Goal: Task Accomplishment & Management: Manage account settings

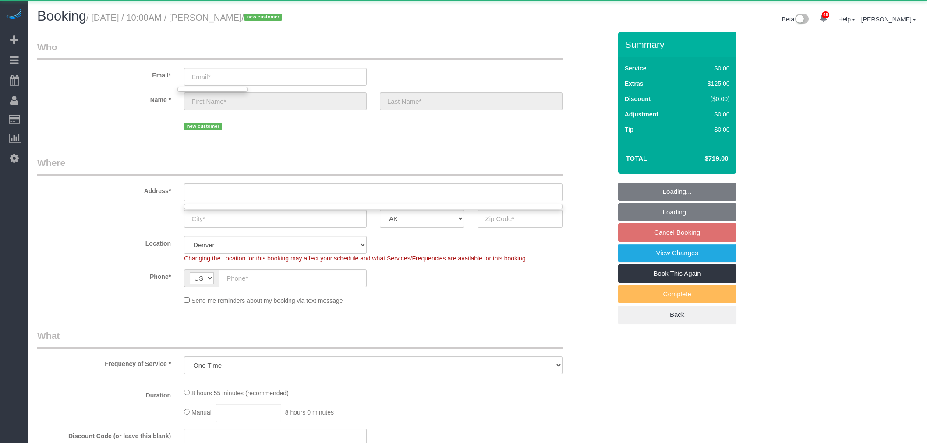
select select "199"
select select "3001"
select select "4"
select select "spot1"
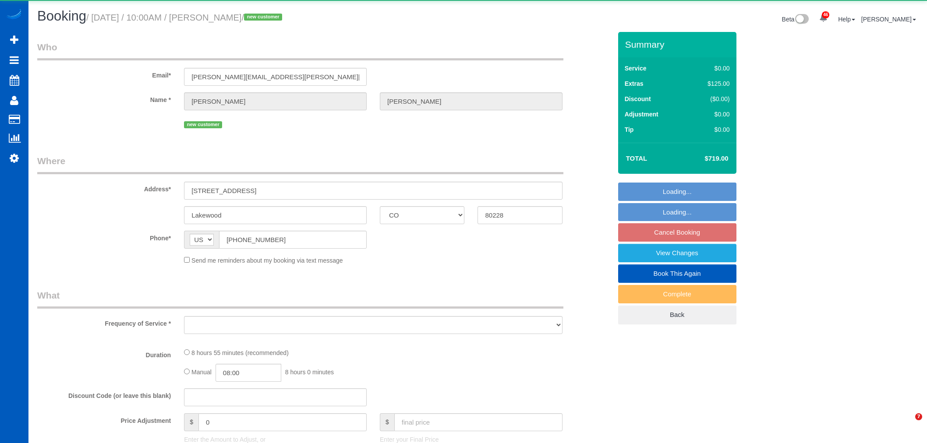
select select "CO"
select select "object:3680"
select select "string:fspay-8db49368-8913-4d54-a98f-e50a3f694d2b"
select select "199"
select select "3001"
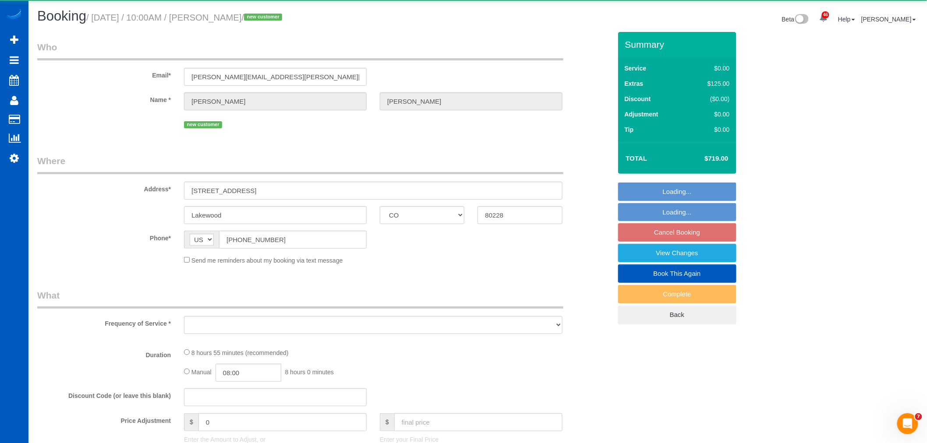
select select "4"
select select "spot8"
select select "number:8"
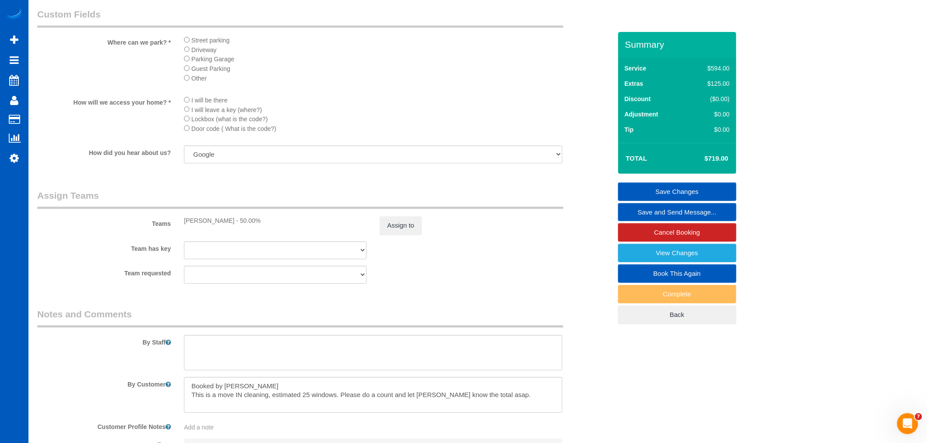
scroll to position [869, 0]
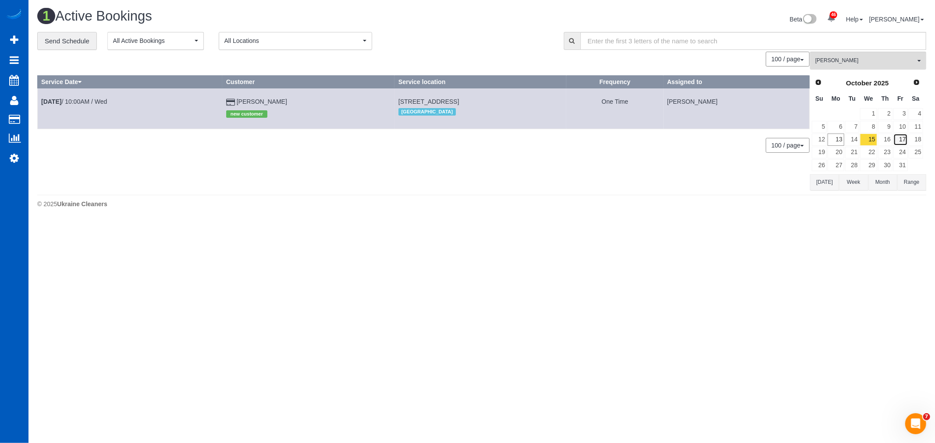
click at [902, 142] on link "17" at bounding box center [900, 140] width 14 height 12
click at [91, 102] on link "Oct 17th / 10:00AM / Fri" at bounding box center [71, 101] width 60 height 7
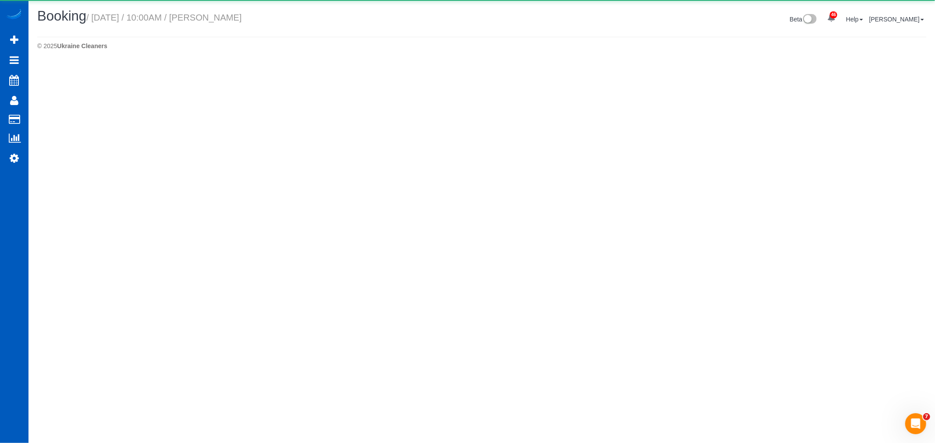
select select "CO"
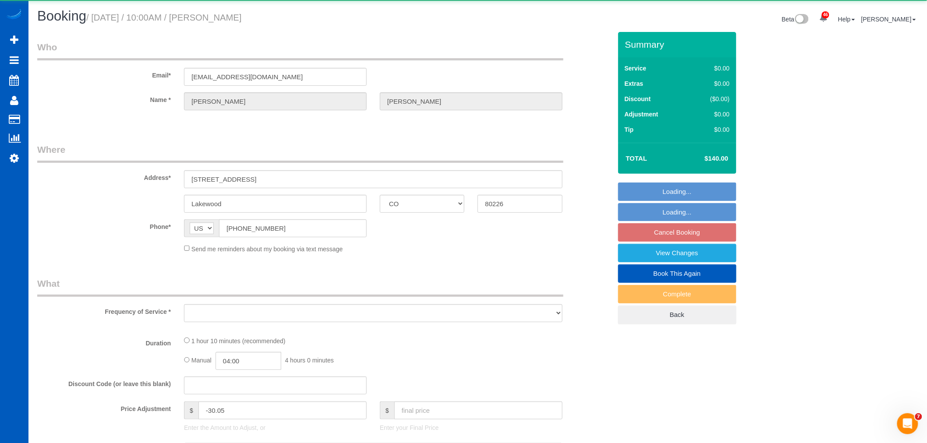
select select "object:4487"
select select "string:fspay-f1bbea4d-aeff-4251-b179-45323c33bd79"
select select "199"
select select "spot15"
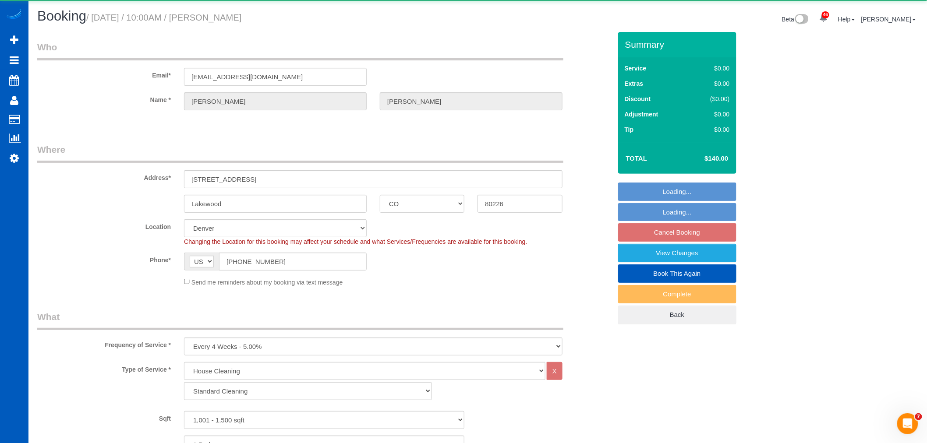
select select "1001"
select select "2"
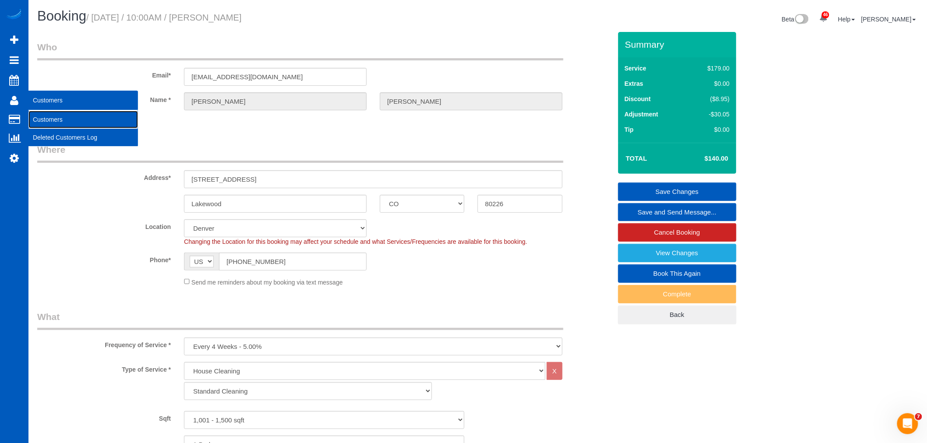
click at [55, 119] on link "Customers" at bounding box center [83, 120] width 110 height 18
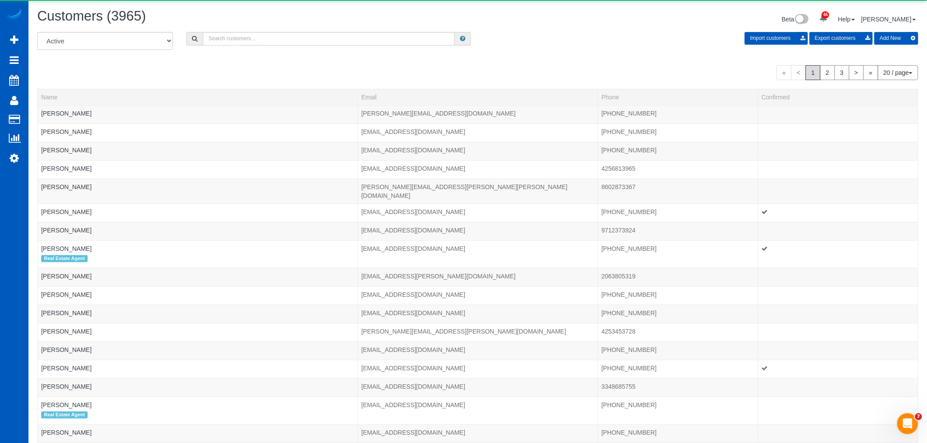
drag, startPoint x: 199, startPoint y: 40, endPoint x: 230, endPoint y: 39, distance: 30.7
click at [203, 41] on div at bounding box center [328, 39] width 285 height 14
click at [234, 35] on input "text" at bounding box center [329, 39] width 252 height 14
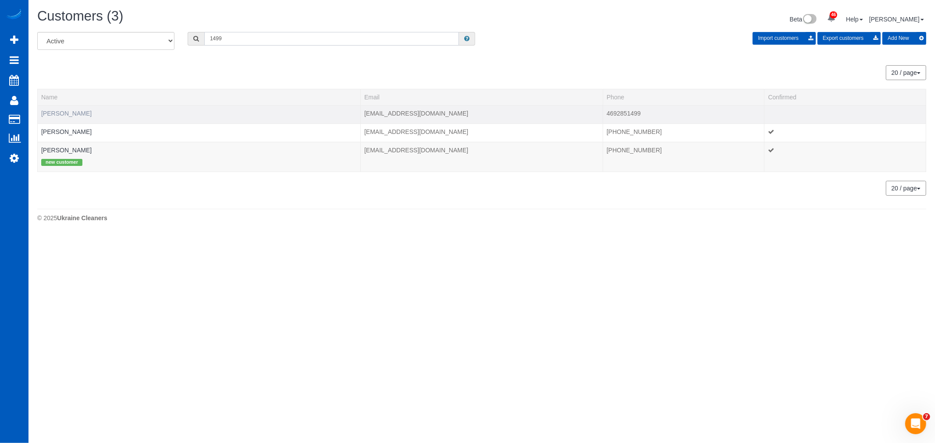
type input "1499"
click at [73, 114] on link "Emily Kaiser" at bounding box center [66, 113] width 50 height 7
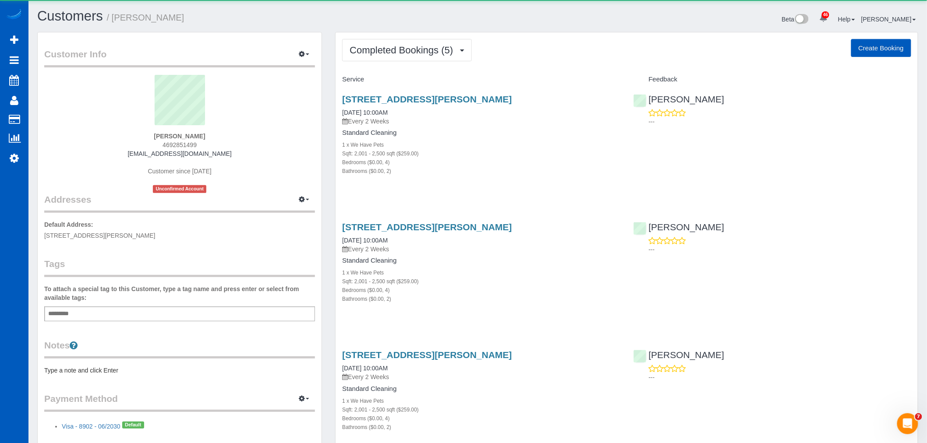
click at [414, 67] on div "Completed Bookings (5) Completed Bookings (5) Upcoming Bookings (11) Cancelled …" at bounding box center [627, 382] width 582 height 701
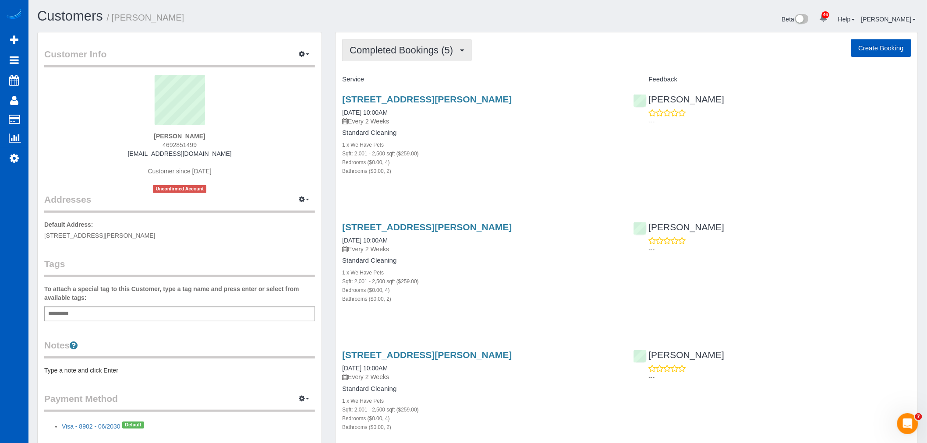
click at [416, 53] on span "Completed Bookings (5)" at bounding box center [404, 50] width 108 height 11
click at [403, 82] on link "Upcoming Bookings (11)" at bounding box center [389, 81] width 92 height 11
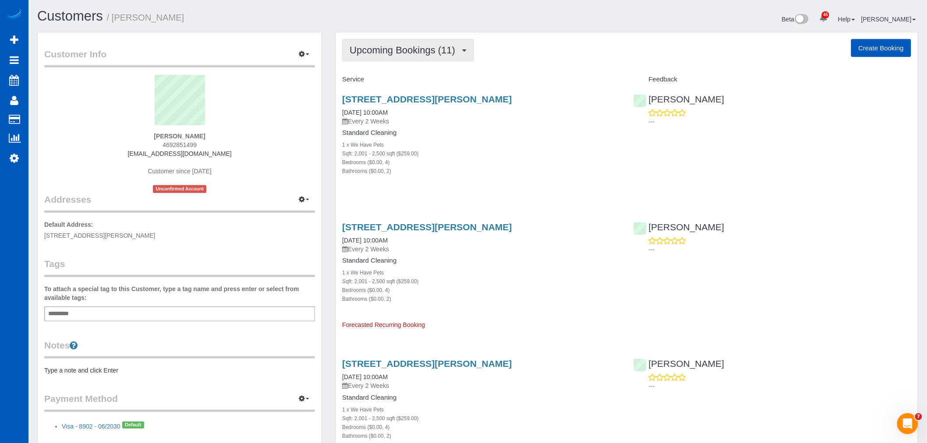
drag, startPoint x: 421, startPoint y: 46, endPoint x: 421, endPoint y: 55, distance: 9.2
click at [421, 46] on span "Upcoming Bookings (11)" at bounding box center [405, 50] width 110 height 11
click at [415, 78] on link "Upcoming Bookings (11)" at bounding box center [389, 81] width 92 height 11
click at [408, 97] on link "6614 Westover Dr, Rowlett, TX 75089" at bounding box center [427, 99] width 170 height 10
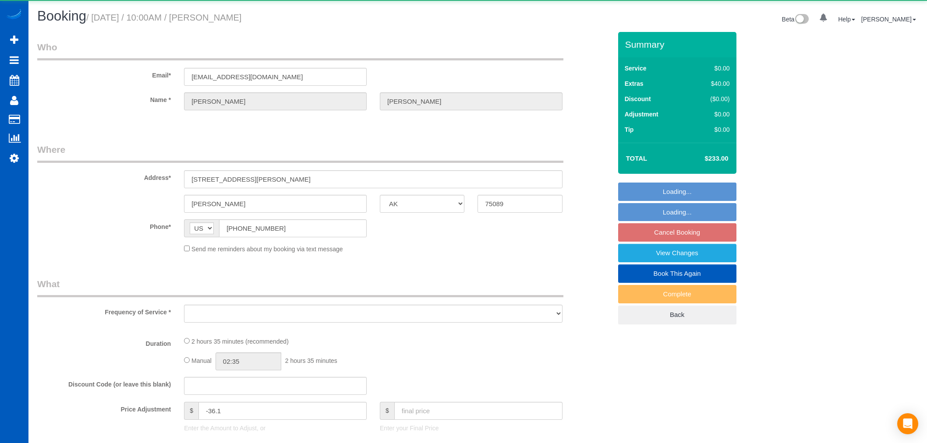
select select "[GEOGRAPHIC_DATA]"
select select "object:1076"
select select "string:fspay-1bd798d3-e107-4f10-b90d-115f8565f333"
select select "199"
select select "2001"
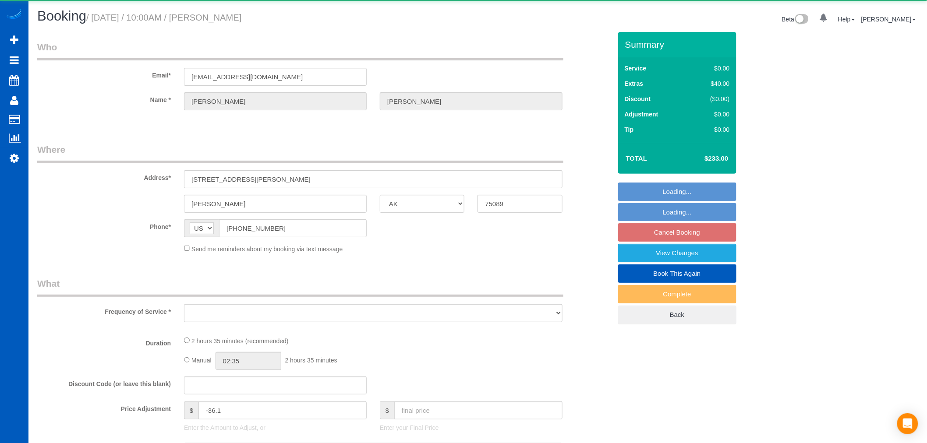
select select "4"
select select "2"
select select "spot1"
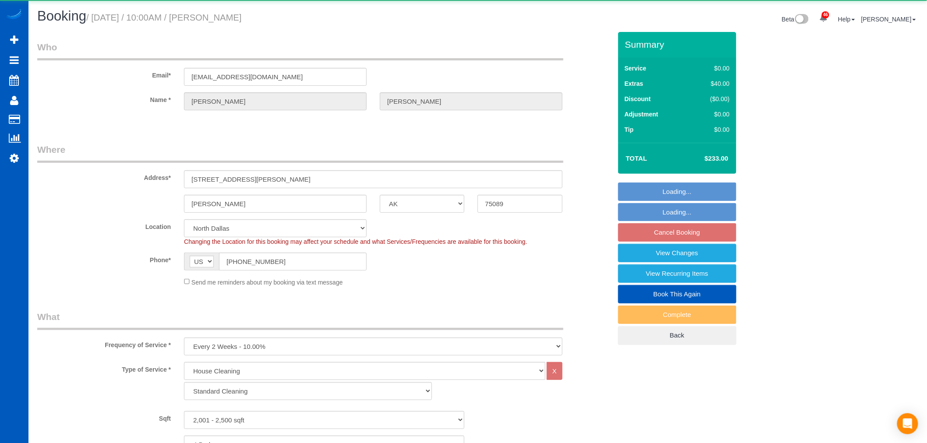
select select "2001"
select select "4"
select select "2"
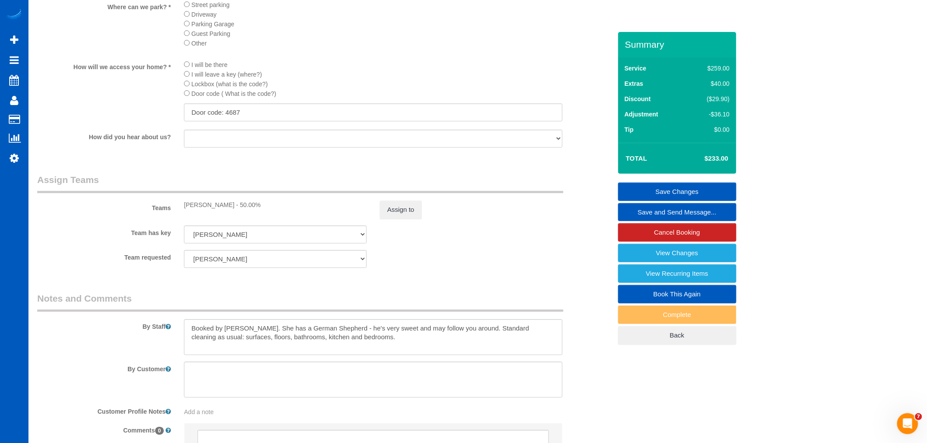
scroll to position [1095, 0]
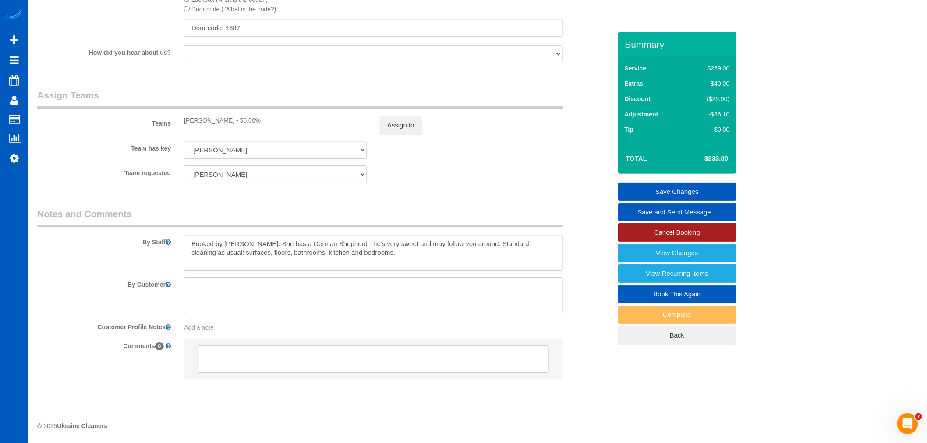
click at [678, 238] on link "Cancel Booking" at bounding box center [677, 233] width 118 height 18
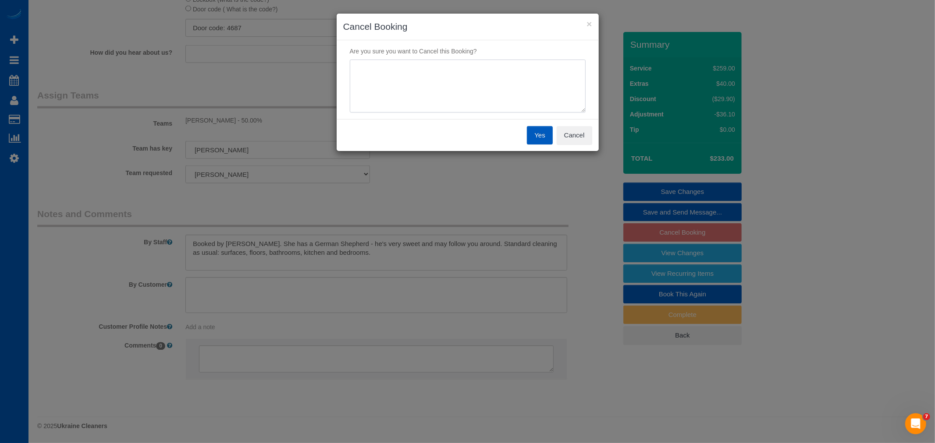
click at [420, 93] on textarea at bounding box center [468, 86] width 236 height 53
type textarea "budget"
click at [590, 140] on button "Cancel" at bounding box center [574, 135] width 35 height 18
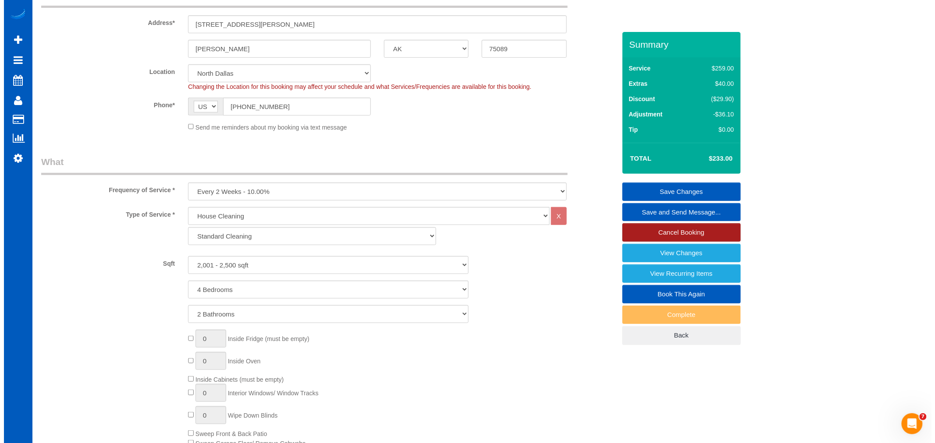
scroll to position [0, 0]
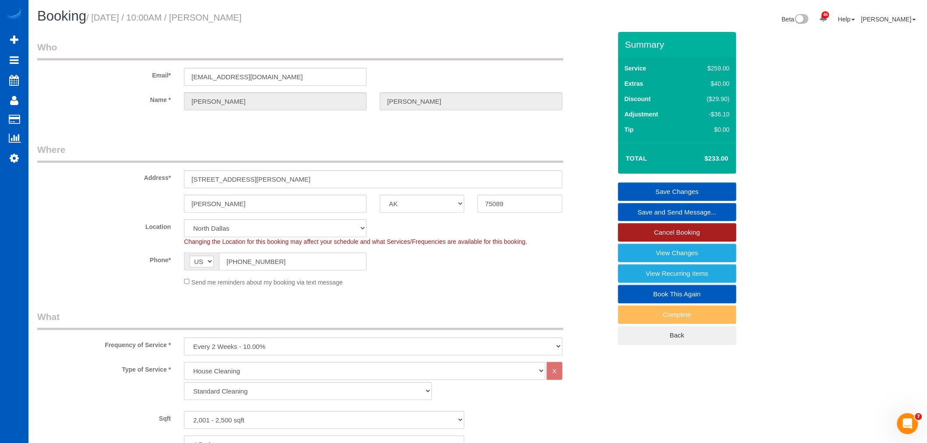
click at [716, 233] on link "Cancel Booking" at bounding box center [677, 233] width 118 height 18
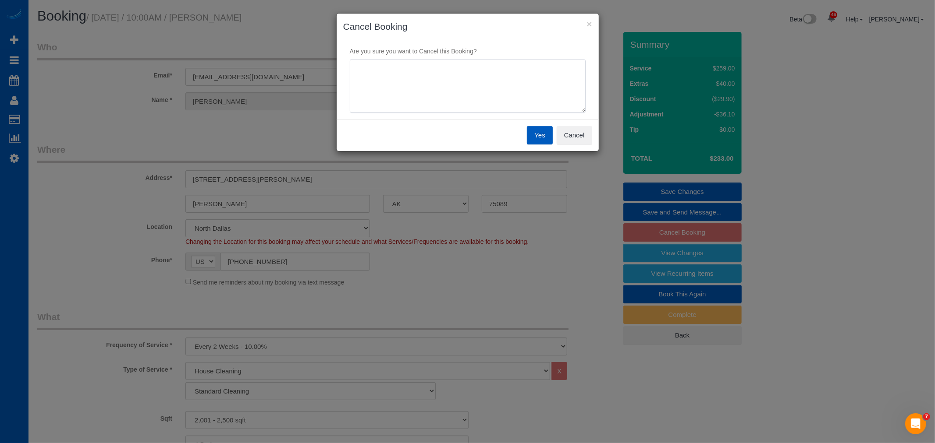
click at [467, 89] on textarea at bounding box center [468, 86] width 236 height 53
click at [413, 65] on textarea at bounding box center [468, 86] width 236 height 53
drag, startPoint x: 405, startPoint y: 76, endPoint x: 339, endPoint y: 71, distance: 66.0
click at [339, 71] on div "Are you sure you want to Cancel this Booking?" at bounding box center [468, 79] width 262 height 79
drag, startPoint x: 474, startPoint y: 68, endPoint x: 431, endPoint y: 75, distance: 43.4
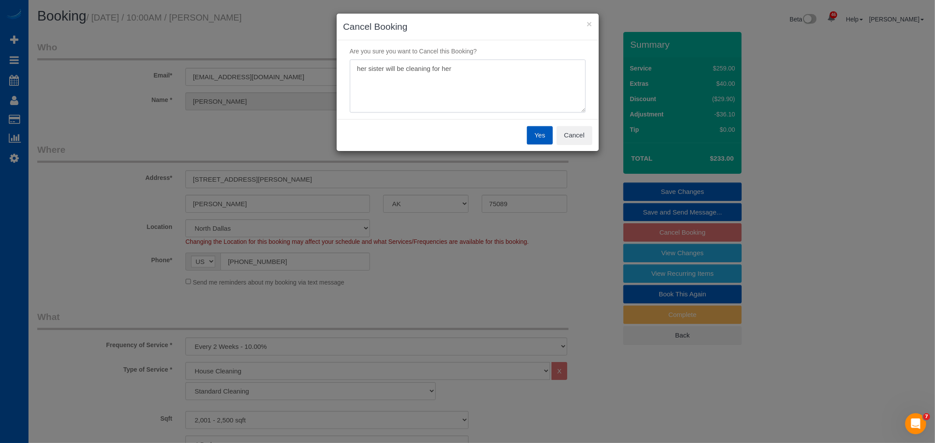
click at [431, 75] on textarea at bounding box center [468, 86] width 236 height 53
type textarea "her sister will be cleaning"
click at [544, 133] on button "Yes" at bounding box center [539, 135] width 25 height 18
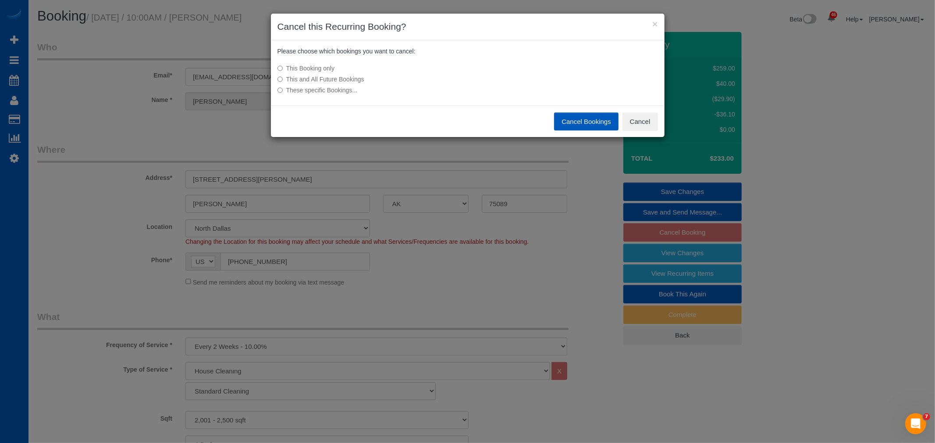
click at [337, 80] on label "This and All Future Bookings" at bounding box center [401, 79] width 249 height 9
click at [577, 123] on button "Cancel Bookings" at bounding box center [586, 122] width 64 height 18
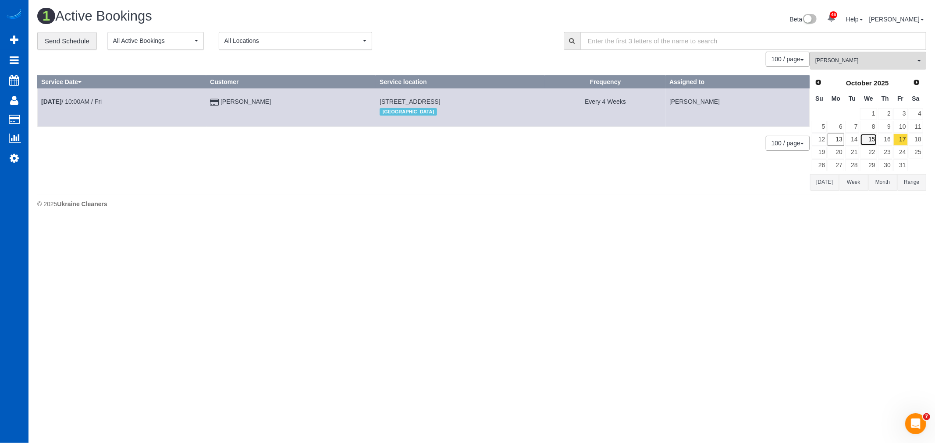
click at [860, 138] on link "15" at bounding box center [868, 140] width 17 height 12
click at [858, 135] on link "14" at bounding box center [852, 140] width 14 height 12
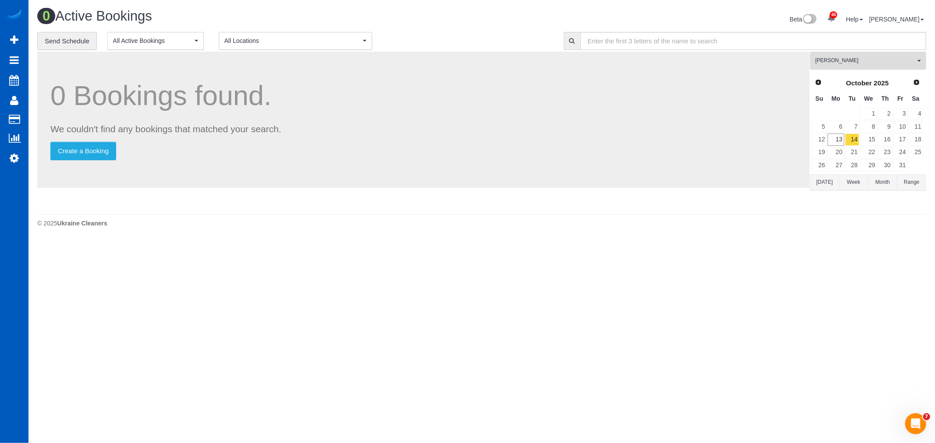
click at [849, 64] on span "[PERSON_NAME]" at bounding box center [865, 60] width 100 height 7
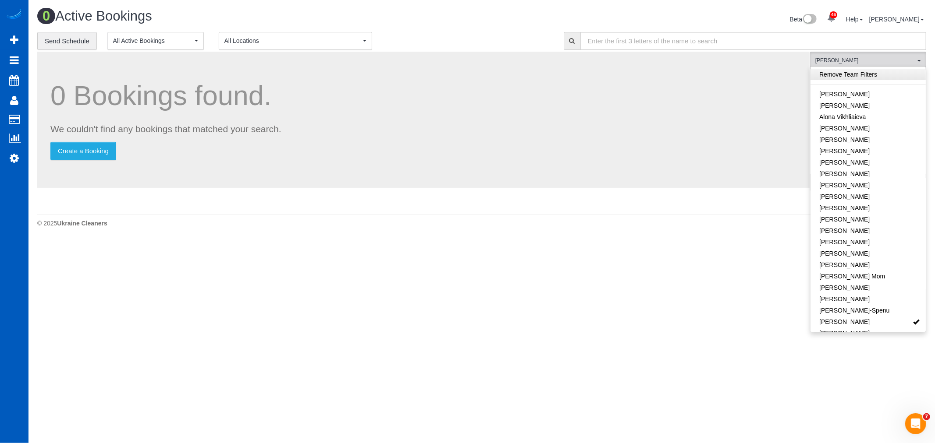
click at [848, 72] on link "Remove Team Filters" at bounding box center [867, 74] width 115 height 11
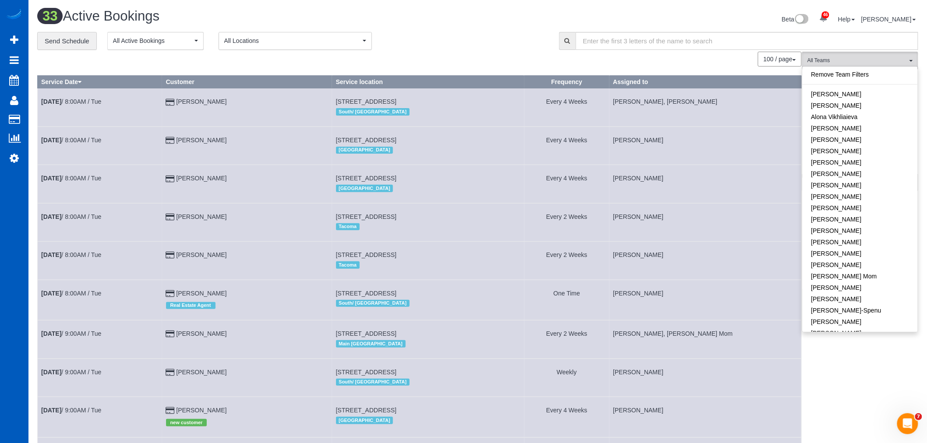
click at [93, 96] on td "Oct 14th / 8:00AM / Tue" at bounding box center [100, 108] width 125 height 38
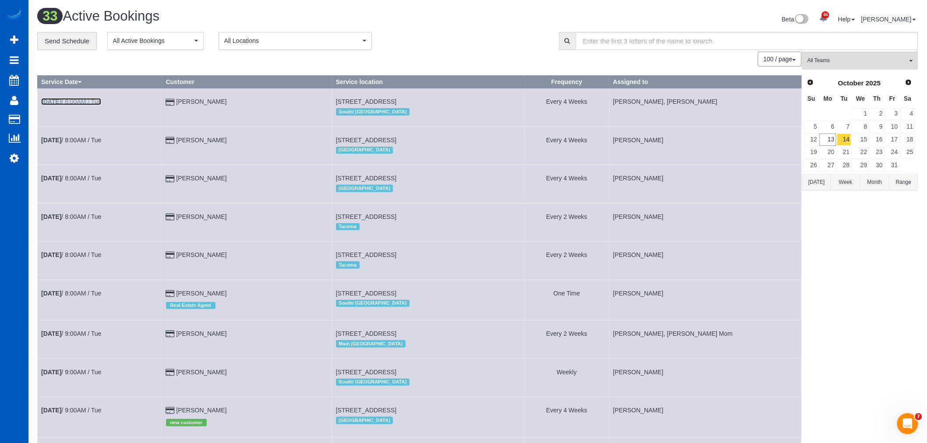
click at [85, 102] on link "Oct 14th / 8:00AM / Tue" at bounding box center [71, 101] width 60 height 7
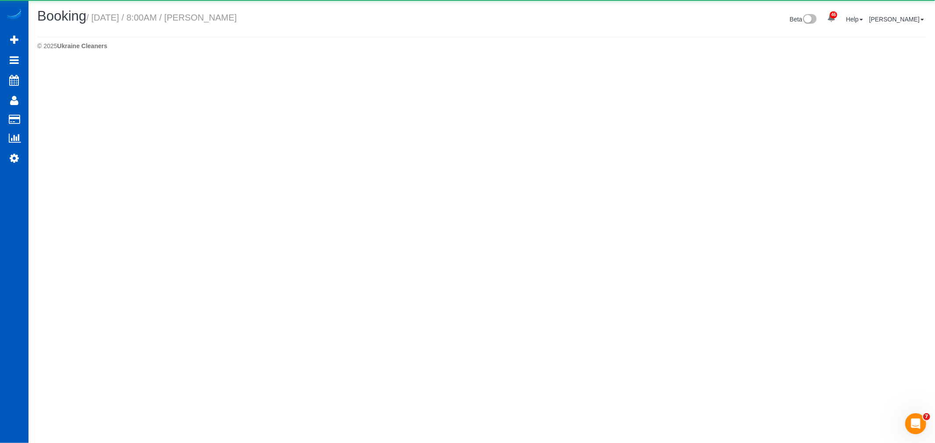
select select "WA"
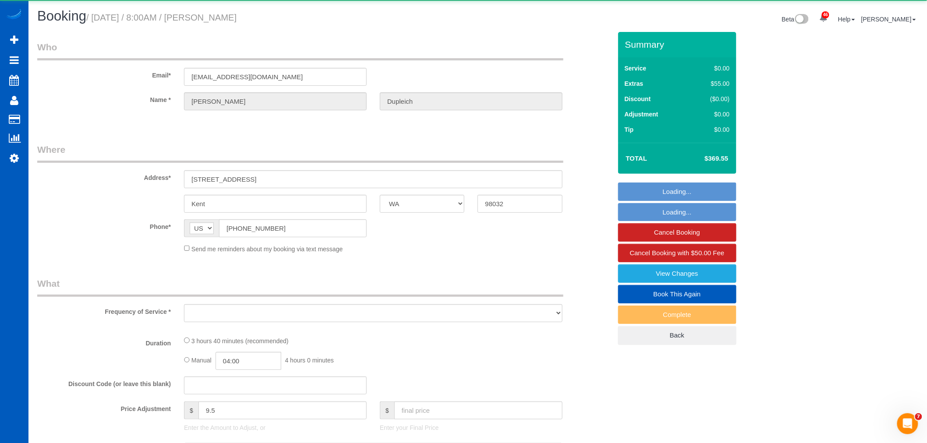
select select "object:2494"
select select "string:fspay-2400c781-ea61-44cd-9d94-e609ca26bd03"
select select "199"
select select "spot7"
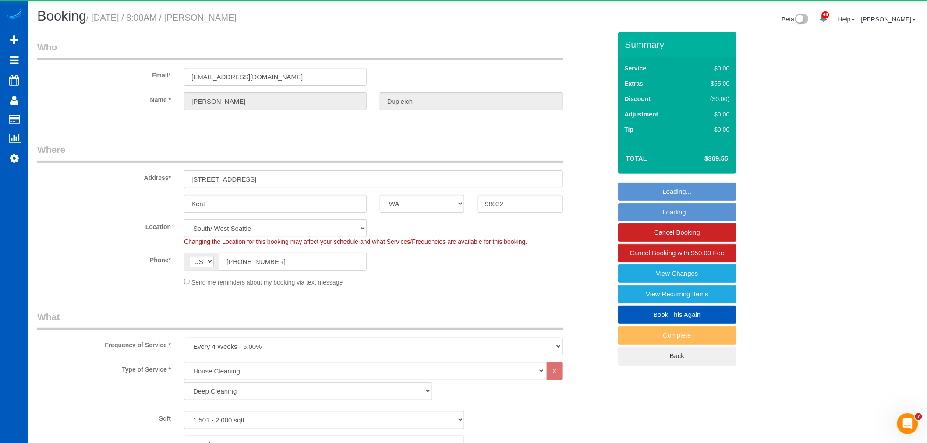
select select "1501"
select select "3"
select select "2"
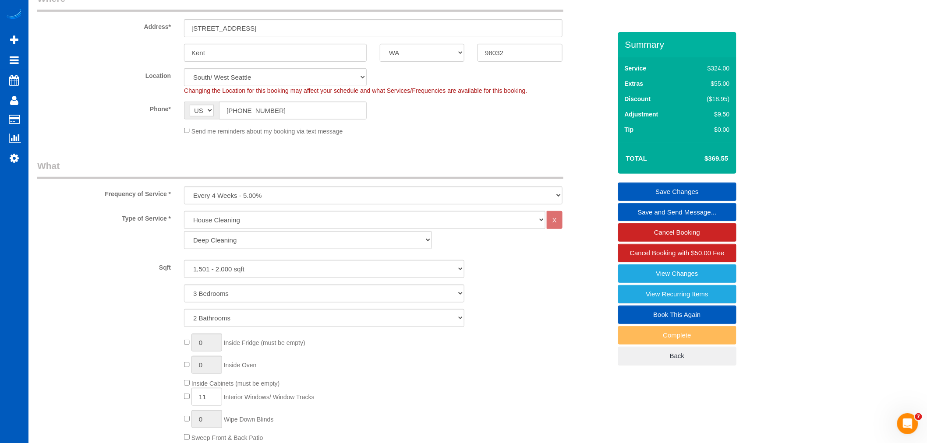
scroll to position [4, 0]
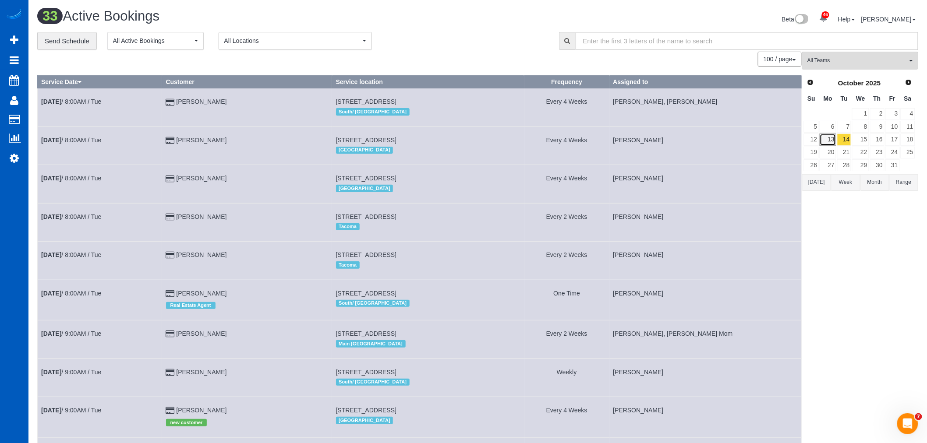
click at [829, 140] on link "13" at bounding box center [828, 140] width 16 height 12
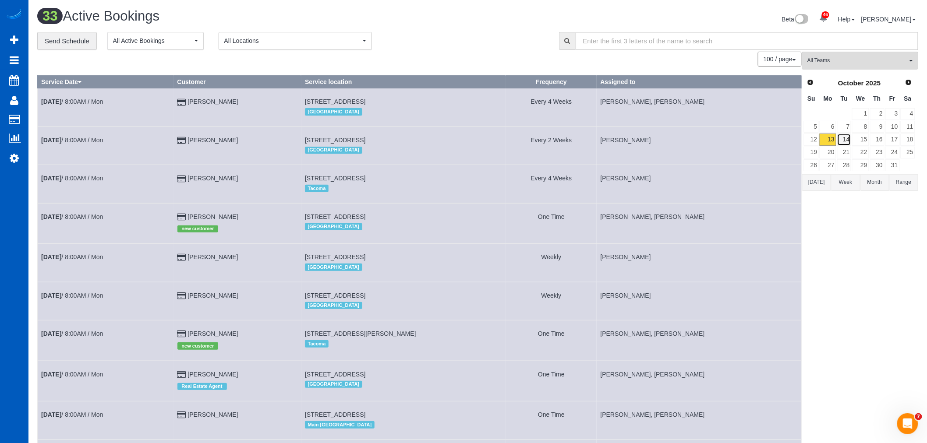
click at [844, 139] on link "14" at bounding box center [844, 140] width 14 height 12
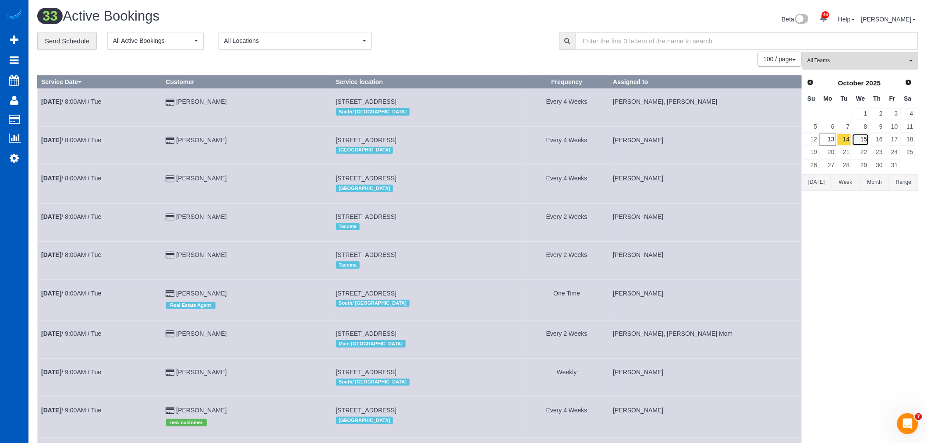
click at [863, 139] on link "15" at bounding box center [860, 140] width 17 height 12
click at [849, 137] on link "14" at bounding box center [844, 140] width 14 height 12
click at [86, 99] on link "Oct 14th / 8:00AM / Tue" at bounding box center [71, 101] width 60 height 7
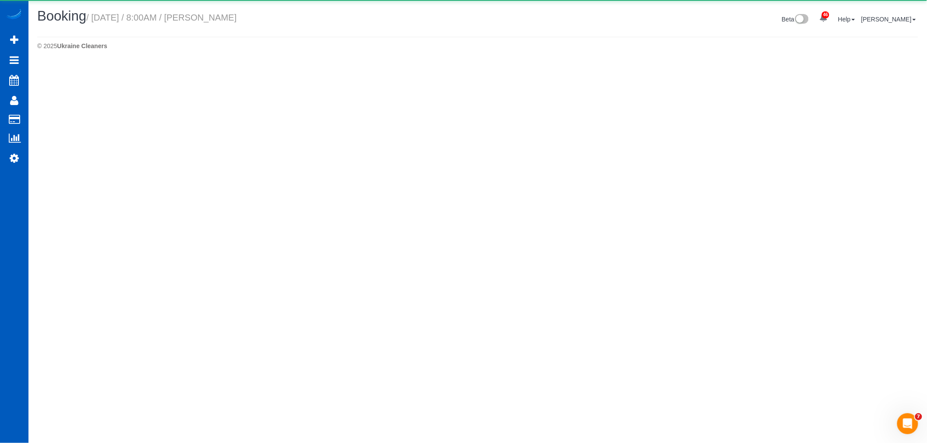
select select "WA"
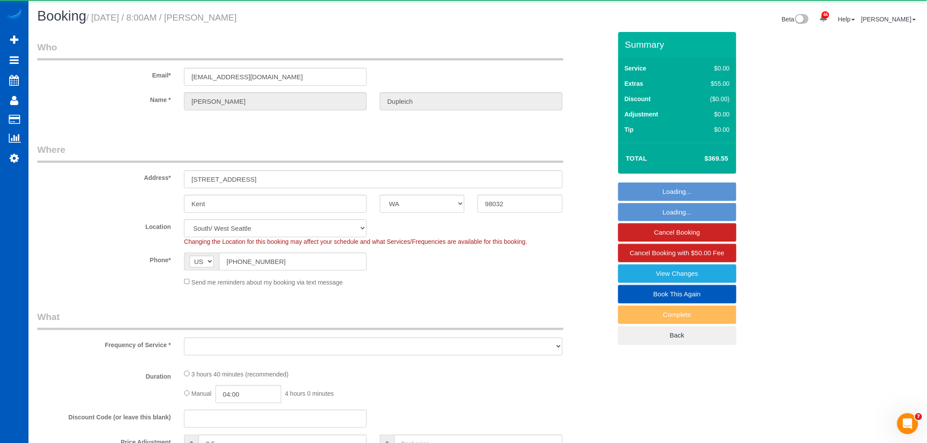
select select "object:5597"
select select "string:fspay-2400c781-ea61-44cd-9d94-e609ca26bd03"
select select "199"
select select "1501"
select select "3"
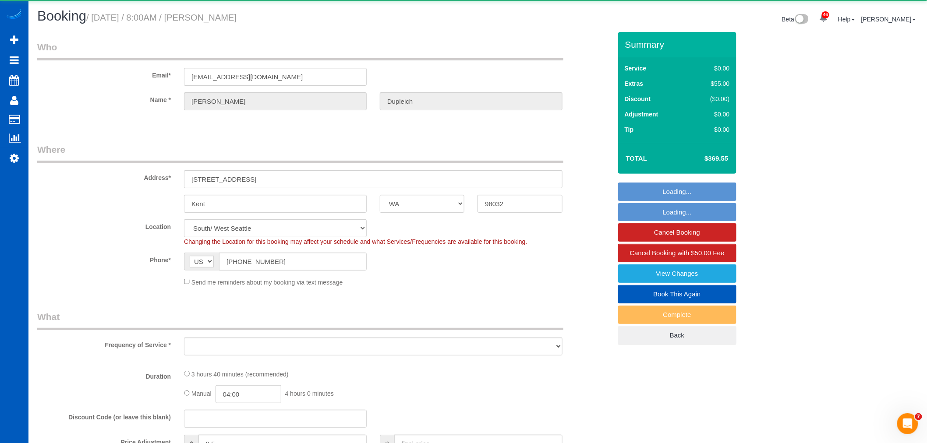
select select "2"
select select "spot24"
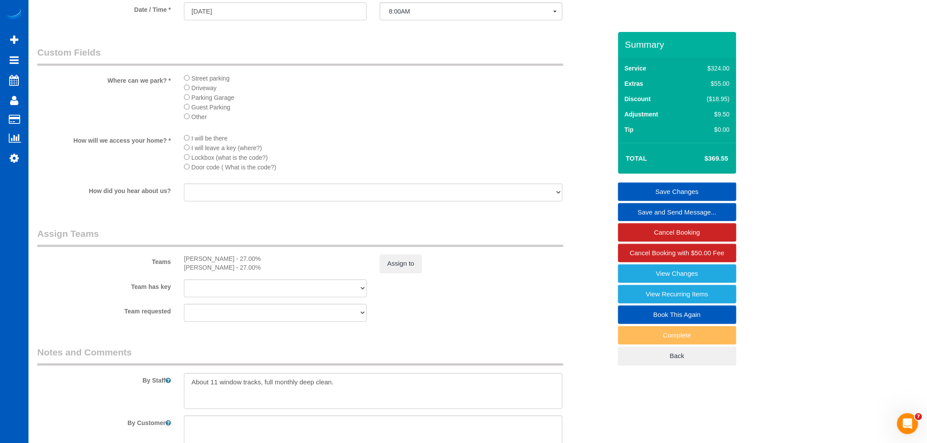
scroll to position [925, 0]
click at [679, 231] on link "Cancel Booking" at bounding box center [677, 233] width 118 height 18
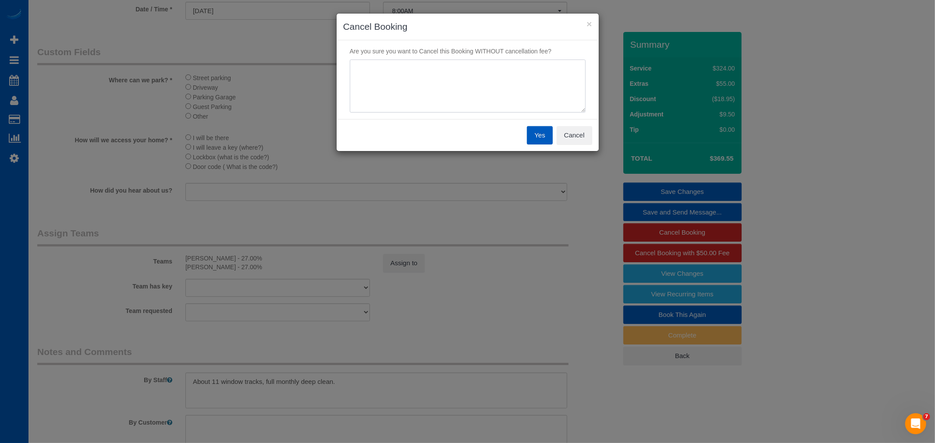
click at [481, 69] on textarea at bounding box center [468, 86] width 236 height 53
type textarea "Skip this month"
click at [541, 134] on button "Yes" at bounding box center [539, 135] width 25 height 18
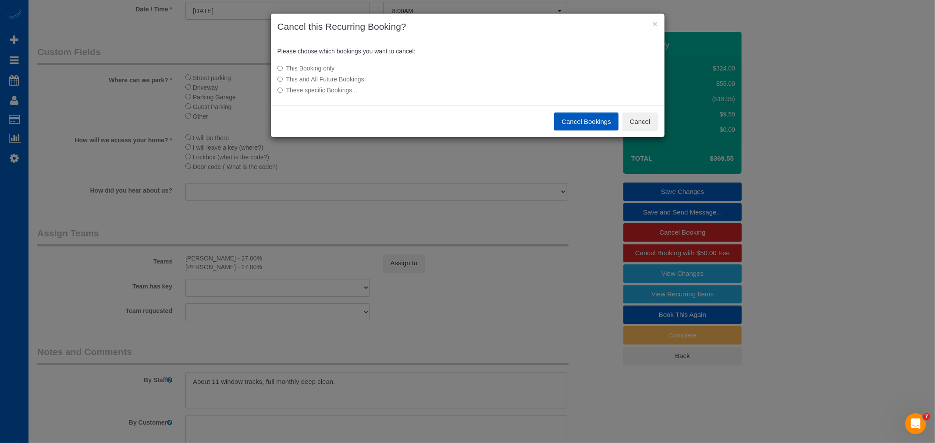
click at [576, 116] on button "Cancel Bookings" at bounding box center [586, 122] width 64 height 18
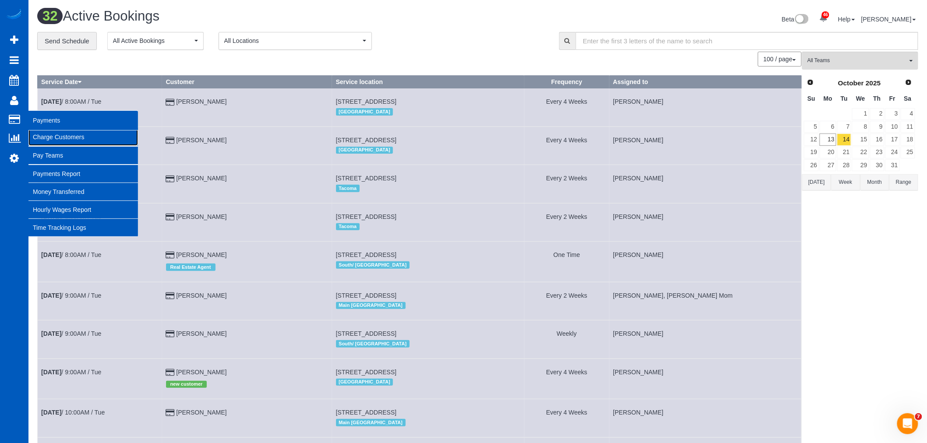
click at [62, 138] on link "Charge Customers" at bounding box center [83, 137] width 110 height 18
select select
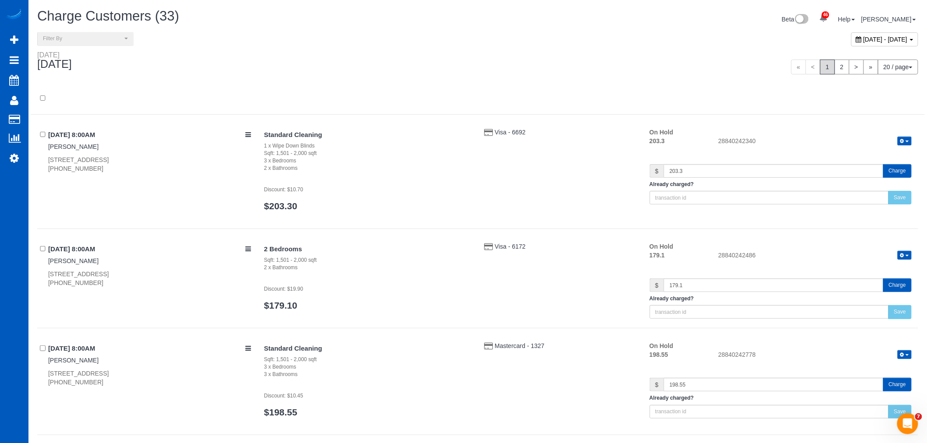
drag, startPoint x: 842, startPoint y: 32, endPoint x: 839, endPoint y: 38, distance: 7.1
click at [864, 39] on span "[DATE] - [DATE]" at bounding box center [886, 39] width 44 height 7
type input "**********"
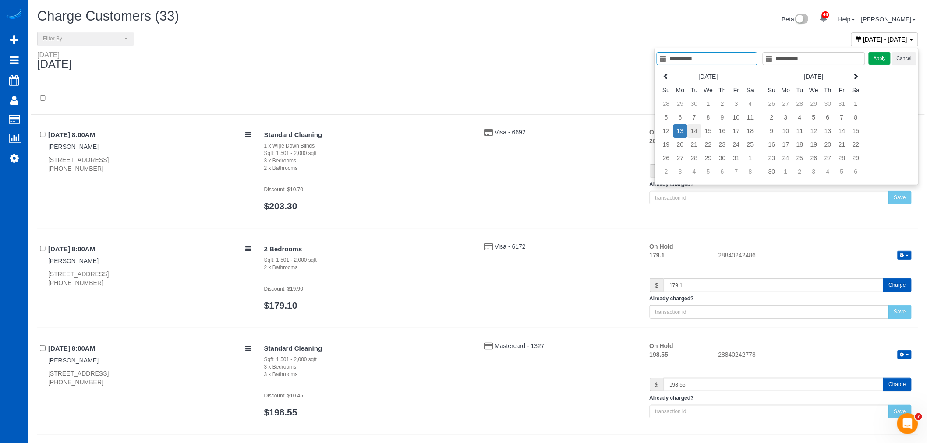
type input "**********"
click at [699, 126] on td "14" at bounding box center [695, 131] width 14 height 14
type input "**********"
click at [697, 127] on td "14" at bounding box center [695, 131] width 14 height 14
type input "**********"
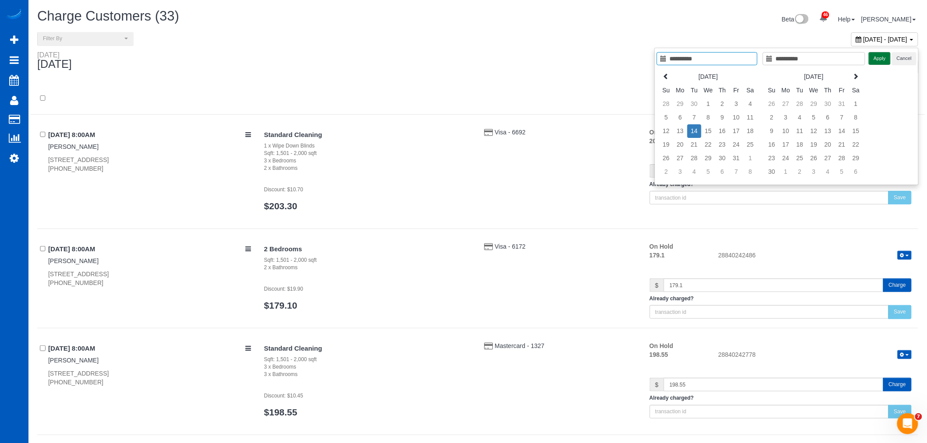
click at [878, 58] on button "Apply" at bounding box center [880, 58] width 22 height 13
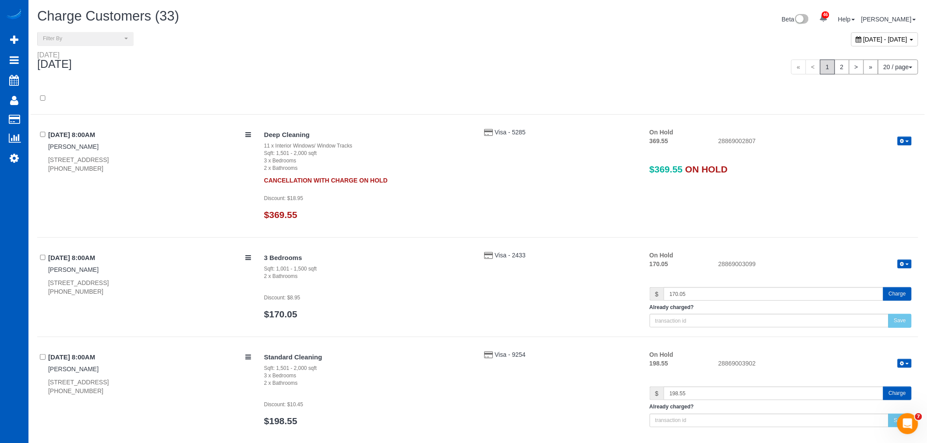
click at [907, 139] on button "button" at bounding box center [905, 141] width 14 height 9
click at [881, 155] on link "Release Hold" at bounding box center [876, 155] width 69 height 11
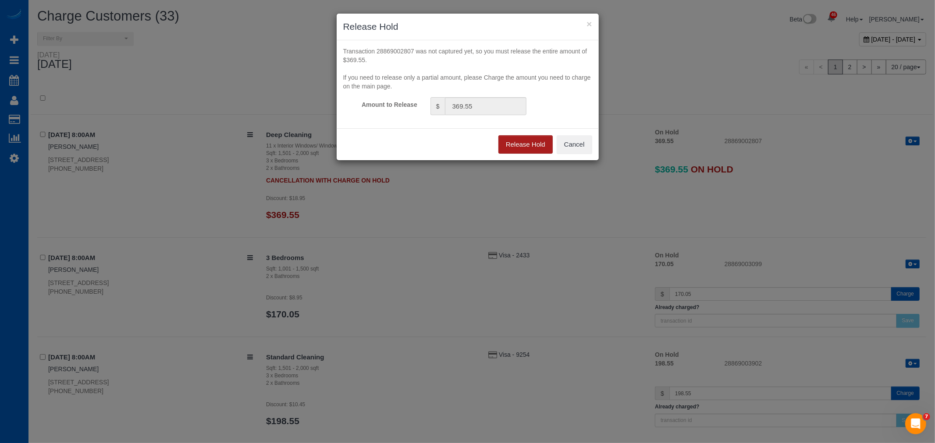
click at [519, 145] on button "Release Hold" at bounding box center [525, 144] width 54 height 18
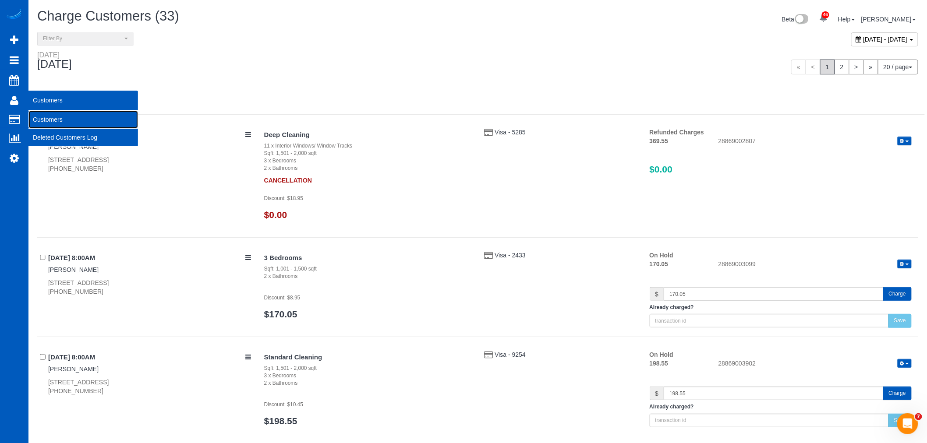
click at [50, 120] on link "Customers" at bounding box center [83, 120] width 110 height 18
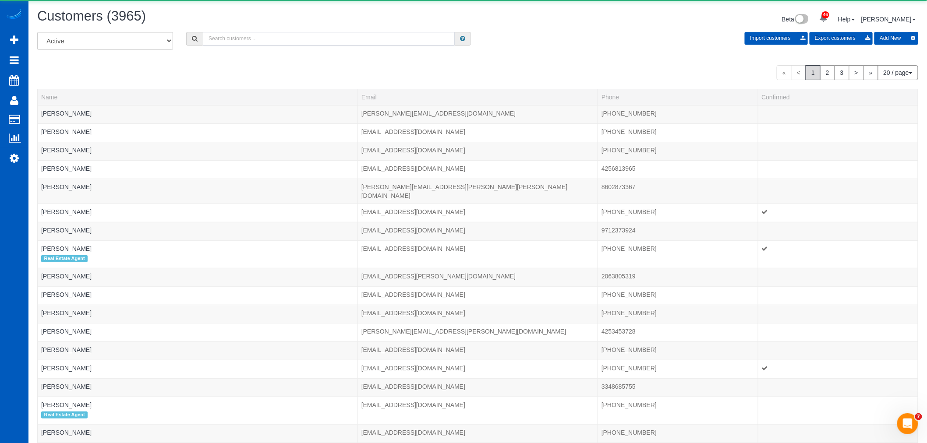
click at [228, 44] on input "text" at bounding box center [329, 39] width 252 height 14
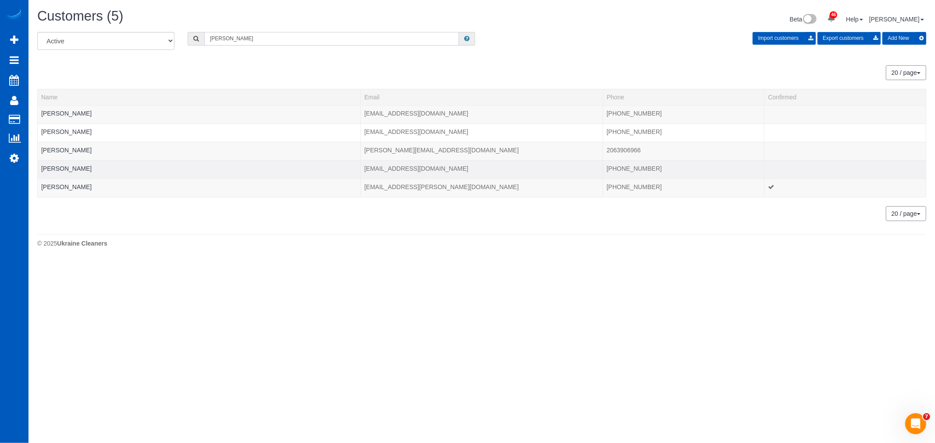
type input "suzanne"
click at [62, 172] on td "Suzanne Hansen" at bounding box center [199, 169] width 323 height 18
click at [63, 164] on td "Suzanne Hansen" at bounding box center [199, 169] width 323 height 18
click at [64, 165] on link "Suzanne Hansen" at bounding box center [66, 168] width 50 height 7
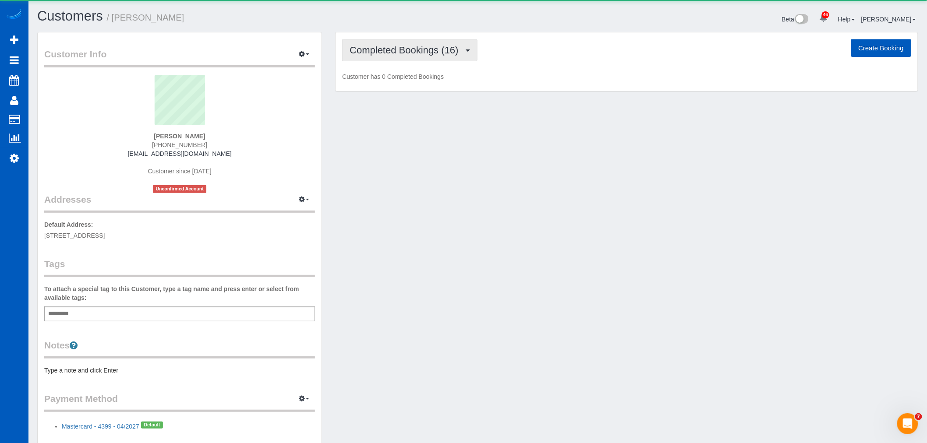
click at [404, 53] on span "Completed Bookings (16)" at bounding box center [406, 50] width 113 height 11
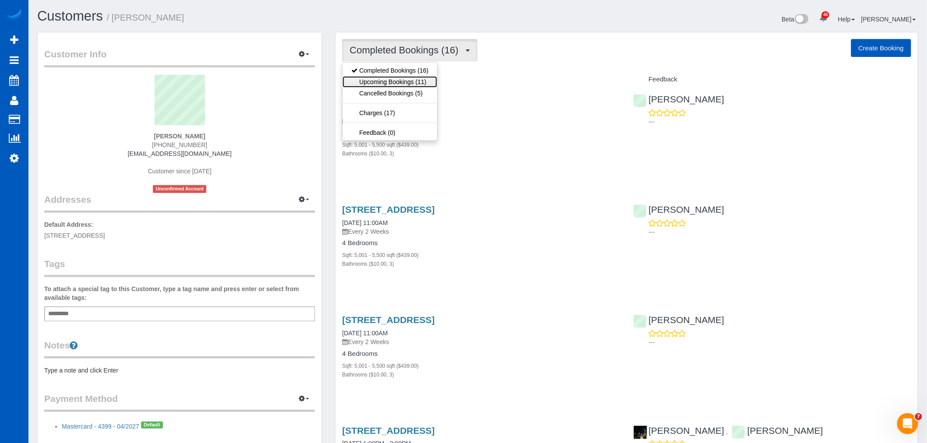
click at [388, 80] on link "Upcoming Bookings (11)" at bounding box center [390, 81] width 95 height 11
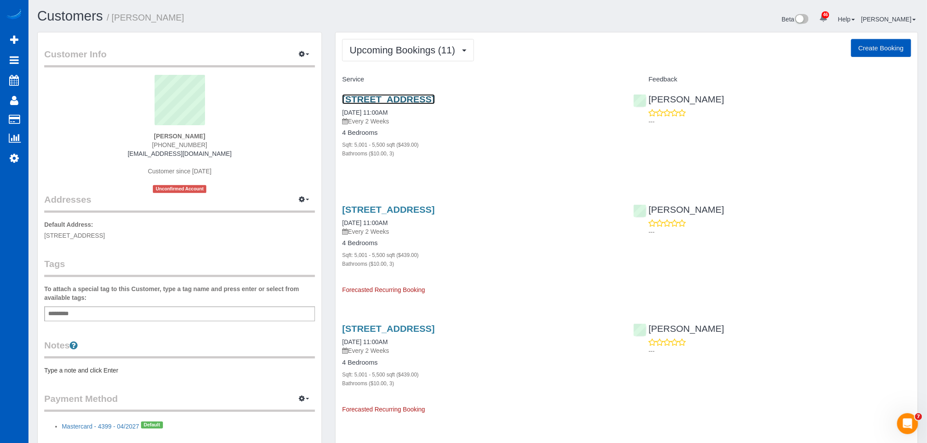
click at [385, 99] on link "816 35th Ave, Seattle, WA 98122" at bounding box center [388, 99] width 92 height 10
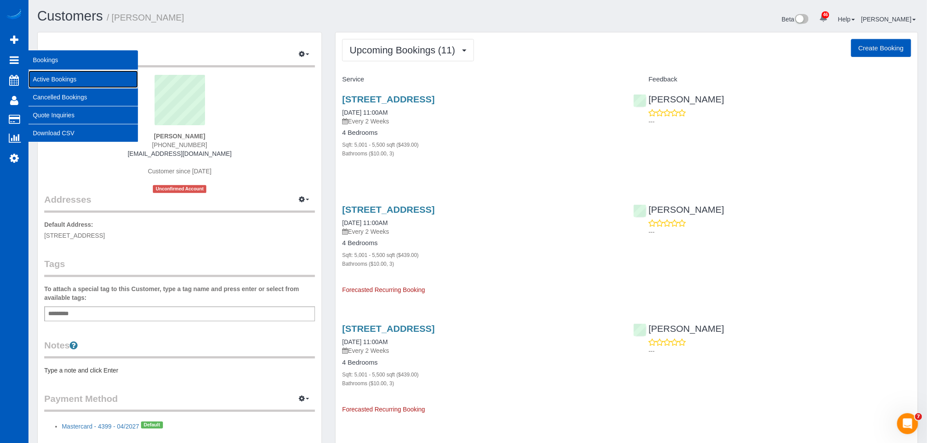
click at [60, 76] on link "Active Bookings" at bounding box center [83, 80] width 110 height 18
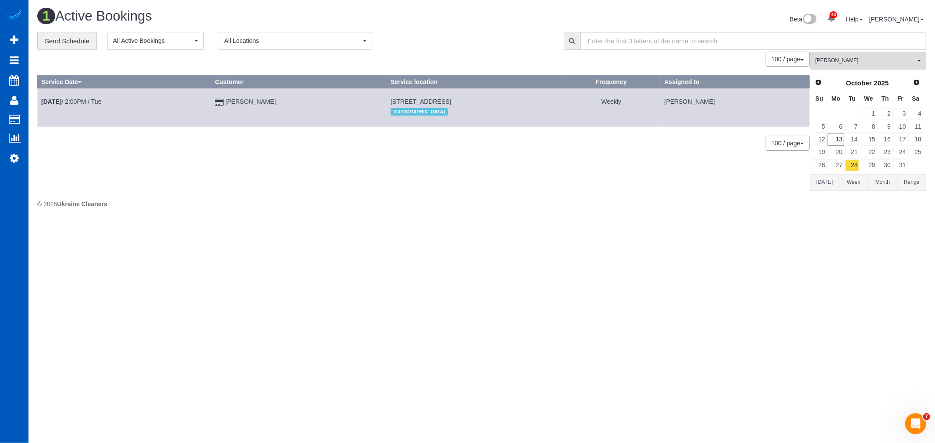
click at [843, 134] on td "13" at bounding box center [835, 139] width 17 height 13
click at [842, 137] on link "13" at bounding box center [835, 140] width 16 height 12
click at [848, 55] on button "Milena Kasianchyk All Teams" at bounding box center [868, 61] width 116 height 18
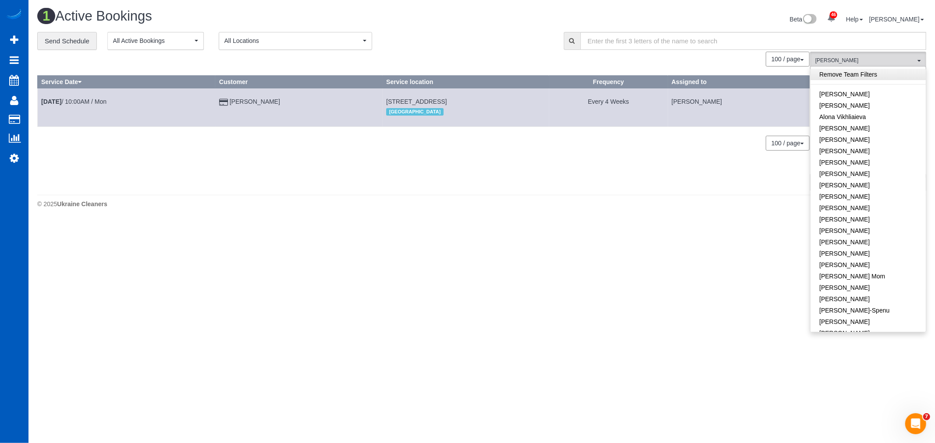
click at [851, 80] on link "Remove Team Filters" at bounding box center [867, 74] width 115 height 11
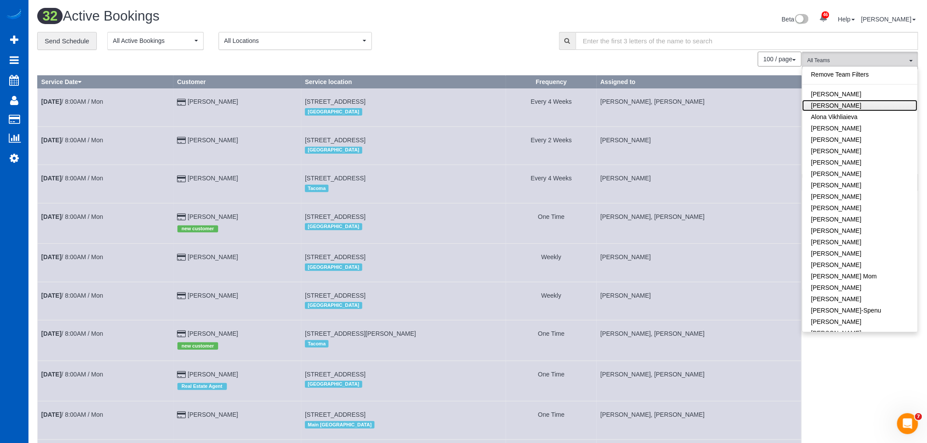
click at [852, 106] on link "[PERSON_NAME]" at bounding box center [860, 105] width 115 height 11
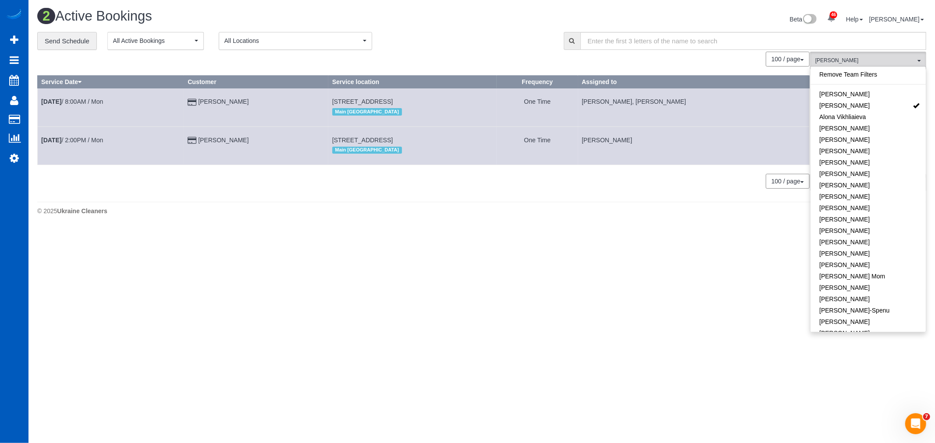
click at [266, 195] on div "0 Bookings found. We couldn't find any bookings that matched your search. Creat…" at bounding box center [423, 125] width 773 height 146
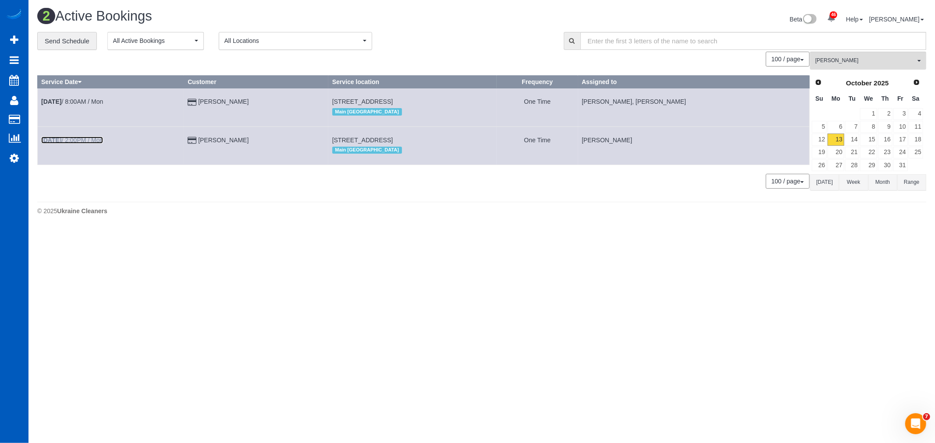
click at [78, 140] on link "Oct 13th / 2:00PM / Mon" at bounding box center [72, 140] width 62 height 7
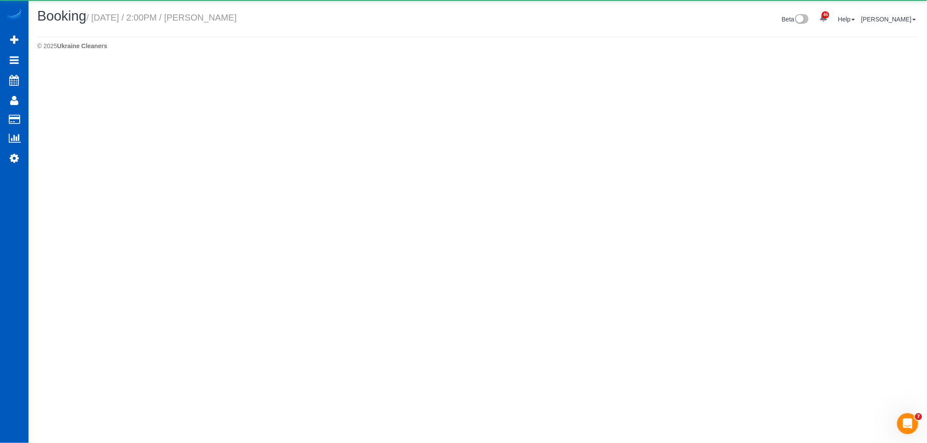
select select "WA"
select select "string:fspay-229ceda0-3bdc-449e-a396-05ddd5be8c00"
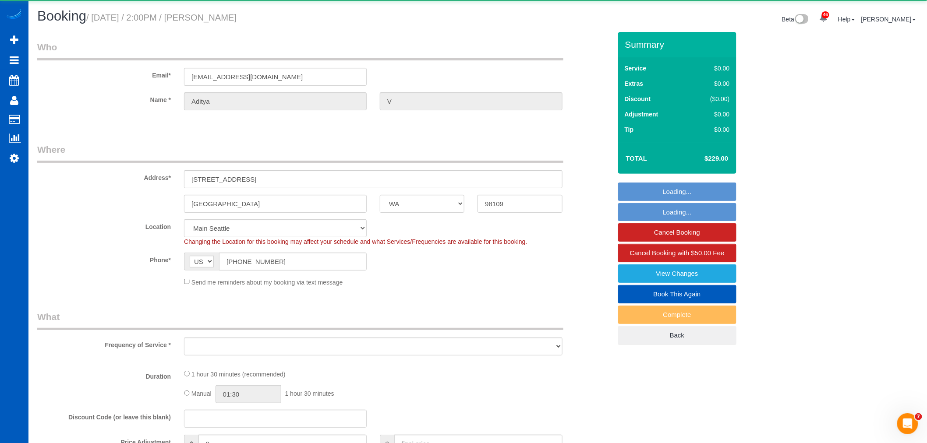
select select "object:11325"
select select "199"
select select "2"
select select "spot41"
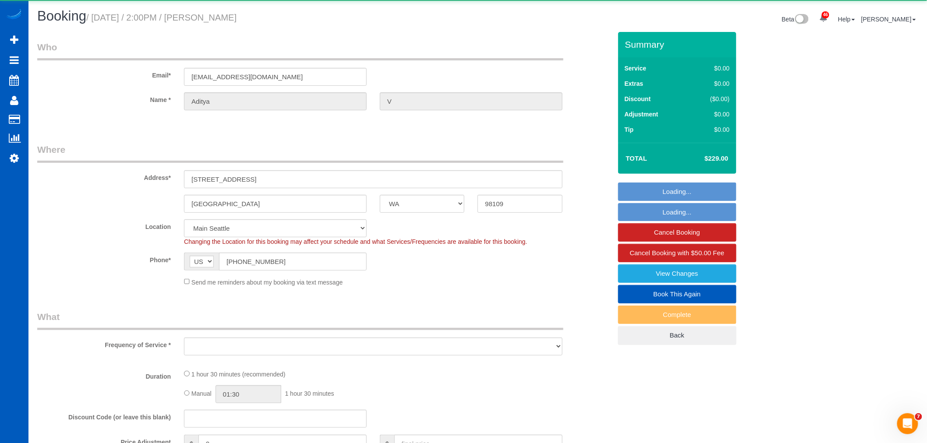
select select "number:8"
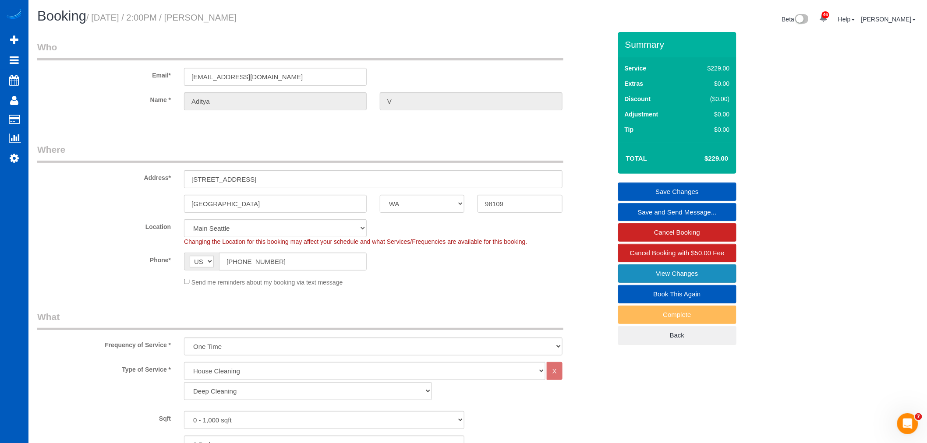
click at [688, 272] on link "View Changes" at bounding box center [677, 274] width 118 height 18
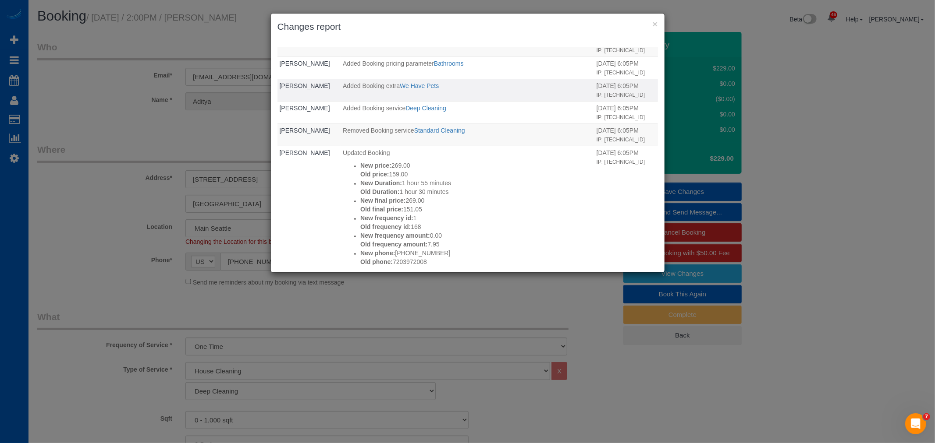
scroll to position [389, 0]
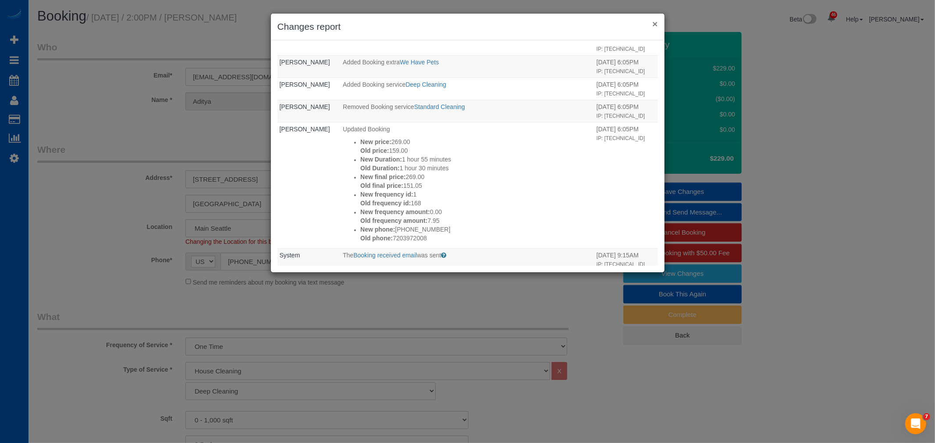
click at [655, 22] on button "×" at bounding box center [654, 23] width 5 height 9
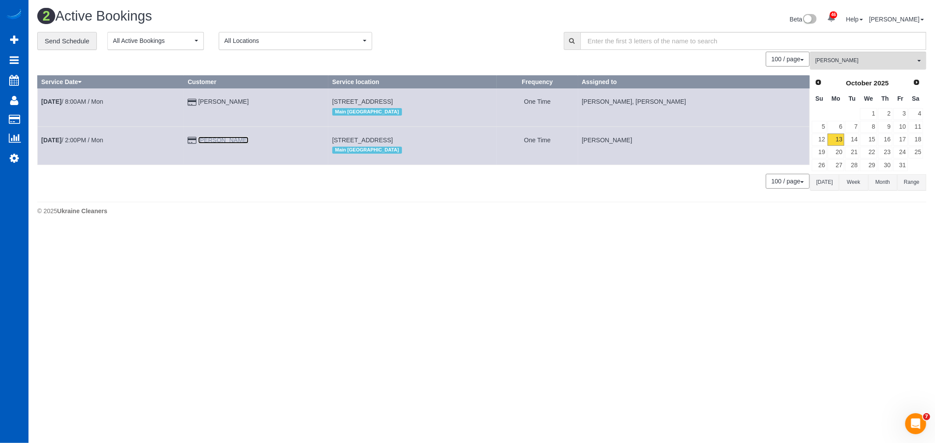
click at [213, 143] on link "[PERSON_NAME]" at bounding box center [223, 140] width 50 height 7
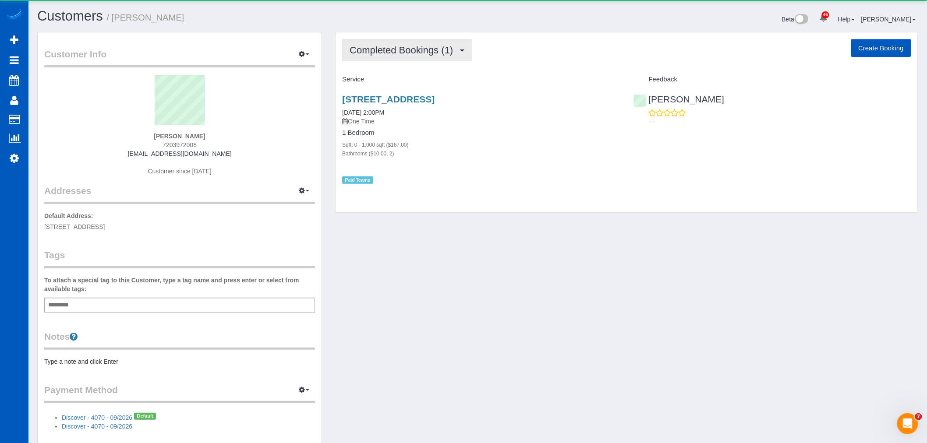
click at [380, 53] on span "Completed Bookings (1)" at bounding box center [404, 50] width 108 height 11
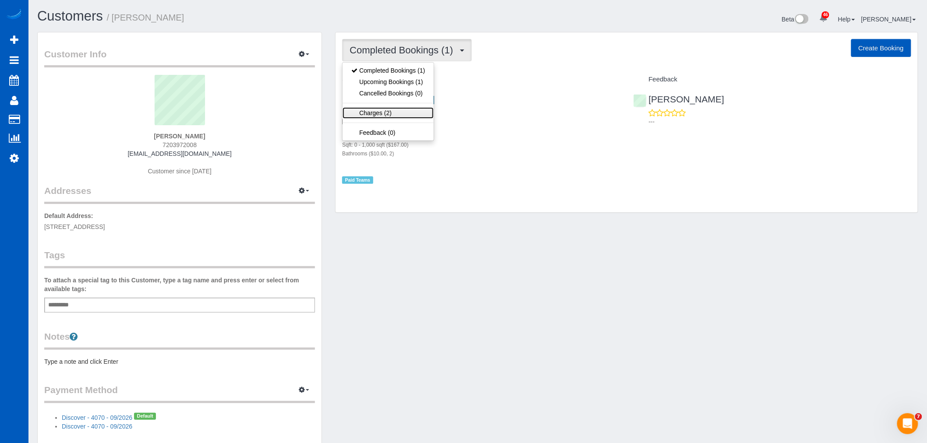
click at [399, 116] on link "Charges (2)" at bounding box center [388, 112] width 91 height 11
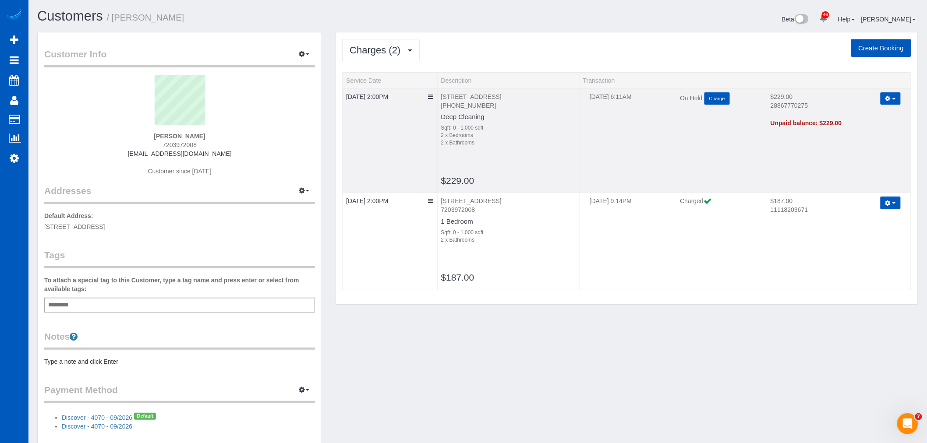
click at [892, 101] on button "button" at bounding box center [891, 98] width 20 height 13
click at [717, 157] on td "10/13/2025 6:11AM On Hold Charge $229.00 28867770275 Refresh Unpaid balance: $2…" at bounding box center [746, 141] width 332 height 105
click at [395, 47] on span "Charges (2)" at bounding box center [377, 50] width 55 height 11
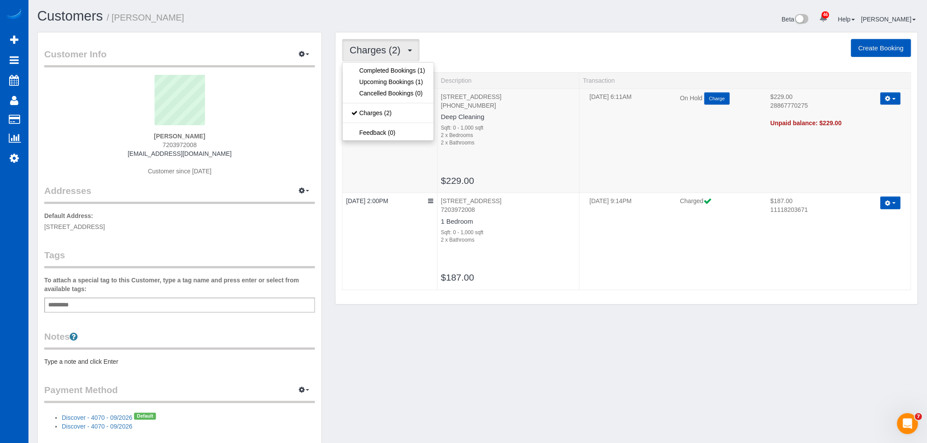
click at [485, 45] on div "Charges (2) Completed Bookings (1) Upcoming Bookings (1) Cancelled Bookings (0)…" at bounding box center [626, 50] width 569 height 22
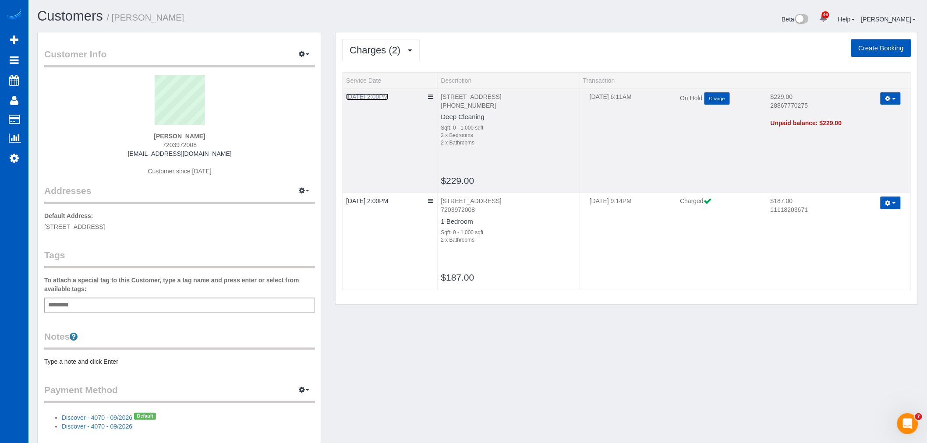
click at [378, 97] on link "10/13/2025 2:00PM" at bounding box center [367, 96] width 42 height 7
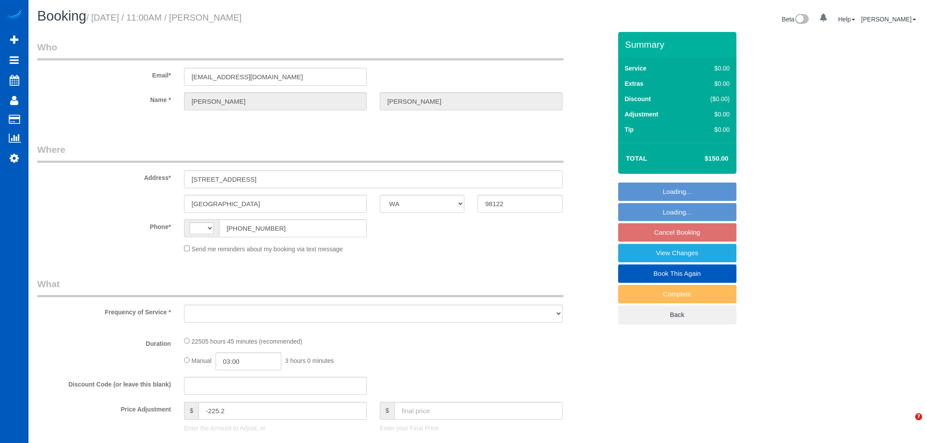
select select "WA"
select select "string:US"
select select "string:fspay-22898974-570a-45a5-bafc-0a8c23048216"
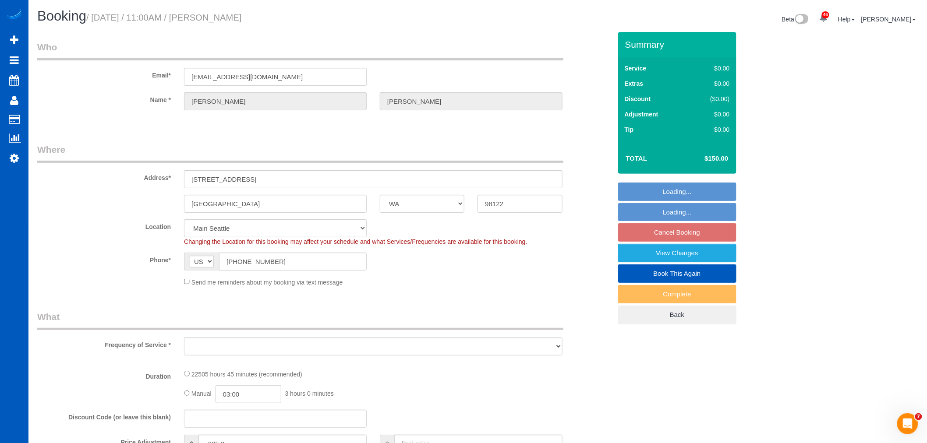
select select "object:1011"
select select "5001"
select select "3"
select select "spot2"
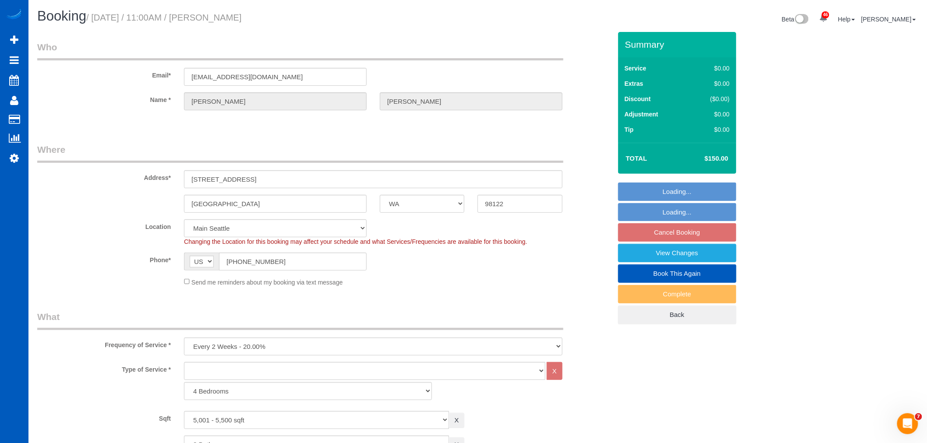
select select "5001"
select select "3"
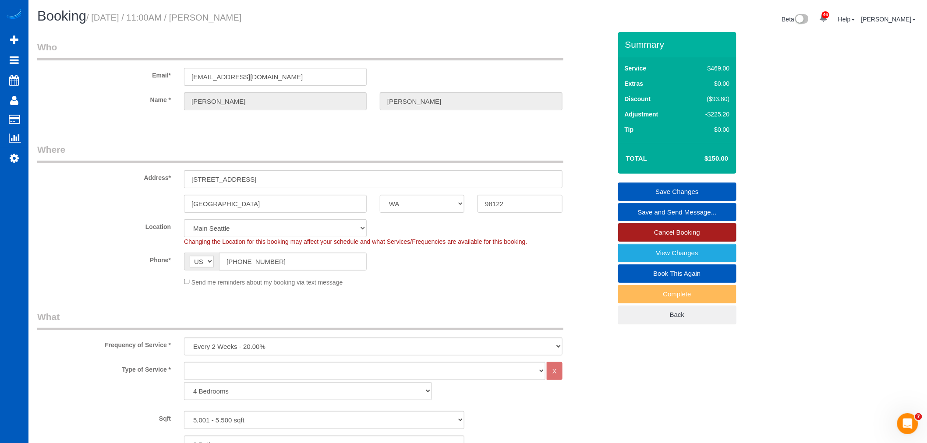
click at [657, 230] on link "Cancel Booking" at bounding box center [677, 233] width 118 height 18
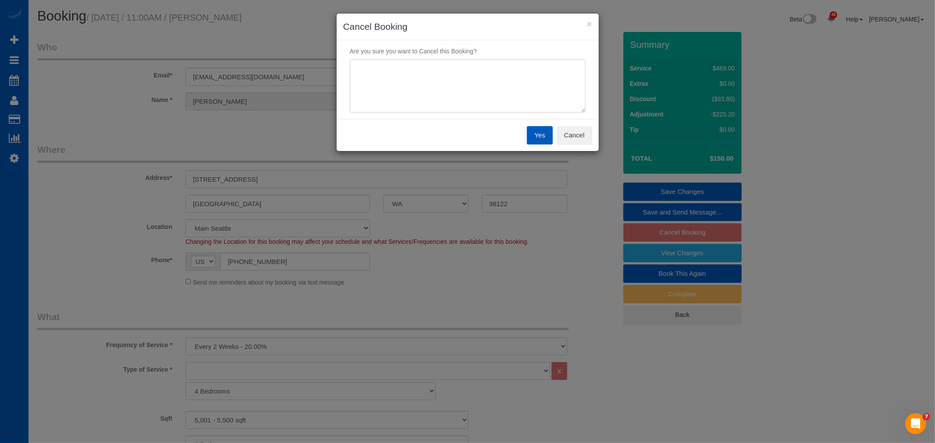
click at [405, 94] on textarea at bounding box center [468, 86] width 236 height 53
type textarea "skip"
click at [549, 132] on button "Yes" at bounding box center [539, 135] width 25 height 18
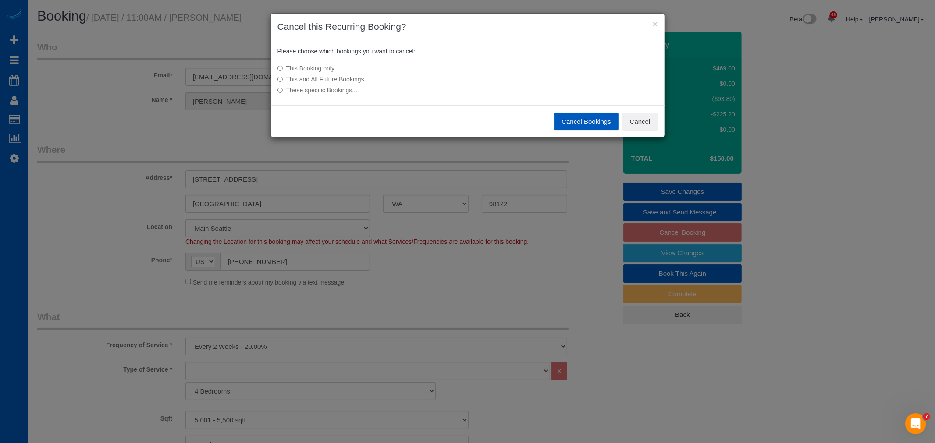
click at [583, 124] on button "Cancel Bookings" at bounding box center [586, 122] width 64 height 18
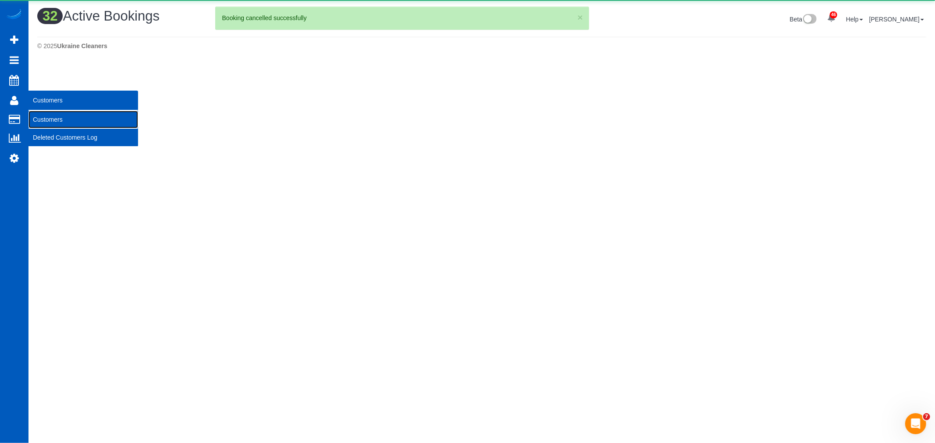
click at [55, 117] on link "Customers" at bounding box center [83, 120] width 110 height 18
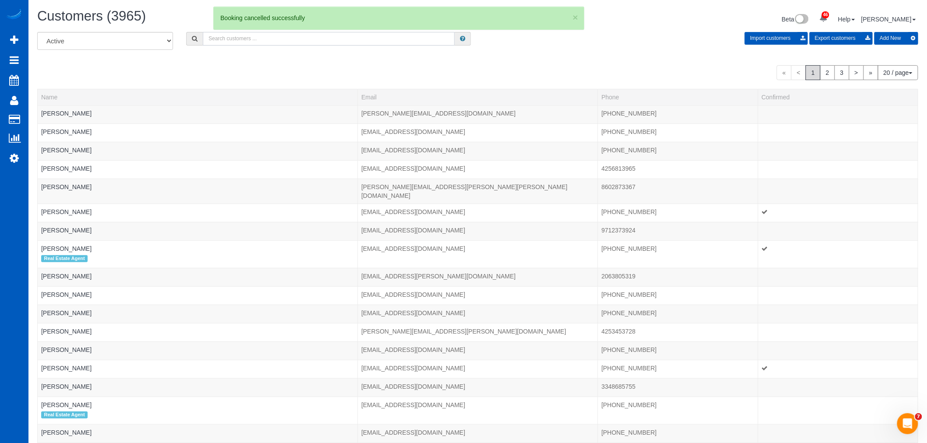
click at [252, 42] on input "text" at bounding box center [329, 39] width 252 height 14
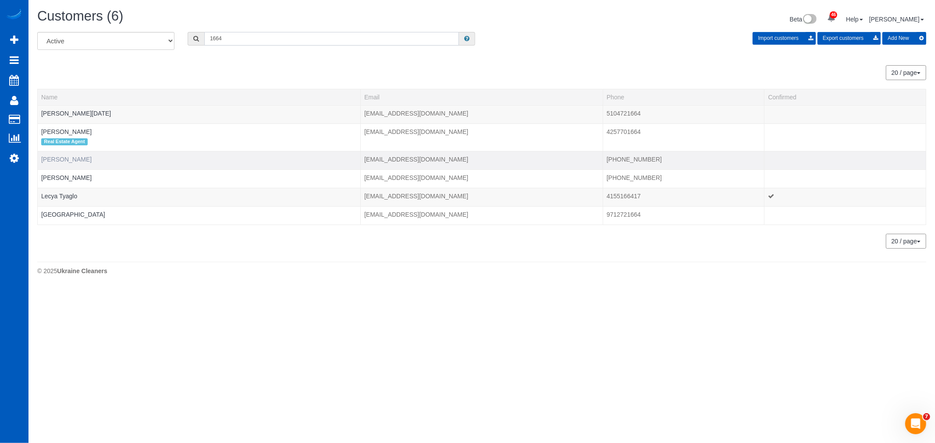
type input "1664"
click at [59, 160] on link "Jasika Kalia" at bounding box center [66, 159] width 50 height 7
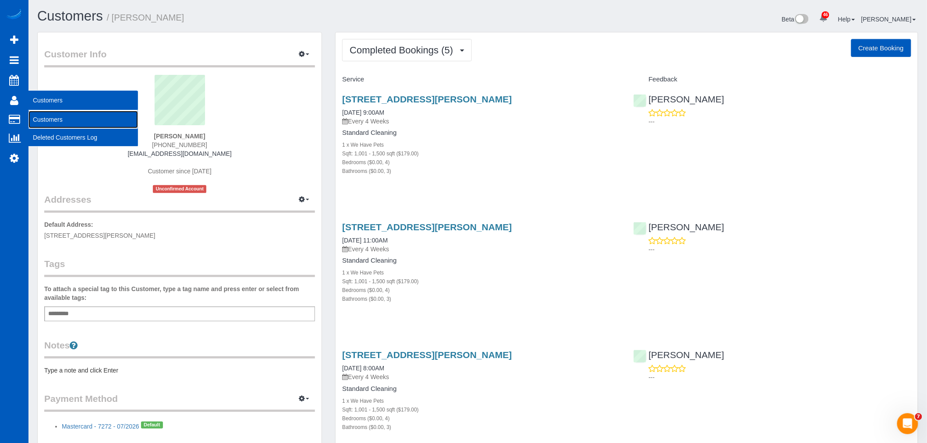
click at [57, 119] on link "Customers" at bounding box center [83, 120] width 110 height 18
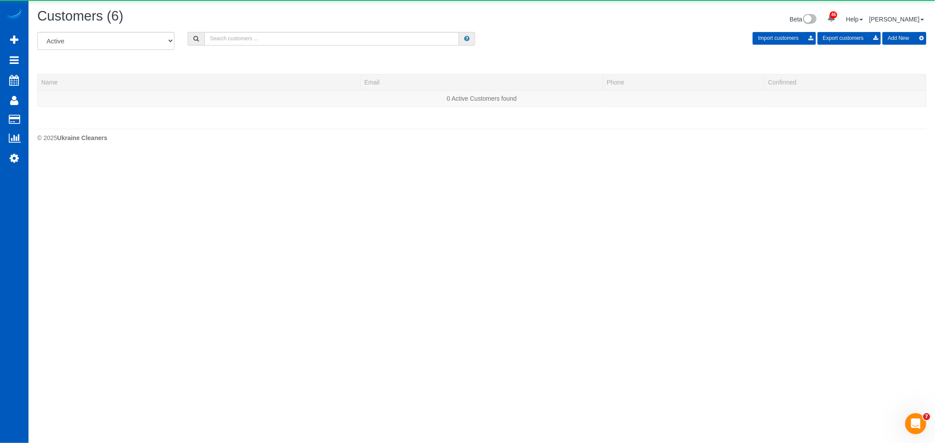
click at [238, 31] on div "Customers (6) Beta 46 Your Notifications You have 0 alerts × You have 3 to char…" at bounding box center [482, 20] width 902 height 23
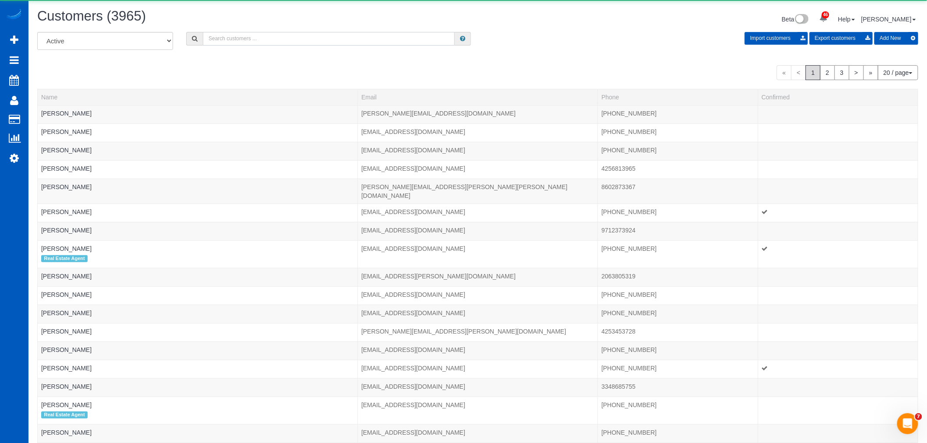
click at [234, 41] on input "text" at bounding box center [329, 39] width 252 height 14
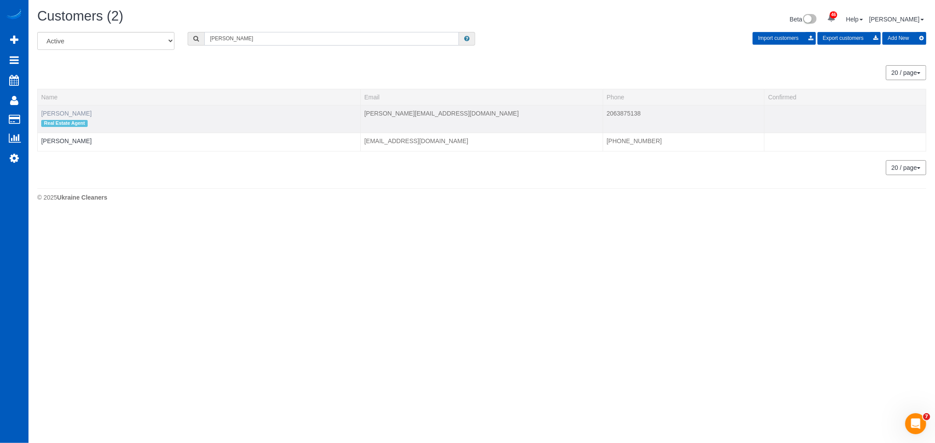
type input "davinder"
click at [63, 114] on link "Davinder Rai" at bounding box center [66, 113] width 50 height 7
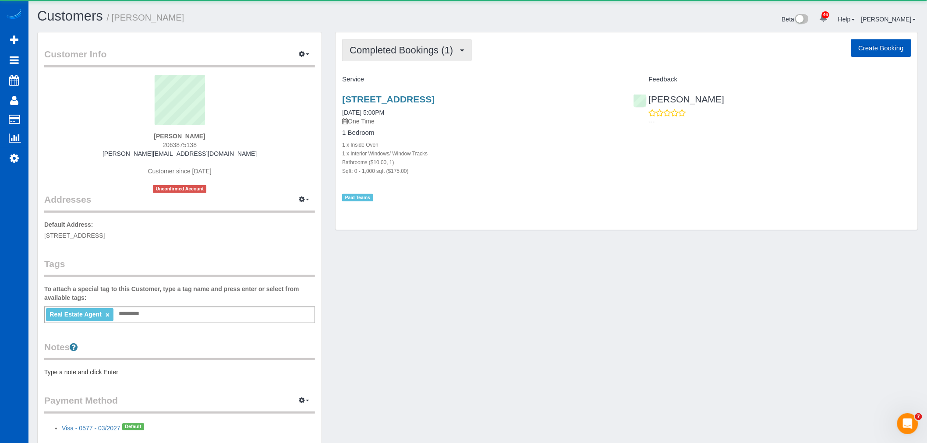
click at [383, 43] on button "Completed Bookings (1)" at bounding box center [407, 50] width 130 height 22
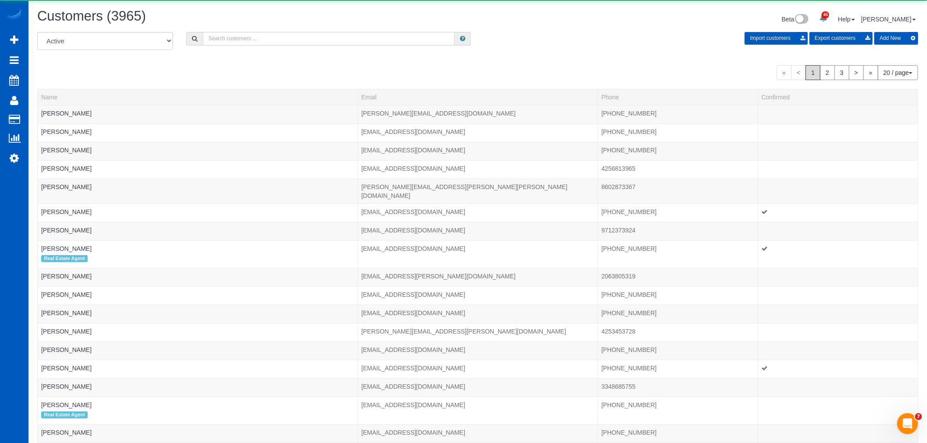
click at [251, 42] on input "text" at bounding box center [329, 39] width 252 height 14
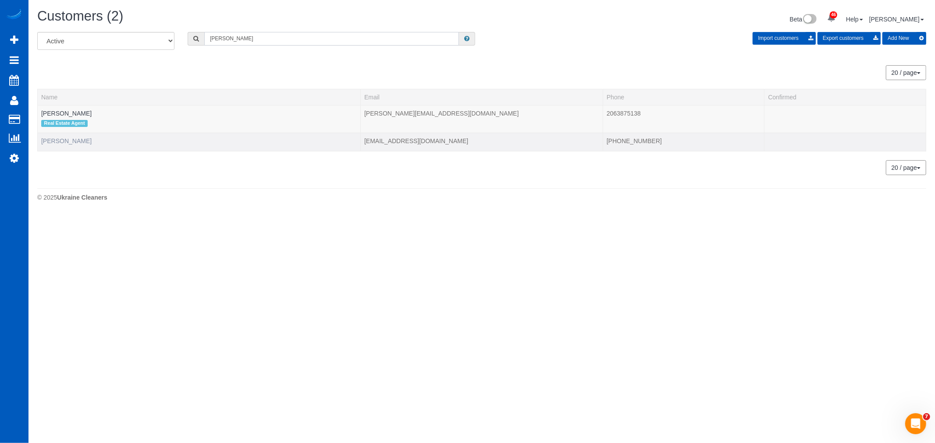
type input "davinder"
click at [61, 142] on link "Davinder Rai" at bounding box center [66, 141] width 50 height 7
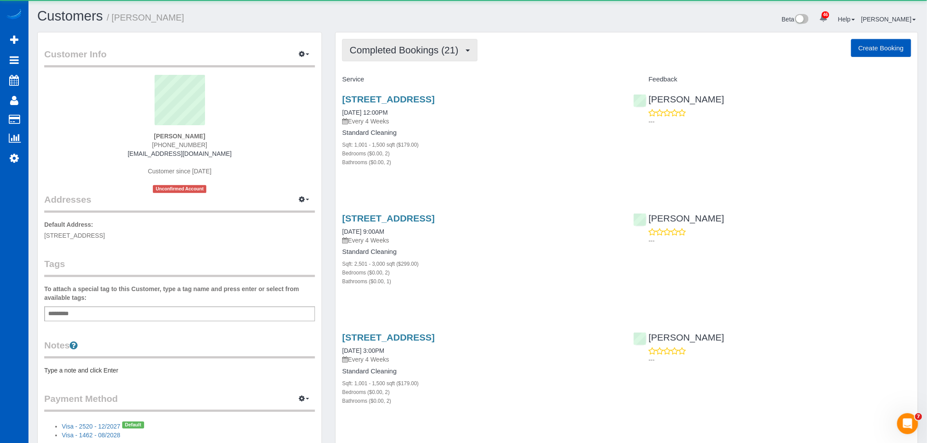
click at [386, 54] on span "Completed Bookings (21)" at bounding box center [406, 50] width 113 height 11
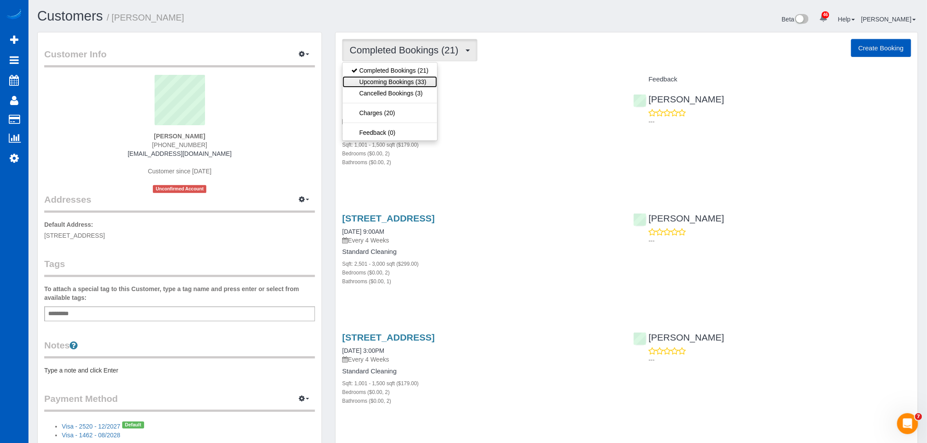
click at [389, 80] on link "Upcoming Bookings (33)" at bounding box center [390, 81] width 95 height 11
click at [409, 51] on span "Upcoming Bookings (33)" at bounding box center [405, 50] width 110 height 11
click at [397, 84] on link "Upcoming Bookings (33)" at bounding box center [390, 81] width 95 height 11
click at [397, 51] on span "Upcoming Bookings (33)" at bounding box center [405, 50] width 110 height 11
click at [389, 73] on link "Completed Bookings (21)" at bounding box center [390, 70] width 95 height 11
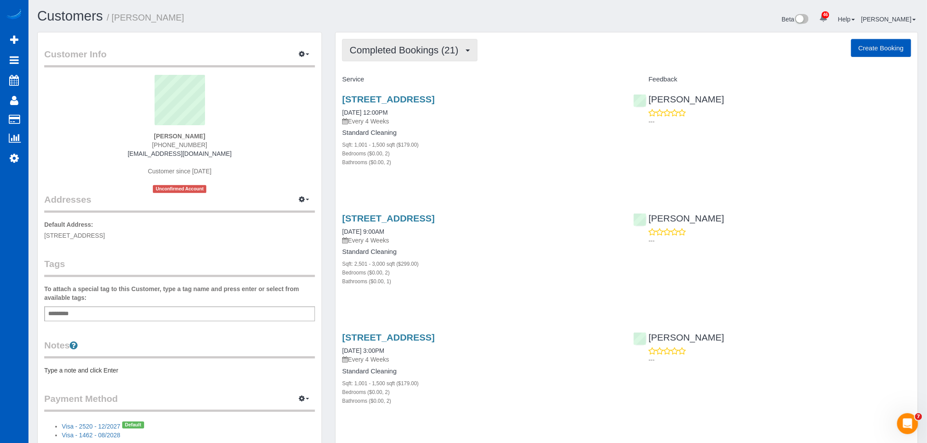
click at [393, 47] on span "Completed Bookings (21)" at bounding box center [406, 50] width 113 height 11
click at [397, 80] on link "Upcoming Bookings (33)" at bounding box center [390, 81] width 95 height 11
click at [389, 50] on span "Upcoming Bookings (33)" at bounding box center [405, 50] width 110 height 11
click at [390, 63] on ul "Completed Bookings (21) Upcoming Bookings (33) Cancelled Bookings (3) Charges (…" at bounding box center [390, 101] width 96 height 79
click at [382, 41] on button "Upcoming Bookings (33)" at bounding box center [408, 50] width 132 height 22
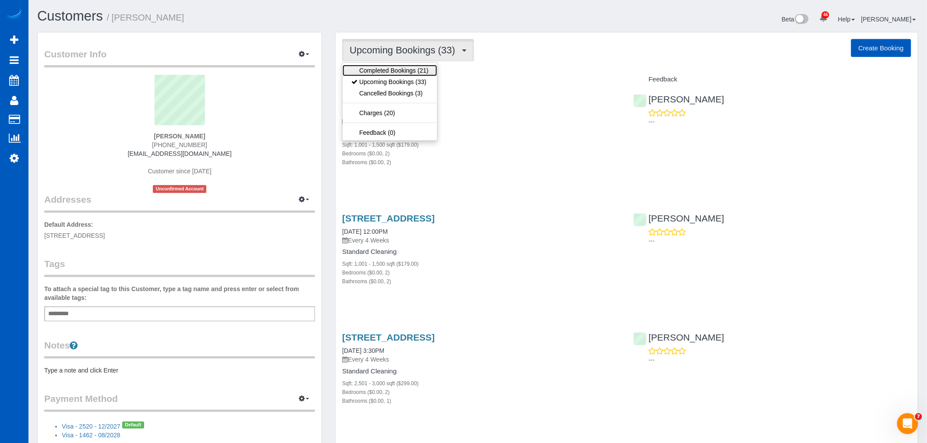
click at [386, 67] on link "Completed Bookings (21)" at bounding box center [390, 70] width 95 height 11
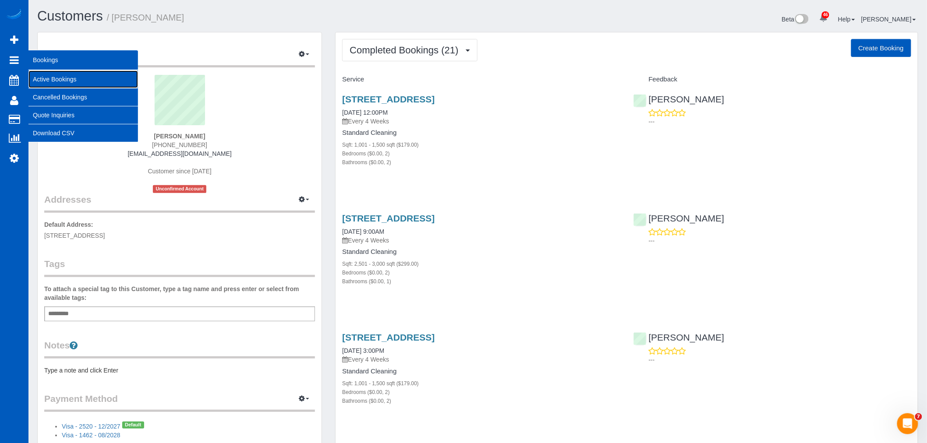
click at [54, 81] on link "Active Bookings" at bounding box center [83, 80] width 110 height 18
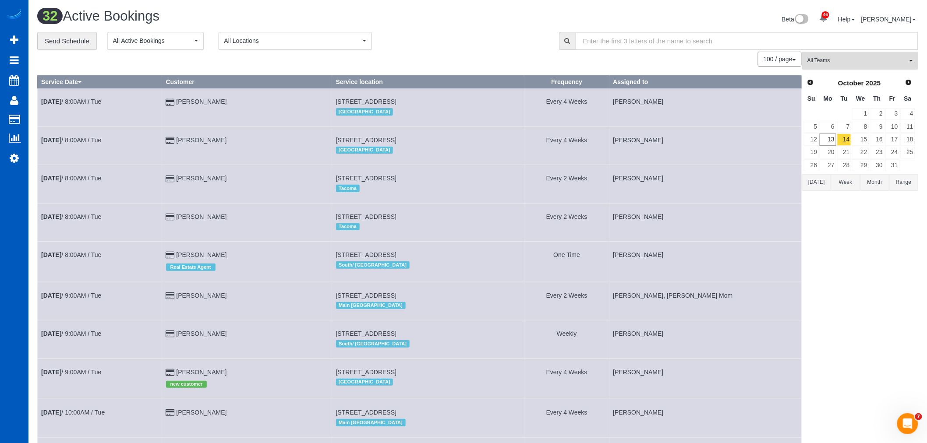
click at [873, 56] on button "All Teams" at bounding box center [860, 61] width 116 height 18
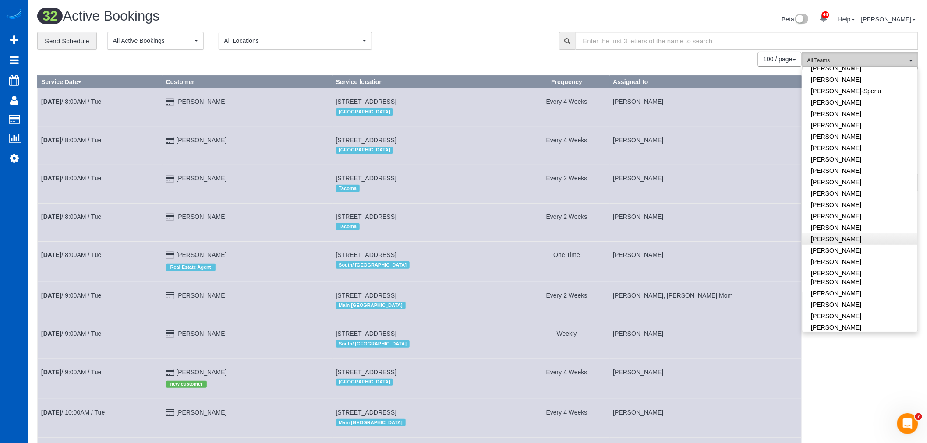
scroll to position [243, 0]
click at [865, 215] on link "[PERSON_NAME]" at bounding box center [860, 215] width 115 height 11
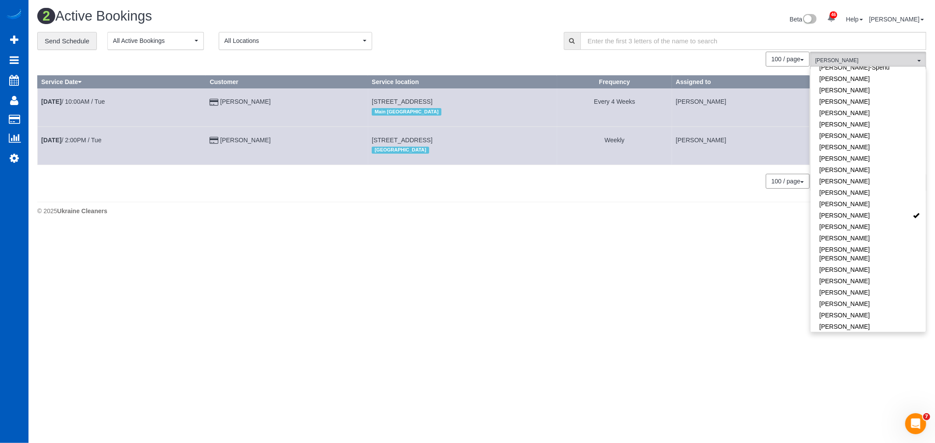
click at [350, 241] on body "46 Beta Your Notifications You have 0 alerts × You have 3 to charge for 10/11/2…" at bounding box center [467, 221] width 935 height 443
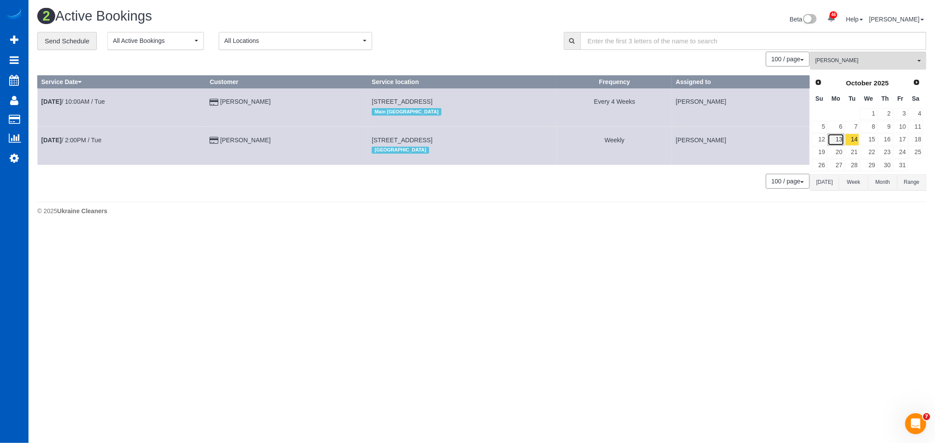
click at [840, 138] on link "13" at bounding box center [835, 140] width 16 height 12
click at [901, 131] on link "10" at bounding box center [900, 127] width 14 height 12
click at [838, 143] on link "13" at bounding box center [835, 140] width 16 height 12
click at [103, 142] on link "Oct 13th / 3:00PM / Mon" at bounding box center [72, 140] width 62 height 7
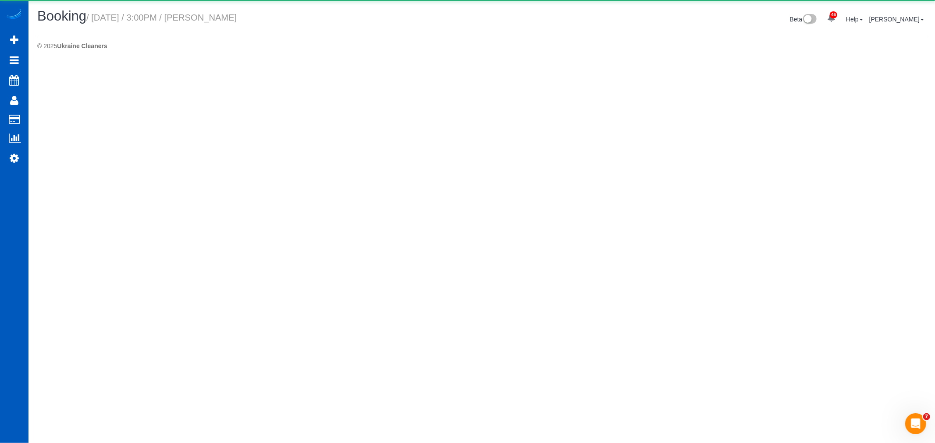
select select "WA"
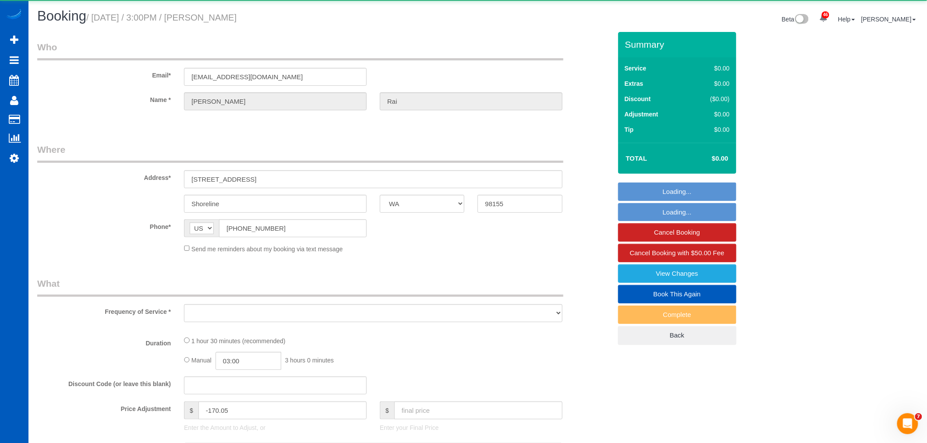
select select "object:10582"
select select "string:fspay-676c654e-58b7-4bde-a867-fd38f6ae18ad"
select select "199"
select select "1001"
select select "2"
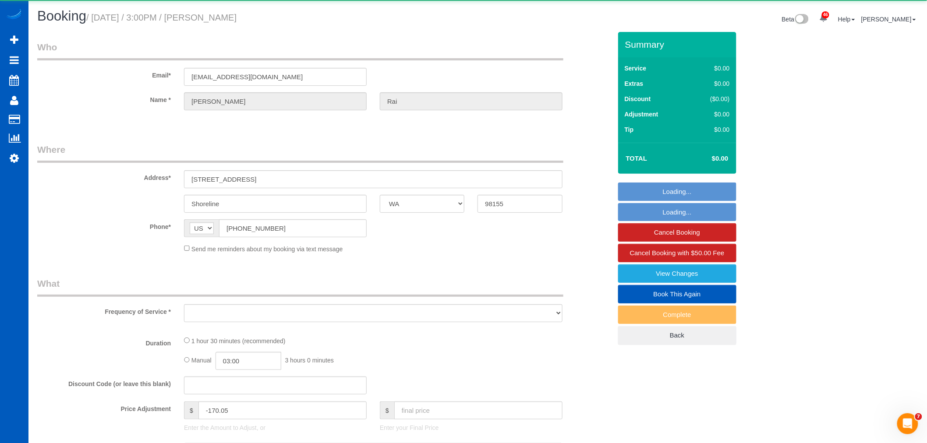
select select "2"
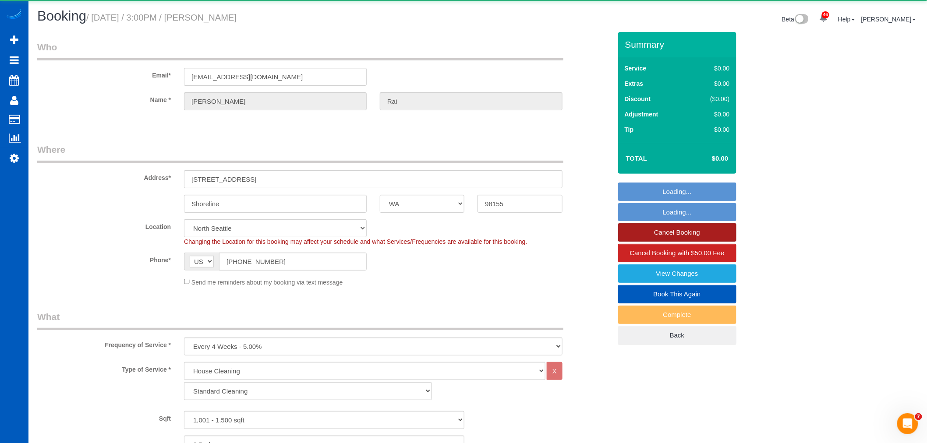
select select "object:10858"
select select "1001"
select select "2"
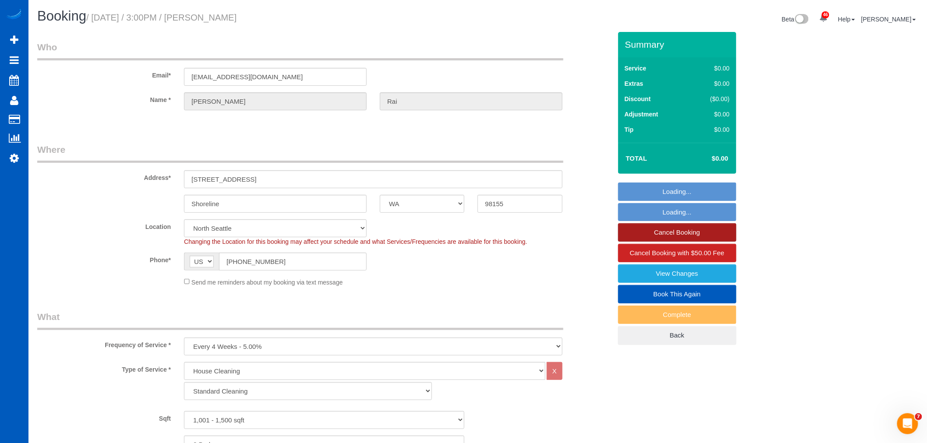
click at [688, 229] on link "Cancel Booking" at bounding box center [677, 233] width 118 height 18
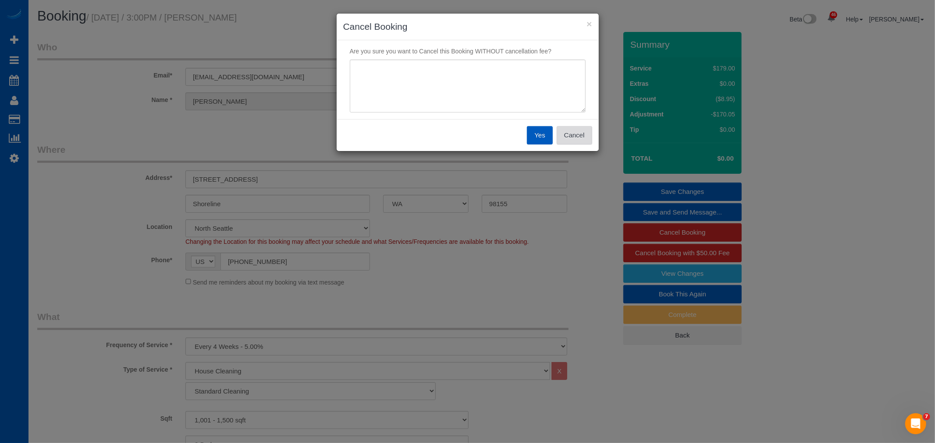
click at [584, 140] on button "Cancel" at bounding box center [574, 135] width 35 height 18
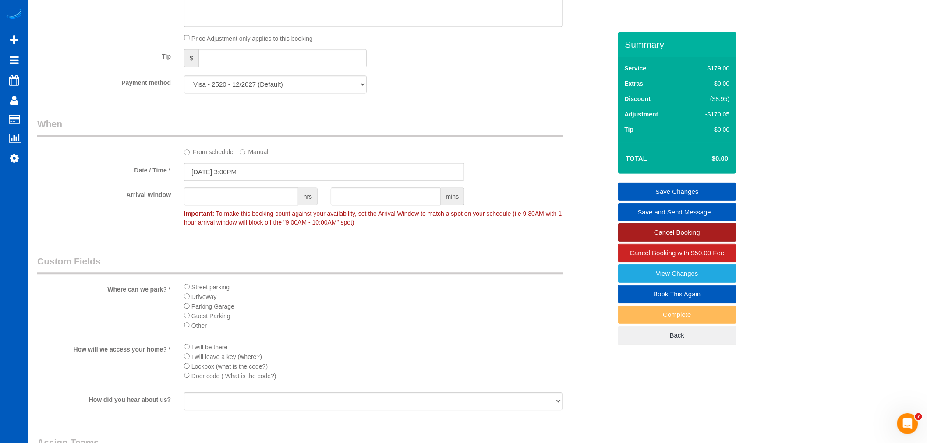
scroll to position [633, 0]
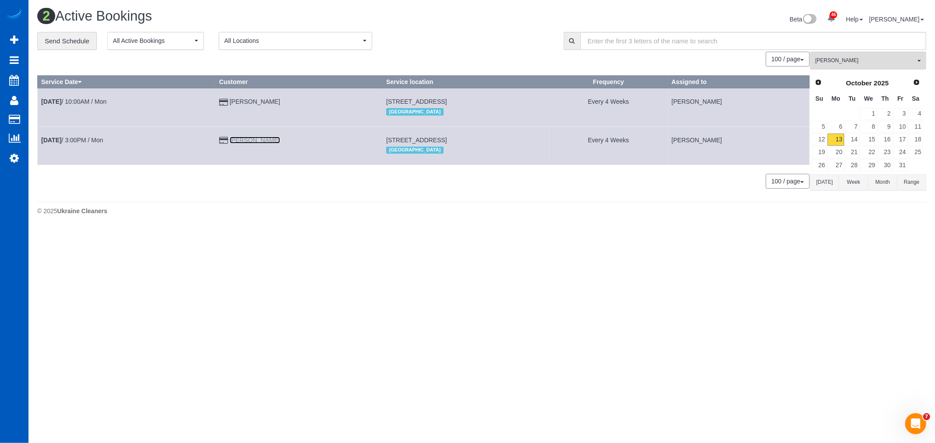
click at [240, 138] on link "Davinder Rai" at bounding box center [255, 140] width 50 height 7
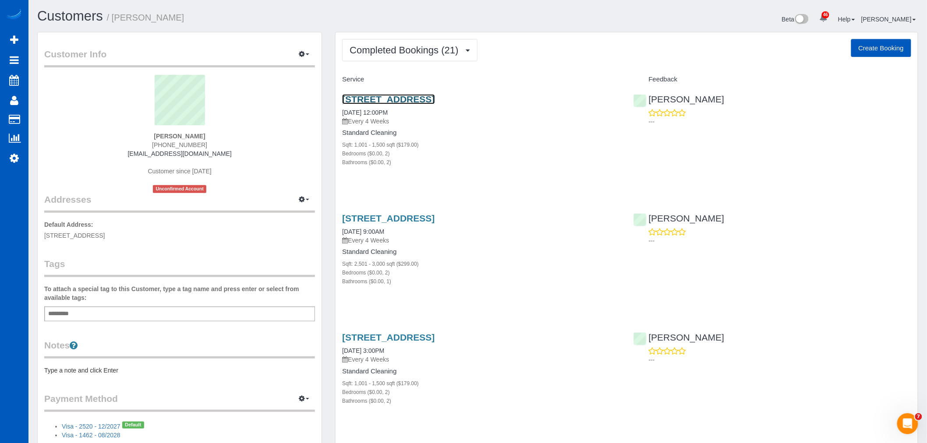
click at [407, 95] on link "16257 14th Avenue Northeast, Shoreline, WA 98155" at bounding box center [388, 99] width 92 height 10
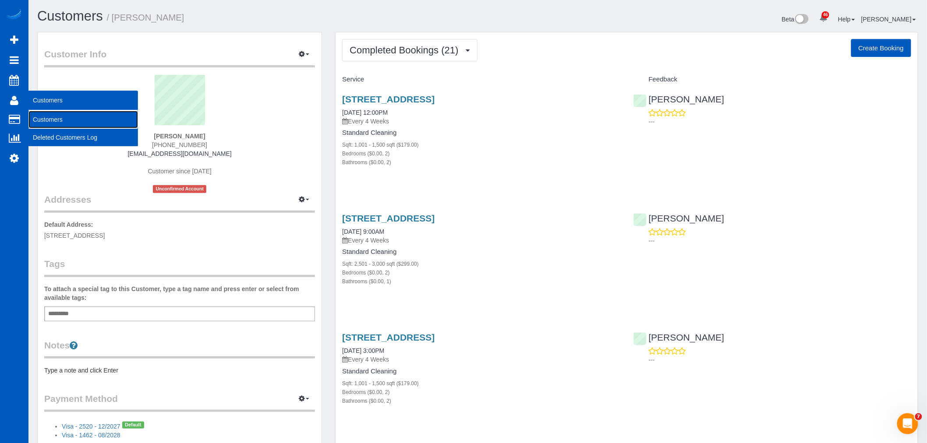
click at [45, 116] on link "Customers" at bounding box center [83, 120] width 110 height 18
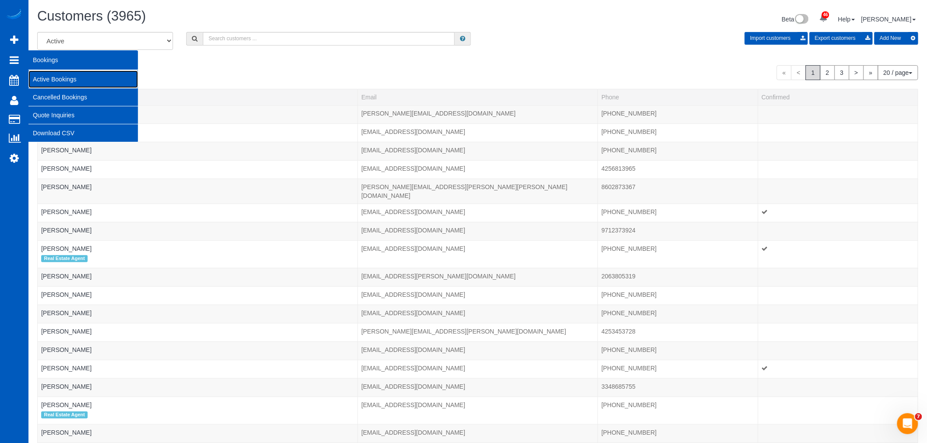
click at [67, 76] on link "Active Bookings" at bounding box center [83, 80] width 110 height 18
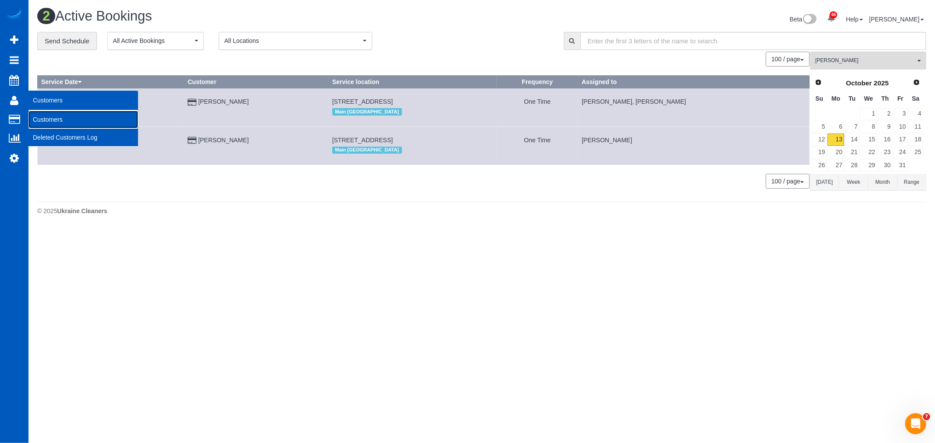
click at [40, 116] on link "Customers" at bounding box center [83, 120] width 110 height 18
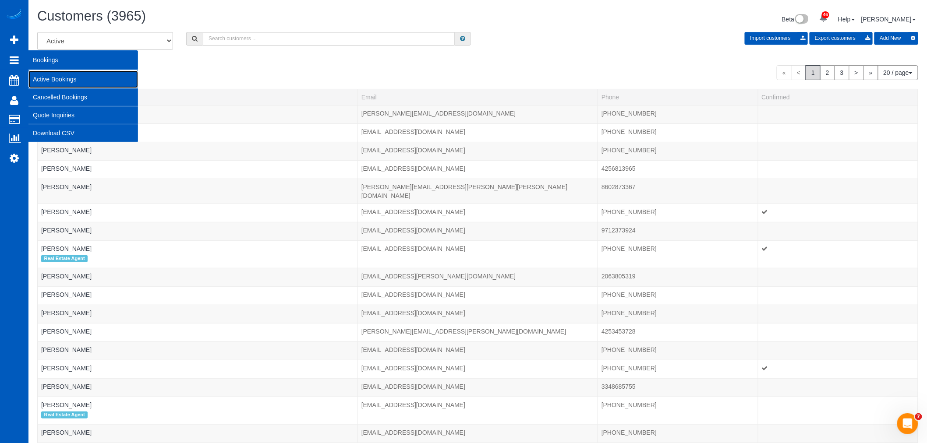
click at [52, 75] on link "Active Bookings" at bounding box center [83, 80] width 110 height 18
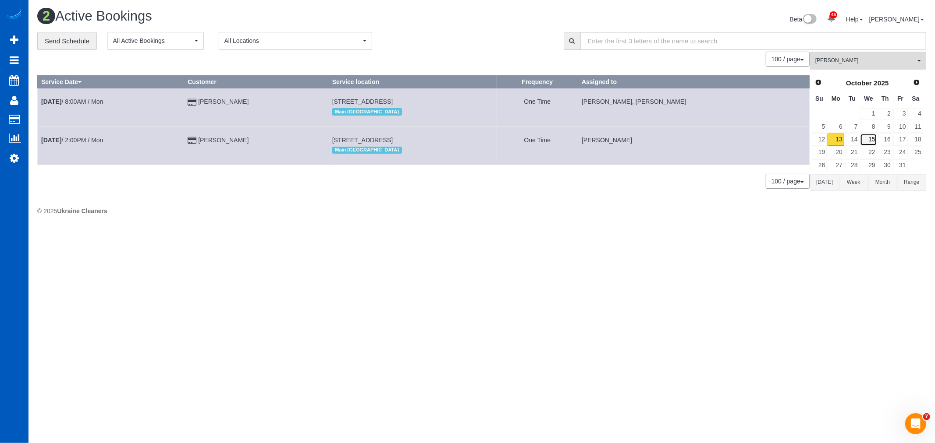
click at [871, 144] on link "15" at bounding box center [868, 140] width 17 height 12
click at [862, 60] on span "[PERSON_NAME]" at bounding box center [865, 60] width 100 height 7
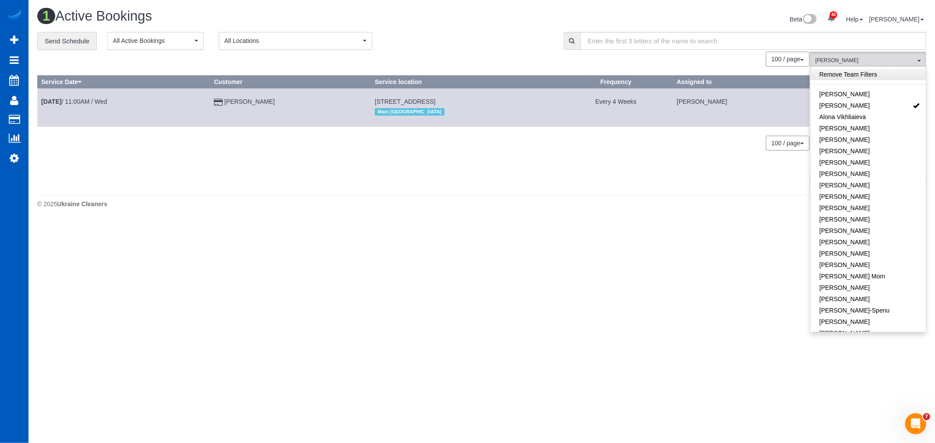
click at [864, 75] on link "Remove Team Filters" at bounding box center [867, 74] width 115 height 11
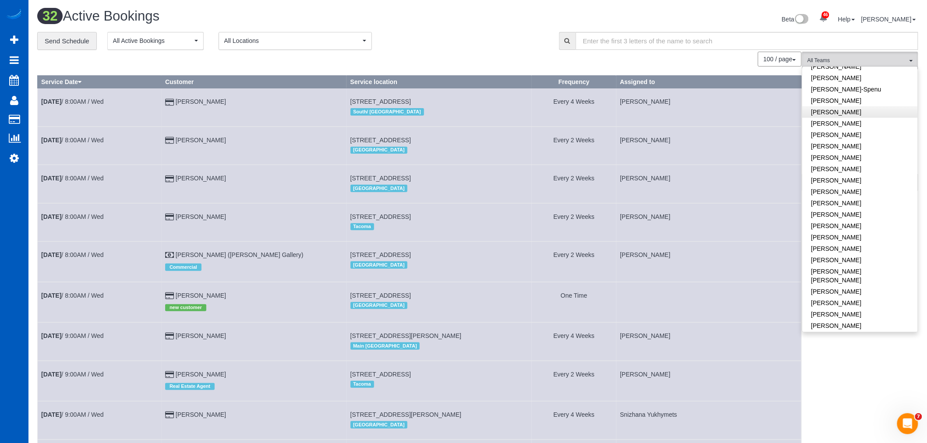
scroll to position [292, 0]
click at [862, 238] on link "[PERSON_NAME]" at bounding box center [860, 243] width 115 height 11
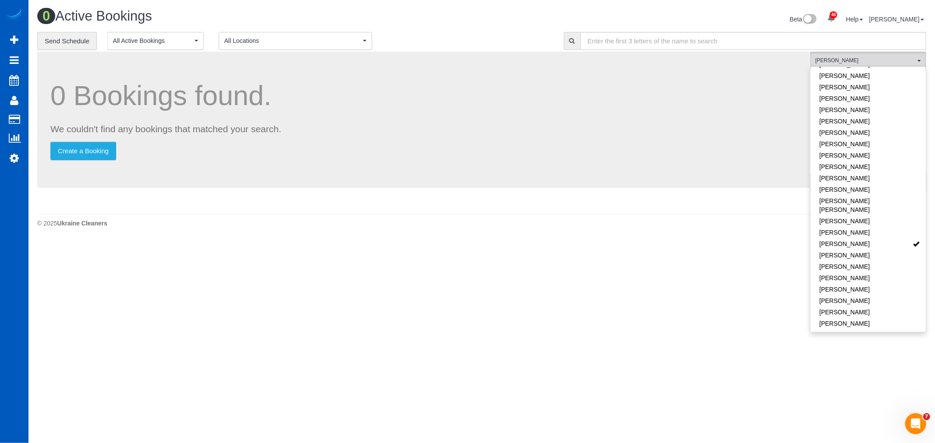
click at [553, 263] on body "46 Beta Your Notifications You have 0 alerts × You have 3 to charge for 10/11/2…" at bounding box center [467, 221] width 935 height 443
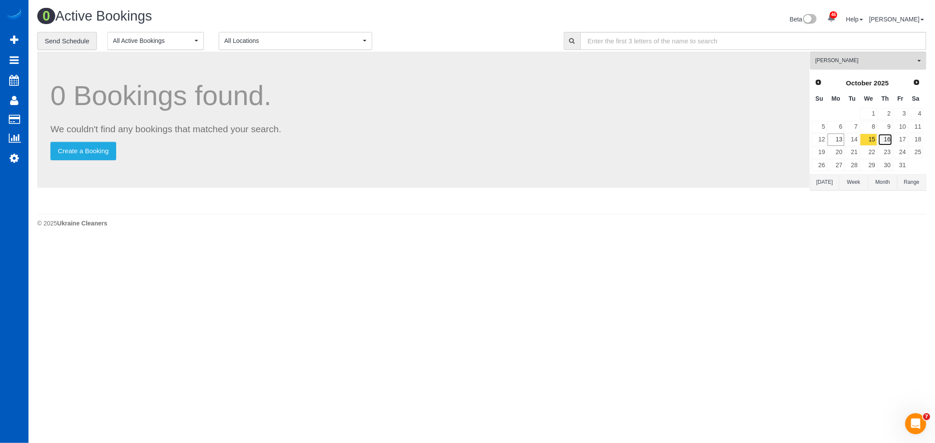
click at [889, 138] on link "16" at bounding box center [885, 140] width 14 height 12
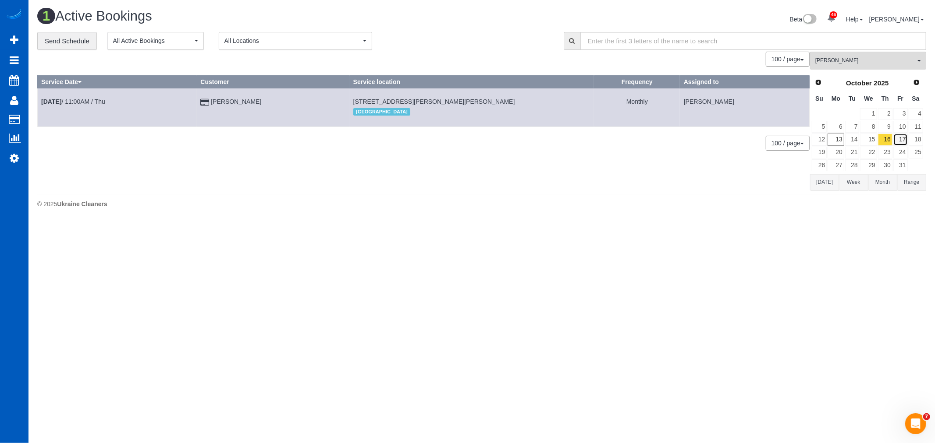
click at [898, 138] on link "17" at bounding box center [900, 140] width 14 height 12
click at [16, 160] on icon at bounding box center [14, 158] width 9 height 11
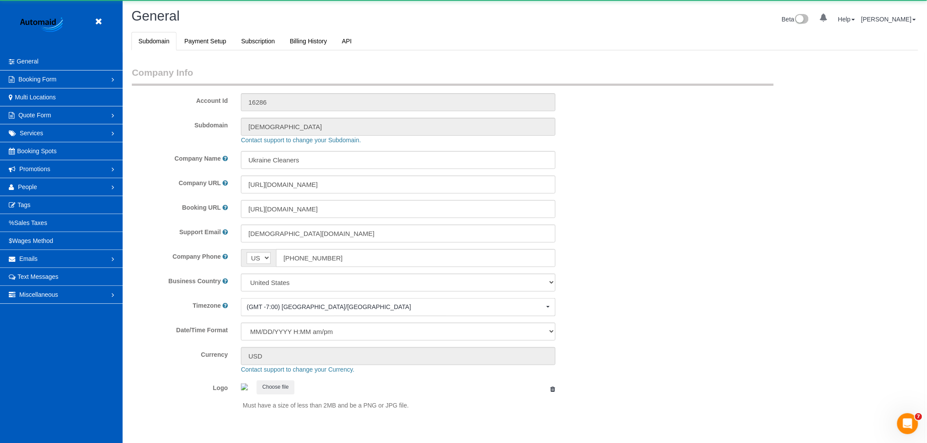
select select "1"
click at [41, 188] on link "People" at bounding box center [61, 187] width 123 height 18
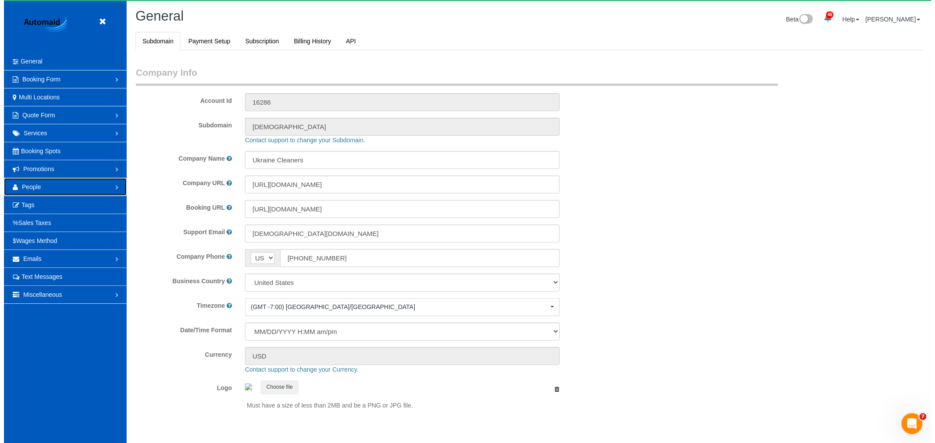
scroll to position [0, 0]
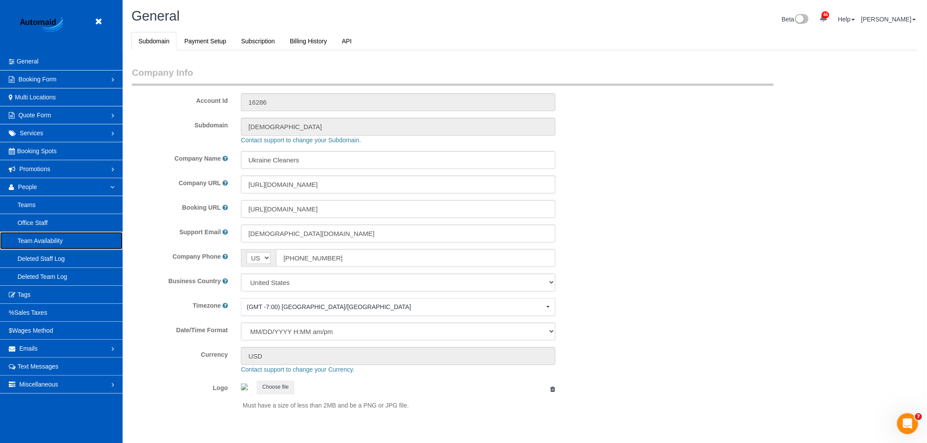
click at [72, 237] on link "Team Availability" at bounding box center [61, 241] width 123 height 18
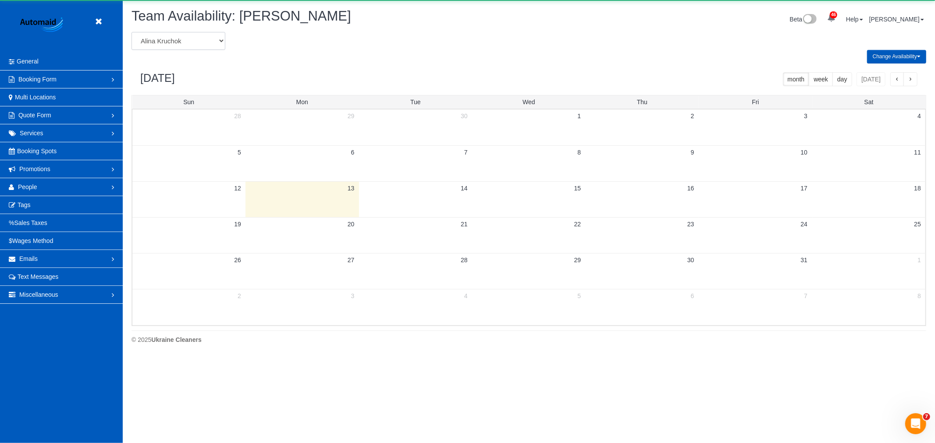
scroll to position [358, 935]
click at [195, 40] on select "Alina Kruchok Alona Tarasiuk Alona Vikhliaieva Anastasiia Demchenko Anastasiia …" at bounding box center [178, 41] width 94 height 18
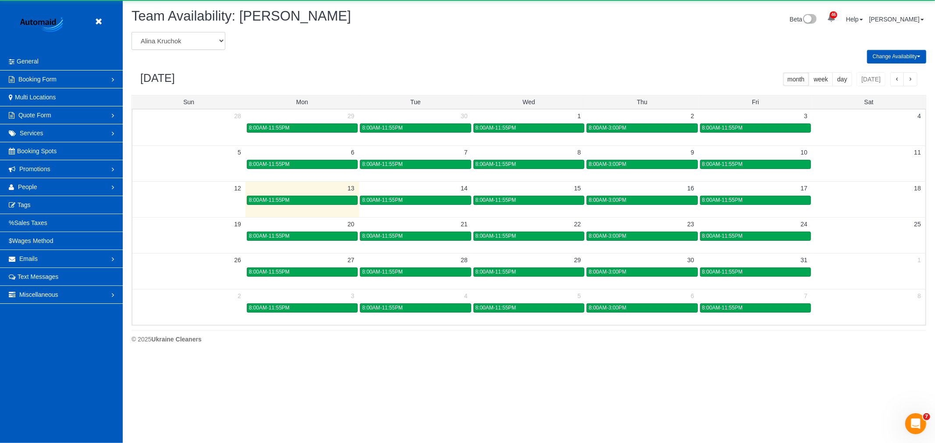
scroll to position [0, 0]
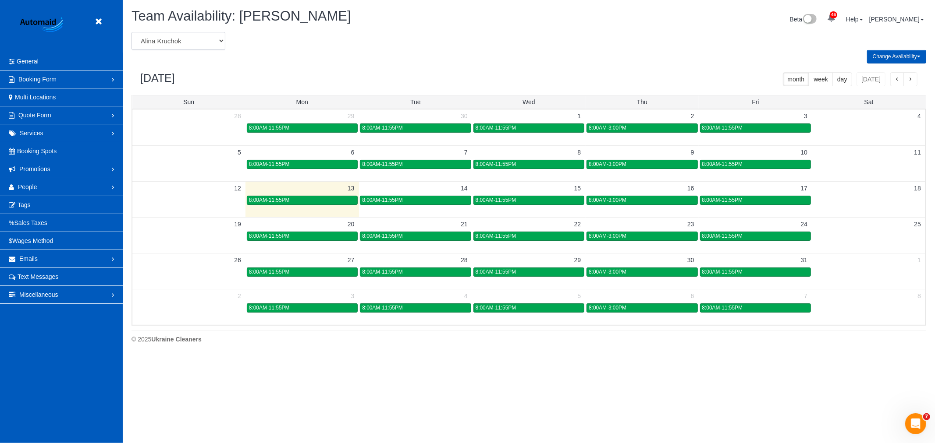
select select "number:19651"
click at [131, 32] on select "Alina Kruchok Alona Tarasiuk Alona Vikhliaieva Anastasiia Demchenko Anastasiia …" at bounding box center [178, 41] width 94 height 18
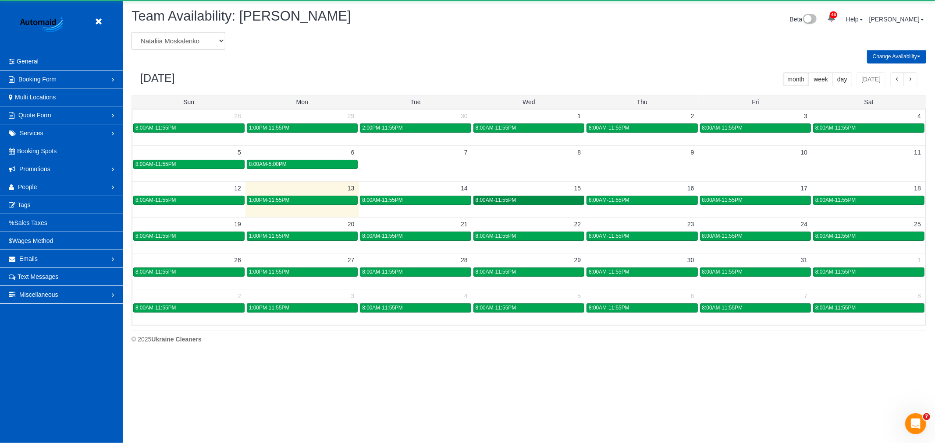
click at [538, 202] on div "8:00AM-11:55PM" at bounding box center [528, 200] width 106 height 7
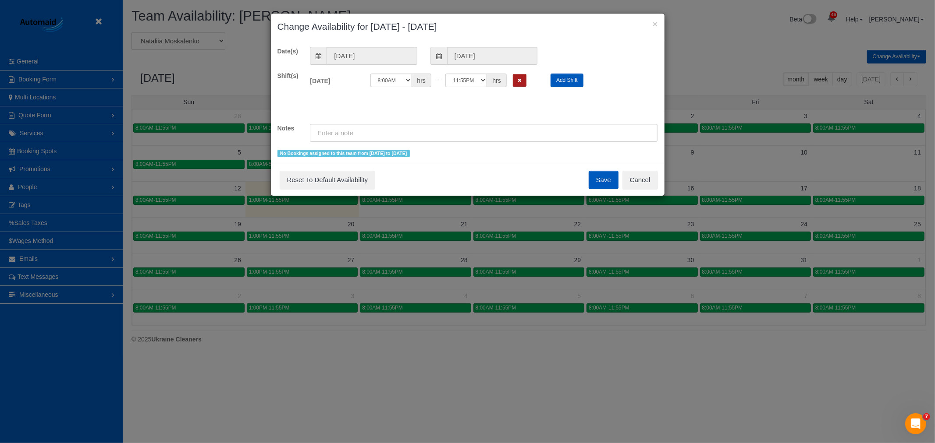
click at [520, 82] on icon "Remove Shift" at bounding box center [520, 80] width 4 height 5
click at [605, 182] on button "Save" at bounding box center [604, 180] width 30 height 18
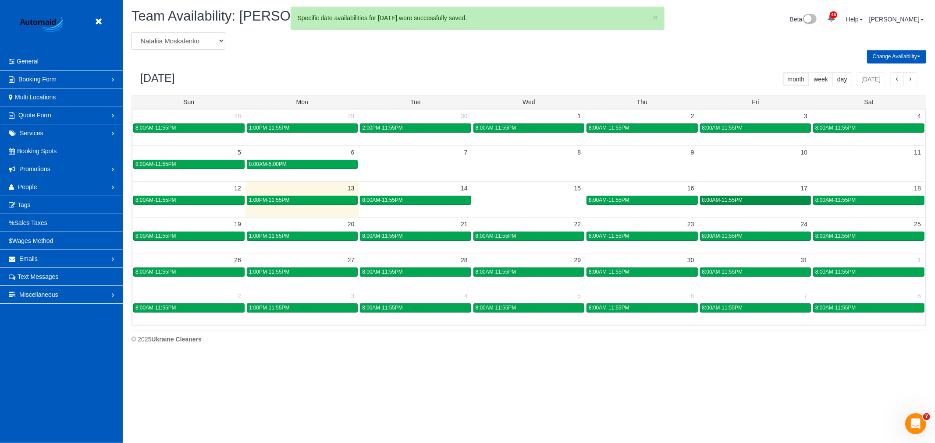
click at [763, 203] on div "8:00AM-11:55PM" at bounding box center [755, 200] width 106 height 7
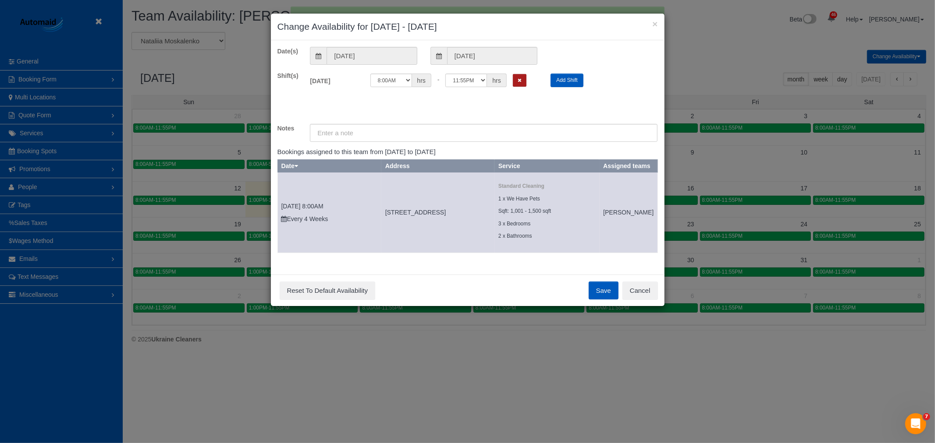
click at [518, 86] on div "12:00AM 12:05AM 12:10AM 12:15AM 12:20AM 12:25AM 12:30AM 12:35AM 12:40AM 12:45AM…" at bounding box center [453, 81] width 167 height 14
click at [589, 293] on button "Save" at bounding box center [604, 291] width 30 height 18
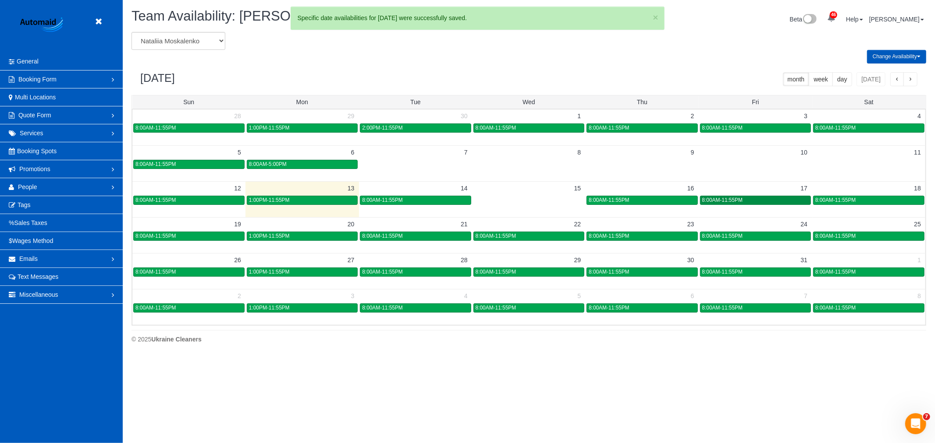
click at [728, 199] on span "8:00AM-11:55PM" at bounding box center [722, 200] width 41 height 6
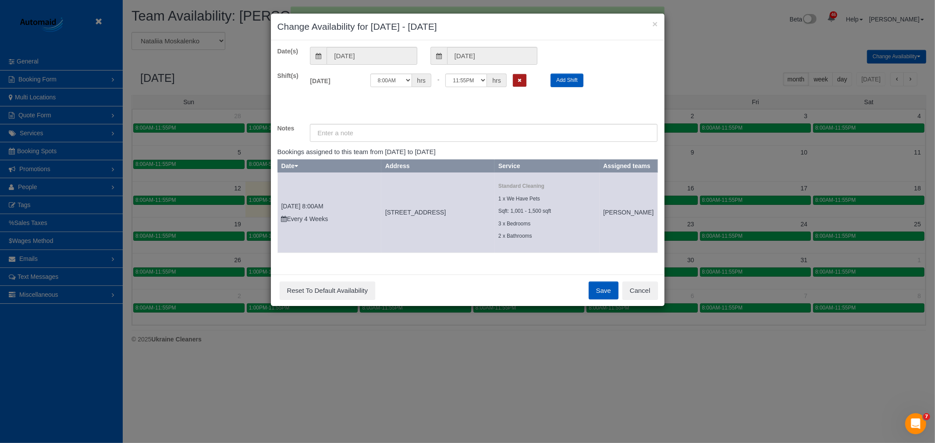
click at [524, 82] on button "Remove Shift" at bounding box center [520, 80] width 14 height 13
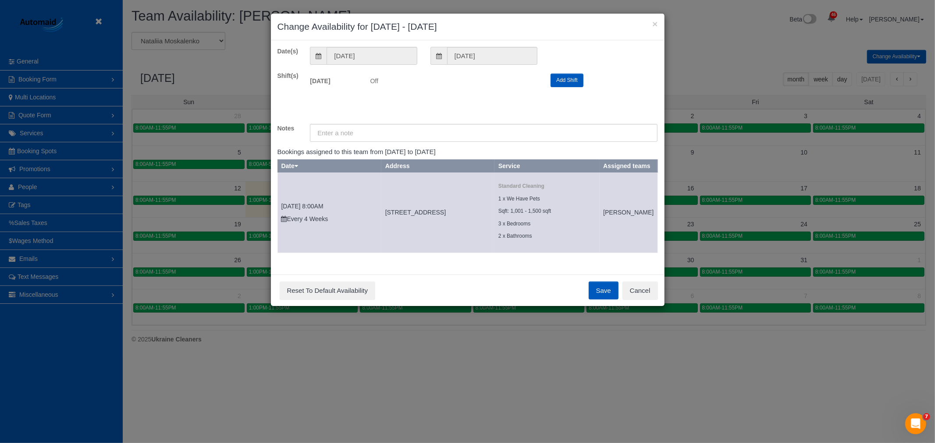
click at [609, 300] on button "Save" at bounding box center [604, 291] width 30 height 18
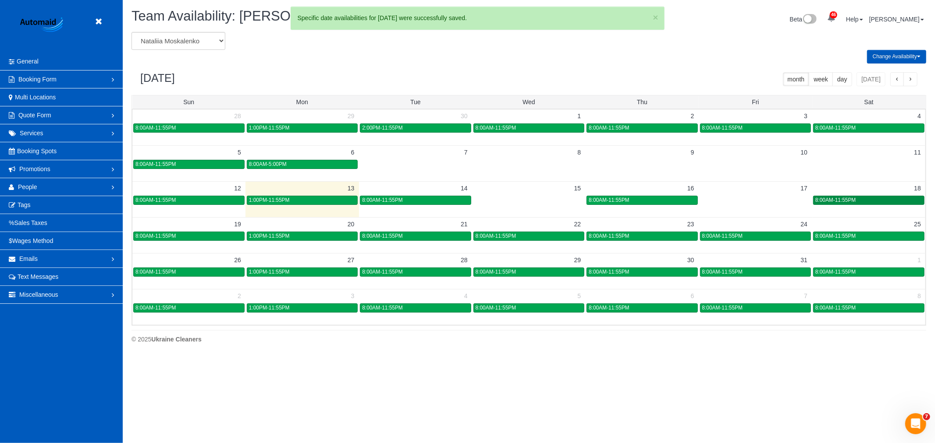
click at [862, 199] on div "8:00AM-11:55PM" at bounding box center [868, 200] width 107 height 7
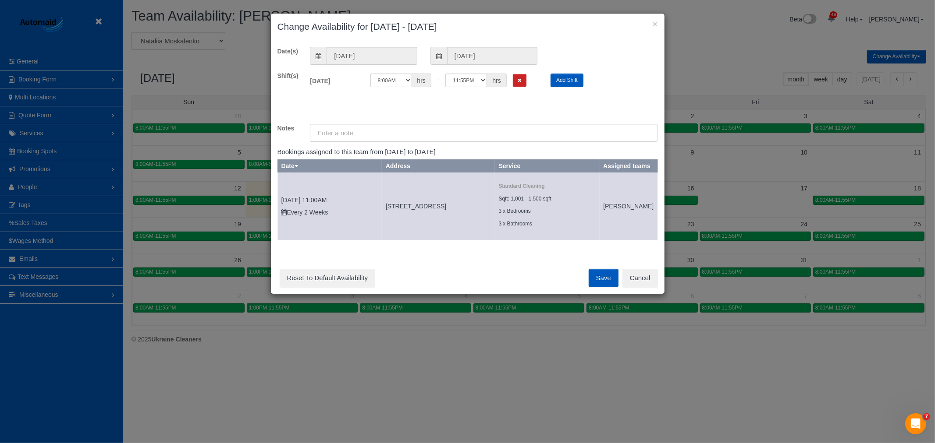
click at [528, 83] on div "12:00AM 12:05AM 12:10AM 12:15AM 12:20AM 12:25AM 12:30AM 12:35AM 12:40AM 12:45AM…" at bounding box center [453, 81] width 167 height 14
click at [527, 82] on div "12:00AM 12:05AM 12:10AM 12:15AM 12:20AM 12:25AM 12:30AM 12:35AM 12:40AM 12:45AM…" at bounding box center [453, 81] width 167 height 14
click at [526, 82] on button "Remove Shift" at bounding box center [520, 80] width 14 height 13
drag, startPoint x: 604, startPoint y: 305, endPoint x: 593, endPoint y: 293, distance: 16.5
click at [599, 302] on div "× Change Availability for 10/18/2025 - 10/18/2025 Date(s) 10/18/2025 10/18/2025…" at bounding box center [467, 221] width 935 height 443
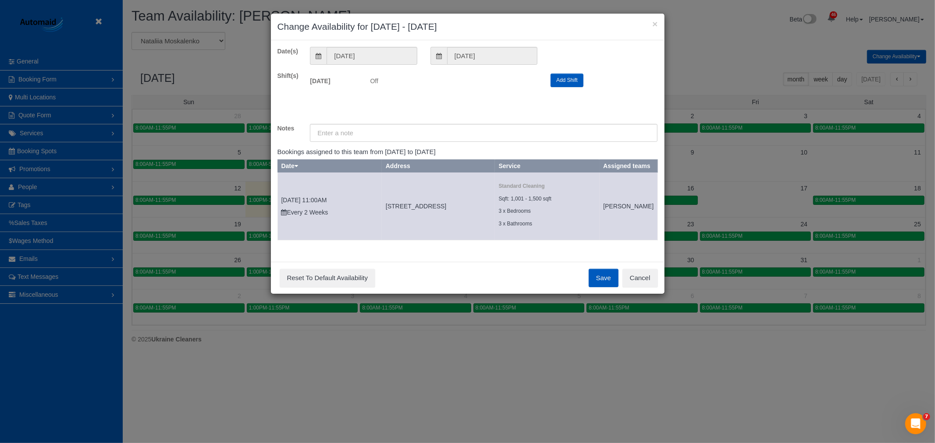
click at [593, 287] on button "Save" at bounding box center [604, 278] width 30 height 18
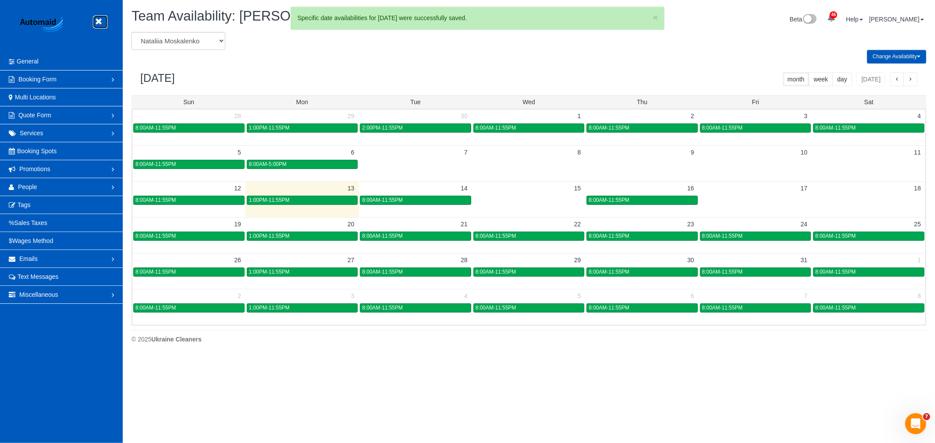
click at [101, 23] on icon at bounding box center [98, 21] width 11 height 11
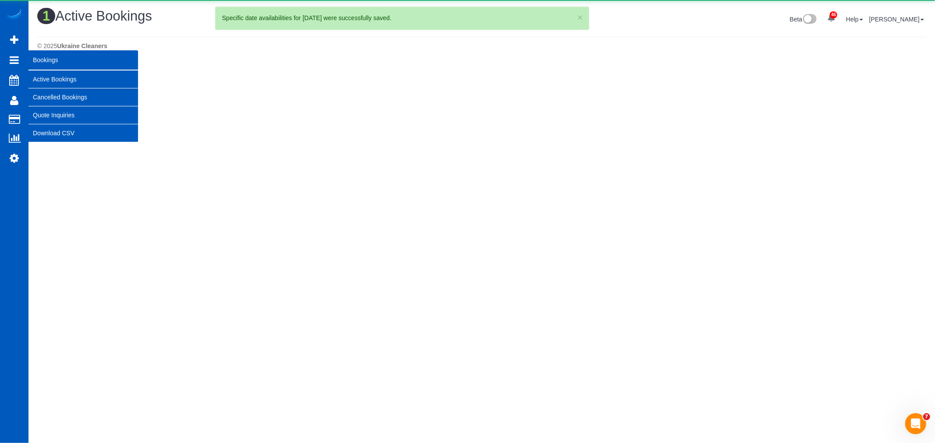
scroll to position [222, 935]
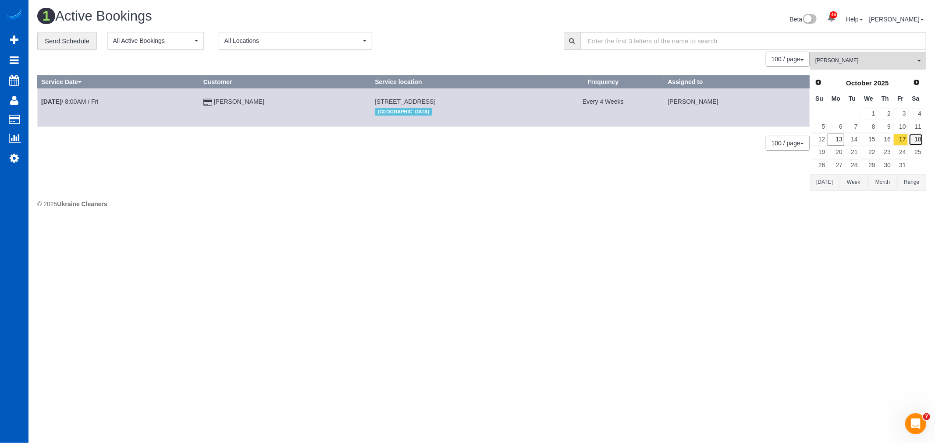
click at [909, 137] on link "18" at bounding box center [915, 140] width 14 height 12
click at [77, 96] on td "Oct 18th / 11:00AM / Sat" at bounding box center [124, 109] width 173 height 40
click at [73, 101] on link "Oct 18th / 11:00AM / Sat" at bounding box center [72, 101] width 63 height 7
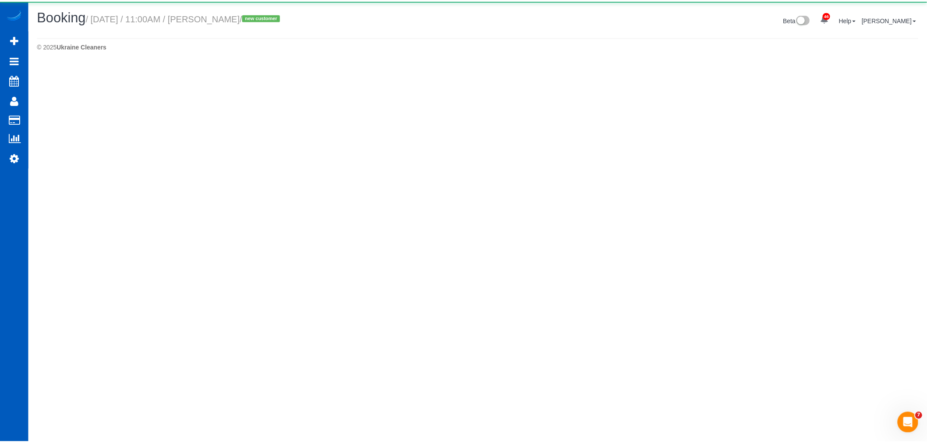
scroll to position [63, 935]
select select "WA"
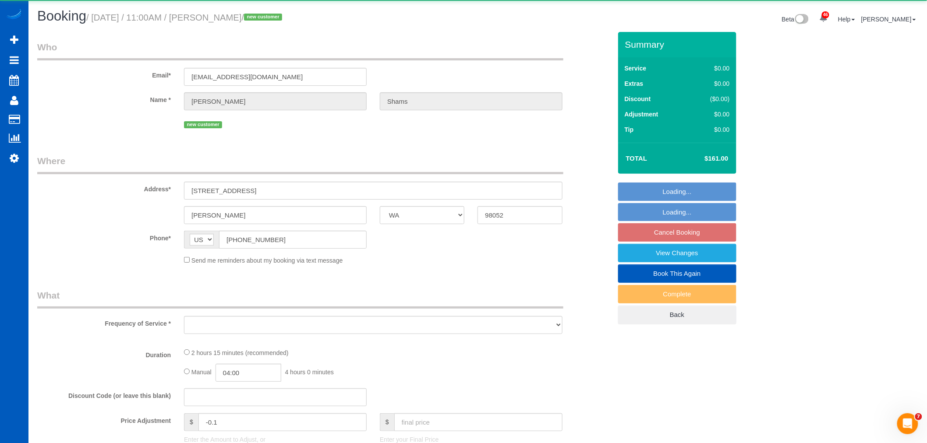
scroll to position [1531, 927]
select select "object:16788"
select select "string:fspay-aa057f77-190f-44ee-8575-e72d3ff53380"
select select "199"
select select "1001"
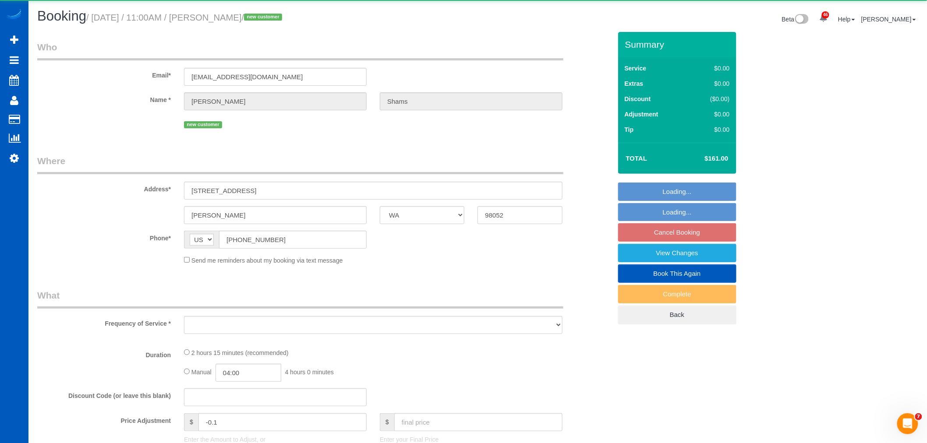
select select "3"
select select "spot34"
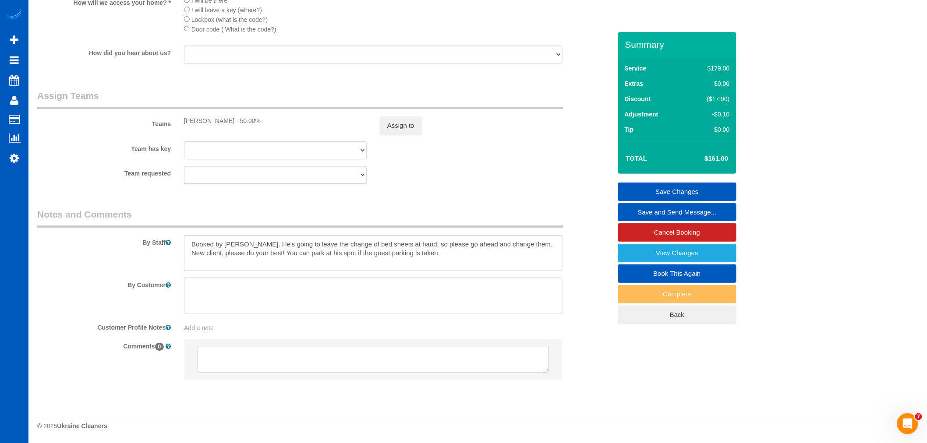
scroll to position [1088, 0]
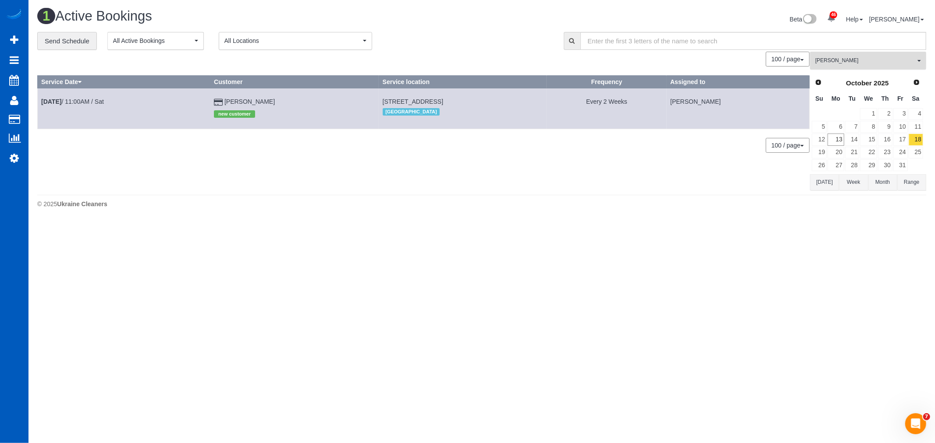
click at [892, 56] on button "Nataliia Moskalenko All Teams" at bounding box center [868, 61] width 116 height 18
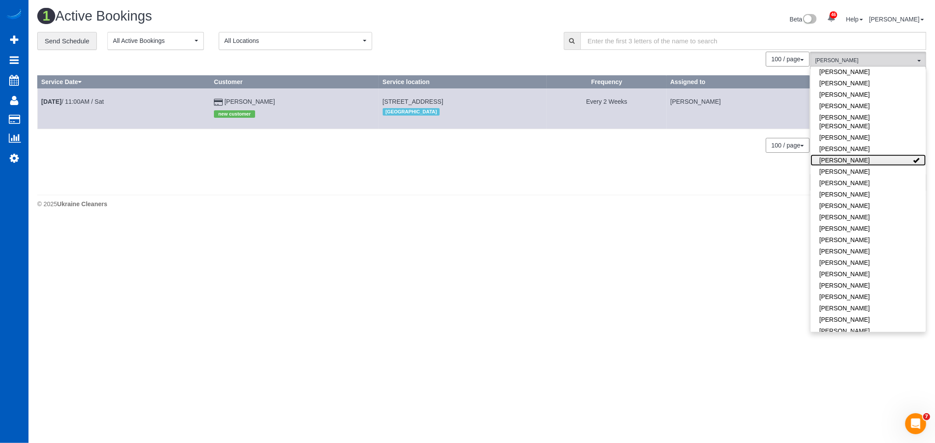
click at [886, 155] on link "[PERSON_NAME]" at bounding box center [867, 160] width 115 height 11
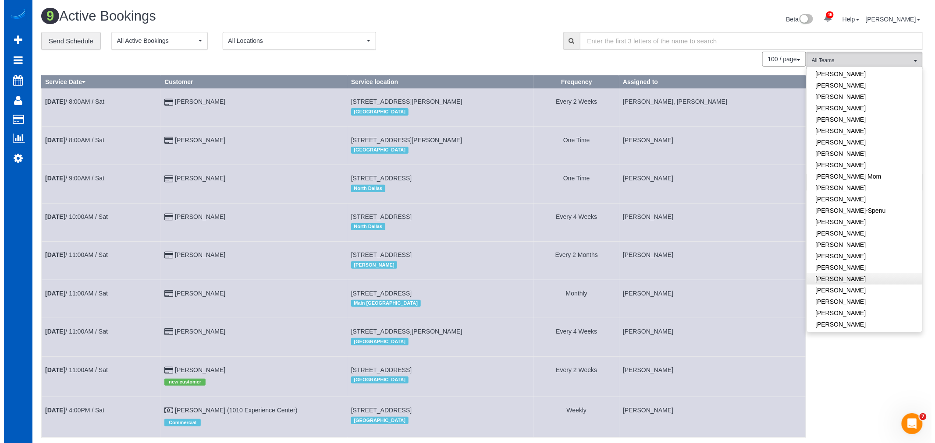
scroll to position [84, 0]
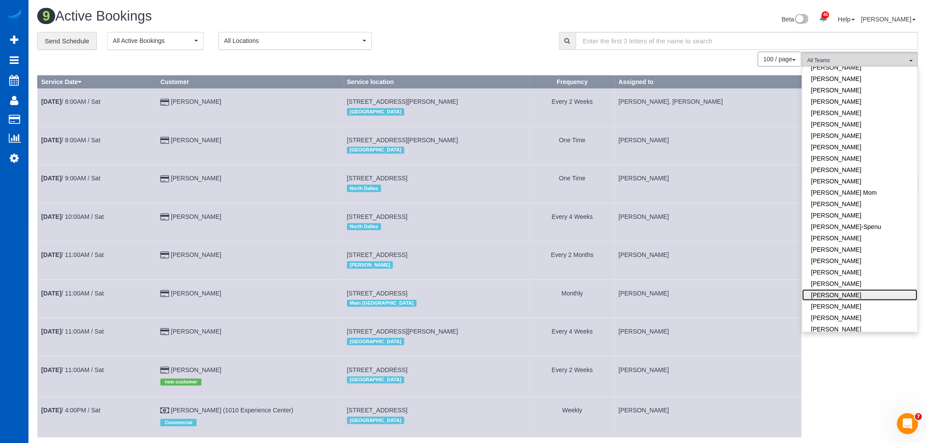
click at [860, 293] on link "[PERSON_NAME]" at bounding box center [860, 295] width 115 height 11
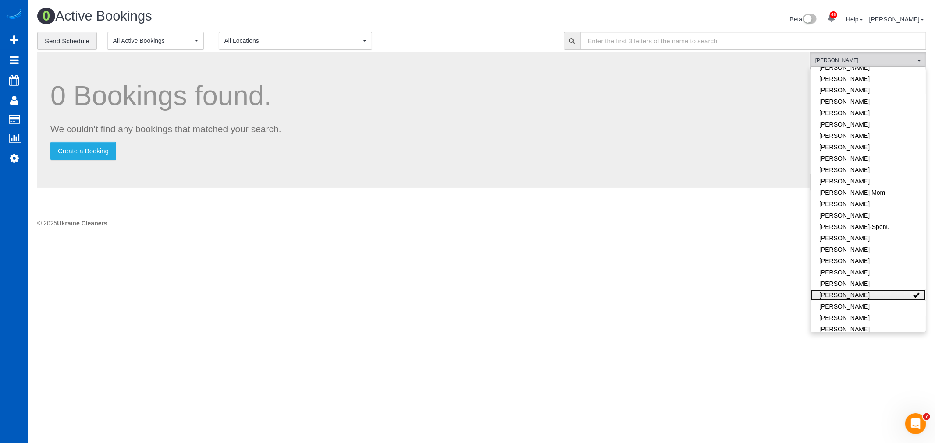
click at [860, 293] on link "[PERSON_NAME]" at bounding box center [867, 295] width 115 height 11
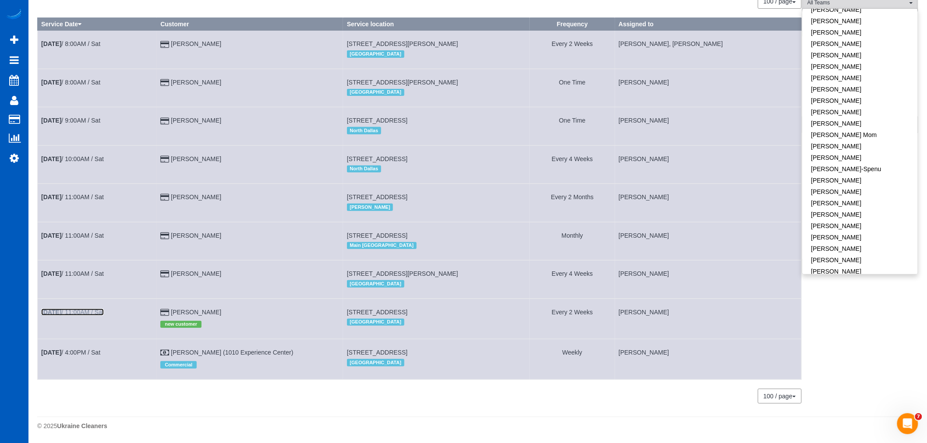
click at [68, 314] on link "Oct 18th / 11:00AM / Sat" at bounding box center [72, 312] width 63 height 7
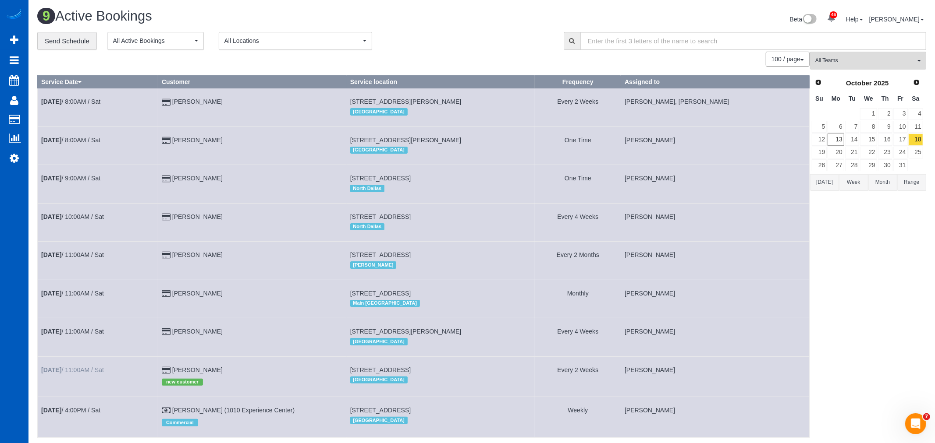
click at [68, 312] on body "46 Beta Your Notifications You have 0 alerts × You have 3 to charge for 10/11/2…" at bounding box center [467, 221] width 935 height 443
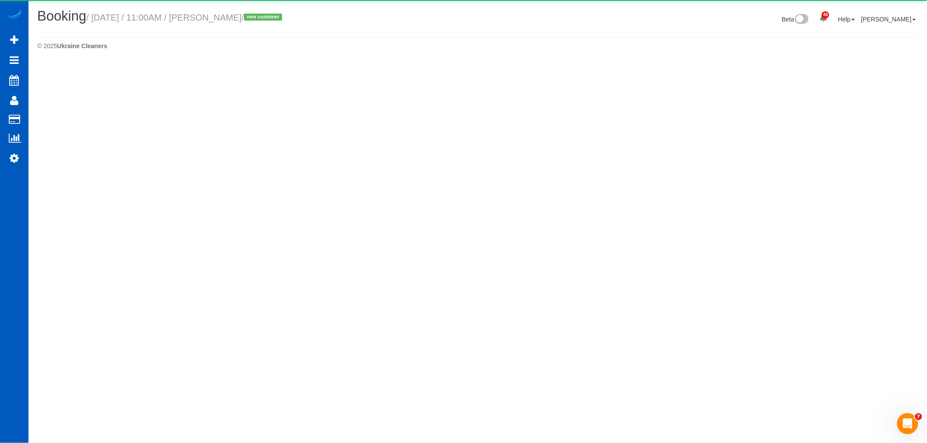
select select "WA"
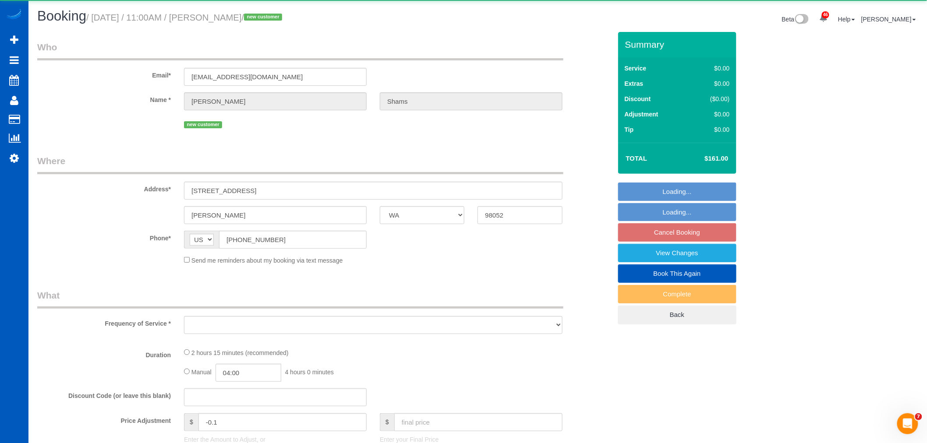
select select "object:18008"
select select "string:fspay-aa057f77-190f-44ee-8575-e72d3ff53380"
select select "199"
select select "spot51"
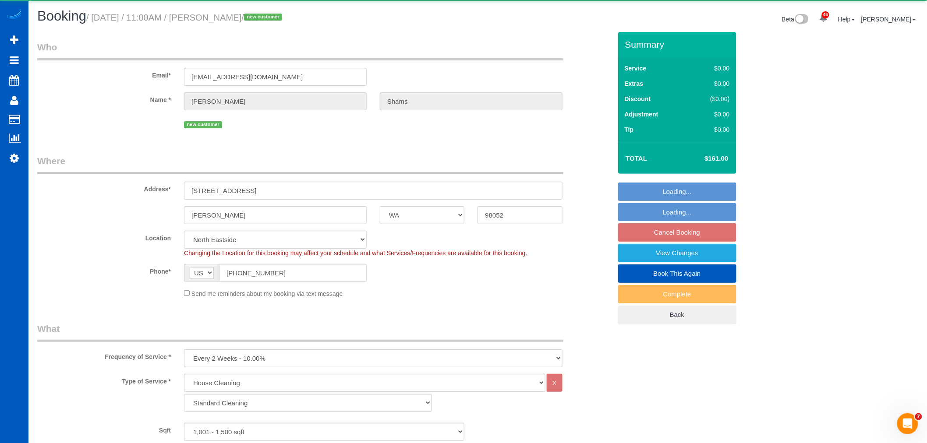
select select "object:18208"
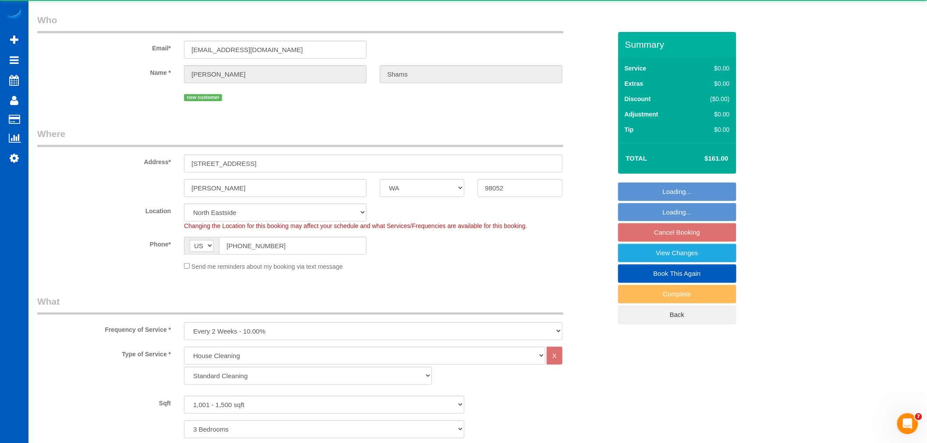
select select "1001"
select select "3"
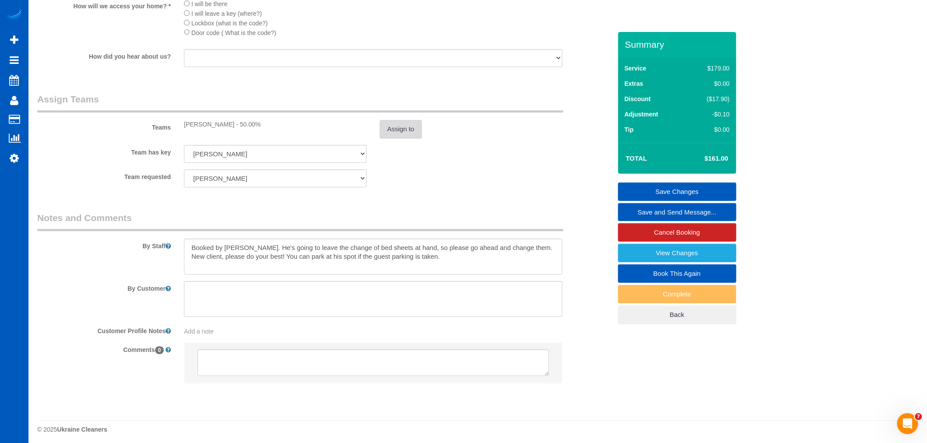
click at [405, 135] on button "Assign to" at bounding box center [401, 129] width 42 height 18
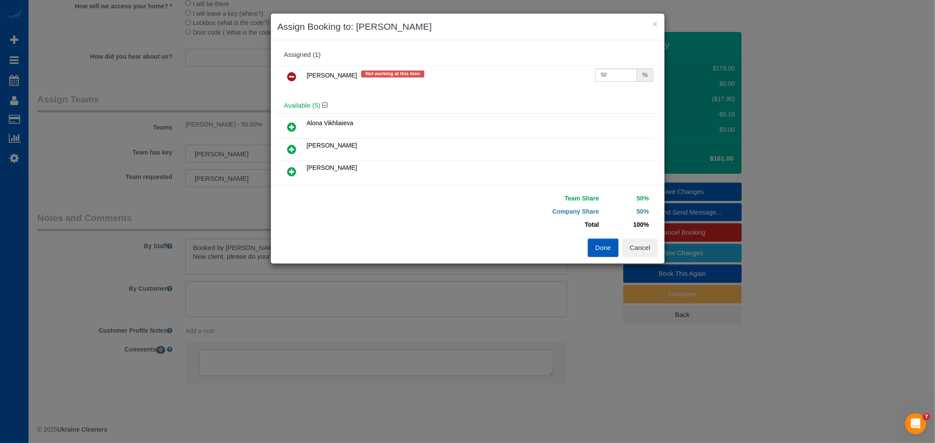
click at [285, 77] on link at bounding box center [292, 77] width 21 height 18
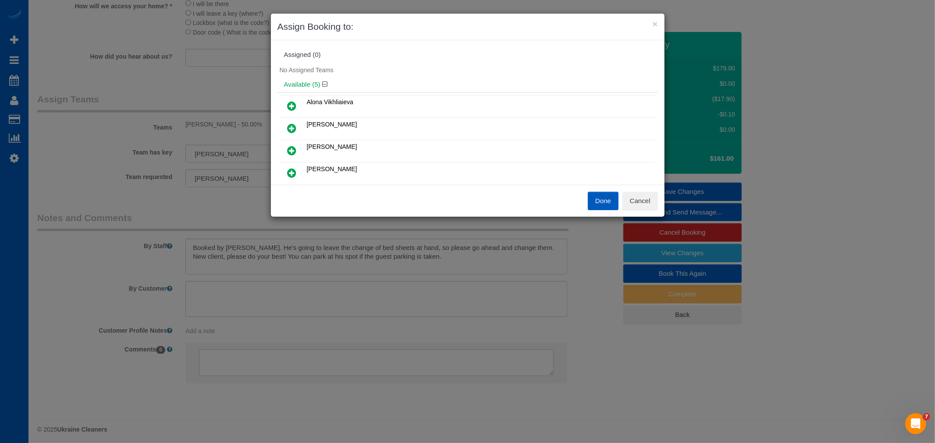
click at [289, 142] on link at bounding box center [292, 151] width 21 height 18
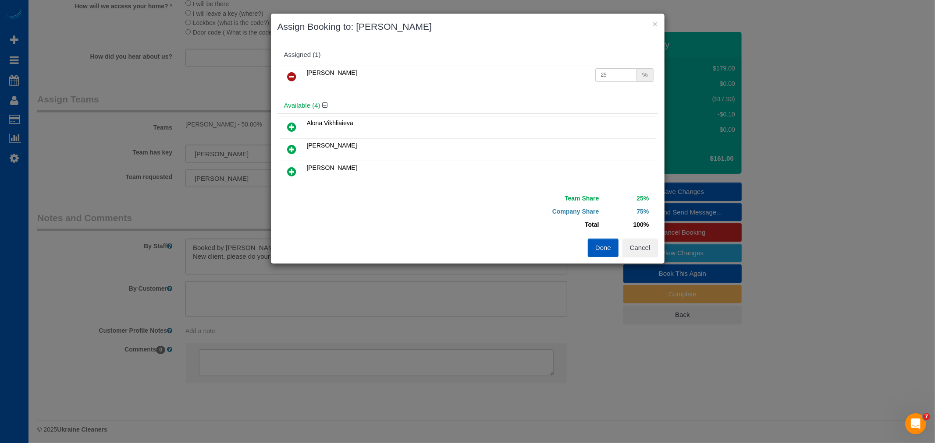
click at [603, 245] on button "Done" at bounding box center [603, 248] width 31 height 18
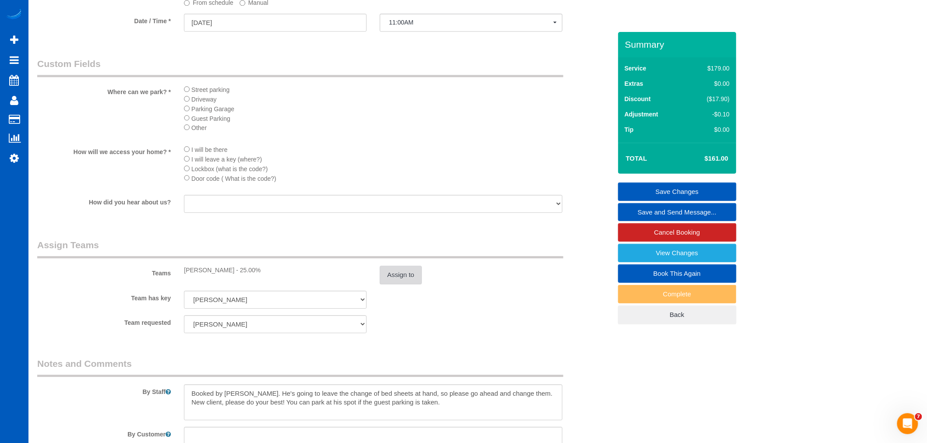
click at [405, 281] on button "Assign to" at bounding box center [401, 275] width 42 height 18
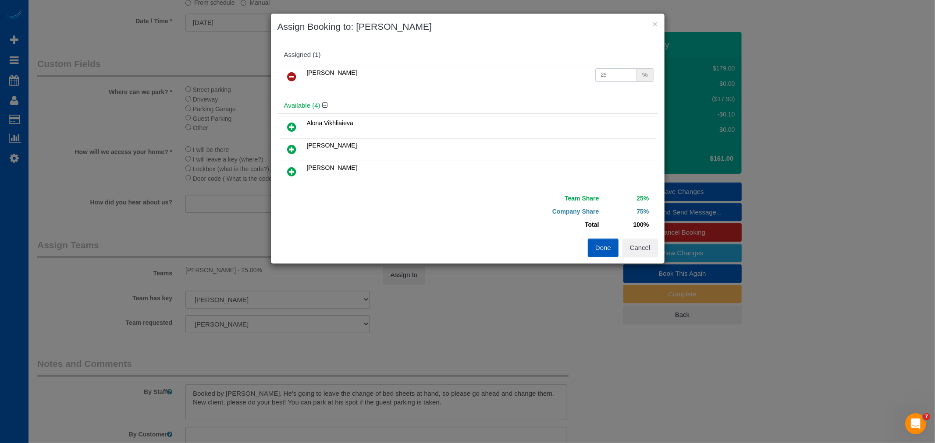
drag, startPoint x: 607, startPoint y: 75, endPoint x: 479, endPoint y: 75, distance: 128.4
click at [479, 75] on tr "Kateryna Polishchuk 25 %" at bounding box center [468, 77] width 376 height 22
type input "55"
click at [597, 245] on button "Done" at bounding box center [603, 248] width 31 height 18
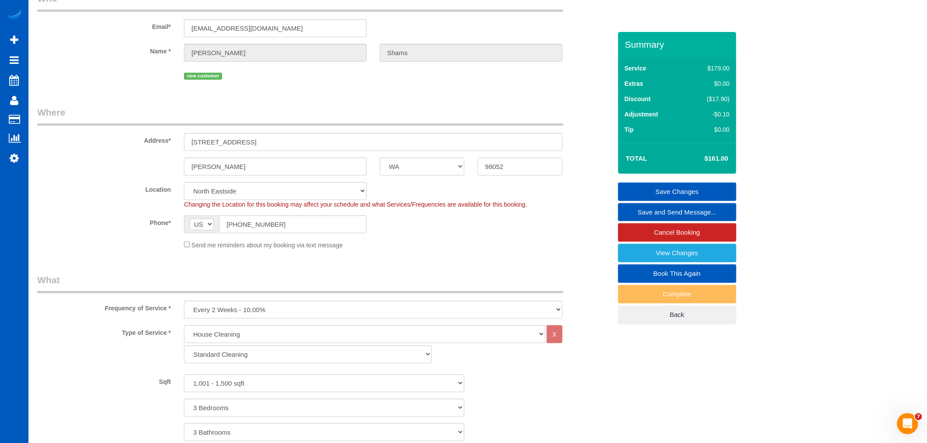
click at [665, 194] on link "Save Changes" at bounding box center [677, 192] width 118 height 18
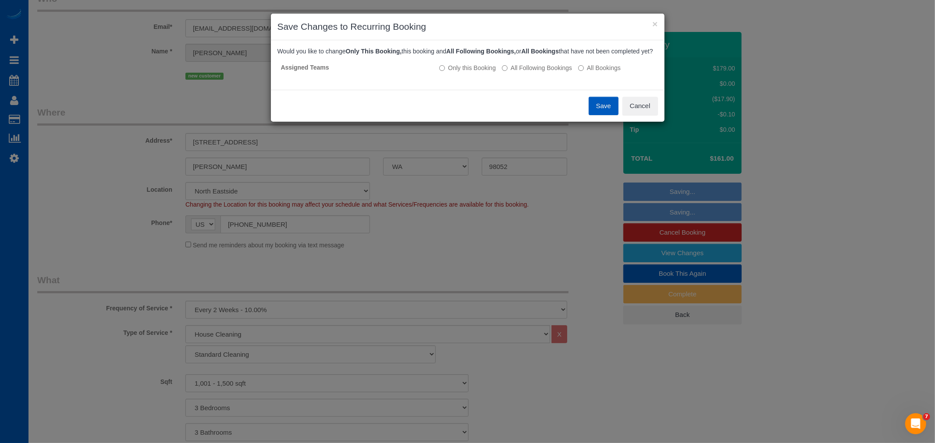
drag, startPoint x: 545, startPoint y: 76, endPoint x: 559, endPoint y: 91, distance: 20.8
click at [545, 72] on label "All Following Bookings" at bounding box center [537, 68] width 70 height 9
click at [592, 115] on button "Save" at bounding box center [604, 106] width 30 height 18
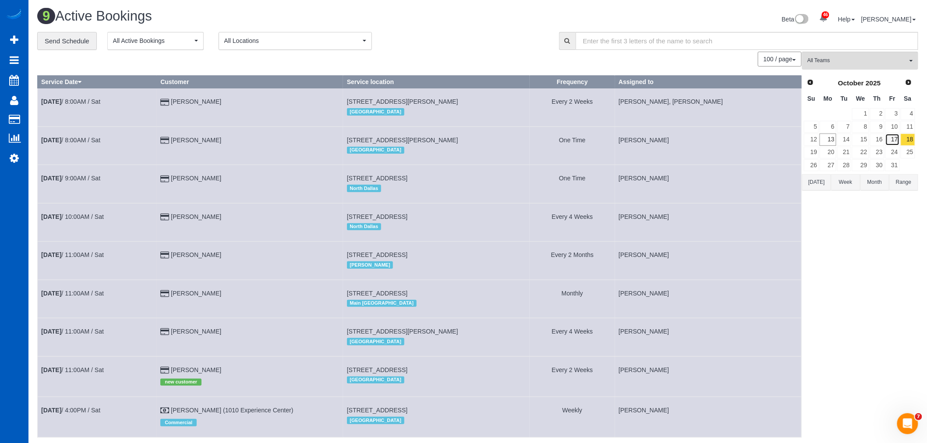
click at [891, 136] on link "17" at bounding box center [893, 140] width 14 height 12
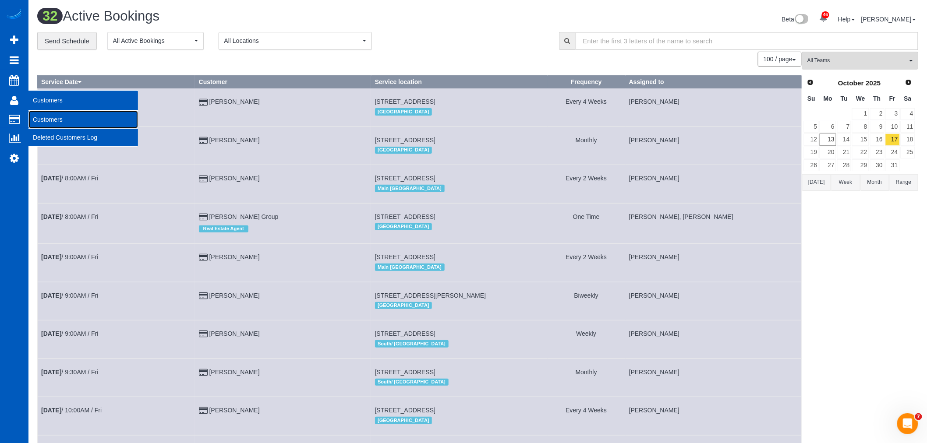
click at [46, 119] on link "Customers" at bounding box center [83, 120] width 110 height 18
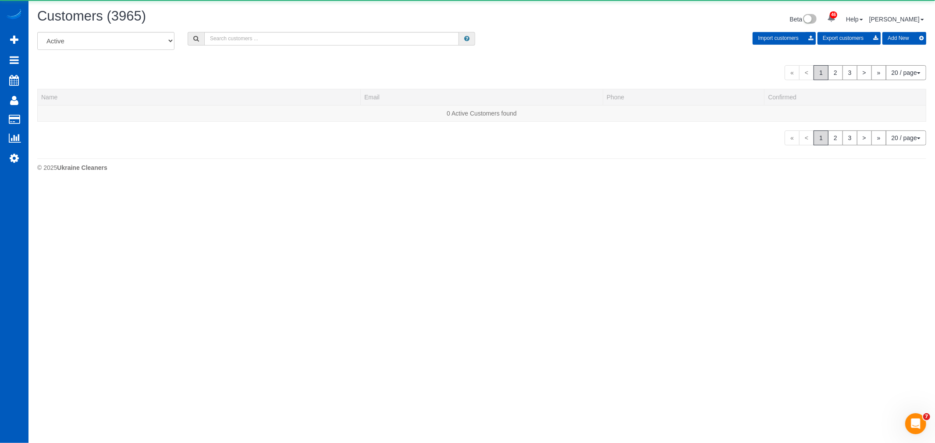
scroll to position [568, 927]
drag, startPoint x: 271, startPoint y: 48, endPoint x: 273, endPoint y: 41, distance: 7.7
click at [271, 47] on div "All Active Archived Import customers Export customers Add New" at bounding box center [478, 44] width 894 height 25
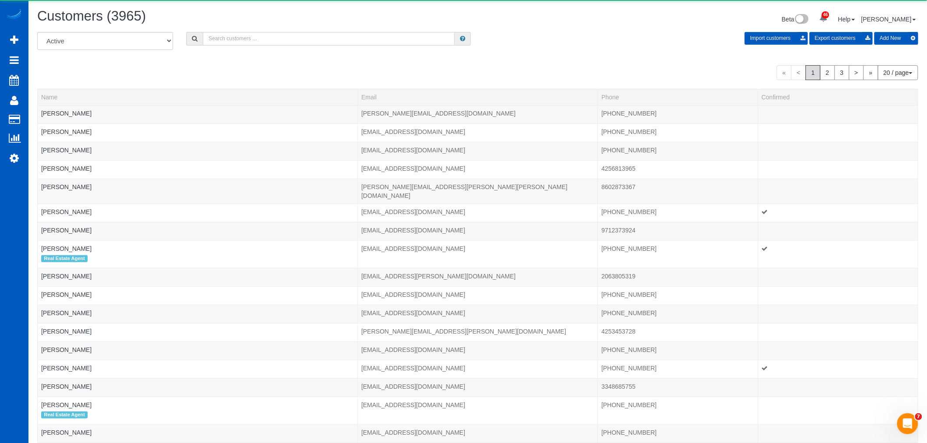
click at [273, 32] on div "Customers (3965) Beta 46 Your Notifications You have 0 alerts × You have 3 to c…" at bounding box center [477, 285] width 899 height 571
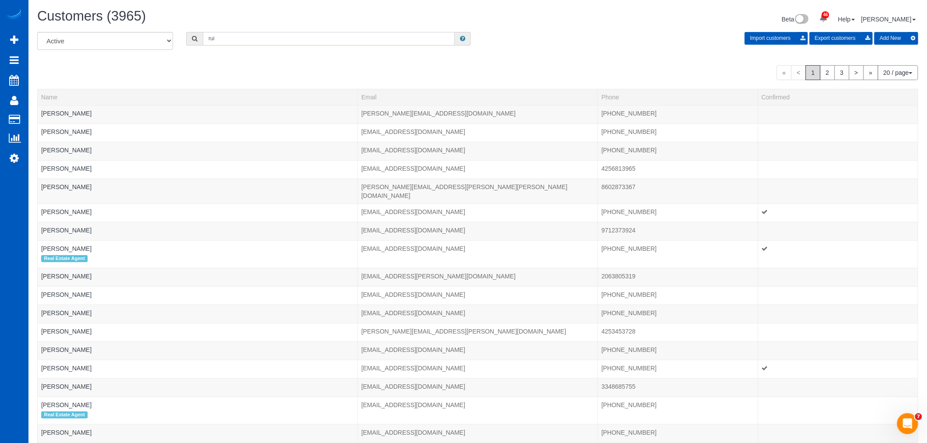
scroll to position [43497, 42889]
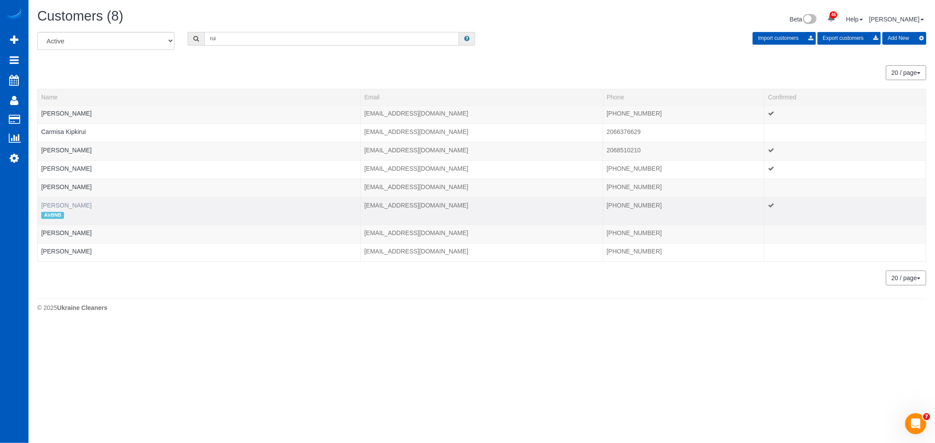
type input "rui"
click at [49, 204] on link "Rui Xia" at bounding box center [66, 205] width 50 height 7
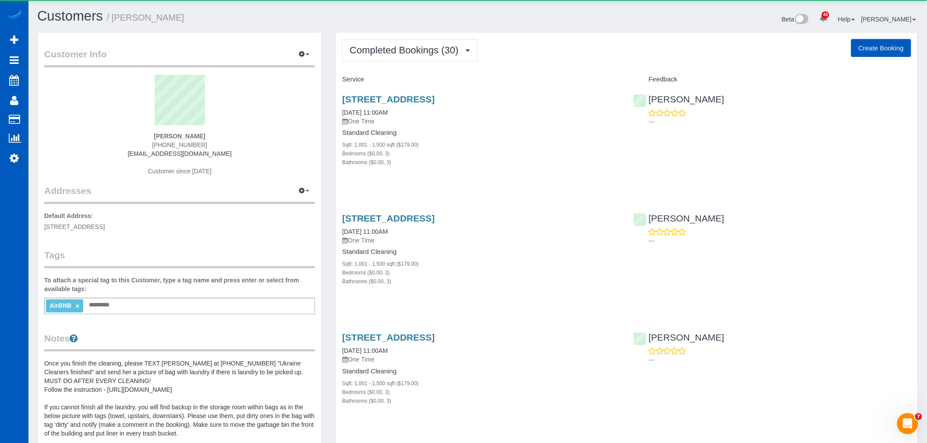
scroll to position [3114, 927]
click at [390, 54] on span "Completed Bookings (30)" at bounding box center [406, 50] width 113 height 11
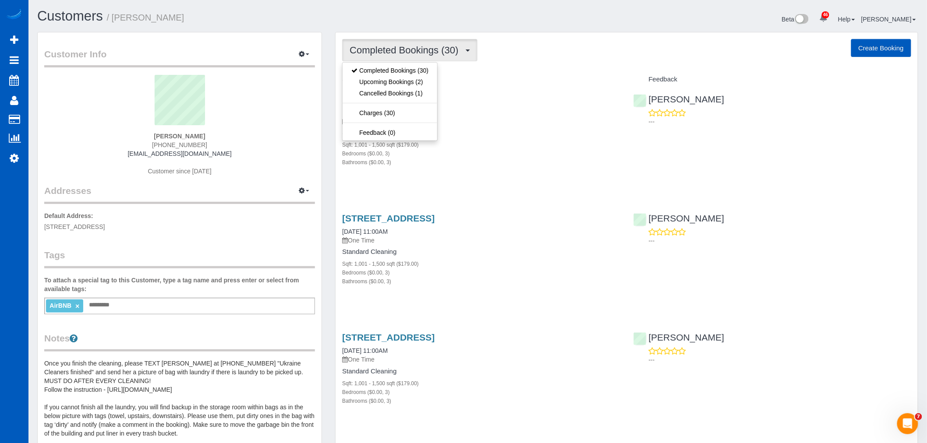
drag, startPoint x: 479, startPoint y: 179, endPoint x: 455, endPoint y: 186, distance: 24.8
click at [479, 180] on div "3616 Palatine Ave N, Seattle, WA 98103 10/11/2025 11:00AM One Time Standard Cle…" at bounding box center [481, 135] width 291 height 97
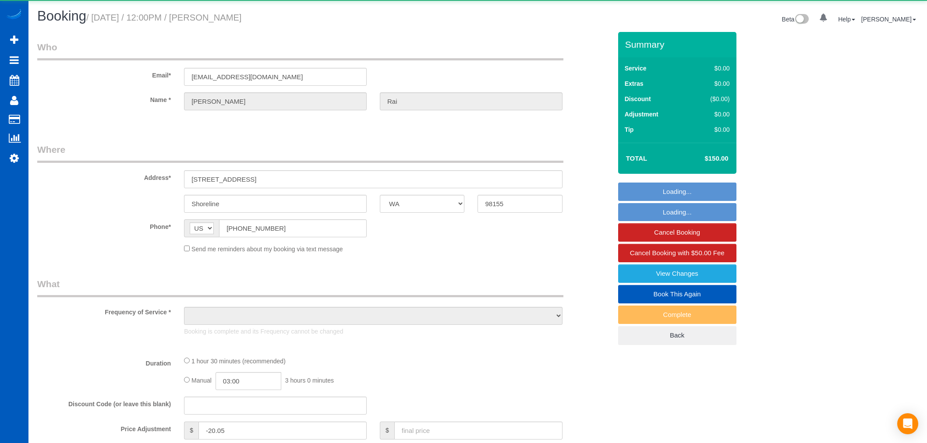
select select "WA"
select select "string:fspay-676c654e-58b7-4bde-a867-fd38f6ae18ad"
select select "object:1078"
select select "199"
select select "1001"
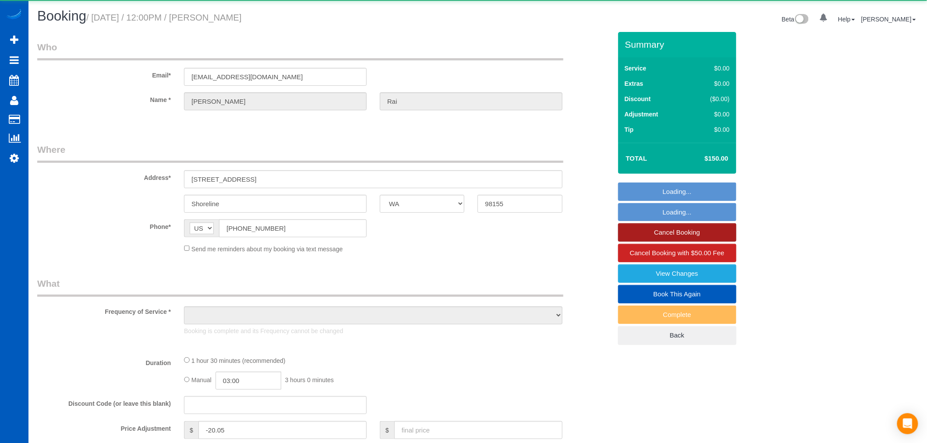
select select "2"
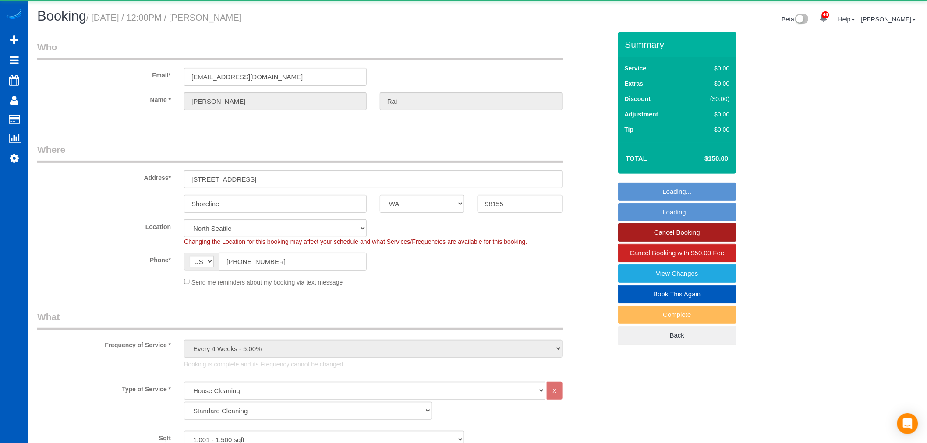
select select "1001"
select select "2"
click at [673, 239] on link "Cancel Booking" at bounding box center [677, 233] width 118 height 18
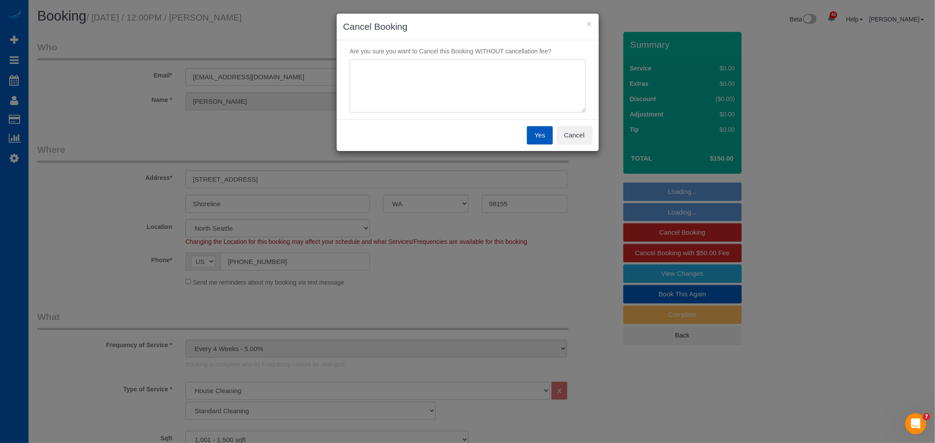
click at [493, 108] on textarea at bounding box center [468, 86] width 236 height 53
type textarea "duplicate"
click at [541, 141] on button "Yes" at bounding box center [539, 135] width 25 height 18
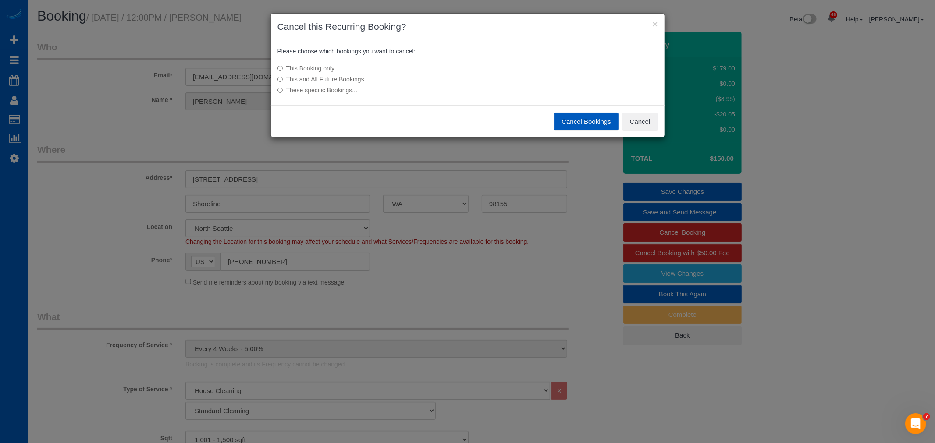
click at [341, 82] on label "This and All Future Bookings" at bounding box center [401, 79] width 249 height 9
click at [567, 116] on button "Cancel Bookings" at bounding box center [586, 122] width 64 height 18
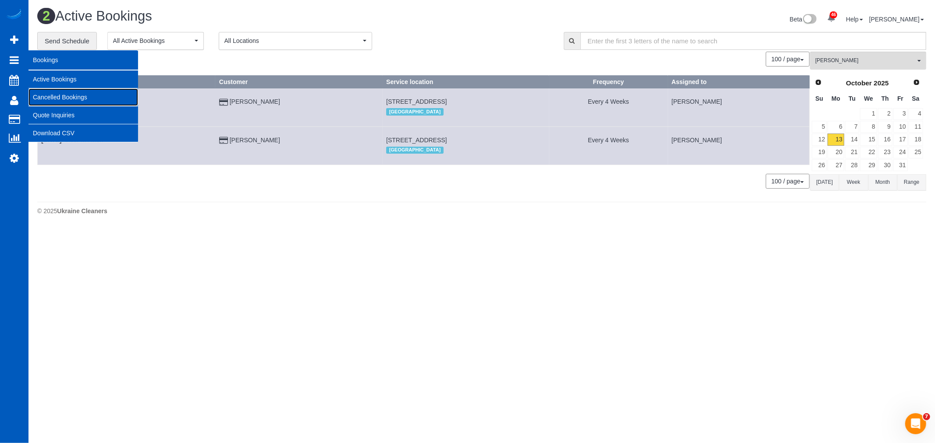
click at [58, 93] on link "Cancelled Bookings" at bounding box center [83, 98] width 110 height 18
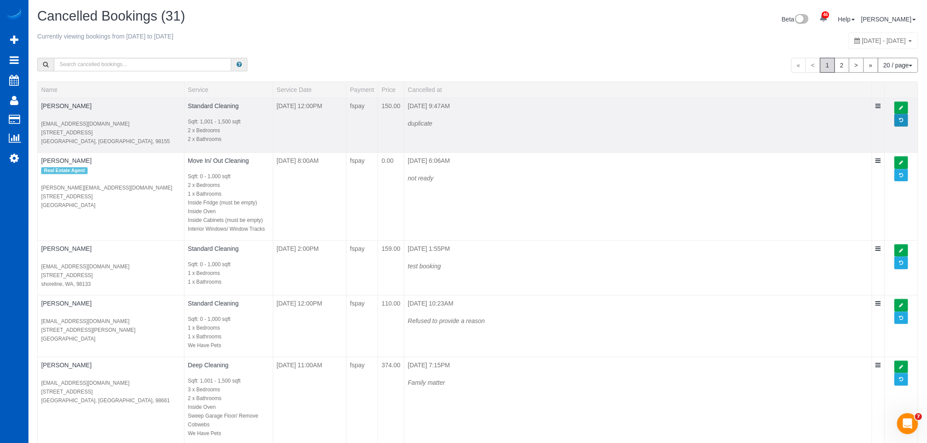
click at [897, 125] on link at bounding box center [902, 120] width 14 height 13
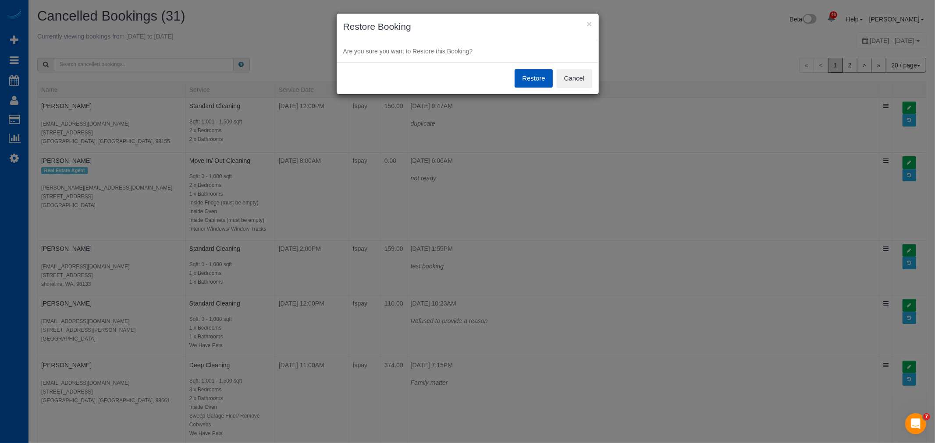
click at [529, 69] on button "Restore" at bounding box center [533, 78] width 38 height 18
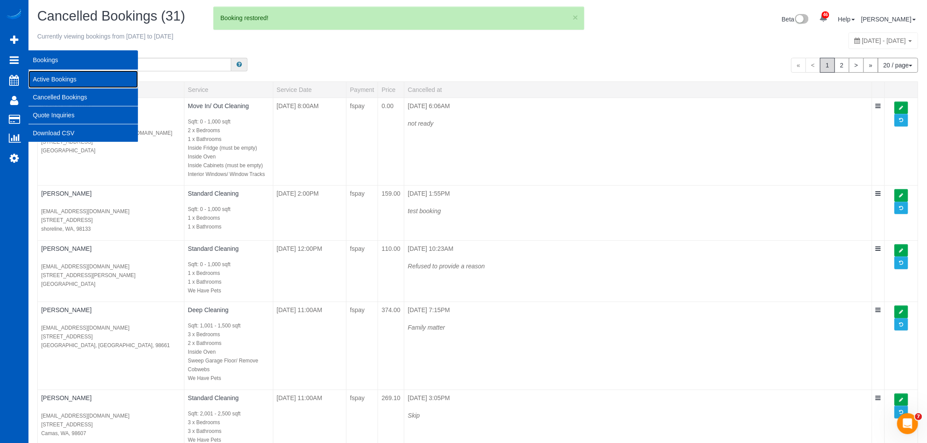
click at [58, 81] on link "Active Bookings" at bounding box center [83, 80] width 110 height 18
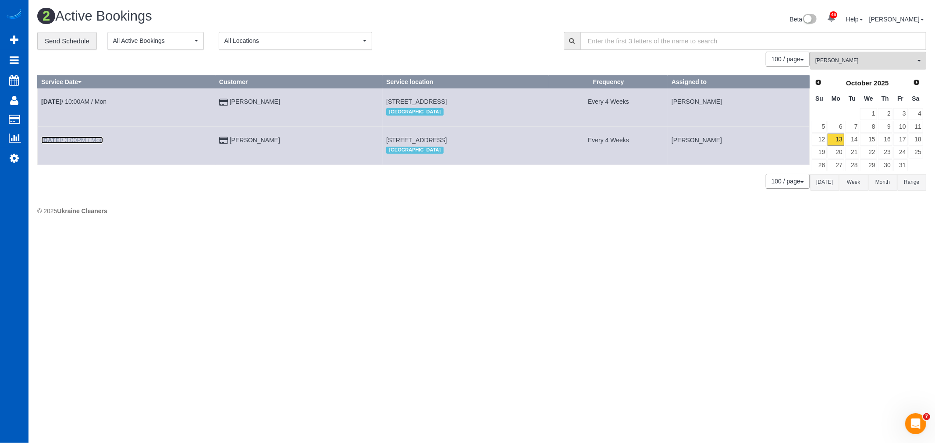
click at [73, 143] on link "[DATE] 3:00PM / Mon" at bounding box center [72, 140] width 62 height 7
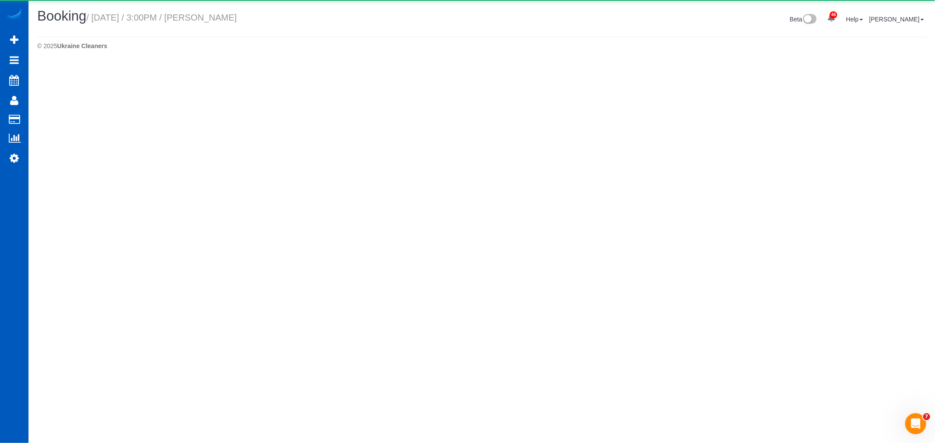
select select "WA"
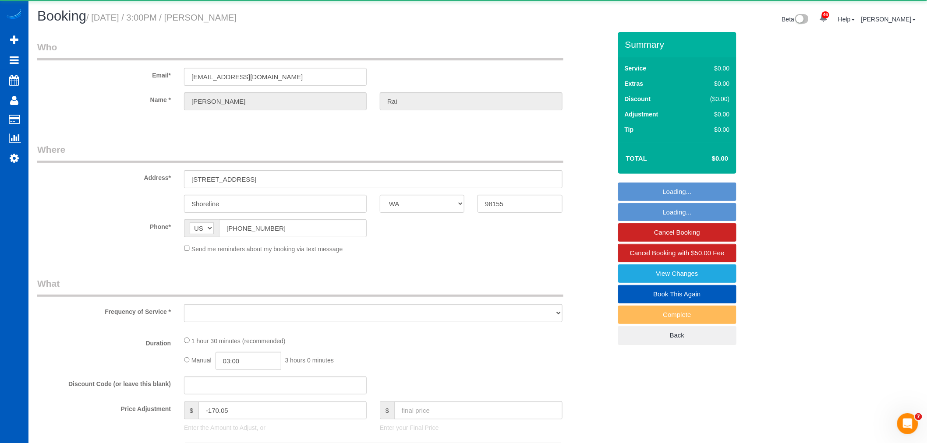
select select "object:4015"
select select "string:fspay-676c654e-58b7-4bde-a867-fd38f6ae18ad"
select select "199"
select select "1001"
select select "2"
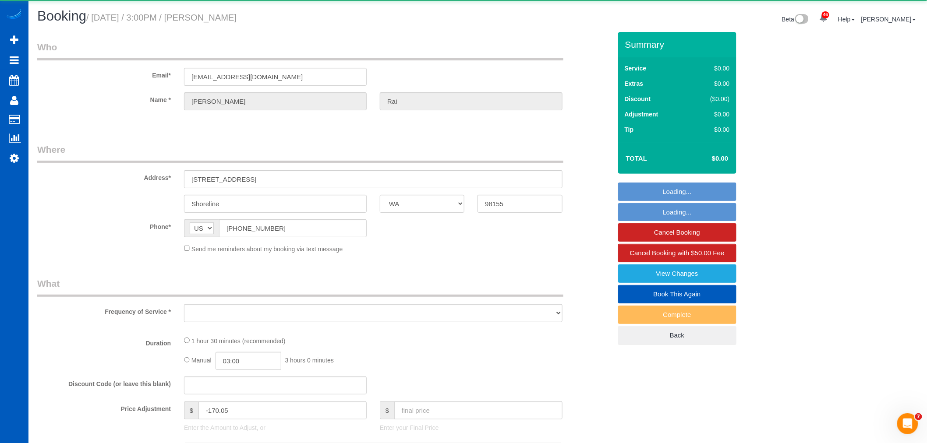
select select "2"
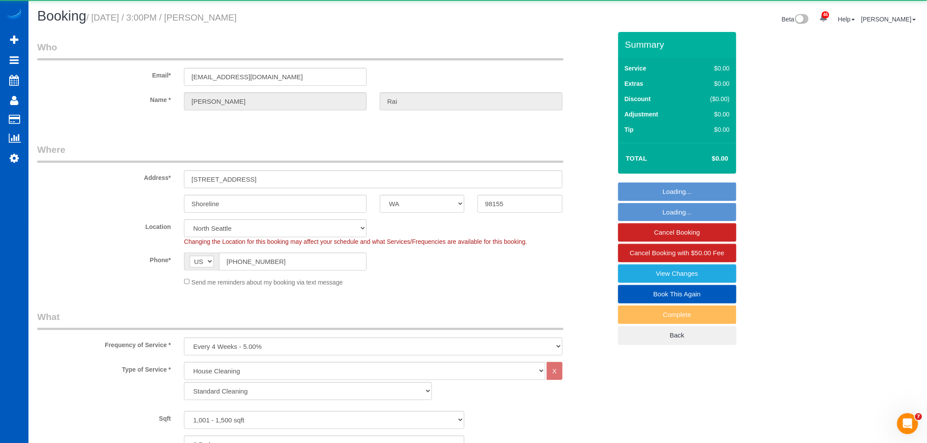
select select "object:4161"
select select "1001"
select select "2"
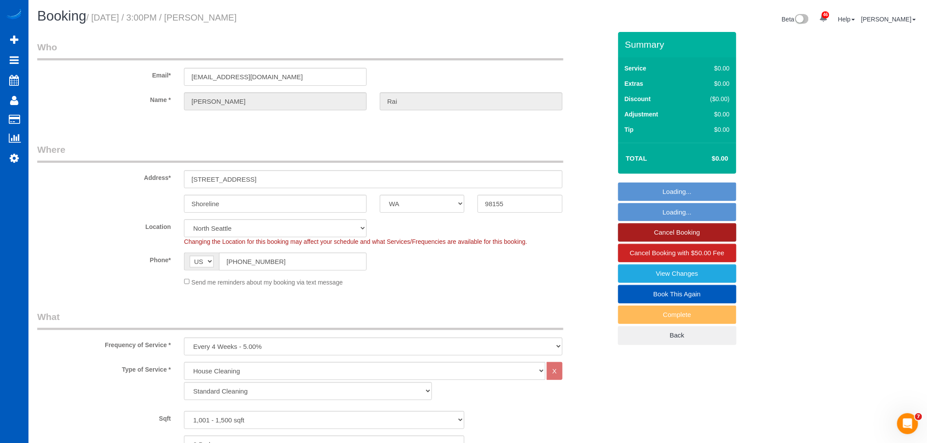
click at [676, 234] on link "Cancel Booking" at bounding box center [677, 233] width 118 height 18
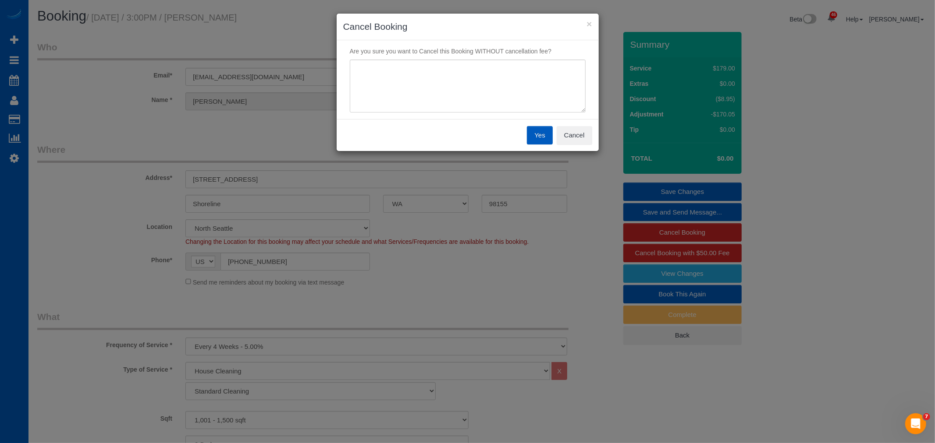
drag, startPoint x: 500, startPoint y: 114, endPoint x: 485, endPoint y: 104, distance: 18.4
click at [498, 113] on div "Are you sure you want to Cancel this Booking WITHOUT cancellation fee?" at bounding box center [468, 79] width 262 height 79
click at [484, 103] on textarea at bounding box center [468, 86] width 236 height 53
type textarea "duplicate"
click at [550, 137] on button "Yes" at bounding box center [539, 135] width 25 height 18
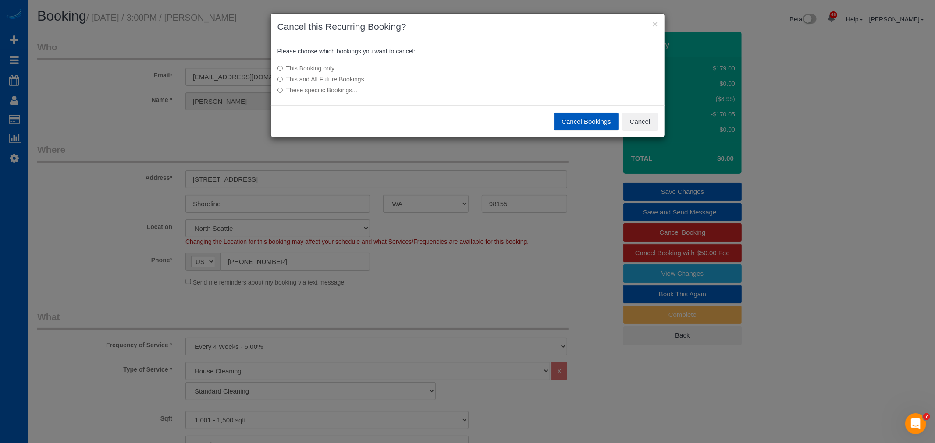
click at [331, 80] on label "This and All Future Bookings" at bounding box center [401, 79] width 249 height 9
click at [568, 115] on button "Cancel Bookings" at bounding box center [586, 122] width 64 height 18
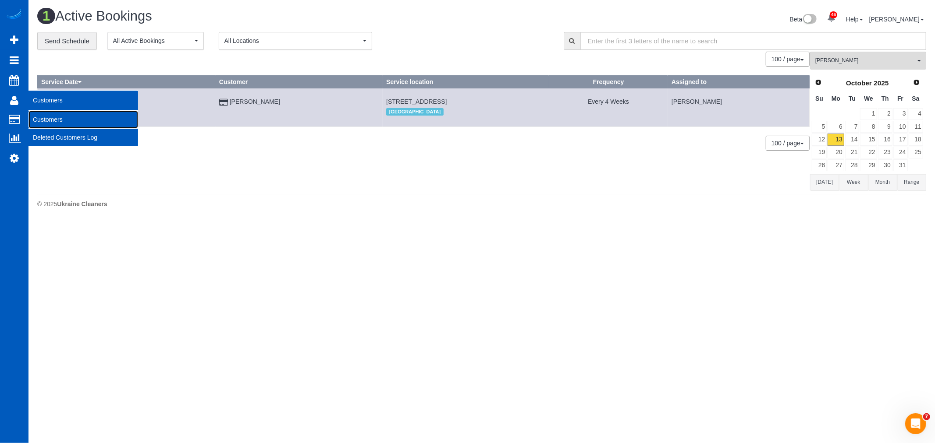
click at [51, 121] on link "Customers" at bounding box center [83, 120] width 110 height 18
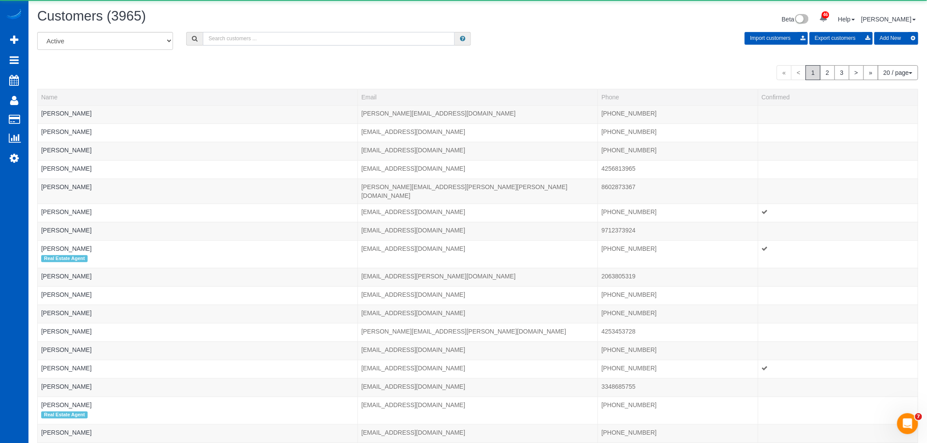
click at [224, 42] on input "text" at bounding box center [329, 39] width 252 height 14
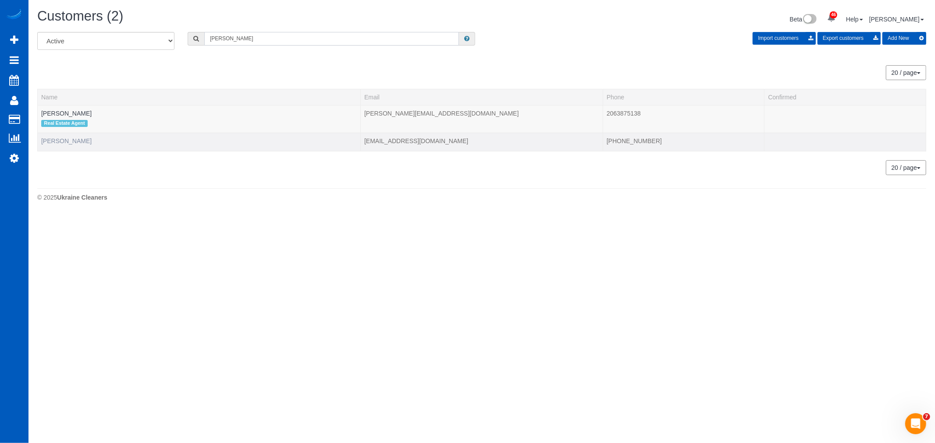
type input "davinder"
click at [54, 139] on link "[PERSON_NAME]" at bounding box center [66, 141] width 50 height 7
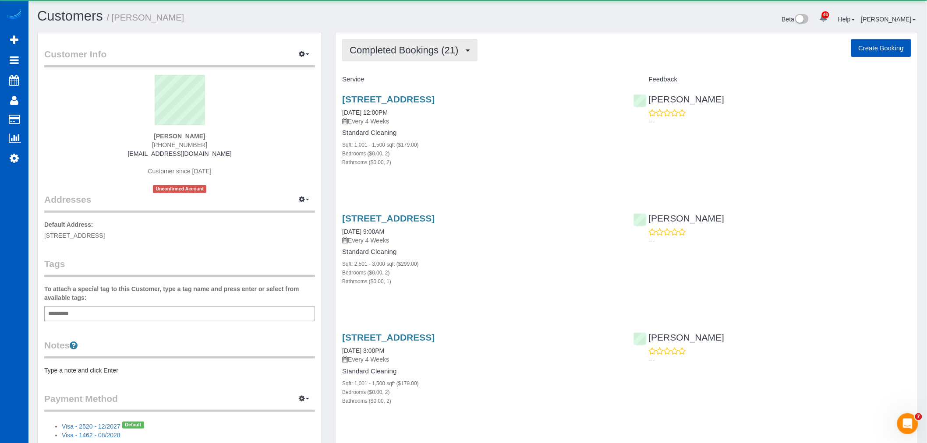
click at [397, 47] on span "Completed Bookings (21)" at bounding box center [406, 50] width 113 height 11
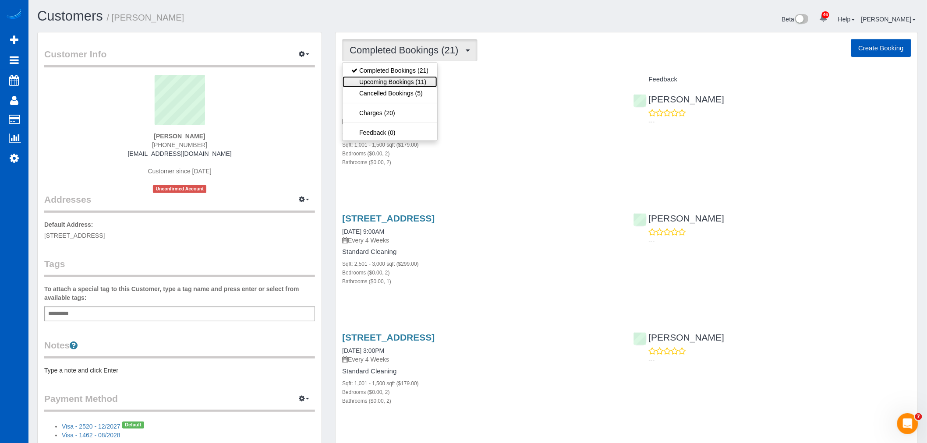
click at [399, 84] on link "Upcoming Bookings (11)" at bounding box center [390, 81] width 95 height 11
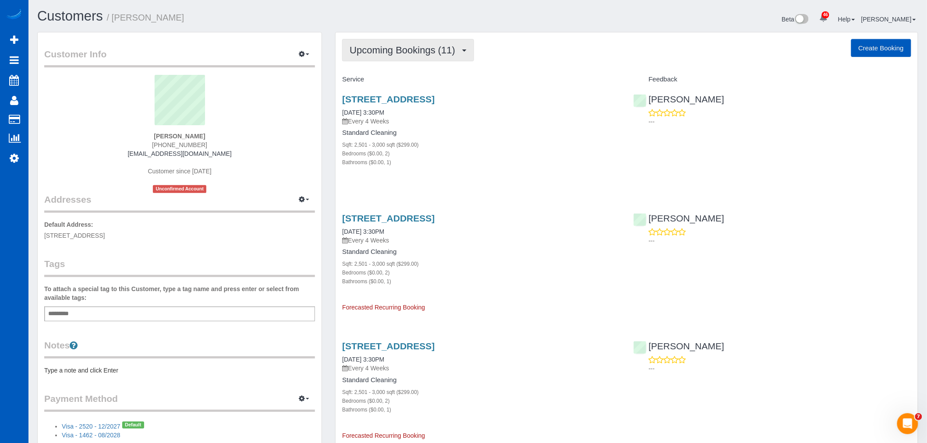
click at [363, 54] on span "Upcoming Bookings (11)" at bounding box center [405, 50] width 110 height 11
click at [397, 85] on link "Upcoming Bookings (11)" at bounding box center [390, 81] width 95 height 11
click at [407, 46] on span "Upcoming Bookings (11)" at bounding box center [405, 50] width 110 height 11
click at [396, 92] on link "Cancelled Bookings (5)" at bounding box center [390, 93] width 95 height 11
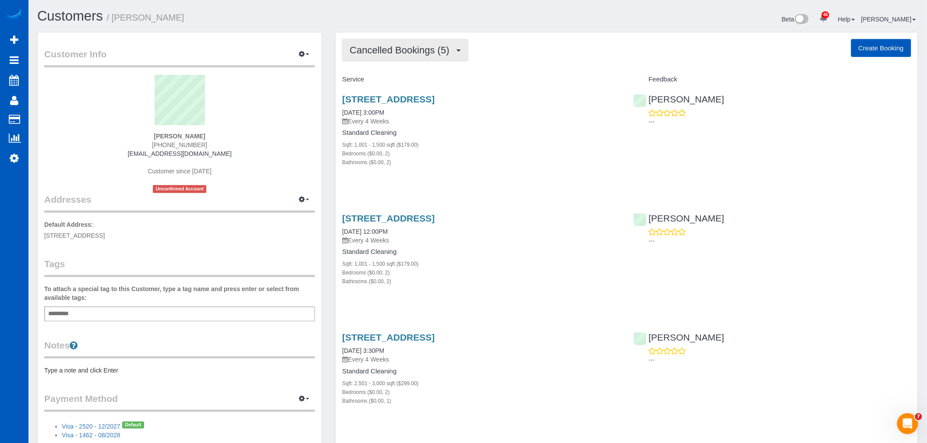
click at [379, 55] on span "Cancelled Bookings (5)" at bounding box center [402, 50] width 104 height 11
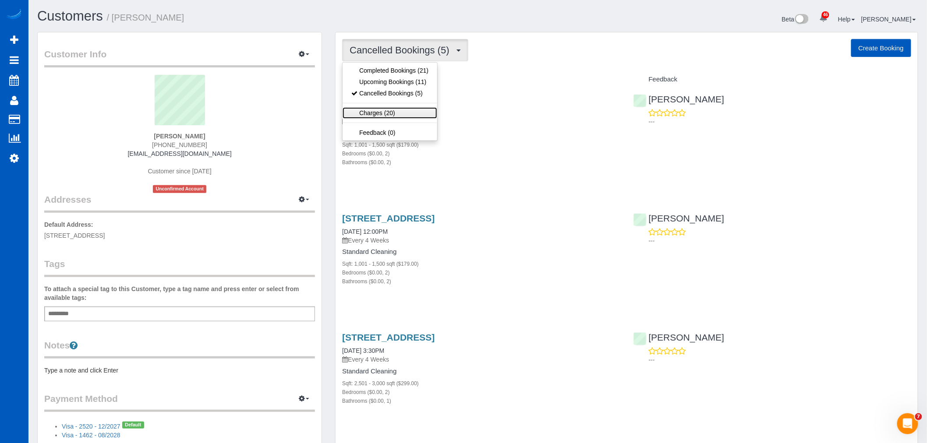
click at [404, 112] on link "Charges (20)" at bounding box center [390, 112] width 95 height 11
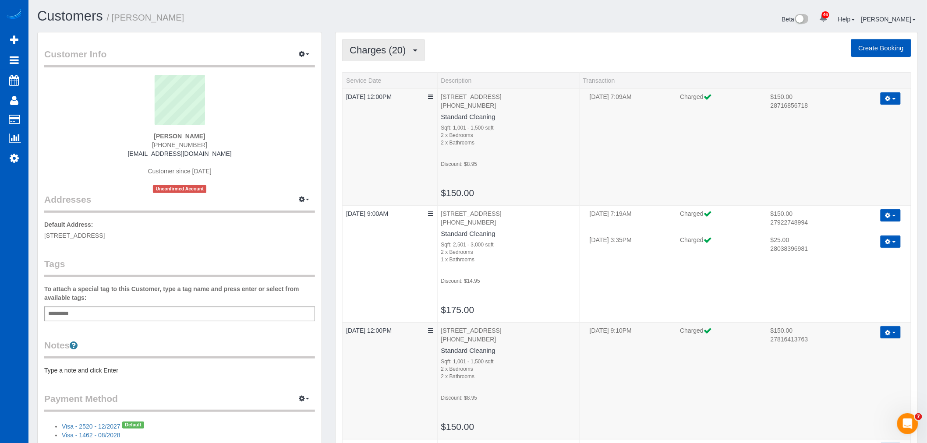
drag, startPoint x: 388, startPoint y: 49, endPoint x: 388, endPoint y: 59, distance: 10.1
click at [388, 49] on span "Charges (20)" at bounding box center [380, 50] width 60 height 11
click at [395, 94] on link "Cancelled Bookings (5)" at bounding box center [390, 93] width 95 height 11
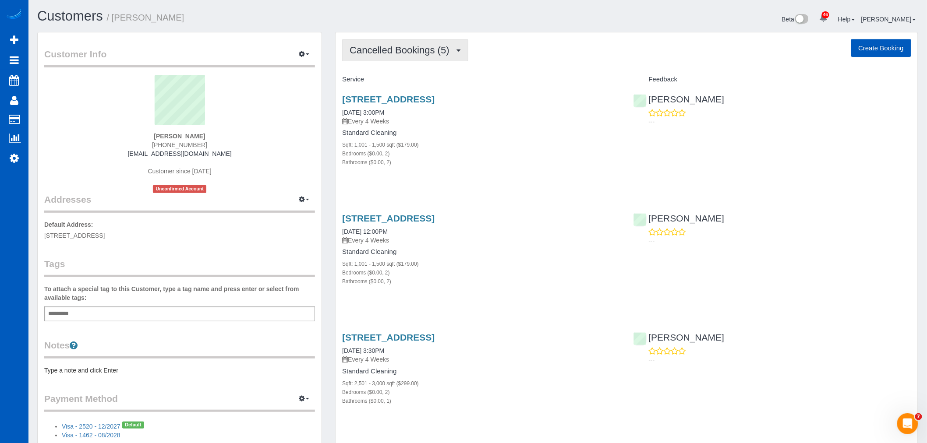
click at [379, 43] on button "Cancelled Bookings (5)" at bounding box center [405, 50] width 126 height 22
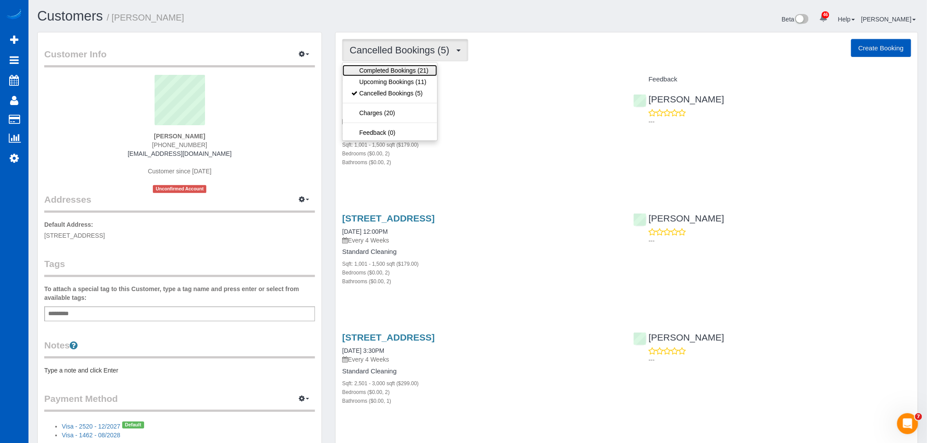
click at [388, 72] on link "Completed Bookings (21)" at bounding box center [390, 70] width 95 height 11
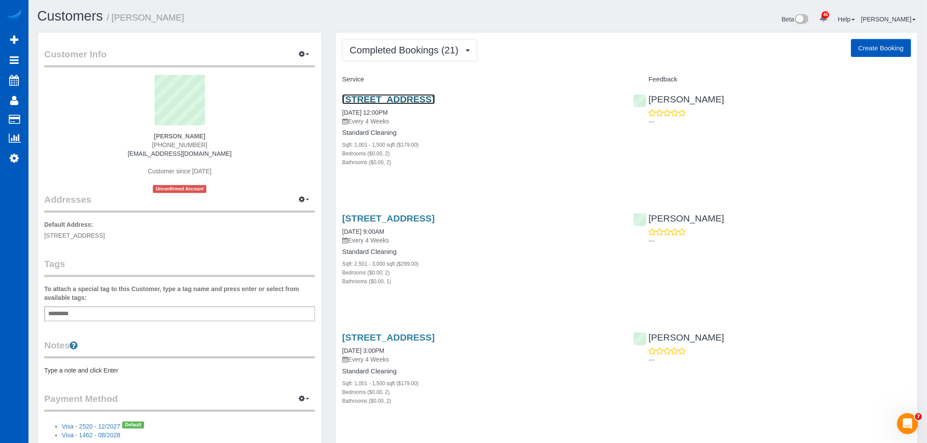
click at [406, 98] on link "[STREET_ADDRESS]" at bounding box center [388, 99] width 92 height 10
click at [407, 57] on button "Completed Bookings (21)" at bounding box center [409, 50] width 135 height 22
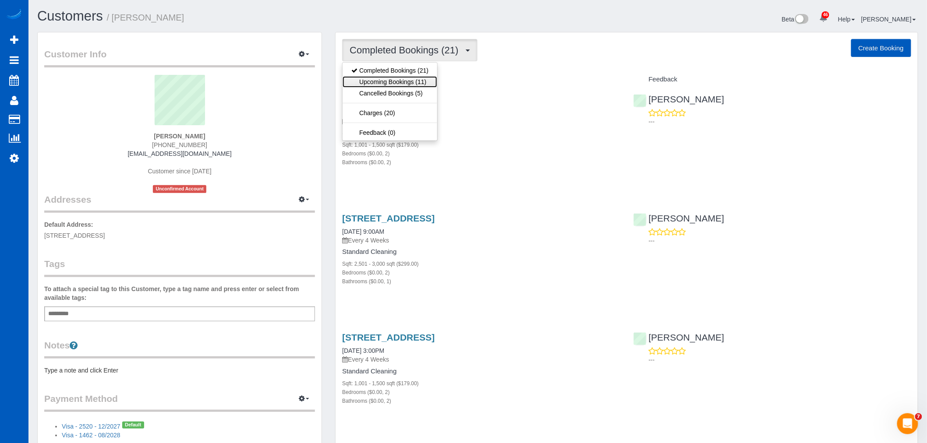
click at [399, 80] on link "Upcoming Bookings (11)" at bounding box center [390, 81] width 95 height 11
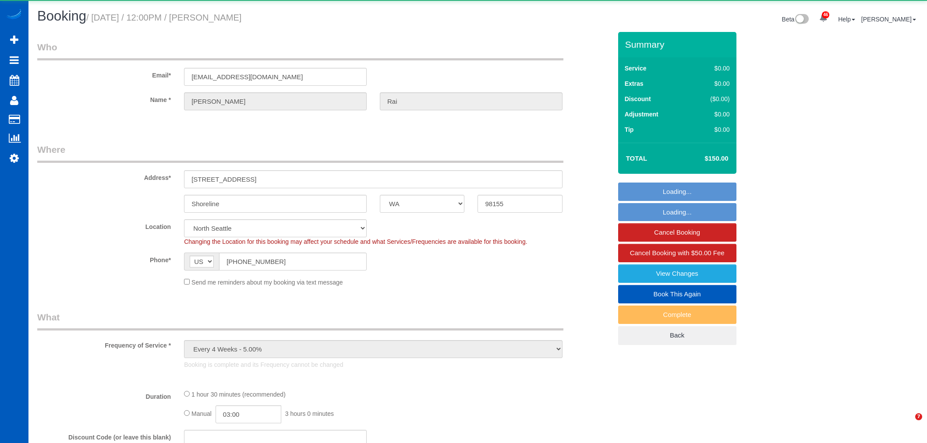
select select "WA"
select select "string:fspay-676c654e-58b7-4bde-a867-fd38f6ae18ad"
select select "object:1182"
select select "199"
select select "1001"
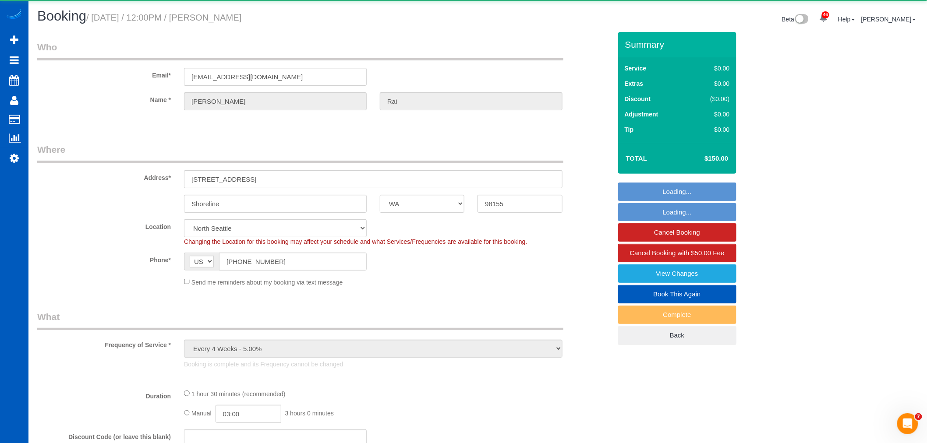
select select "2"
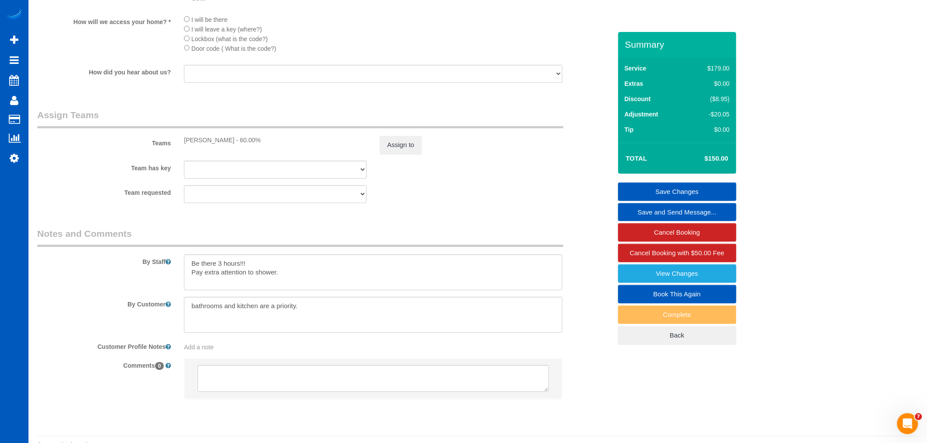
scroll to position [1168, 0]
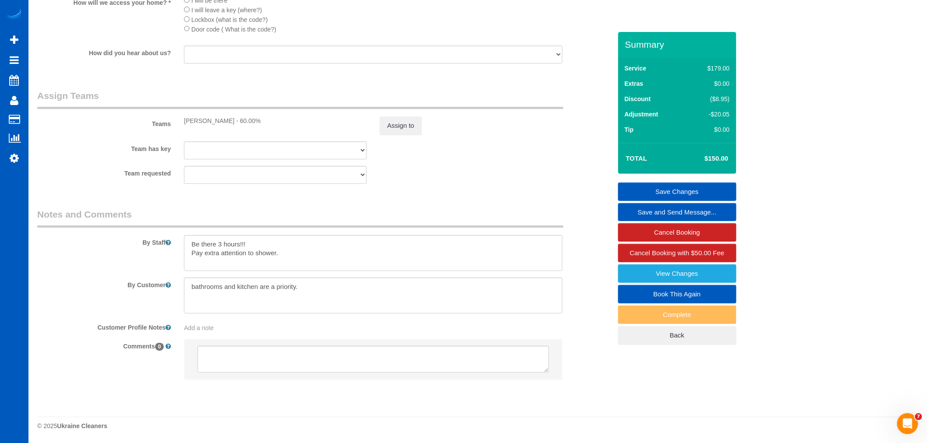
click at [716, 298] on link "Book This Again" at bounding box center [677, 294] width 118 height 18
select select "WA"
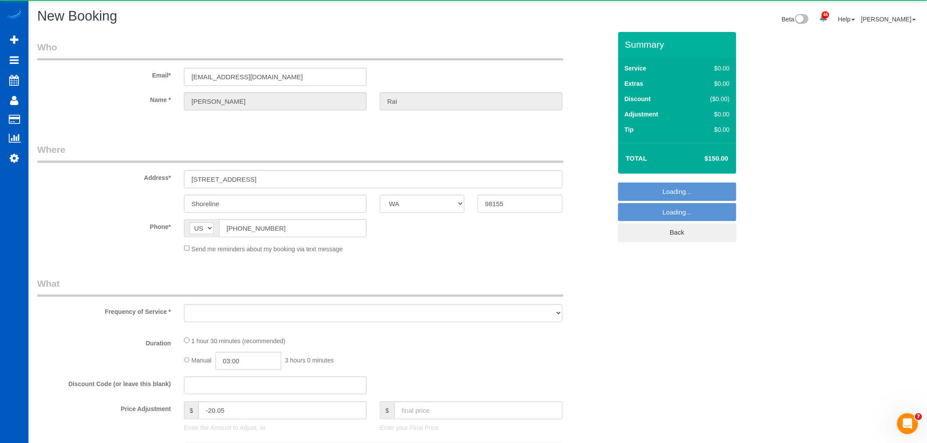
select select "object:2112"
select select "string:fspay-676c654e-58b7-4bde-a867-fd38f6ae18ad"
select select "199"
select select "1001"
select select "2"
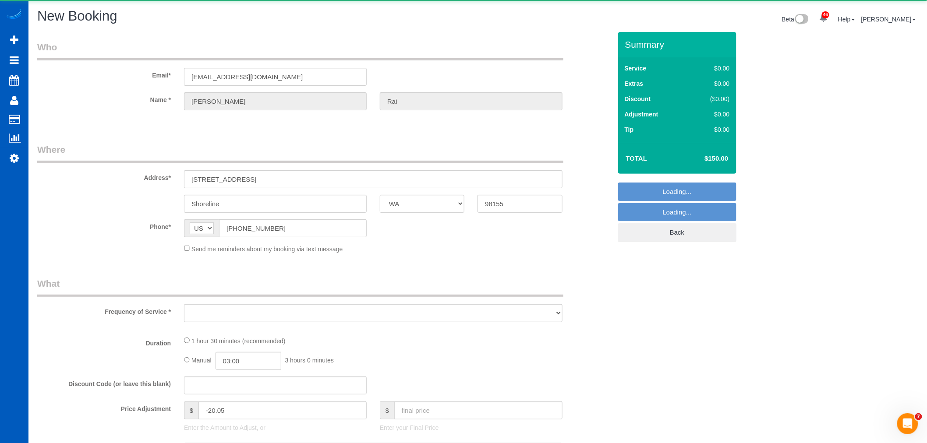
select select "2"
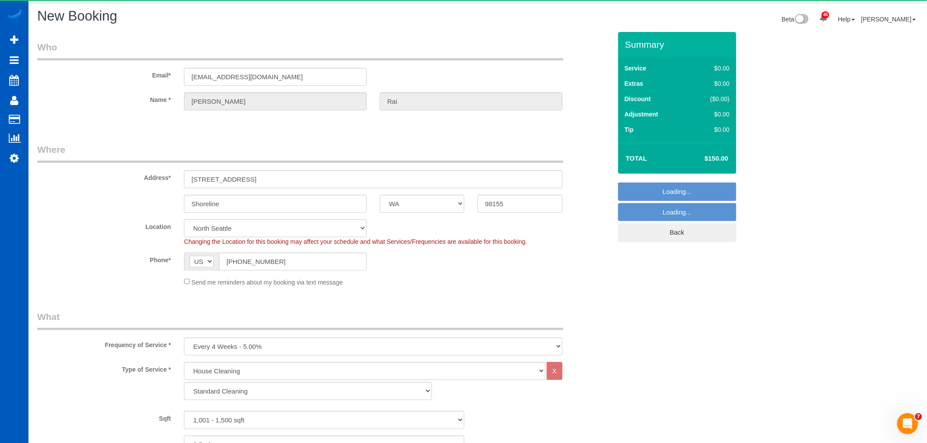
select select "object:2122"
select select "1001"
select select "2"
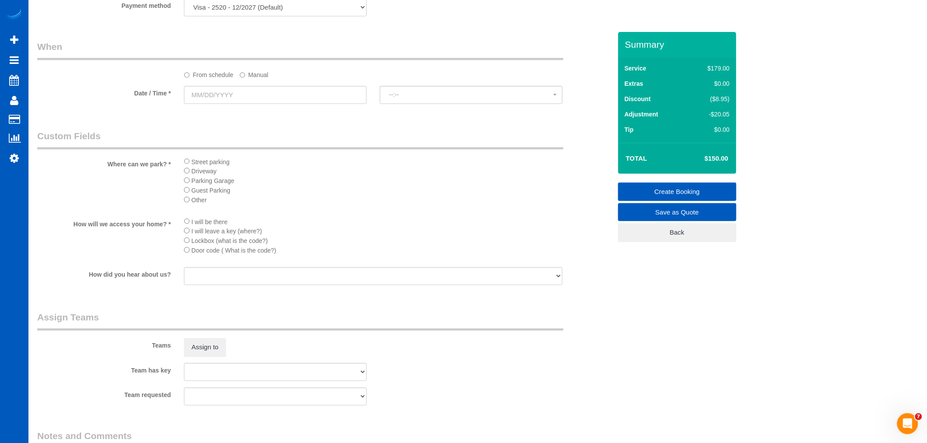
scroll to position [876, 0]
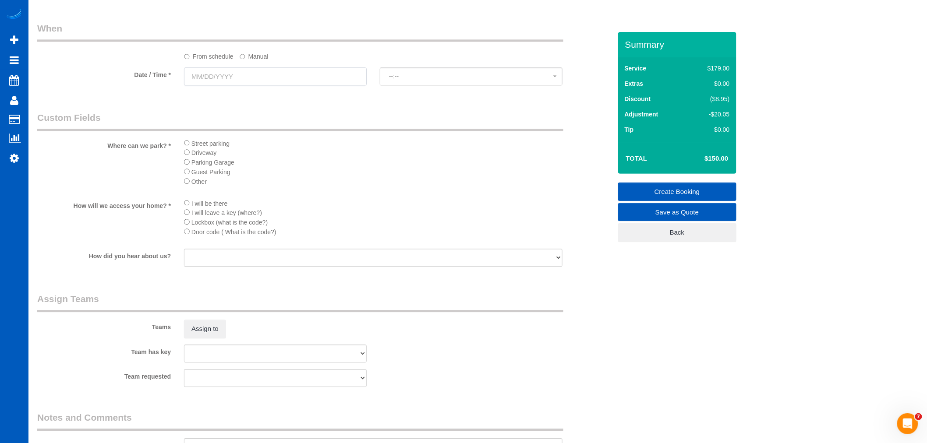
click at [256, 79] on input "text" at bounding box center [275, 76] width 183 height 18
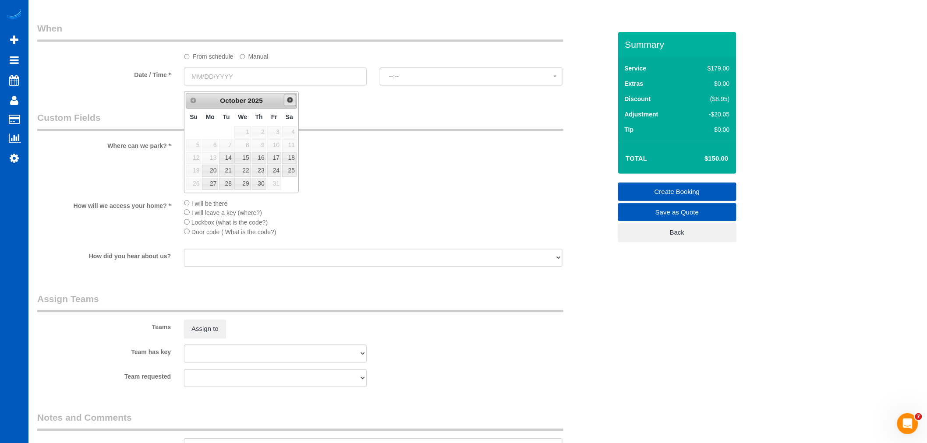
click at [294, 102] on link "Next" at bounding box center [290, 100] width 12 height 12
click at [188, 102] on link "Prev" at bounding box center [193, 100] width 12 height 12
click at [288, 96] on link "Next" at bounding box center [290, 100] width 12 height 12
click at [291, 145] on link "8" at bounding box center [289, 145] width 14 height 12
type input "[DATE]"
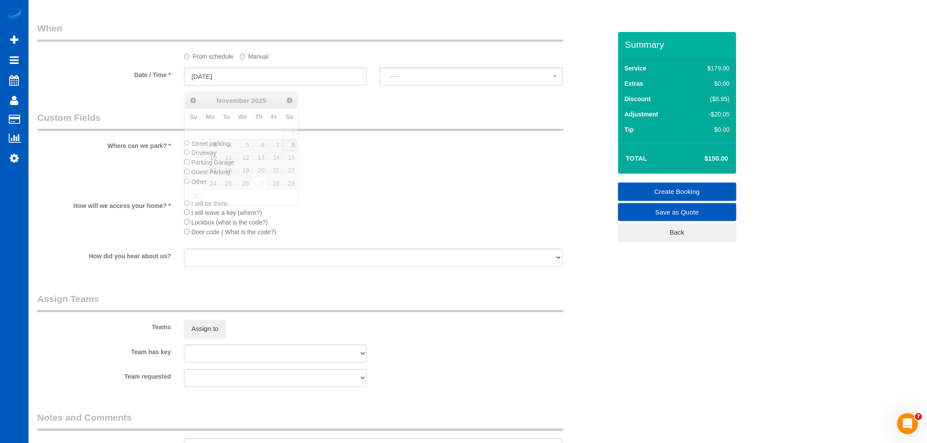
select select "spot8"
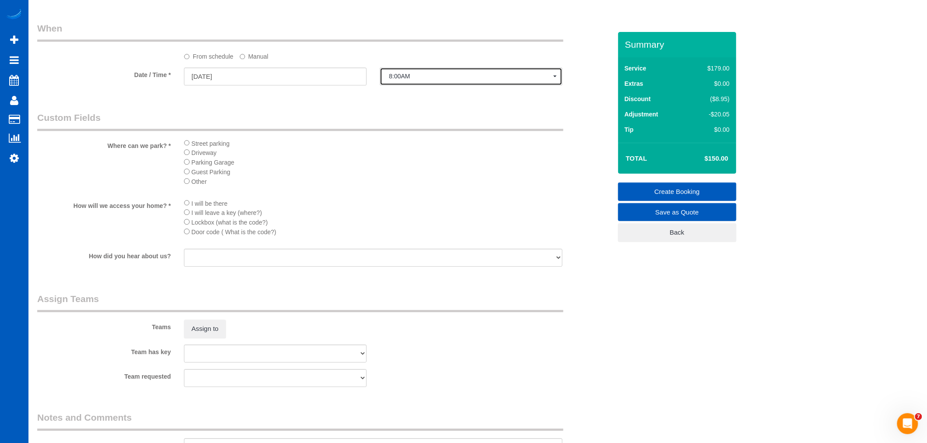
click at [403, 78] on button "8:00AM" at bounding box center [471, 76] width 183 height 18
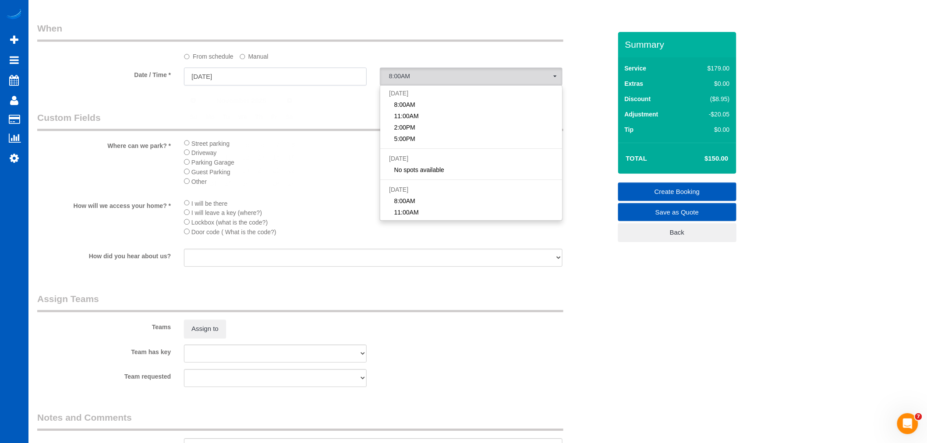
click at [230, 83] on input "[DATE]" at bounding box center [275, 76] width 183 height 18
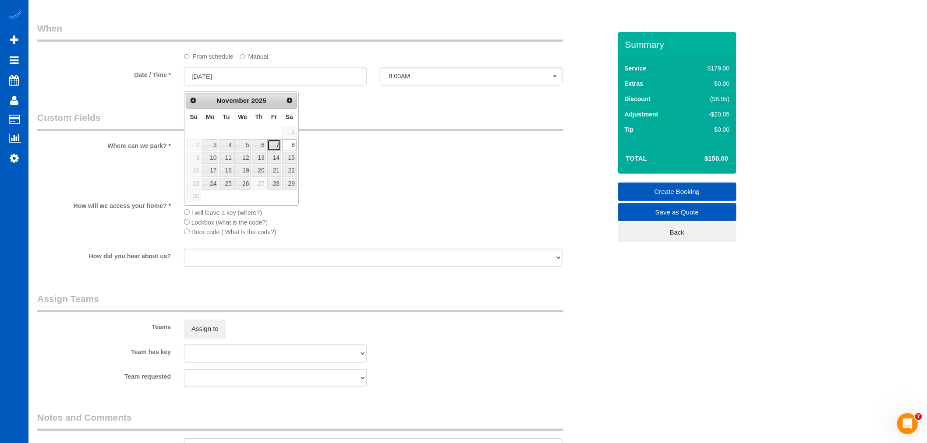
click at [273, 144] on link "7" at bounding box center [274, 145] width 14 height 12
type input "[DATE]"
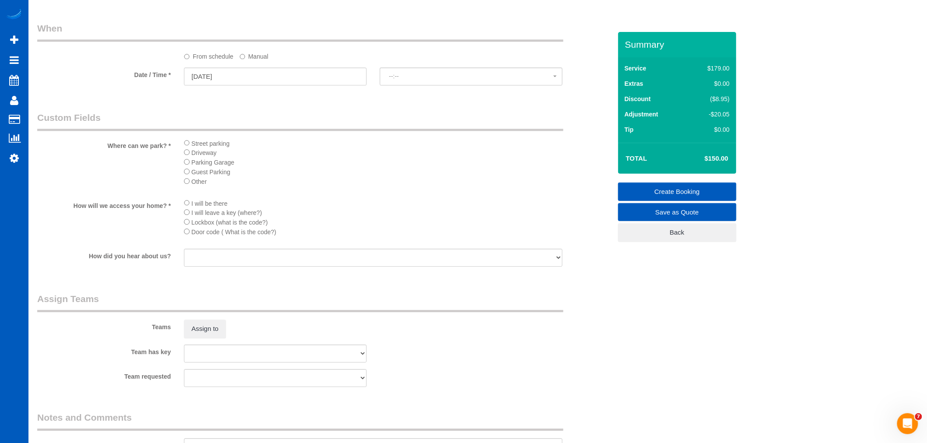
select select "spot25"
click at [422, 80] on span "8:00AM" at bounding box center [471, 76] width 164 height 7
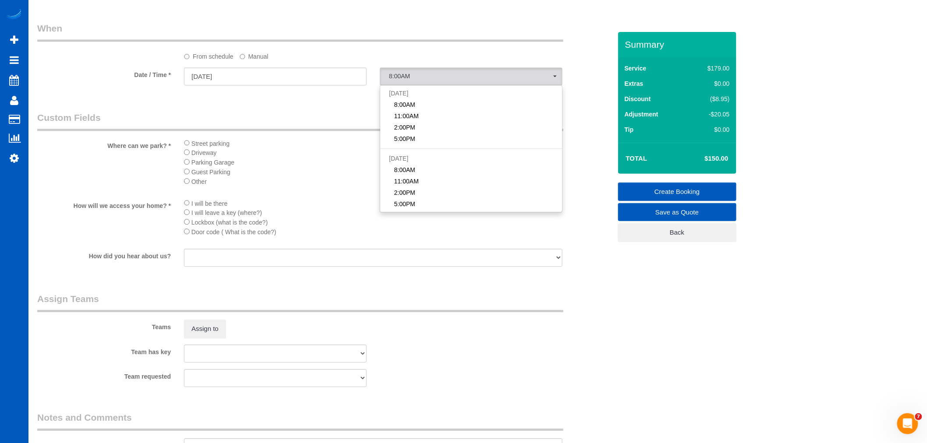
click at [247, 61] on label "Manual" at bounding box center [254, 55] width 29 height 12
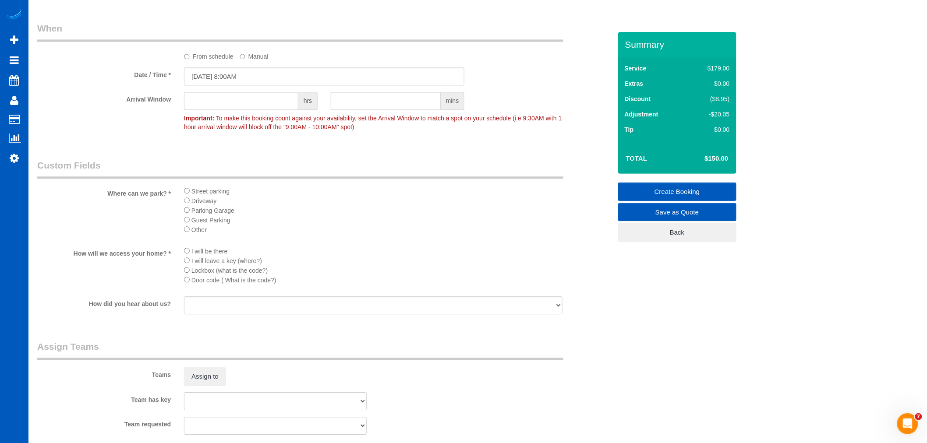
click at [251, 94] on sui-booking-spot "From schedule Manual Date / Time * [DATE] 8:00AM Arrival Window hrs mins Import…" at bounding box center [324, 79] width 575 height 114
click at [252, 85] on input "[DATE] 8:00AM" at bounding box center [324, 76] width 280 height 18
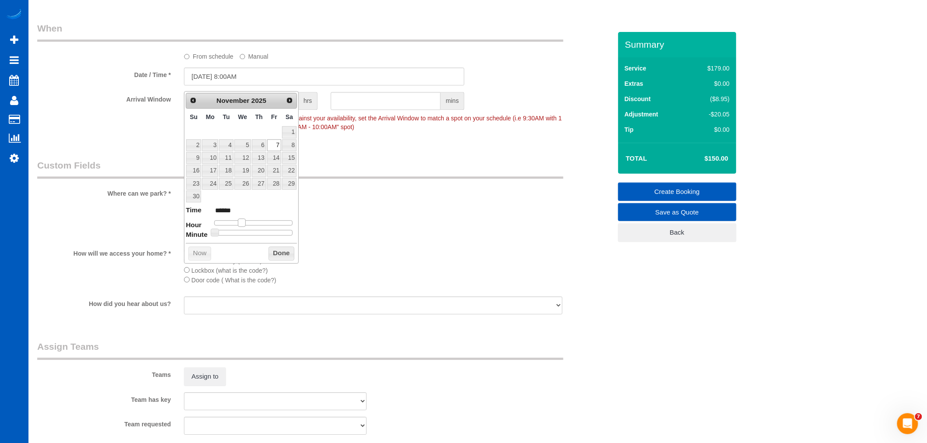
type input "[DATE] 9:00AM"
type input "******"
type input "[DATE] 10:00AM"
type input "*******"
type input "[DATE] 11:00AM"
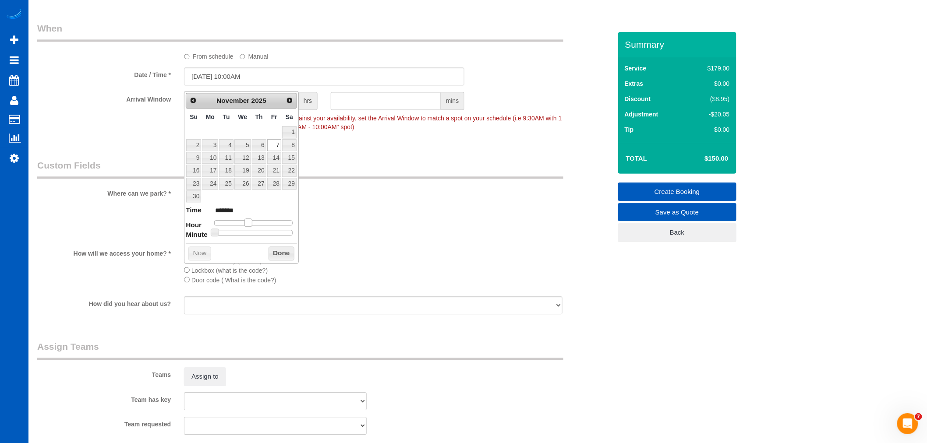
type input "*******"
type input "[DATE] 12:00PM"
type input "*******"
drag, startPoint x: 241, startPoint y: 222, endPoint x: 255, endPoint y: 224, distance: 13.7
click at [255, 224] on span at bounding box center [255, 223] width 8 height 8
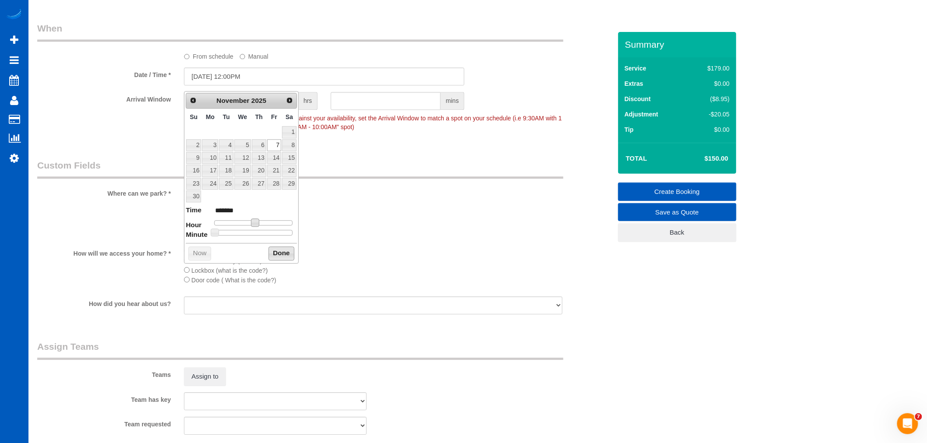
click at [283, 252] on button "Done" at bounding box center [282, 254] width 26 height 14
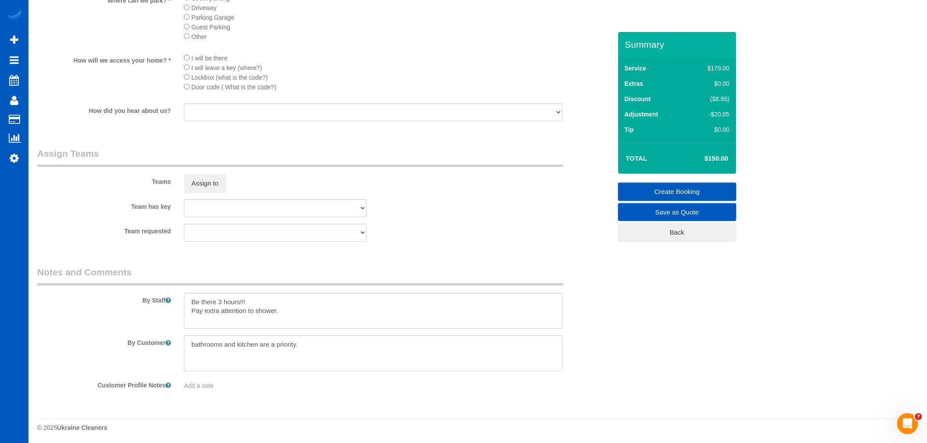
scroll to position [1071, 0]
click at [213, 191] on button "Assign to" at bounding box center [205, 182] width 42 height 18
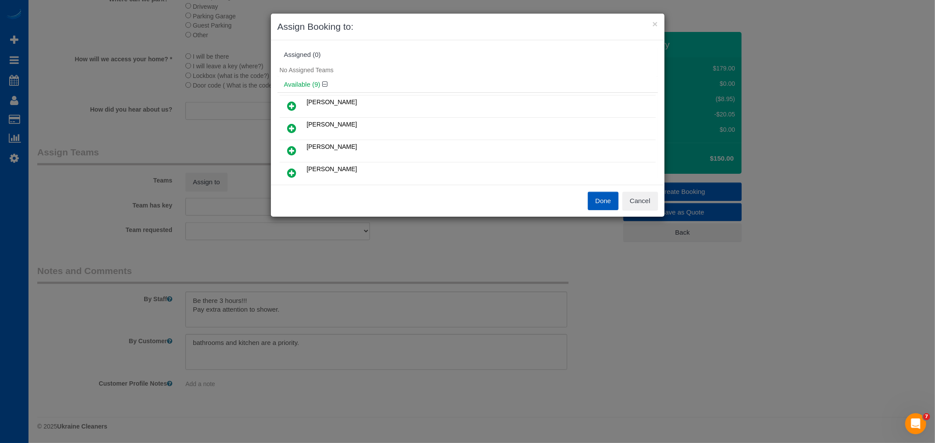
click at [292, 168] on icon at bounding box center [291, 173] width 9 height 11
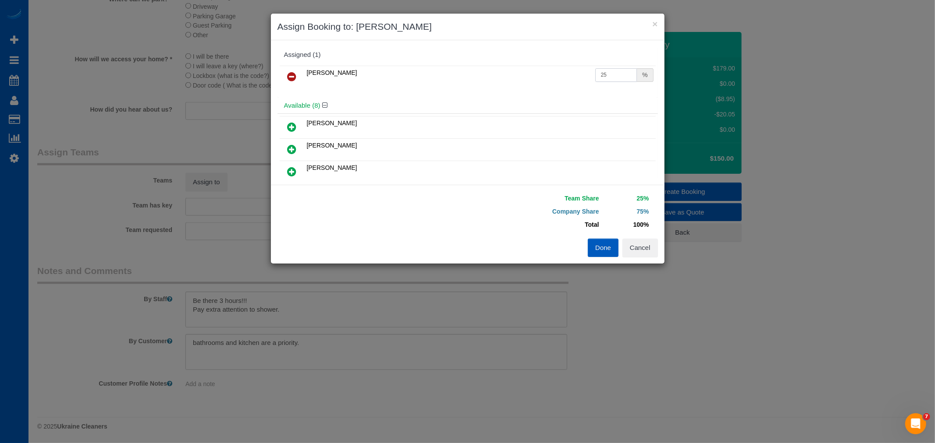
drag, startPoint x: 607, startPoint y: 69, endPoint x: 454, endPoint y: 97, distance: 155.5
click at [454, 97] on div "Assigned (1) Milena Kasianchyk 25 % Available (8) Irina Shamrai" at bounding box center [467, 112] width 380 height 131
drag, startPoint x: 609, startPoint y: 71, endPoint x: 541, endPoint y: 85, distance: 69.3
click at [541, 85] on tr "Milena Kasianchyk 55 %" at bounding box center [468, 77] width 376 height 22
type input "60"
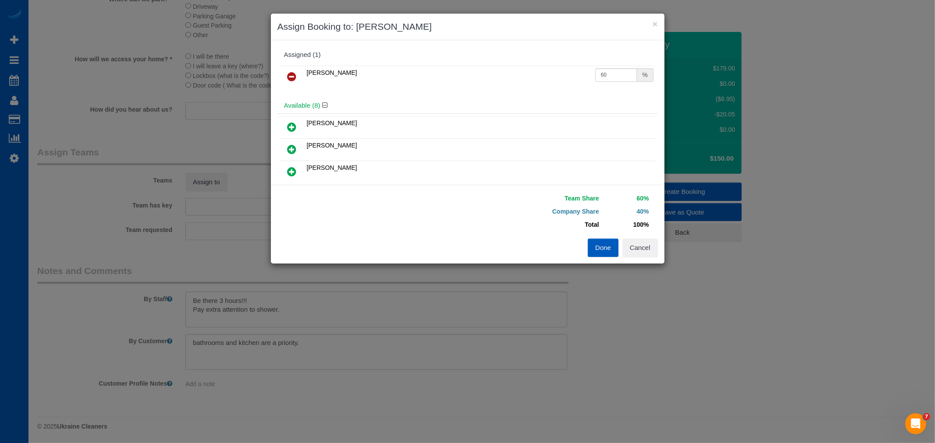
click at [608, 247] on button "Done" at bounding box center [603, 248] width 31 height 18
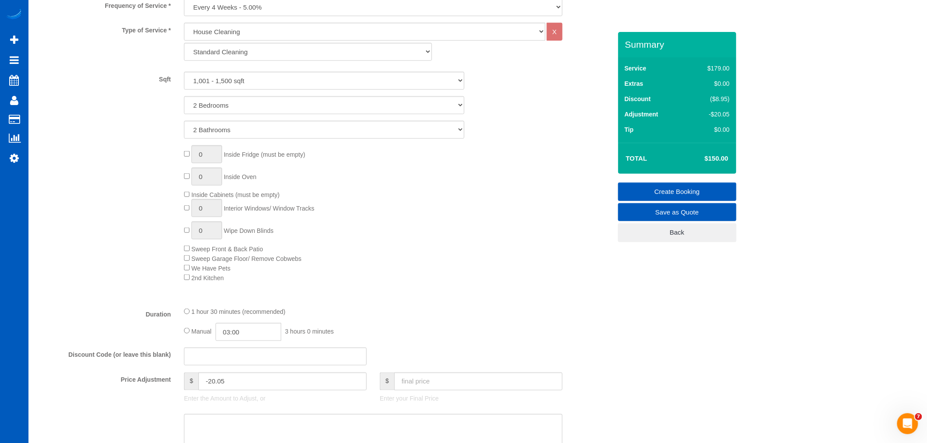
scroll to position [341, 0]
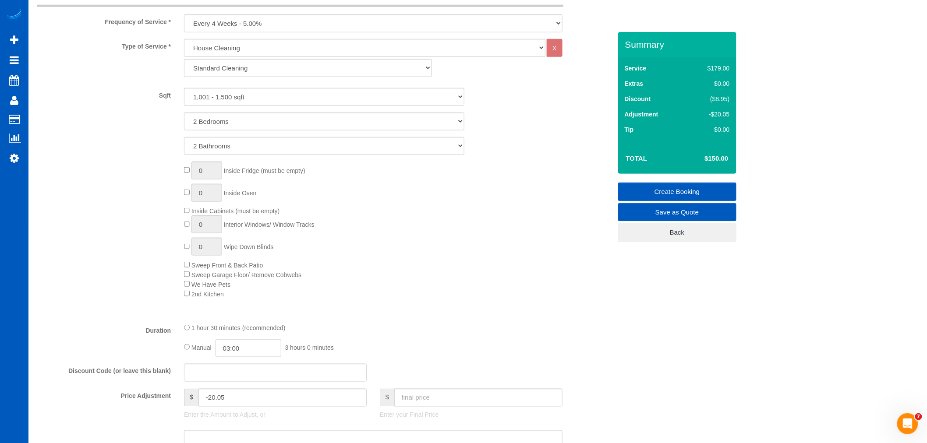
click at [684, 186] on link "Create Booking" at bounding box center [677, 192] width 118 height 18
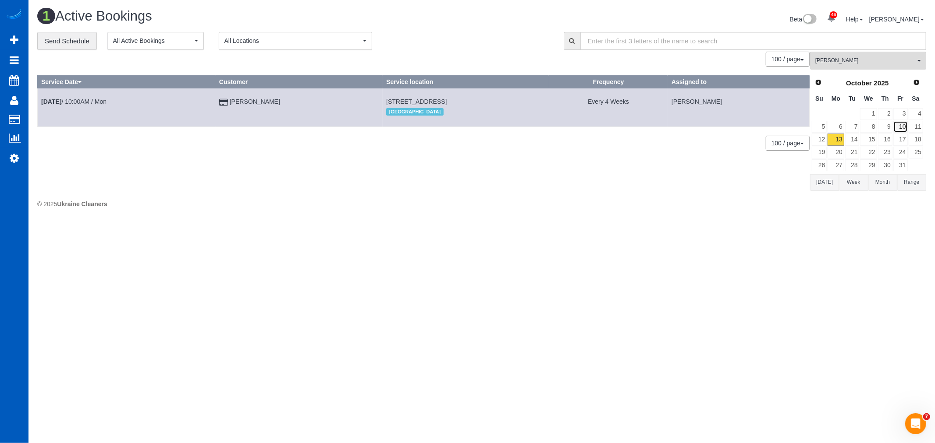
click at [898, 131] on link "10" at bounding box center [900, 127] width 14 height 12
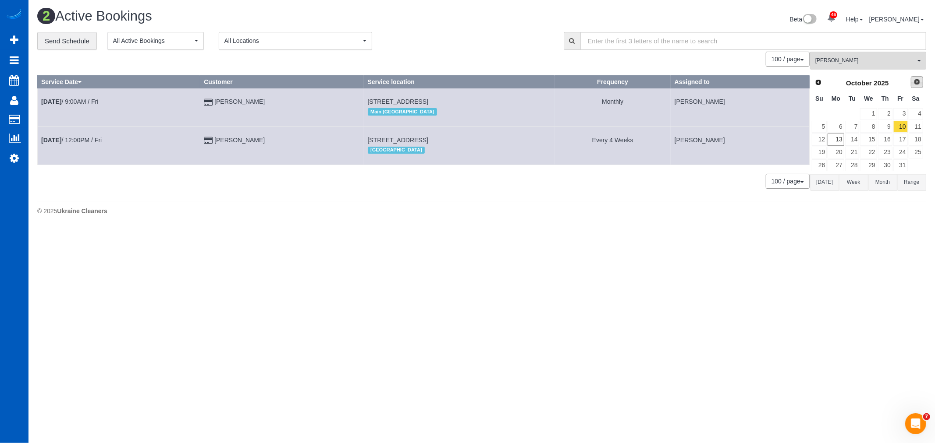
click at [916, 78] on link "Next" at bounding box center [917, 82] width 12 height 12
click at [903, 154] on link "21" at bounding box center [900, 153] width 14 height 12
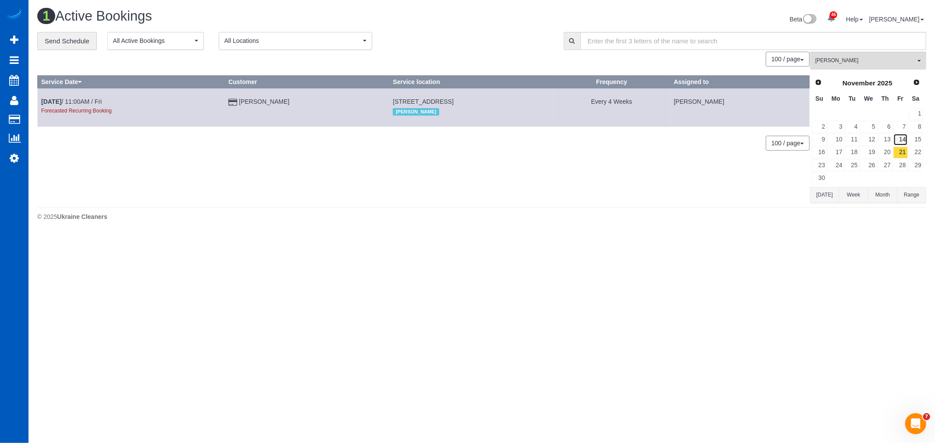
click at [898, 138] on link "14" at bounding box center [900, 140] width 14 height 12
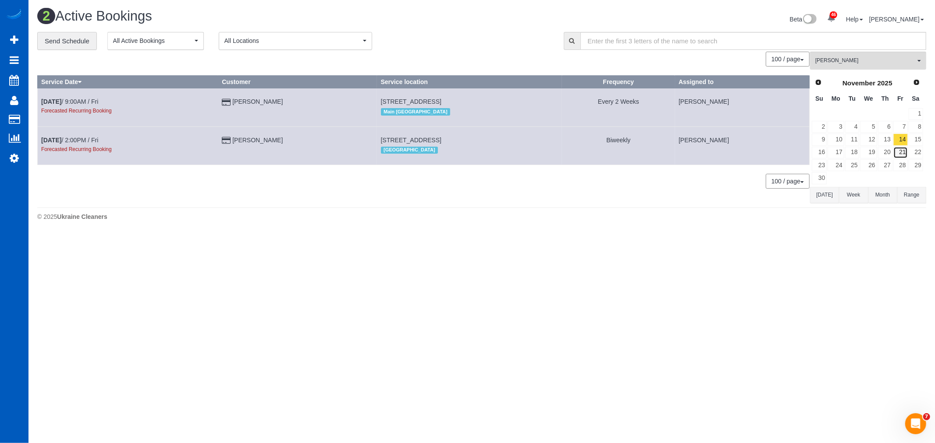
click at [903, 152] on link "21" at bounding box center [900, 153] width 14 height 12
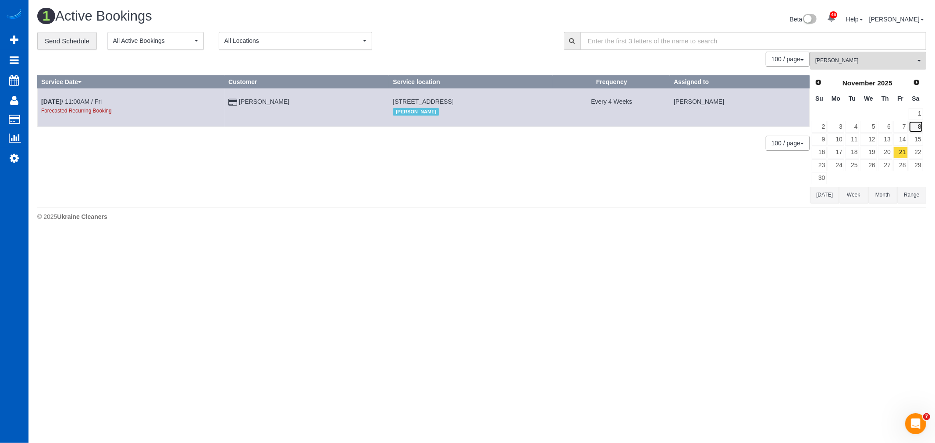
click at [908, 125] on link "8" at bounding box center [915, 127] width 14 height 12
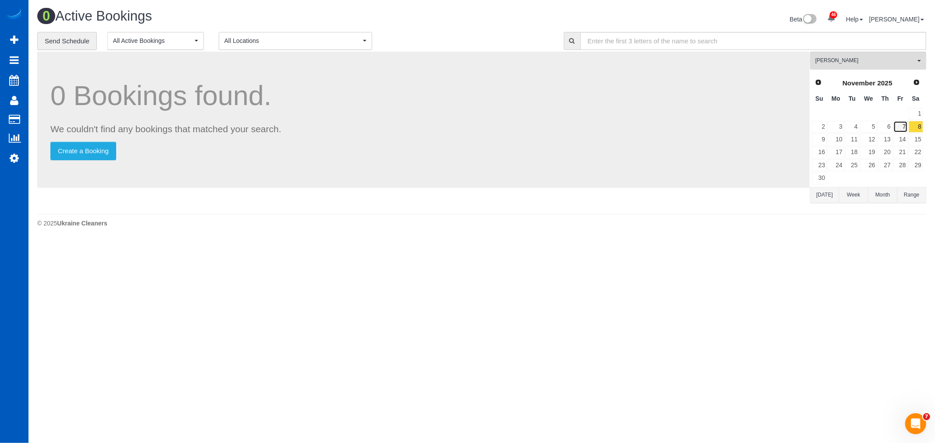
click at [896, 129] on link "7" at bounding box center [900, 127] width 14 height 12
click at [904, 158] on link "21" at bounding box center [900, 153] width 14 height 12
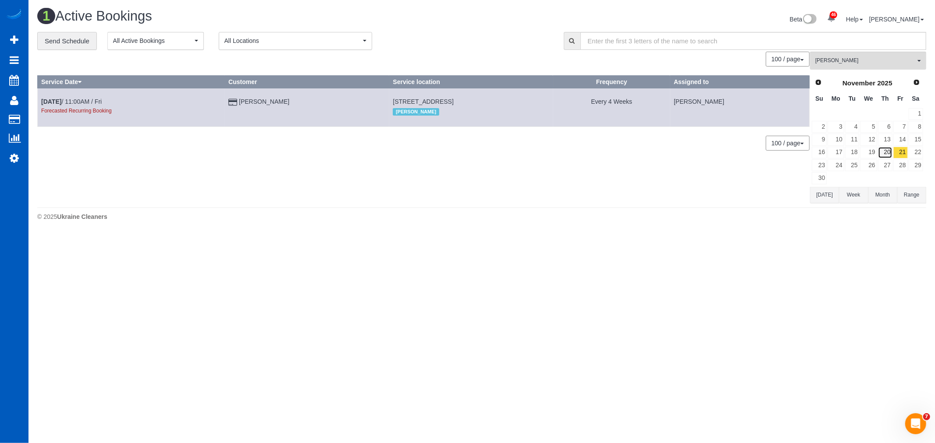
click at [887, 148] on link "20" at bounding box center [885, 153] width 14 height 12
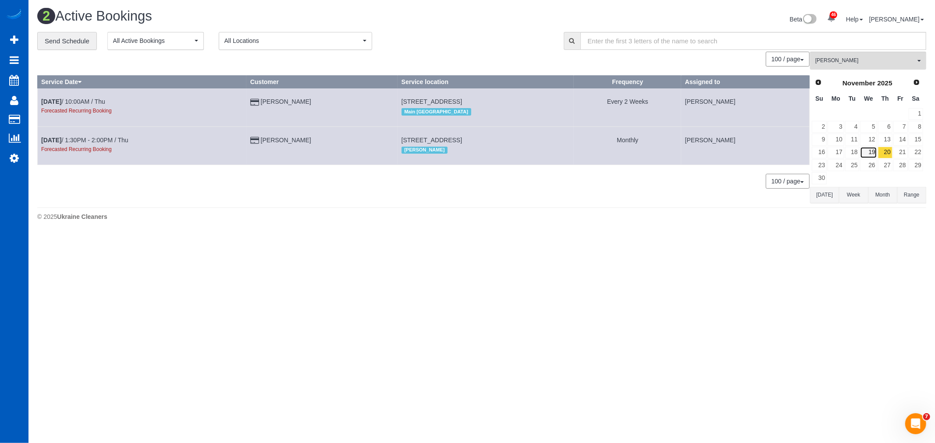
click at [874, 153] on link "19" at bounding box center [868, 153] width 17 height 12
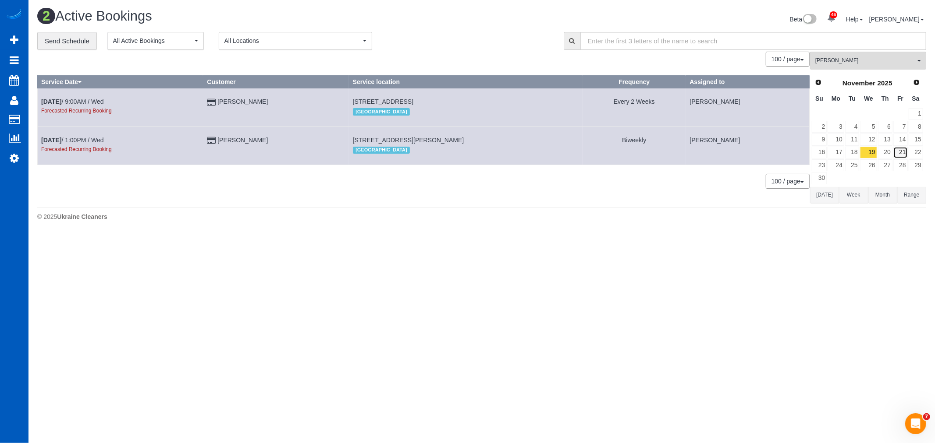
click at [904, 153] on link "21" at bounding box center [900, 153] width 14 height 12
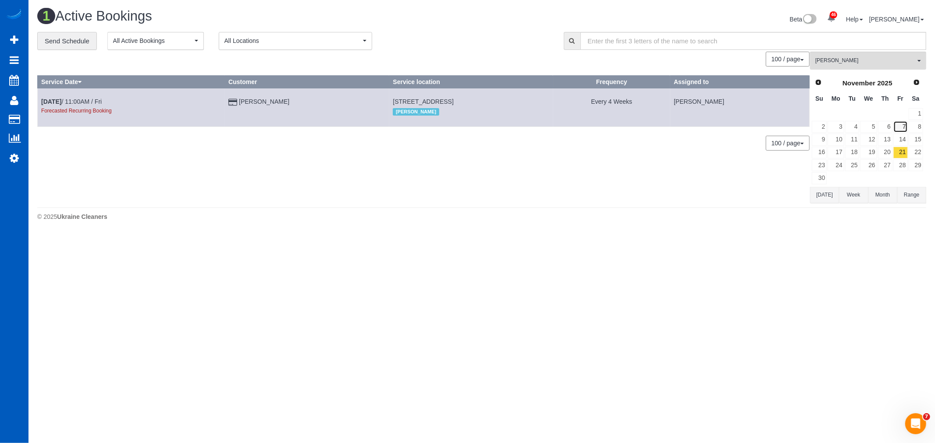
click at [904, 131] on link "7" at bounding box center [900, 127] width 14 height 12
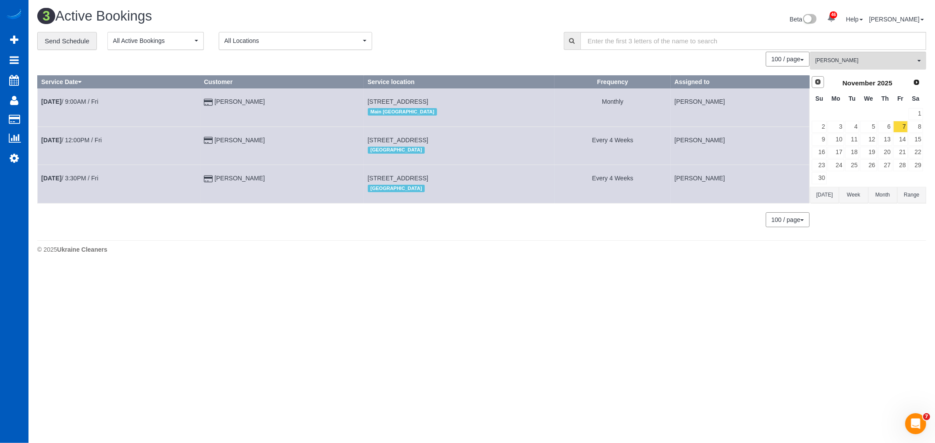
click at [816, 85] on span "Prev" at bounding box center [817, 81] width 7 height 7
click at [898, 143] on link "17" at bounding box center [900, 140] width 14 height 12
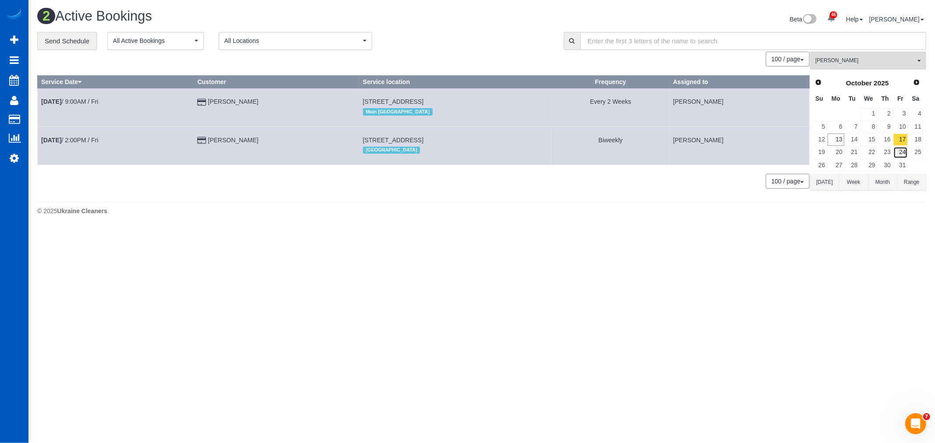
click at [898, 149] on link "24" at bounding box center [900, 153] width 14 height 12
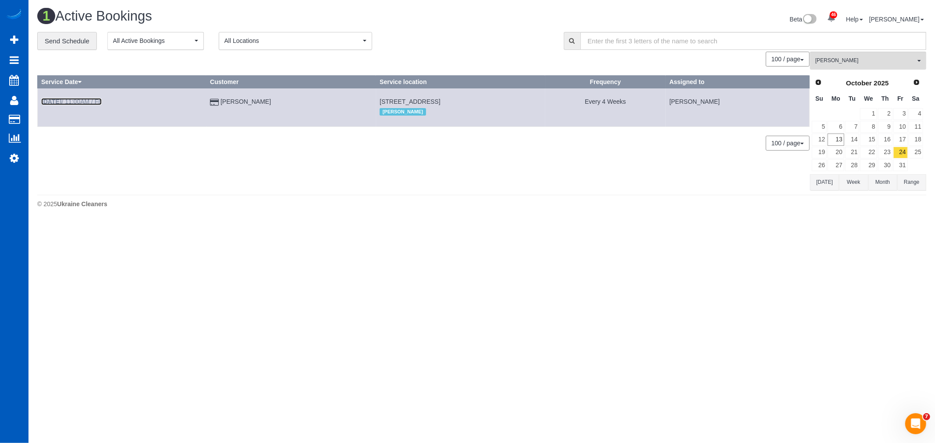
click at [72, 103] on link "Oct 24th / 11:00AM / Fri" at bounding box center [71, 101] width 60 height 7
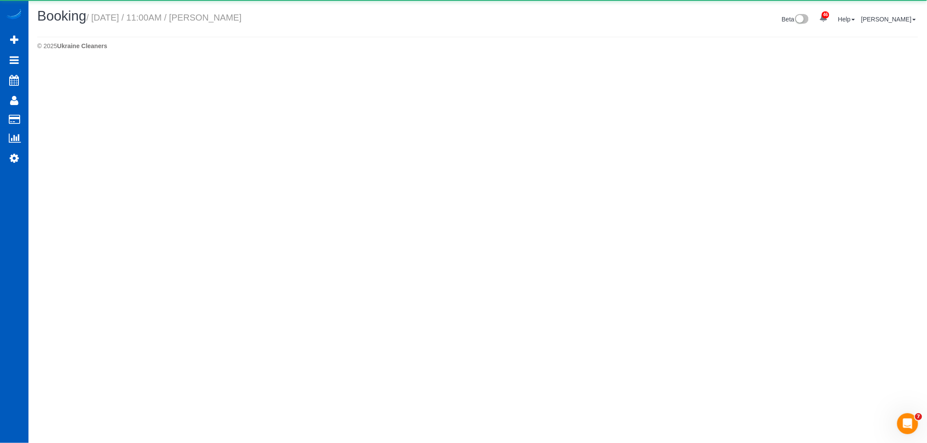
select select "WA"
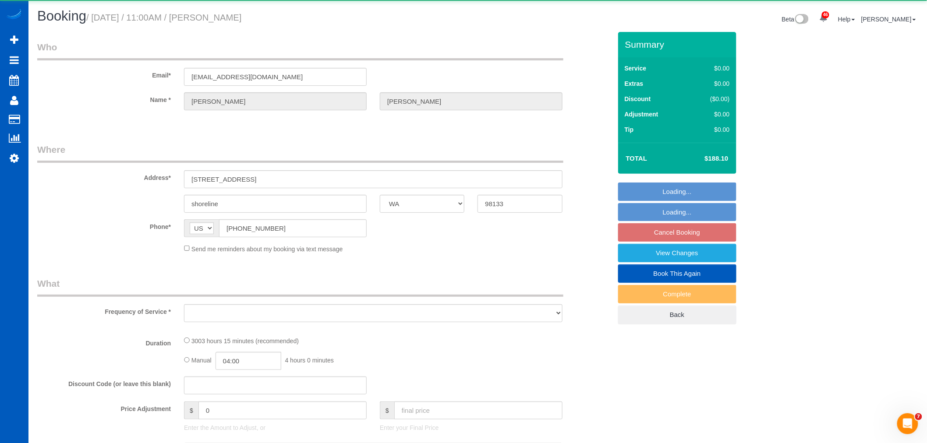
select select "object:4107"
select select "1501"
select select "3"
select select "spot43"
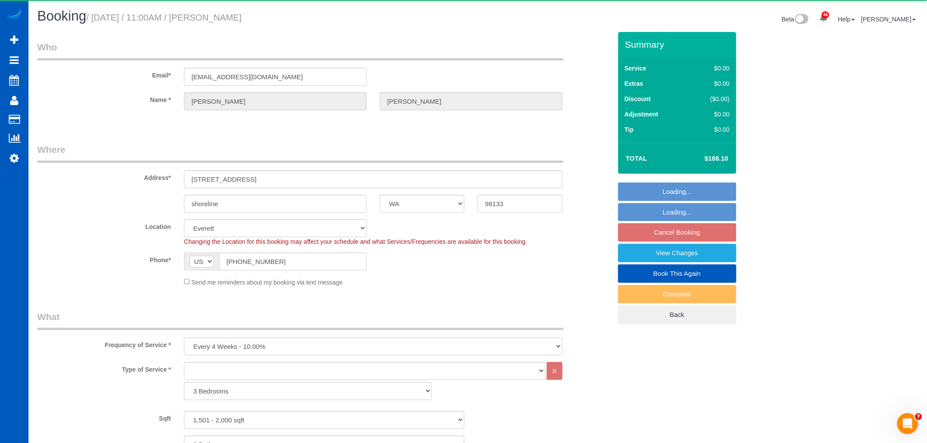
select select "object:4282"
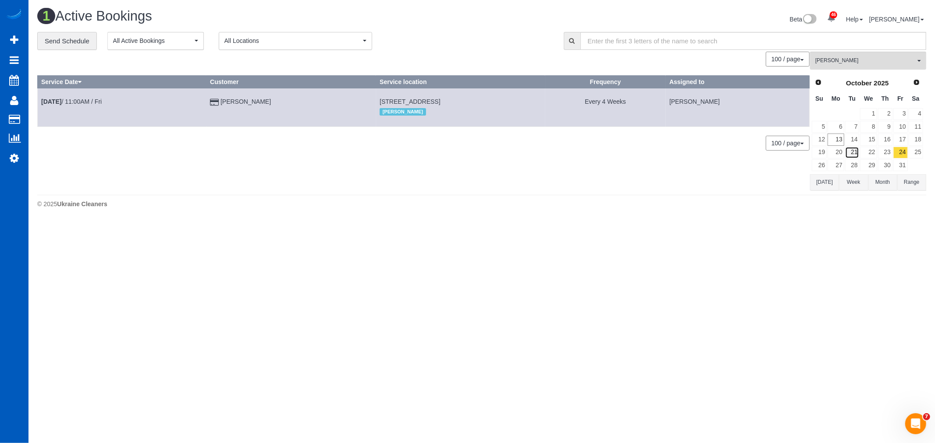
click at [855, 154] on link "21" at bounding box center [852, 153] width 14 height 12
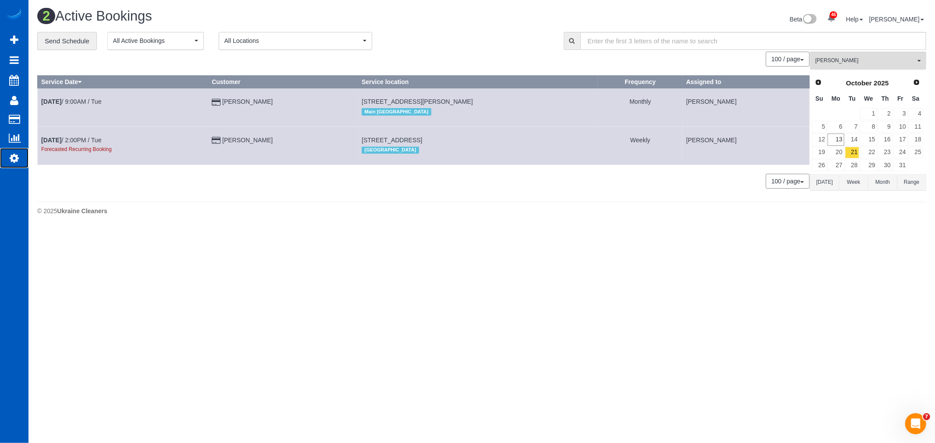
click at [9, 168] on link "Settings" at bounding box center [14, 158] width 28 height 20
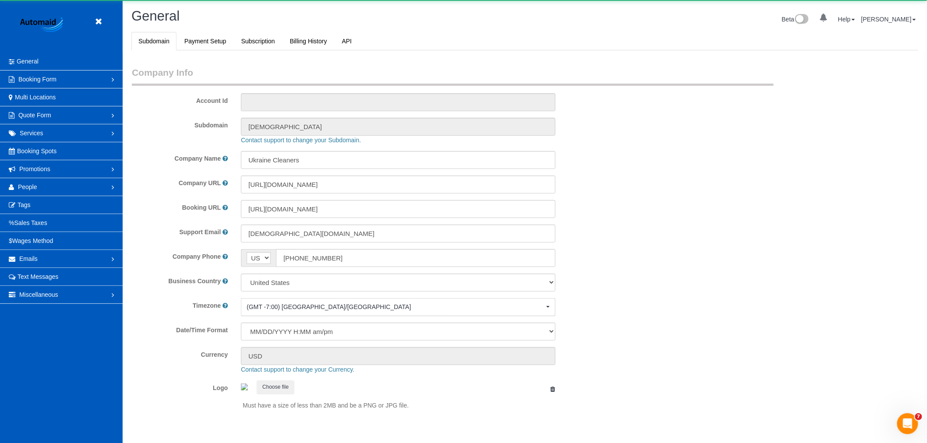
scroll to position [1916, 927]
select select "1"
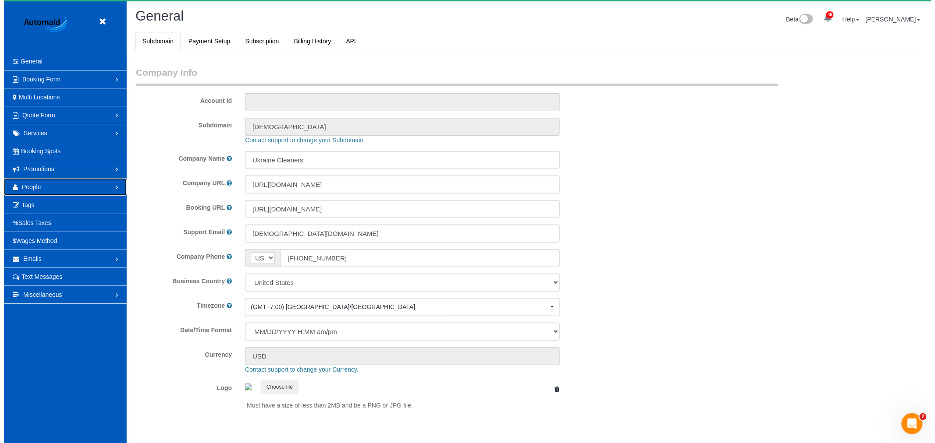
scroll to position [0, 0]
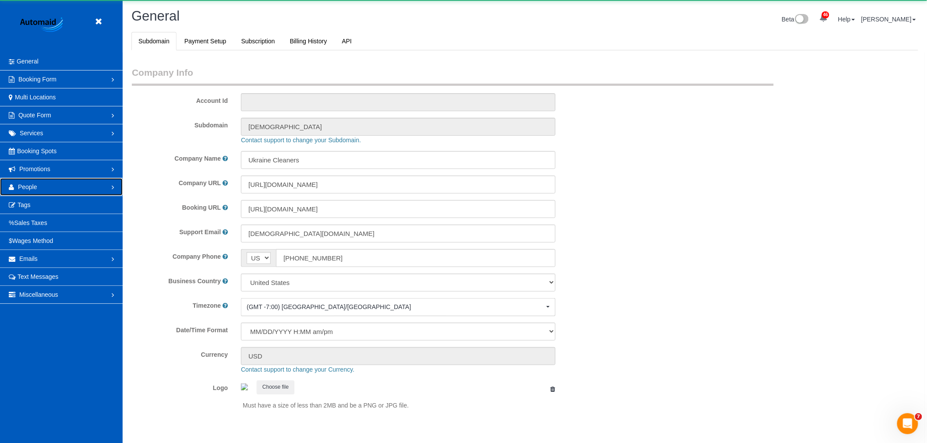
click at [35, 186] on span "People" at bounding box center [27, 187] width 19 height 7
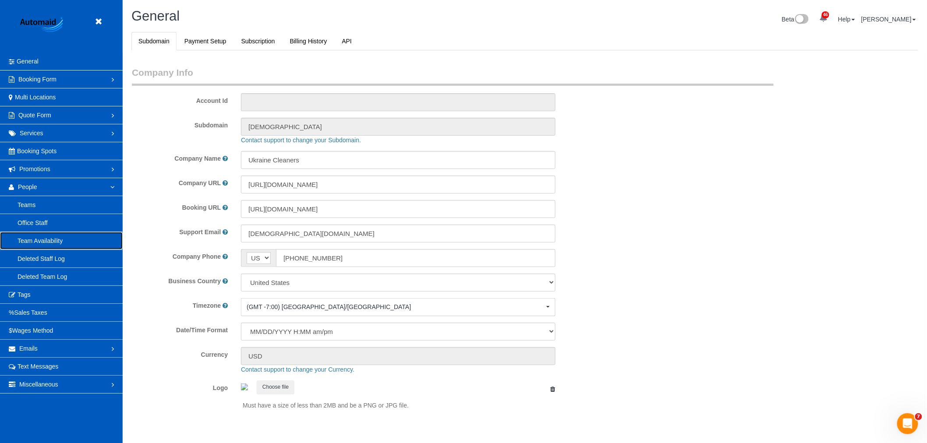
click at [49, 243] on link "Team Availability" at bounding box center [61, 241] width 123 height 18
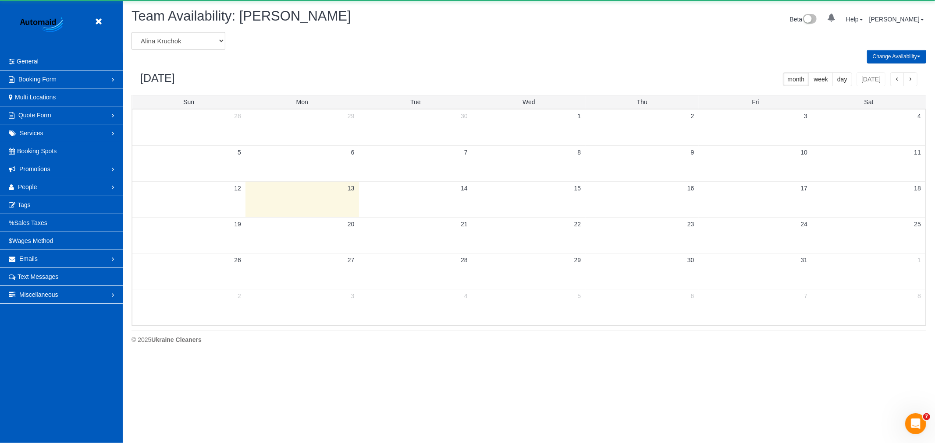
scroll to position [358, 935]
drag, startPoint x: 169, startPoint y: 43, endPoint x: 173, endPoint y: 47, distance: 5.3
click at [169, 43] on select "Alina Kruchok Alona Tarasiuk Alona Vikhliaieva Anastasiia Demchenko Anastasiia …" at bounding box center [178, 41] width 94 height 18
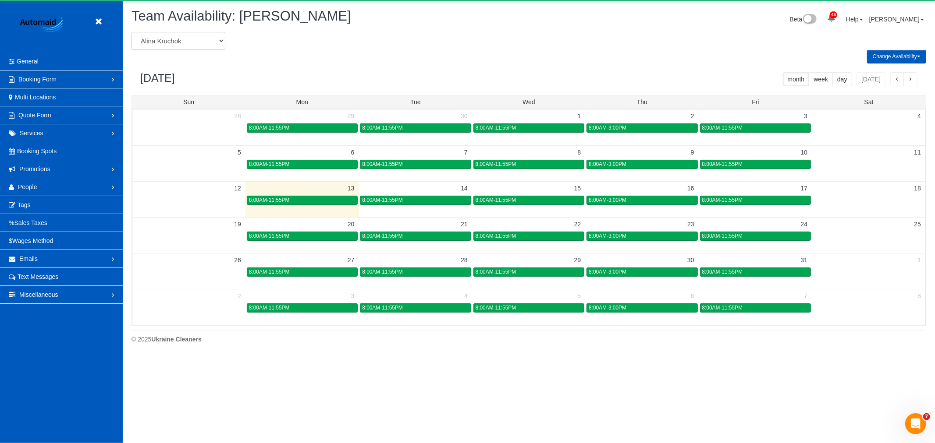
scroll to position [0, 0]
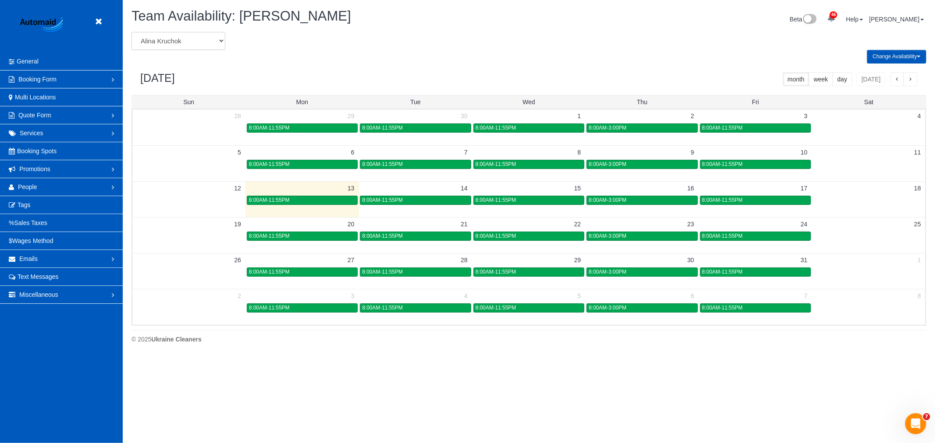
select select "number:631"
click at [131, 32] on select "Alina Kruchok Alona Tarasiuk Alona Vikhliaieva Anastasiia Demchenko Anastasiia …" at bounding box center [178, 41] width 94 height 18
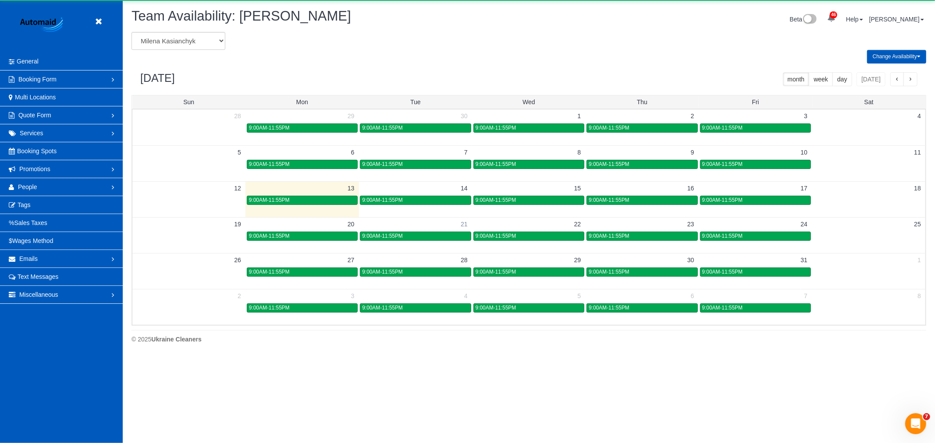
scroll to position [43466, 42889]
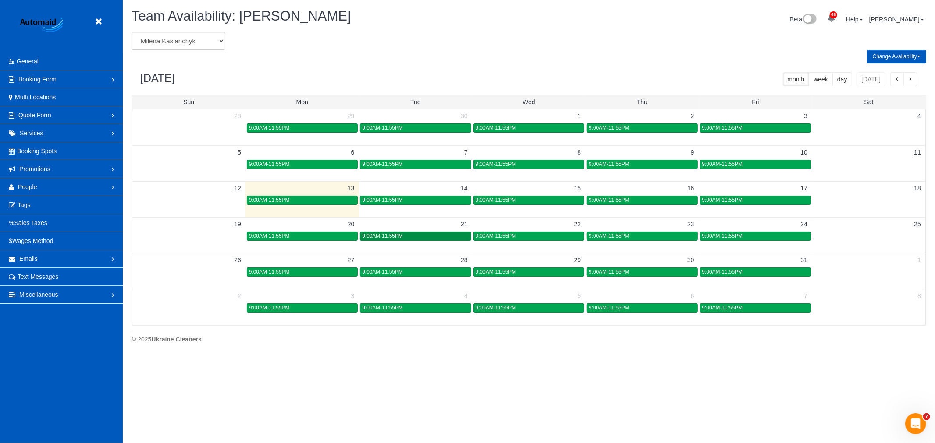
click at [449, 236] on div "9:00AM-11:55PM" at bounding box center [415, 236] width 106 height 7
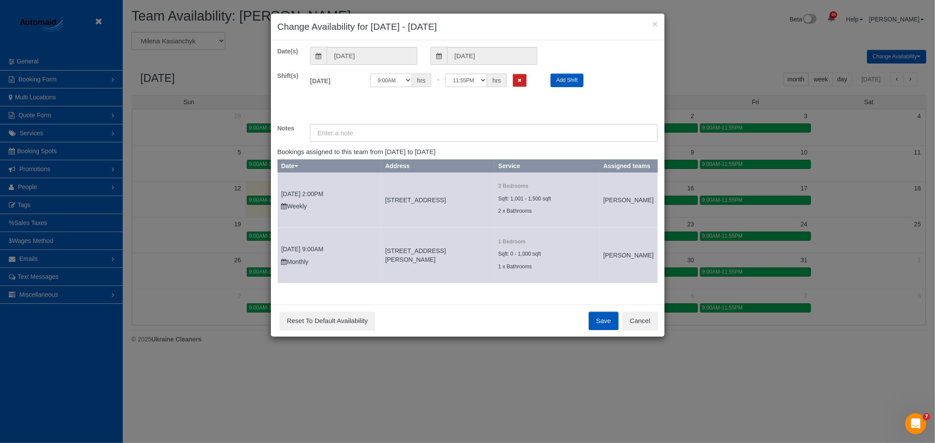
click at [408, 81] on select "12:00AM 12:05AM 12:10AM 12:15AM 12:20AM 12:25AM 12:30AM 12:35AM 12:40AM 12:45AM…" at bounding box center [391, 81] width 42 height 14
click at [390, 82] on select "12:00AM 12:05AM 12:10AM 12:15AM 12:20AM 12:25AM 12:30AM 12:35AM 12:40AM 12:45AM…" at bounding box center [391, 81] width 42 height 14
select select "string:12:00"
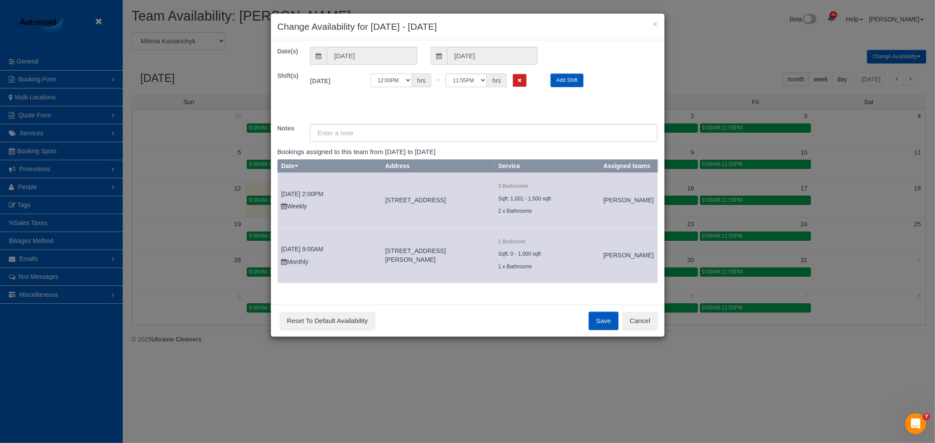
click at [370, 74] on select "12:00AM 12:05AM 12:10AM 12:15AM 12:20AM 12:25AM 12:30AM 12:35AM 12:40AM 12:45AM…" at bounding box center [391, 81] width 42 height 14
click at [605, 326] on button "Save" at bounding box center [604, 321] width 30 height 18
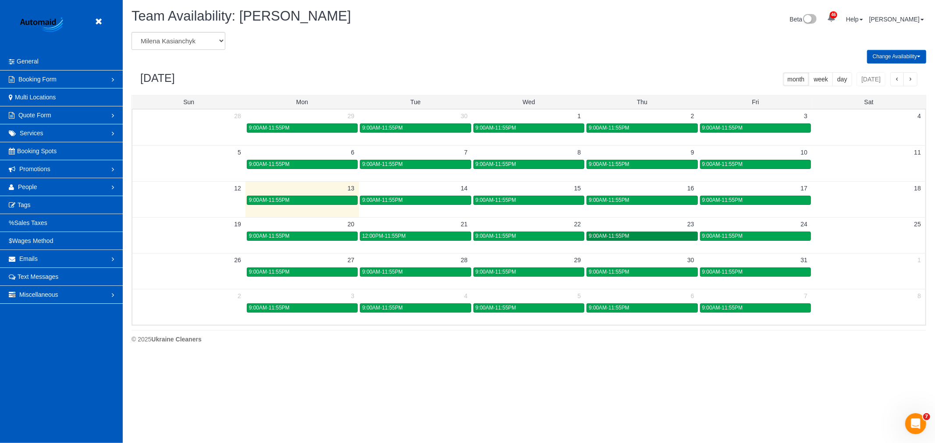
click at [642, 238] on div "9:00AM-11:55PM" at bounding box center [642, 236] width 106 height 7
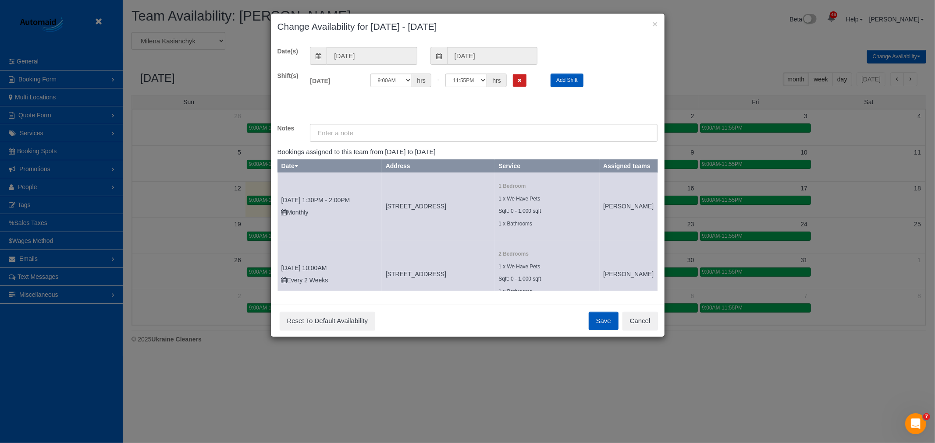
click at [528, 77] on div "12:00AM 12:05AM 12:10AM 12:15AM 12:20AM 12:25AM 12:30AM 12:35AM 12:40AM 12:45AM…" at bounding box center [453, 81] width 167 height 14
click at [522, 80] on button "Remove Shift" at bounding box center [520, 80] width 14 height 13
click at [619, 326] on div "Save Reset To Default Availability Cancel" at bounding box center [468, 321] width 394 height 32
click at [601, 325] on button "Save" at bounding box center [604, 321] width 30 height 18
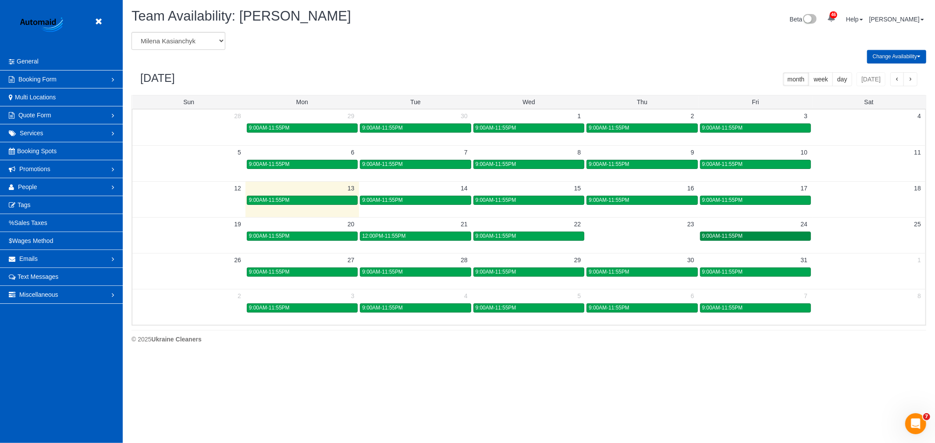
click at [706, 241] on link "9:00AM-11:55PM" at bounding box center [755, 236] width 111 height 9
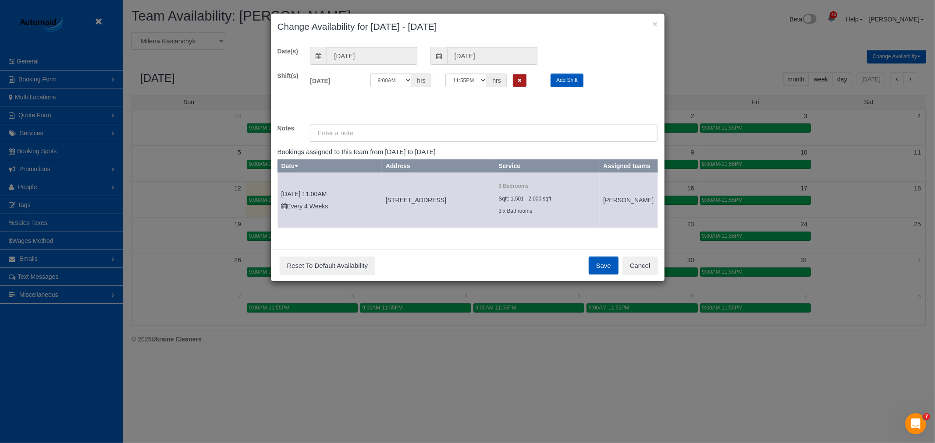
click at [520, 80] on icon "Remove Shift" at bounding box center [520, 80] width 4 height 5
click at [608, 275] on button "Save" at bounding box center [604, 266] width 30 height 18
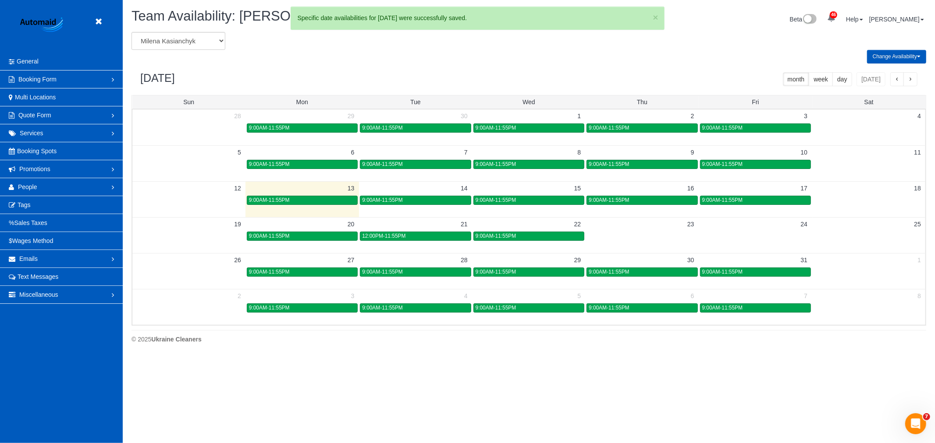
click at [318, 283] on td at bounding box center [301, 271] width 113 height 36
click at [318, 280] on td at bounding box center [301, 271] width 113 height 36
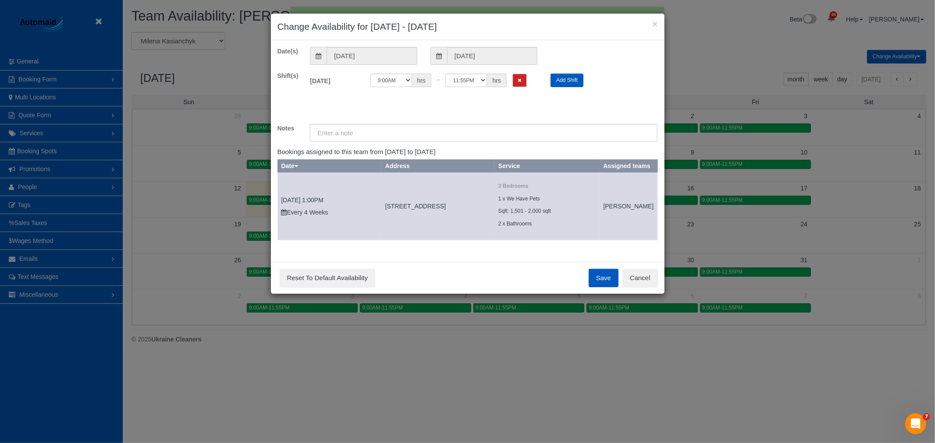
click at [318, 278] on div "× Change Availability for 10/27/2025 - 10/27/2025 Date(s) 10/27/2025 10/27/2025…" at bounding box center [467, 221] width 935 height 443
click at [636, 287] on button "Cancel" at bounding box center [639, 278] width 35 height 18
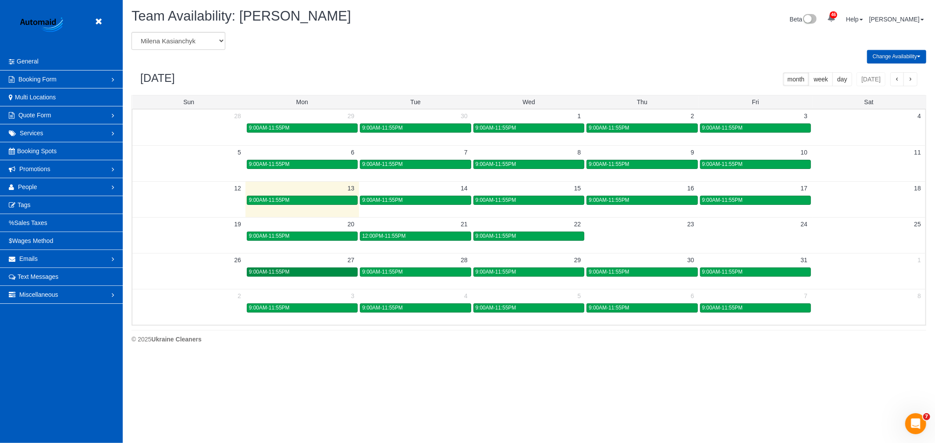
click at [276, 276] on div "9:00AM-11:55PM" at bounding box center [302, 272] width 106 height 7
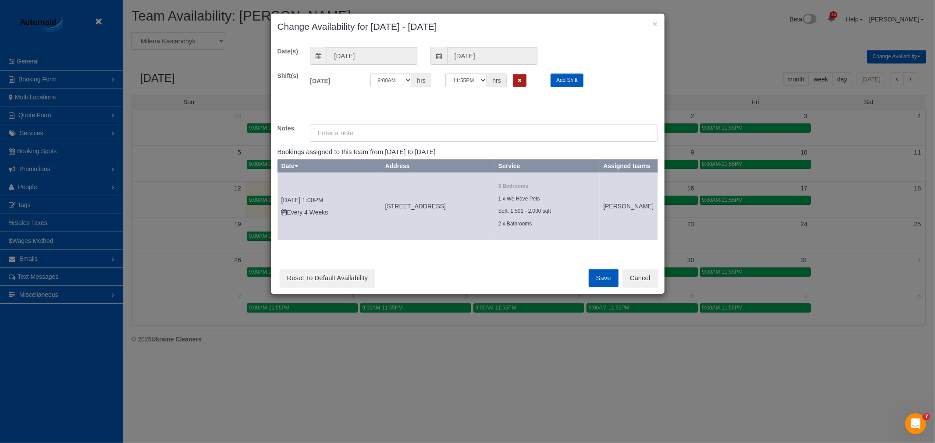
click at [516, 80] on button "Remove Shift" at bounding box center [520, 80] width 14 height 13
click at [607, 287] on button "Save" at bounding box center [604, 278] width 30 height 18
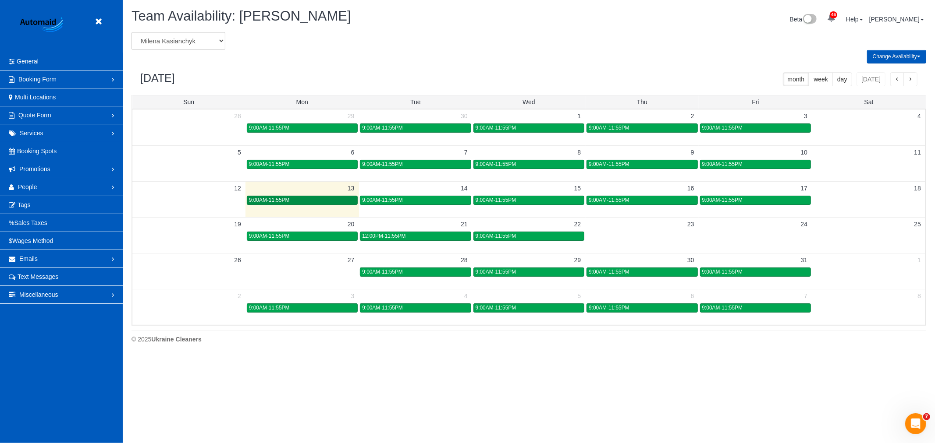
click at [324, 205] on link "9:00AM-11:55PM" at bounding box center [302, 200] width 111 height 9
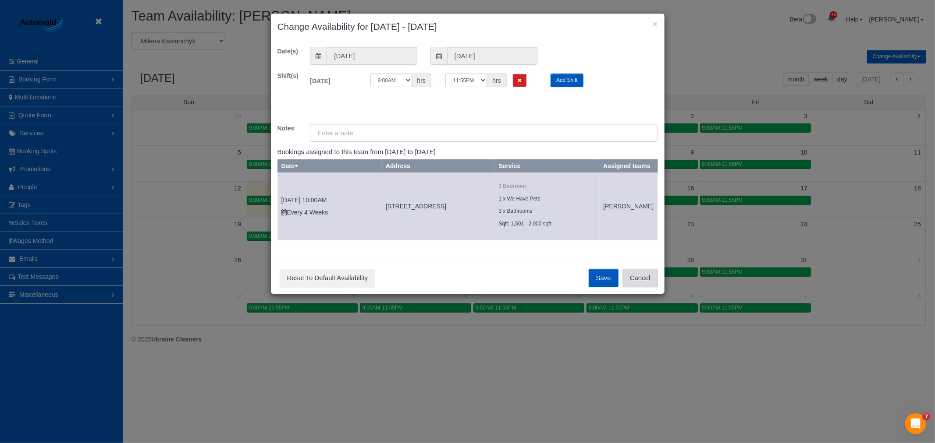
click at [656, 287] on button "Cancel" at bounding box center [639, 278] width 35 height 18
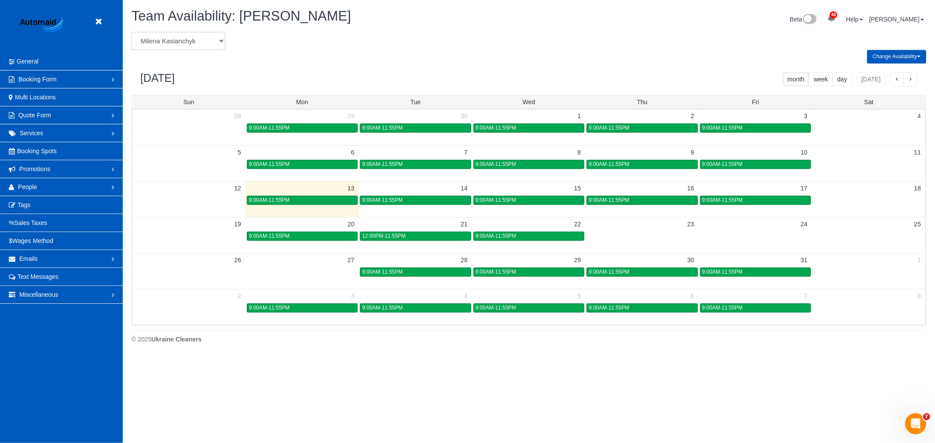
drag, startPoint x: 169, startPoint y: 42, endPoint x: 168, endPoint y: 49, distance: 7.0
click at [169, 42] on select "Alina Kruchok Alona Tarasiuk Alona Vikhliaieva Anastasiia Demchenko Anastasiia …" at bounding box center [178, 41] width 94 height 18
select select "number:16270"
click at [131, 32] on select "Alina Kruchok Alona Tarasiuk Alona Vikhliaieva Anastasiia Demchenko Anastasiia …" at bounding box center [178, 41] width 94 height 18
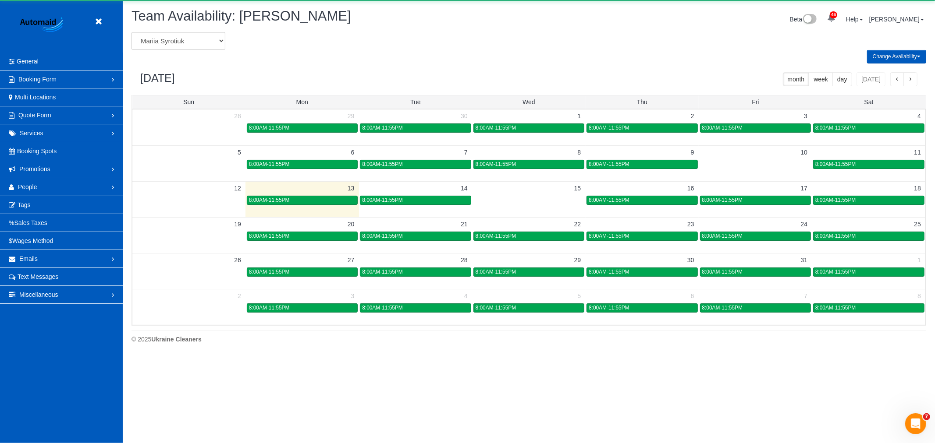
click at [291, 200] on div "8:00AM-11:55PM" at bounding box center [302, 200] width 106 height 7
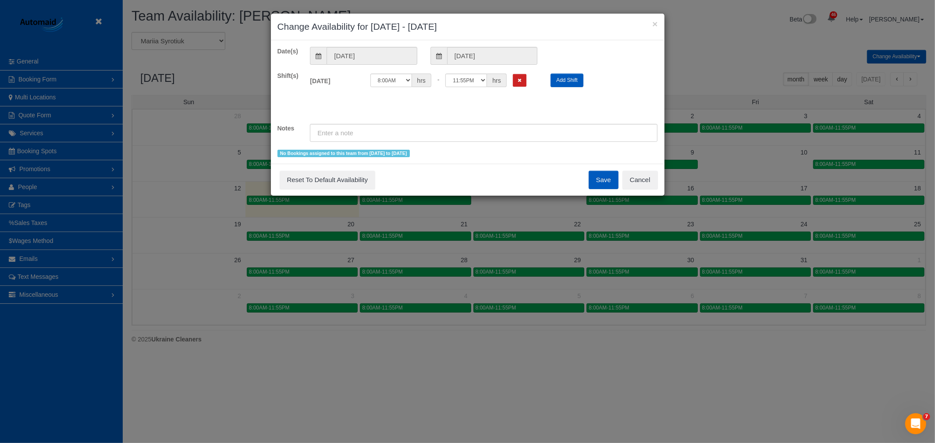
click at [622, 170] on div "Save Reset To Default Availability Cancel" at bounding box center [468, 180] width 394 height 32
click at [640, 176] on button "Cancel" at bounding box center [639, 180] width 35 height 18
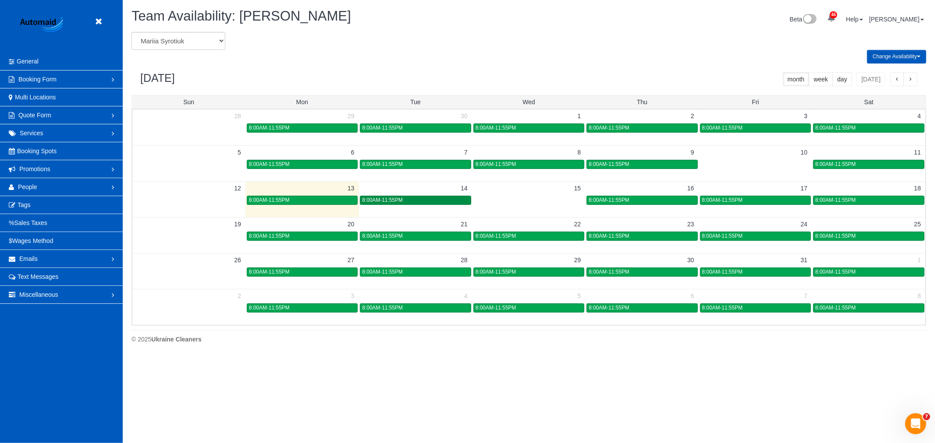
drag, startPoint x: 400, startPoint y: 209, endPoint x: 400, endPoint y: 202, distance: 7.0
click at [400, 204] on div "12 13 14 15 16 17 18 8:00AM-11:55PM 8:00AM-11:55PM 8:00AM-11:55PM 8:00AM-11:55P…" at bounding box center [528, 199] width 793 height 36
click at [400, 198] on span "8:00AM-11:55PM" at bounding box center [382, 200] width 41 height 6
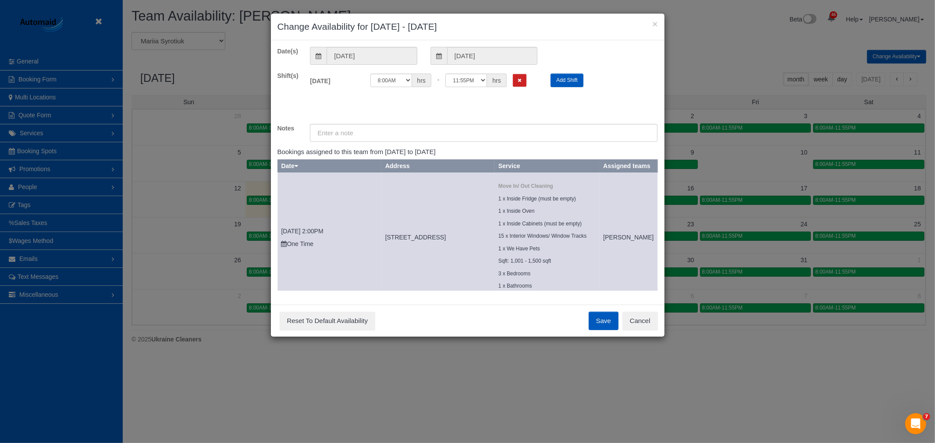
scroll to position [28, 0]
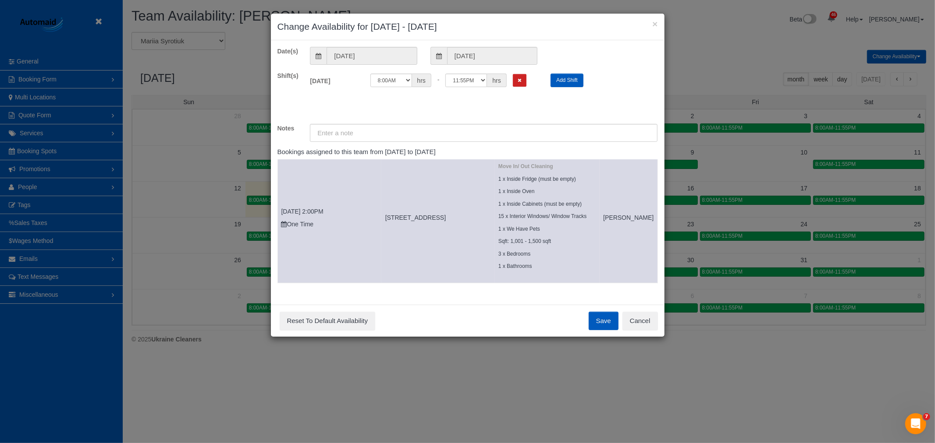
click at [630, 332] on div "Save Reset To Default Availability Cancel" at bounding box center [468, 321] width 394 height 32
click at [632, 330] on button "Cancel" at bounding box center [639, 321] width 35 height 18
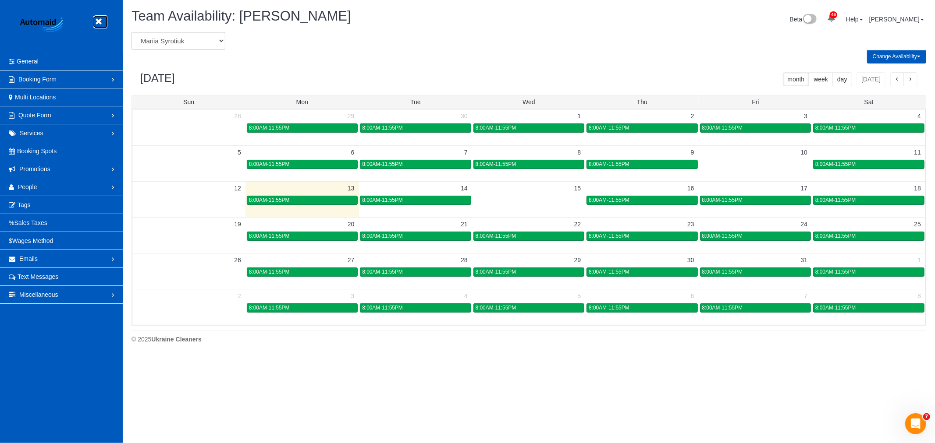
click at [94, 25] on link at bounding box center [100, 21] width 13 height 13
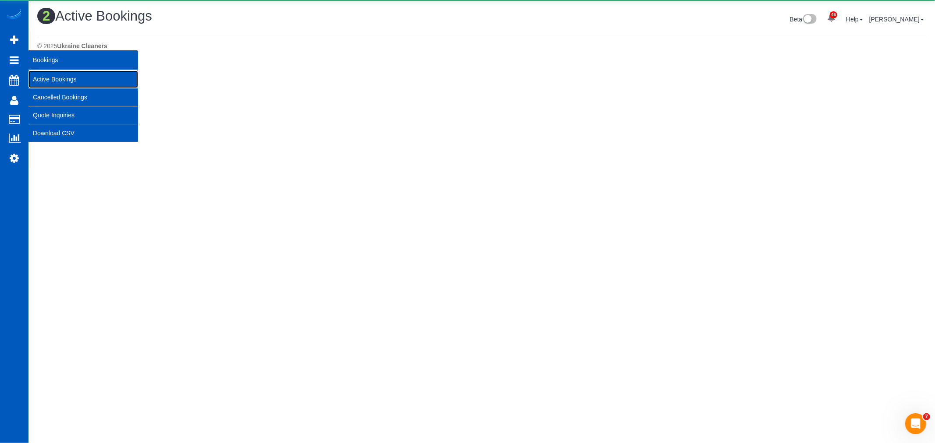
scroll to position [231, 935]
click at [75, 85] on link "Active Bookings" at bounding box center [83, 80] width 110 height 18
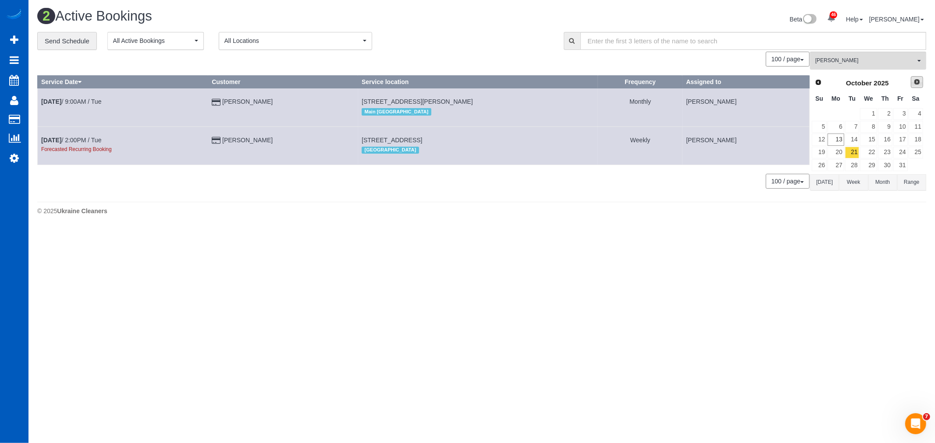
click at [919, 89] on div "Prev Next October 2025" at bounding box center [867, 83] width 112 height 15
click at [918, 81] on span "Next" at bounding box center [916, 81] width 7 height 7
click at [901, 145] on link "14" at bounding box center [900, 140] width 14 height 12
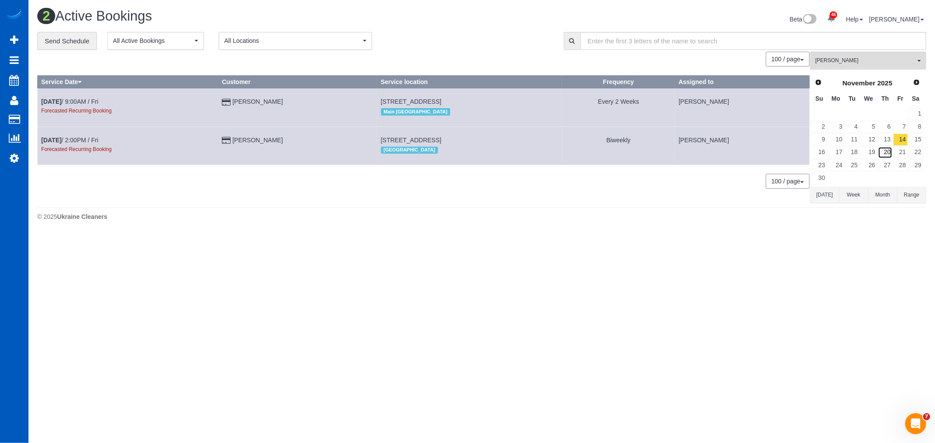
click at [886, 152] on link "20" at bounding box center [885, 153] width 14 height 12
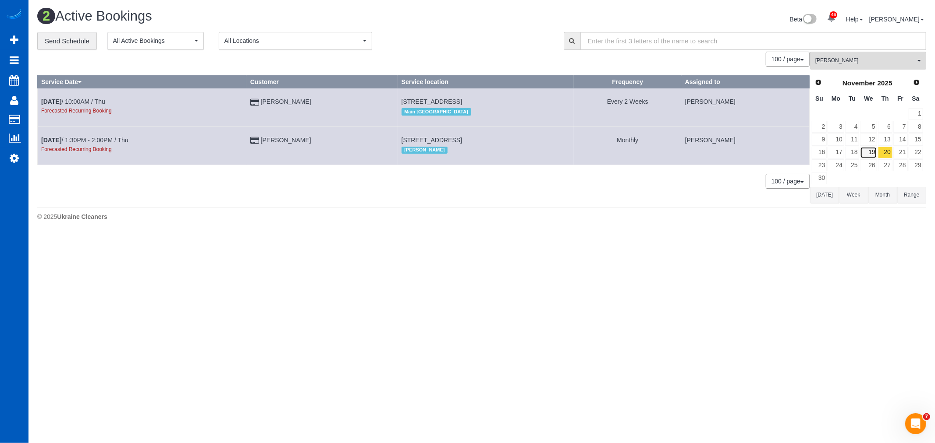
click at [873, 154] on link "19" at bounding box center [868, 153] width 17 height 12
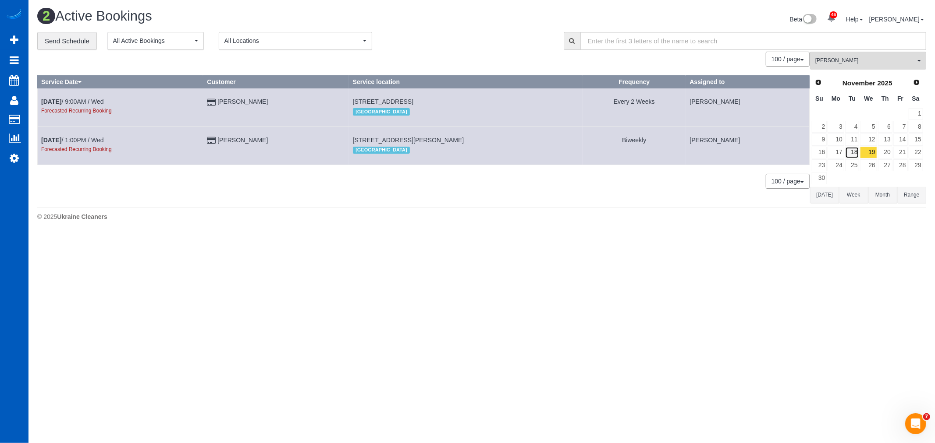
click at [852, 159] on link "18" at bounding box center [852, 153] width 14 height 12
click at [831, 155] on link "17" at bounding box center [835, 153] width 16 height 12
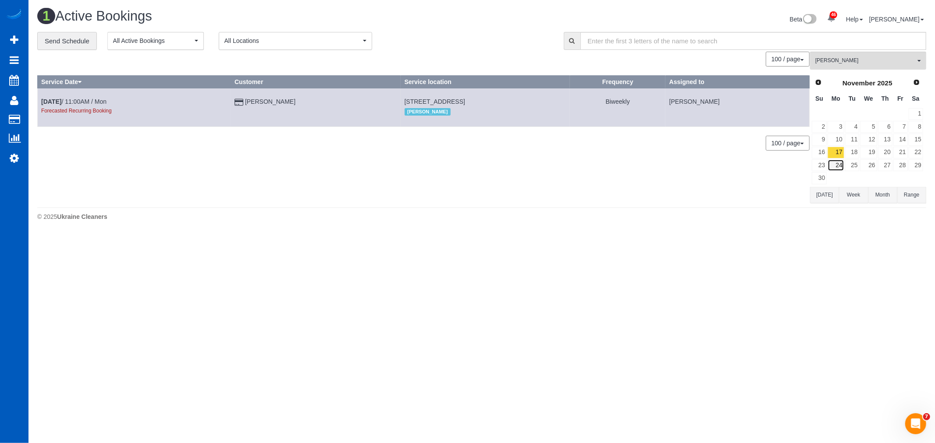
click at [837, 161] on link "24" at bounding box center [835, 166] width 16 height 12
click at [836, 153] on link "17" at bounding box center [835, 153] width 16 height 12
click at [899, 156] on link "21" at bounding box center [900, 153] width 14 height 12
click at [882, 141] on link "13" at bounding box center [885, 140] width 14 height 12
click at [868, 139] on link "12" at bounding box center [868, 140] width 17 height 12
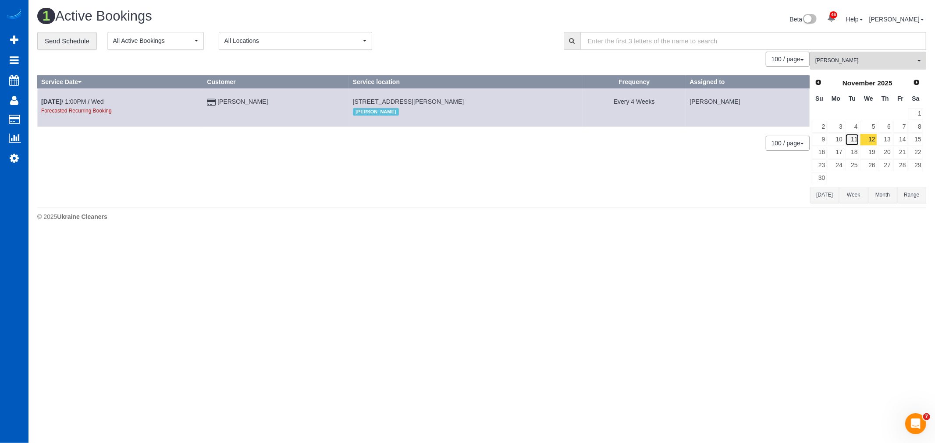
click at [856, 138] on link "11" at bounding box center [852, 140] width 14 height 12
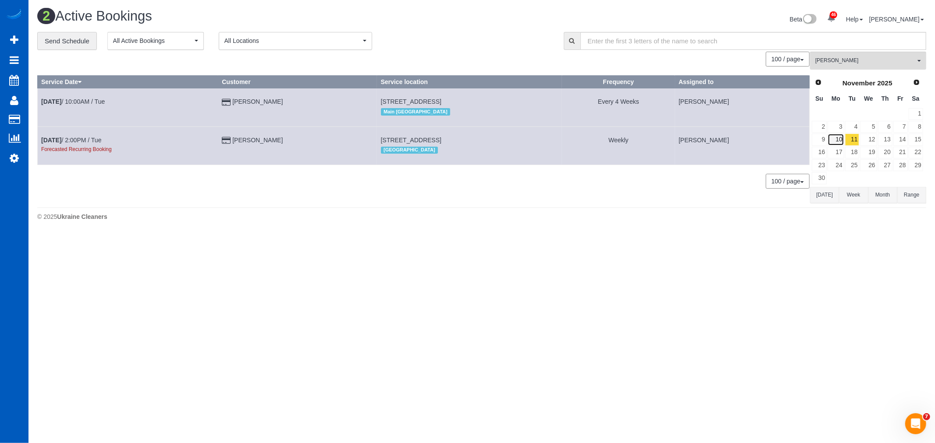
click at [835, 138] on link "10" at bounding box center [835, 140] width 16 height 12
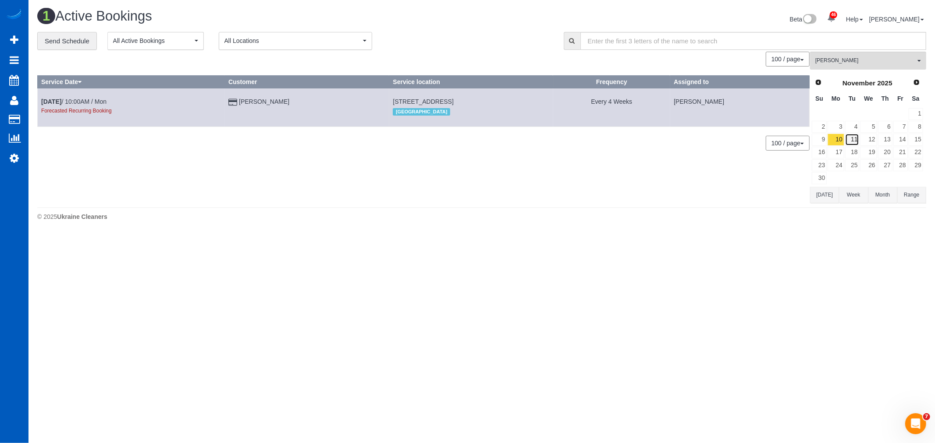
click at [847, 143] on link "11" at bounding box center [852, 140] width 14 height 12
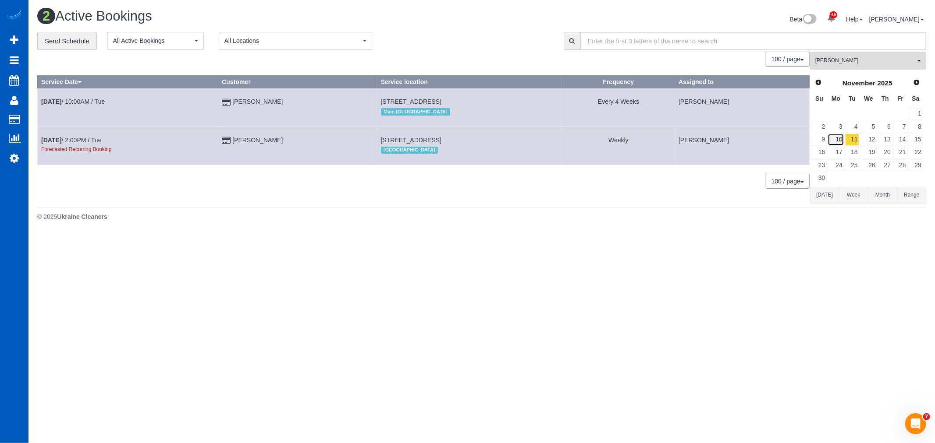
click at [834, 143] on link "10" at bounding box center [835, 140] width 16 height 12
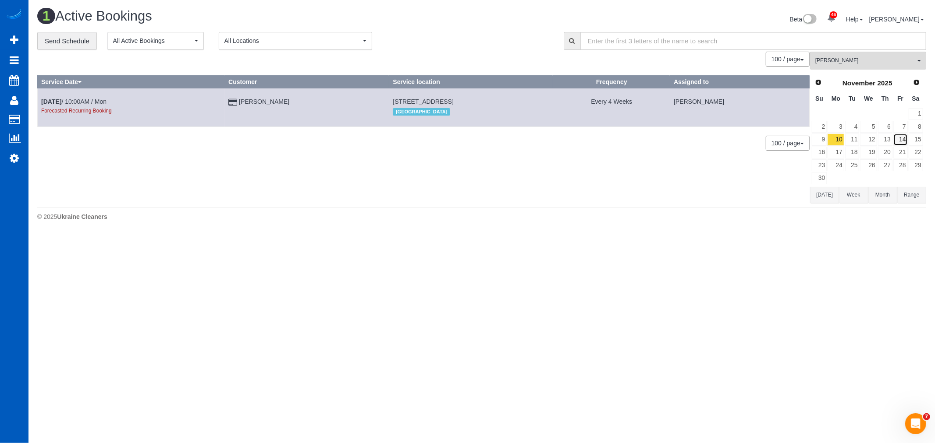
click at [893, 139] on link "14" at bounding box center [900, 140] width 14 height 12
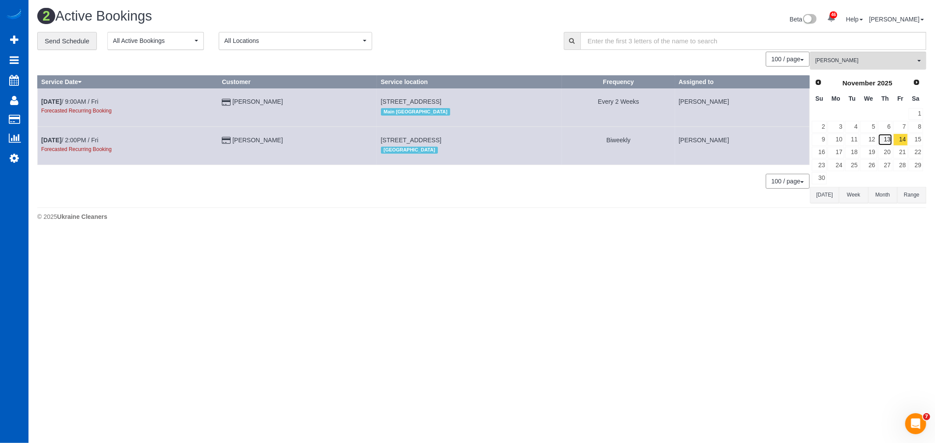
click at [889, 141] on link "13" at bounding box center [885, 140] width 14 height 12
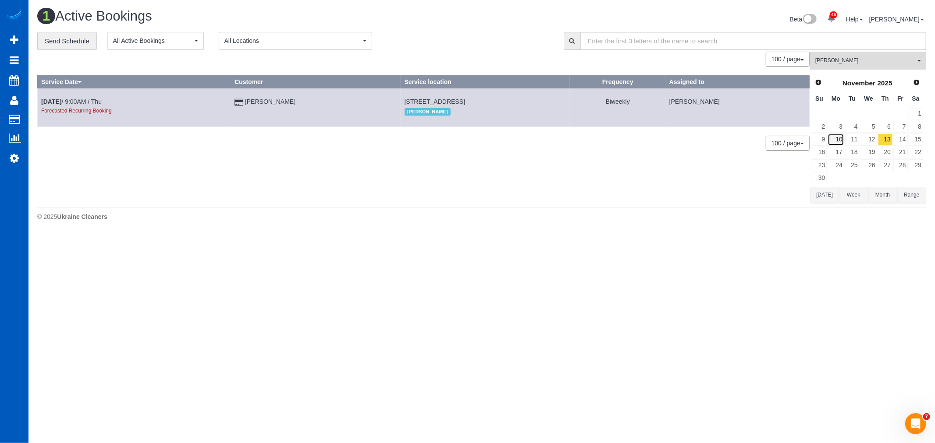
click at [840, 142] on link "10" at bounding box center [835, 140] width 16 height 12
click at [853, 137] on link "11" at bounding box center [852, 140] width 14 height 12
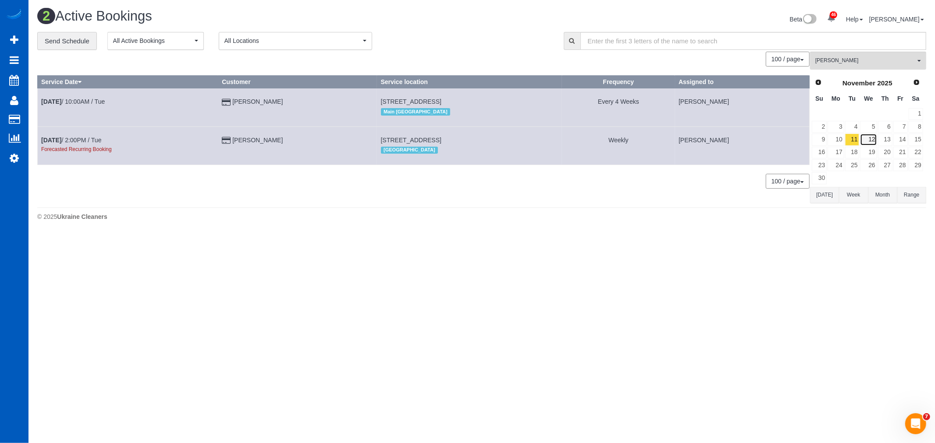
click at [869, 138] on link "12" at bounding box center [868, 140] width 17 height 12
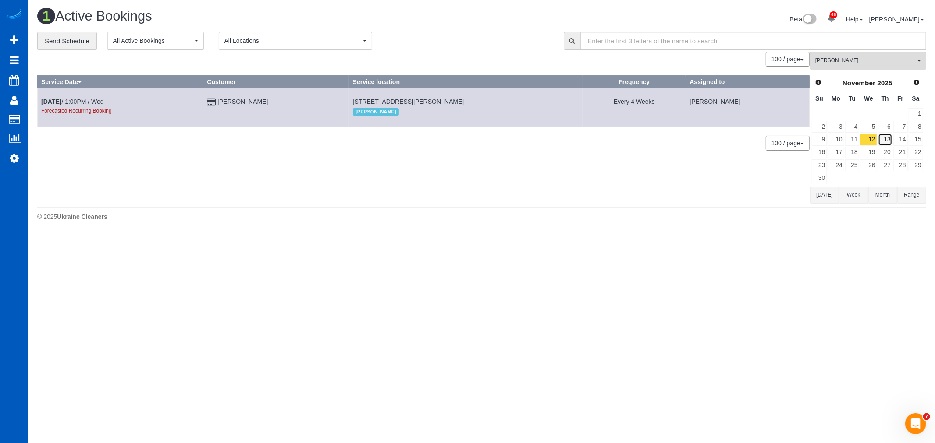
click at [881, 138] on link "13" at bounding box center [885, 140] width 14 height 12
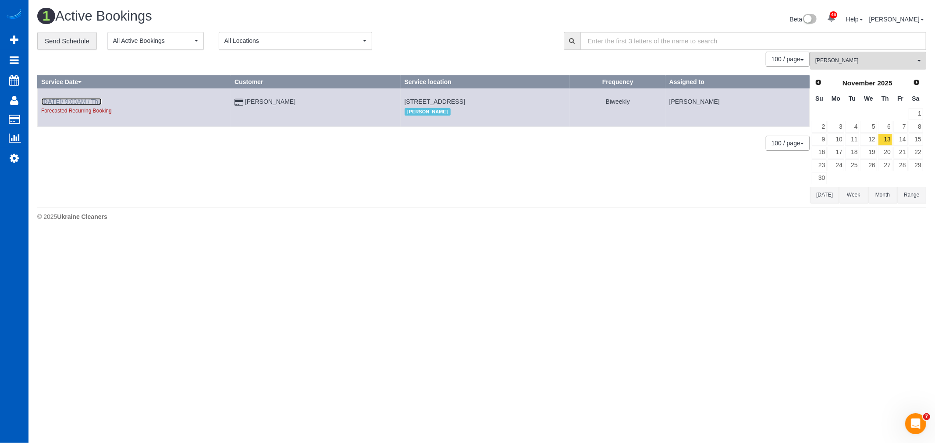
click at [75, 103] on link "Nov 13th / 9:00AM / Thu" at bounding box center [71, 101] width 60 height 7
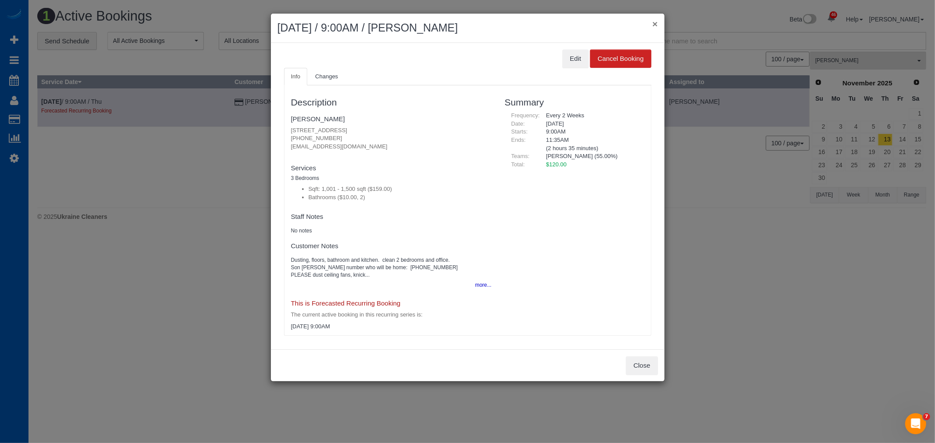
click at [656, 25] on button "×" at bounding box center [654, 23] width 5 height 9
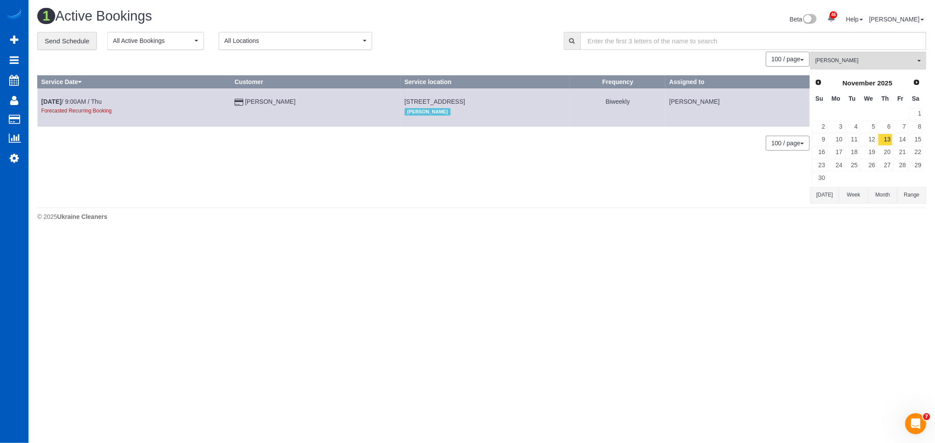
click at [844, 156] on td "18" at bounding box center [851, 152] width 15 height 13
click at [840, 156] on link "17" at bounding box center [835, 153] width 16 height 12
click at [837, 129] on link "3" at bounding box center [835, 127] width 16 height 12
click at [80, 103] on link "Nov 3rd / 11:00AM / Mon" at bounding box center [73, 101] width 65 height 7
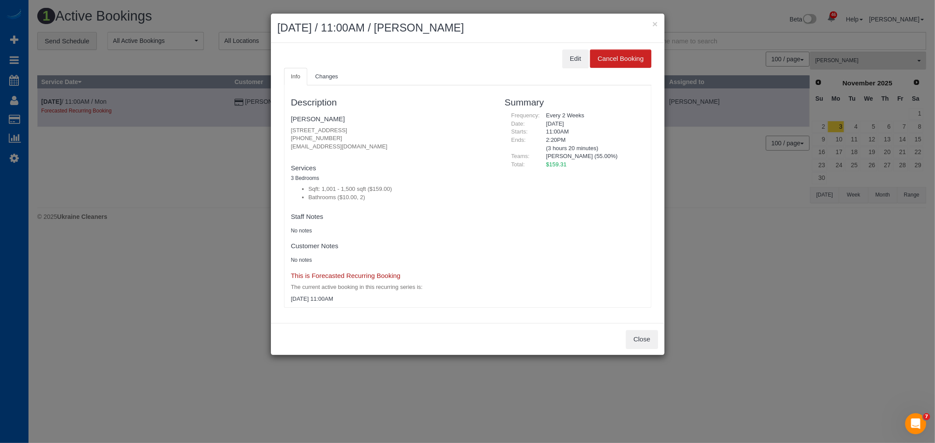
click at [646, 23] on h2 "November 03, 2025 / 11:00AM / Lisa Addicott" at bounding box center [467, 28] width 380 height 16
click at [656, 19] on button "×" at bounding box center [654, 23] width 5 height 9
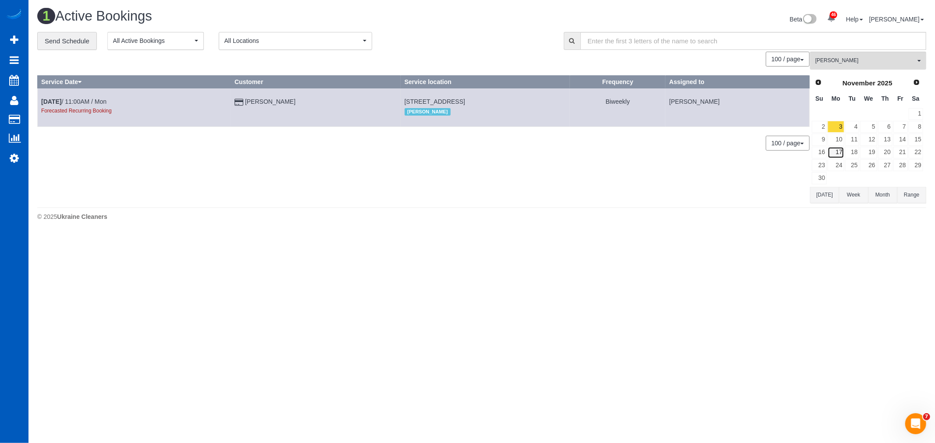
click at [843, 154] on link "17" at bounding box center [835, 153] width 16 height 12
click at [848, 152] on link "18" at bounding box center [852, 153] width 14 height 12
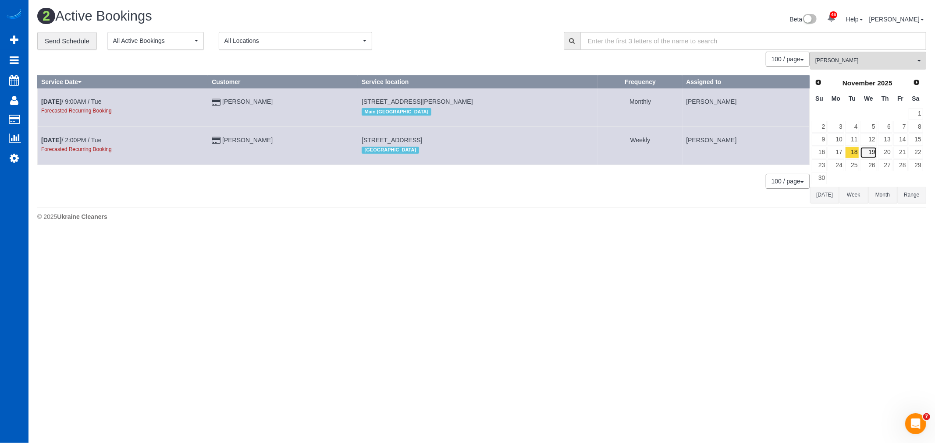
click at [863, 150] on link "19" at bounding box center [868, 153] width 17 height 12
click at [882, 155] on link "20" at bounding box center [885, 153] width 14 height 12
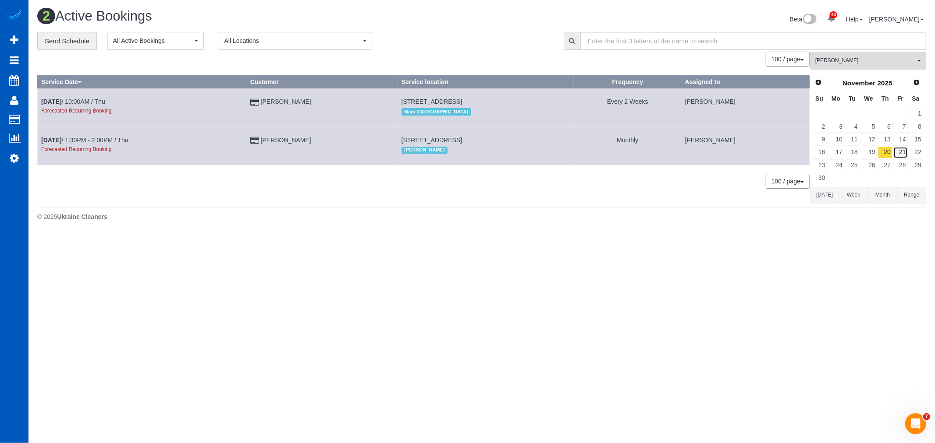
click at [897, 153] on link "21" at bounding box center [900, 153] width 14 height 12
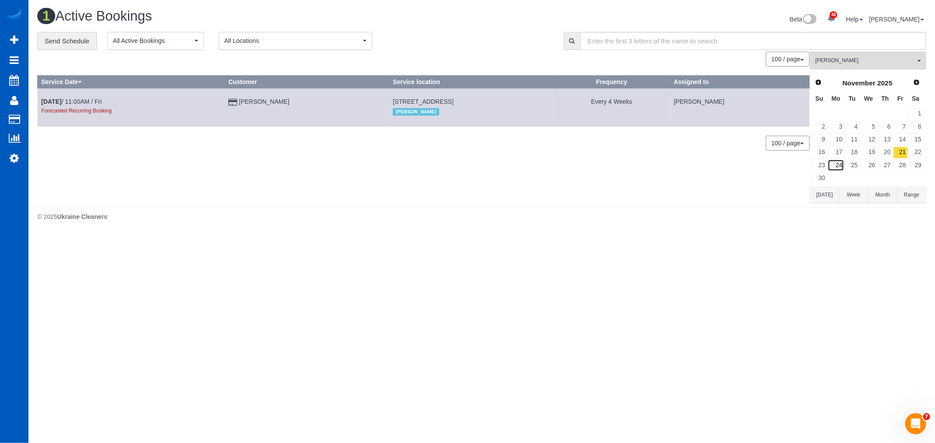
click at [843, 169] on link "24" at bounding box center [835, 166] width 16 height 12
click at [851, 171] on link "25" at bounding box center [852, 166] width 14 height 12
click at [870, 169] on link "26" at bounding box center [868, 166] width 17 height 12
click at [855, 170] on link "25" at bounding box center [852, 166] width 14 height 12
click at [866, 163] on link "26" at bounding box center [868, 166] width 17 height 12
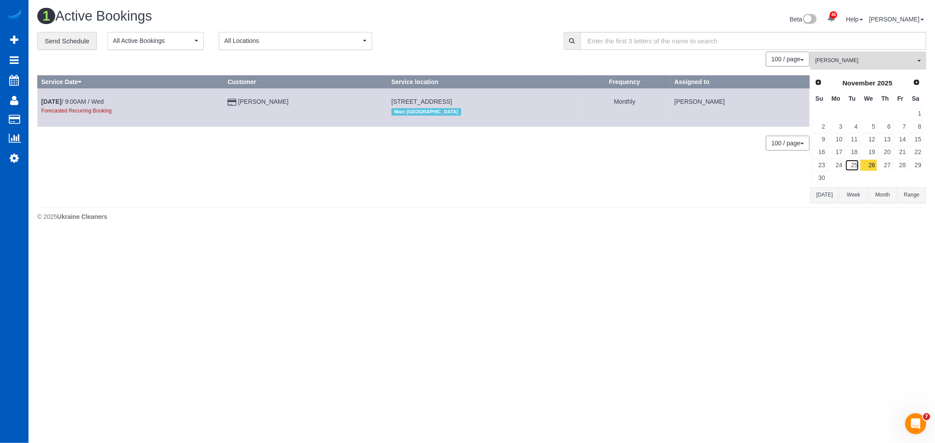
click at [857, 167] on link "25" at bounding box center [852, 166] width 14 height 12
click at [868, 169] on link "26" at bounding box center [868, 166] width 17 height 12
click at [887, 170] on link "27" at bounding box center [885, 166] width 14 height 12
click at [868, 167] on link "26" at bounding box center [868, 166] width 17 height 12
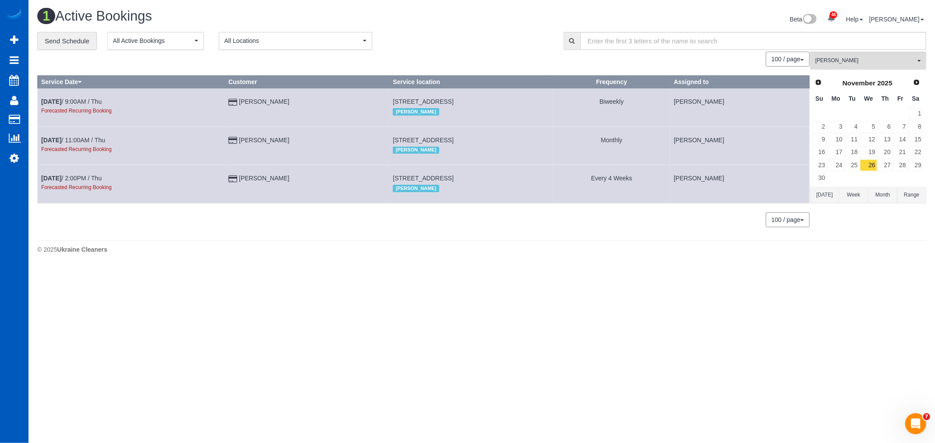
click at [312, 254] on div "© 2025 Ukraine Cleaners" at bounding box center [481, 249] width 889 height 9
click at [842, 64] on span "[PERSON_NAME]" at bounding box center [865, 60] width 100 height 7
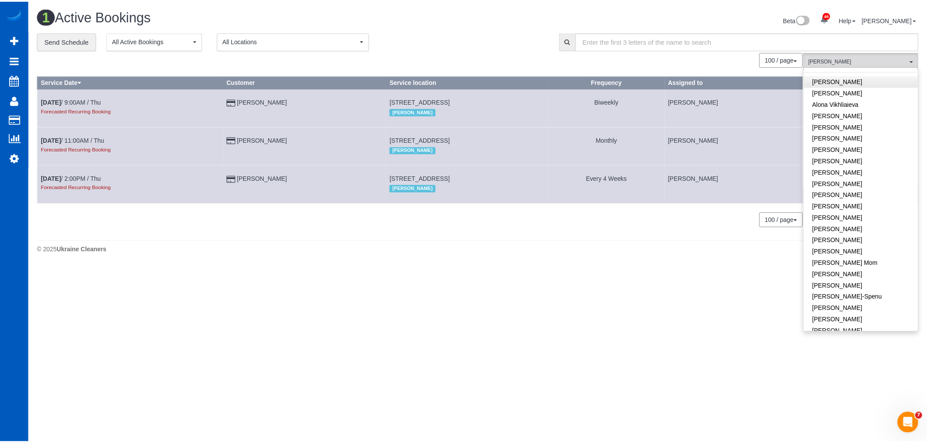
scroll to position [0, 0]
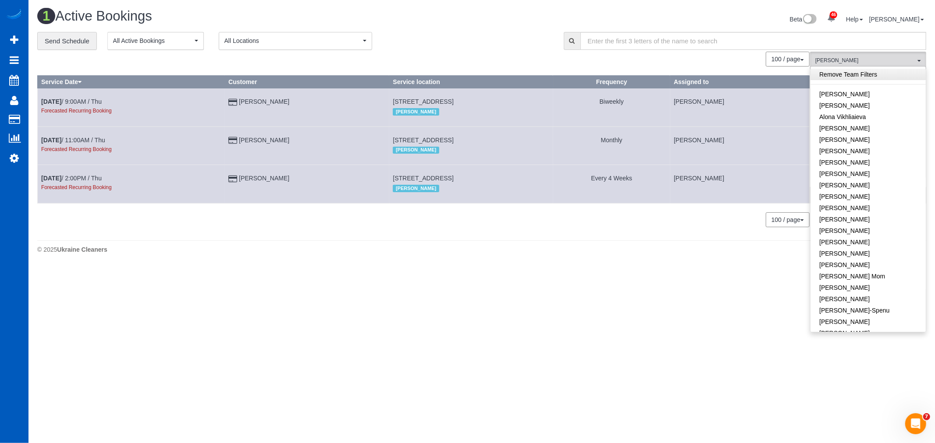
click at [855, 73] on link "Remove Team Filters" at bounding box center [867, 74] width 115 height 11
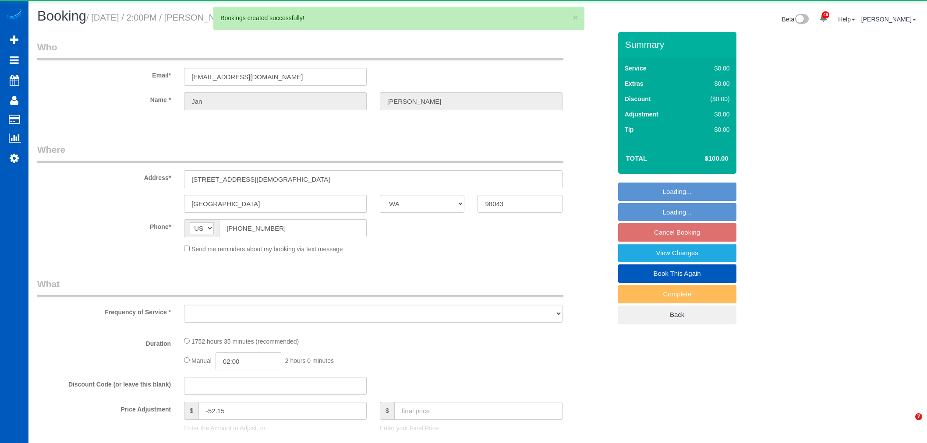
select select "WA"
select select "object:13199"
select select "1001"
select select "2"
select select "spot39"
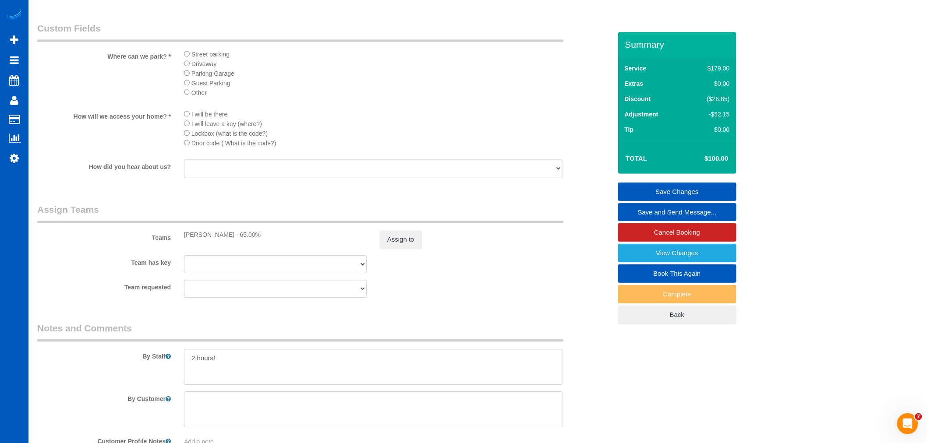
scroll to position [715, 0]
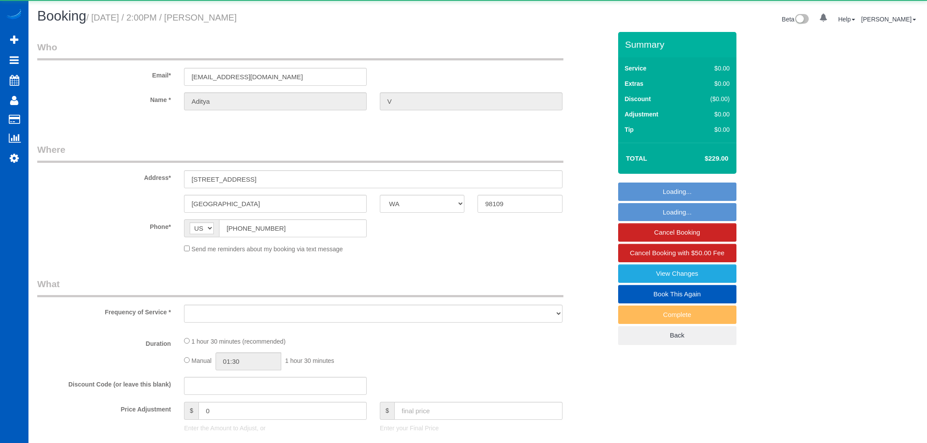
select select "WA"
select select "string:fspay-229ceda0-3bdc-449e-a396-05ddd5be8c00"
select select "object:809"
select select "199"
select select "2"
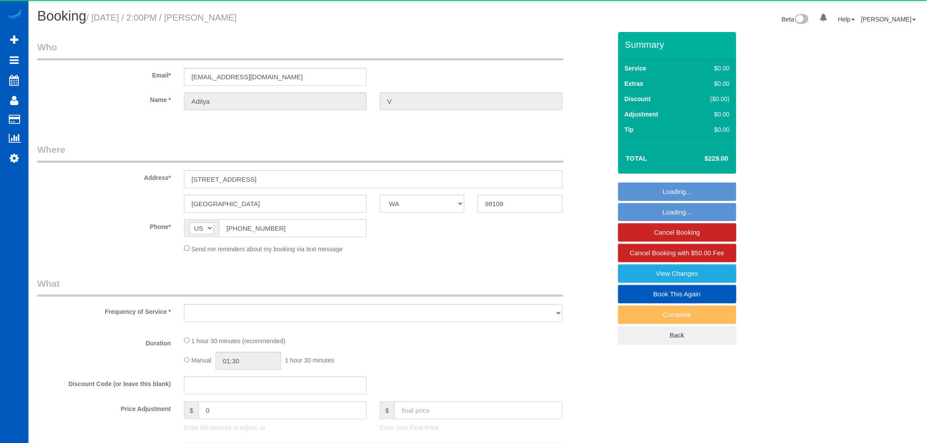
select select "2"
select select "spot1"
select select "number:8"
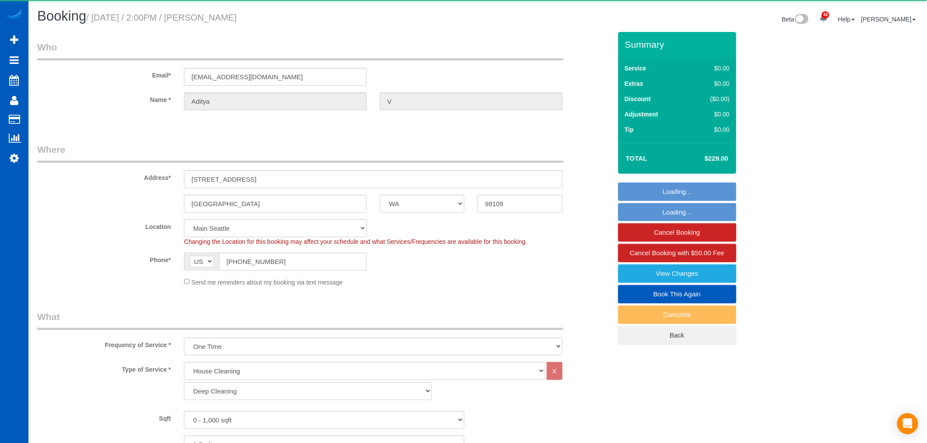
select select "object:1153"
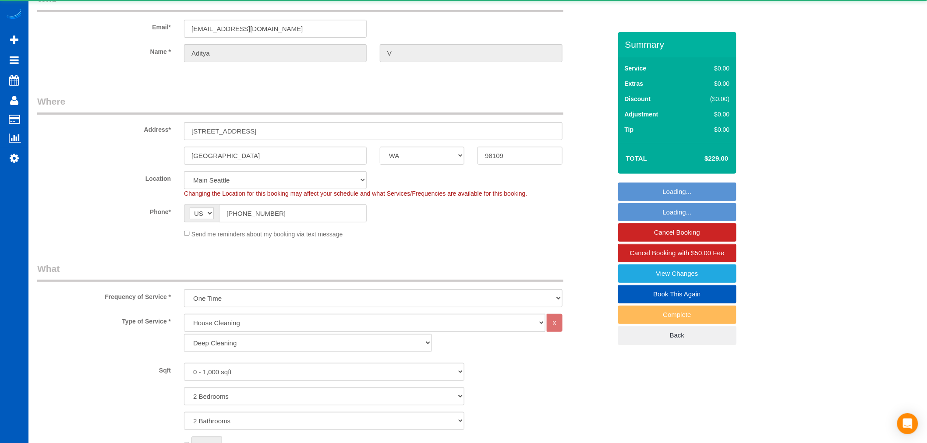
select select "2"
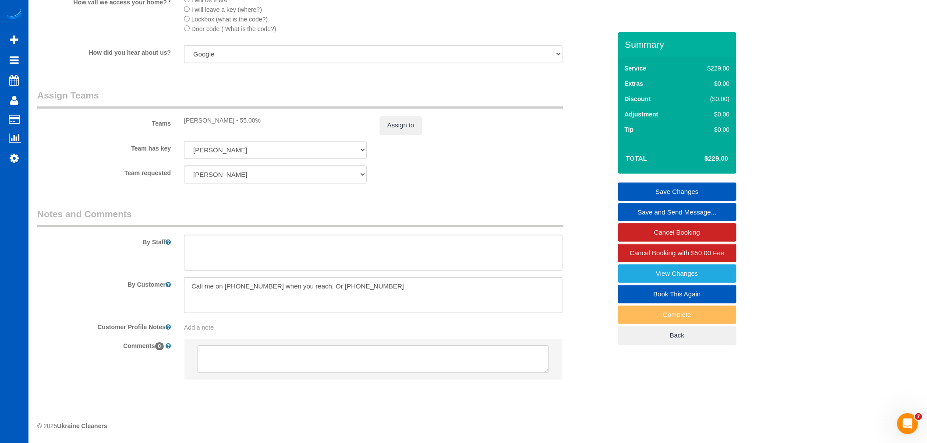
scroll to position [1075, 0]
click at [326, 248] on textarea at bounding box center [373, 253] width 379 height 36
click at [251, 257] on textarea at bounding box center [373, 253] width 379 height 36
click at [243, 266] on textarea at bounding box center [373, 253] width 379 height 36
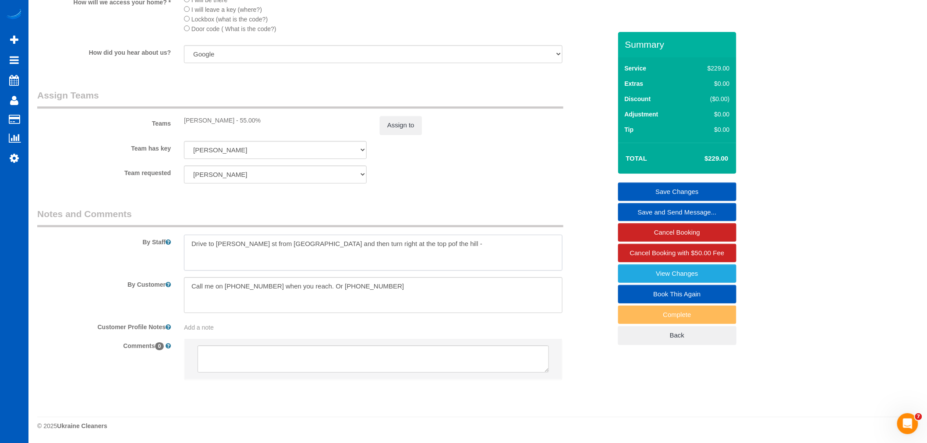
click at [257, 245] on textarea at bounding box center [373, 253] width 379 height 36
click at [377, 246] on textarea at bounding box center [373, 253] width 379 height 36
click at [378, 244] on textarea at bounding box center [373, 253] width 379 height 36
click at [429, 239] on textarea at bounding box center [373, 253] width 379 height 36
drag, startPoint x: 269, startPoint y: 248, endPoint x: 262, endPoint y: 246, distance: 7.3
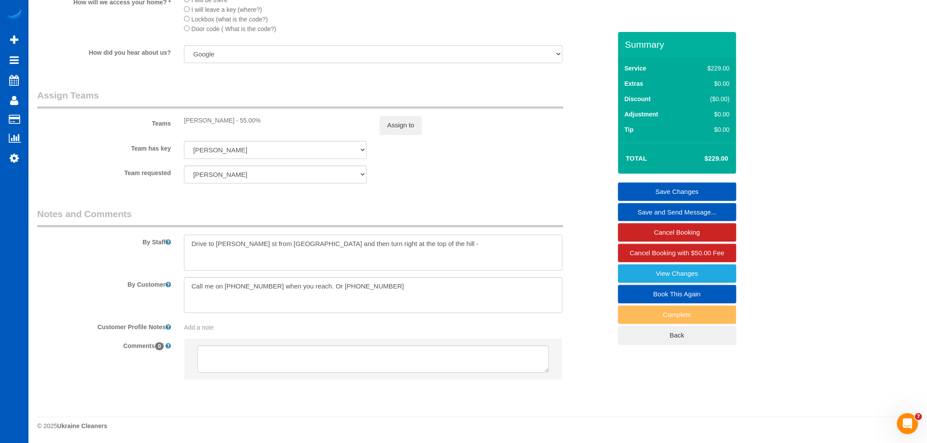
click at [256, 243] on textarea at bounding box center [373, 253] width 379 height 36
click at [261, 244] on textarea at bounding box center [373, 253] width 379 height 36
click at [299, 257] on textarea at bounding box center [373, 253] width 379 height 36
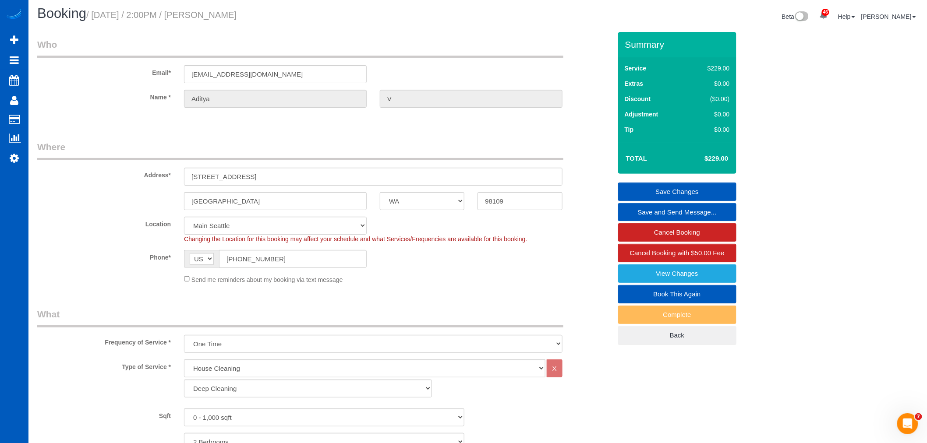
scroll to position [0, 0]
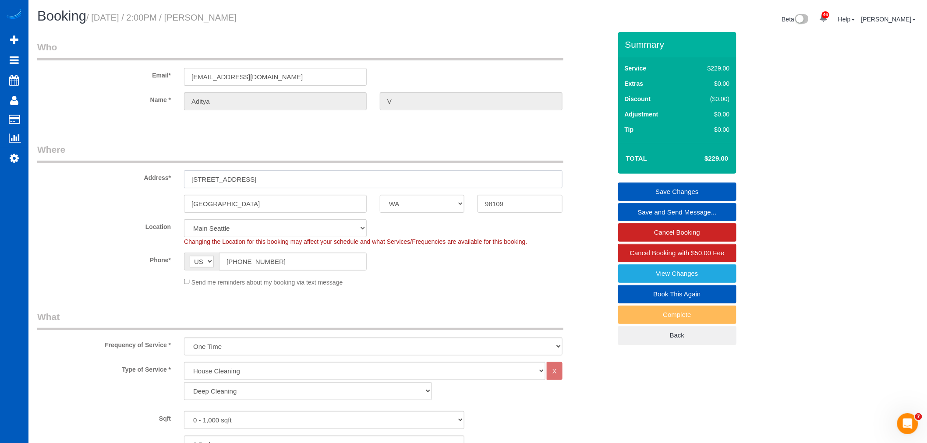
drag, startPoint x: 296, startPoint y: 177, endPoint x: 191, endPoint y: 187, distance: 105.7
click at [174, 190] on sui-booking-address "Address* [STREET_ADDRESS] [GEOGRAPHIC_DATA] AK AL AR AZ CA CO CT DC DE [GEOGRAP…" at bounding box center [324, 178] width 575 height 70
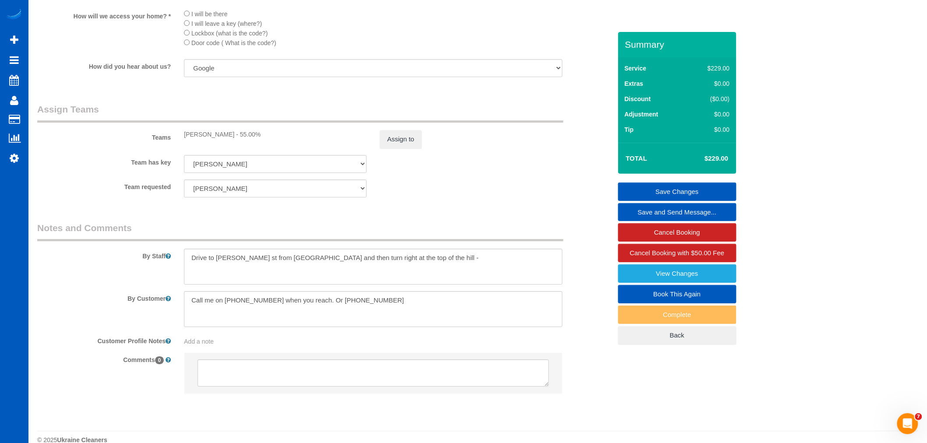
scroll to position [1075, 0]
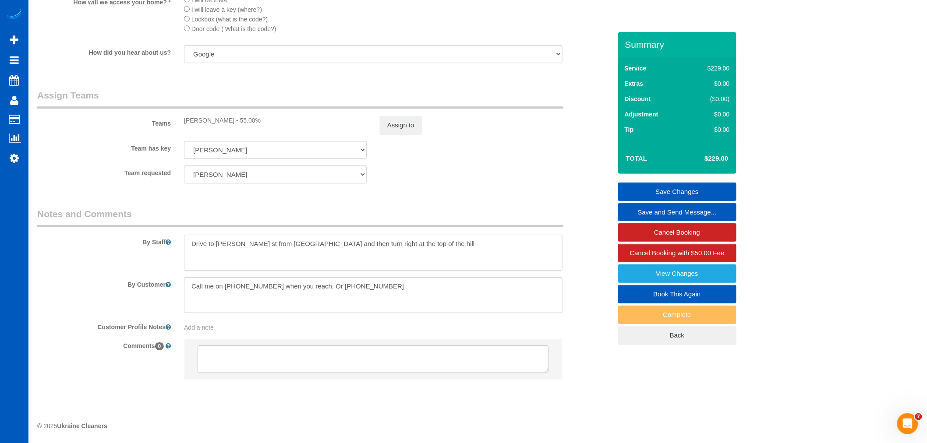
click at [483, 256] on textarea at bounding box center [373, 253] width 379 height 36
click at [237, 243] on textarea at bounding box center [373, 253] width 379 height 36
drag, startPoint x: 238, startPoint y: 243, endPoint x: 221, endPoint y: 245, distance: 17.1
click at [221, 245] on textarea at bounding box center [373, 253] width 379 height 36
click at [234, 240] on textarea at bounding box center [373, 253] width 379 height 36
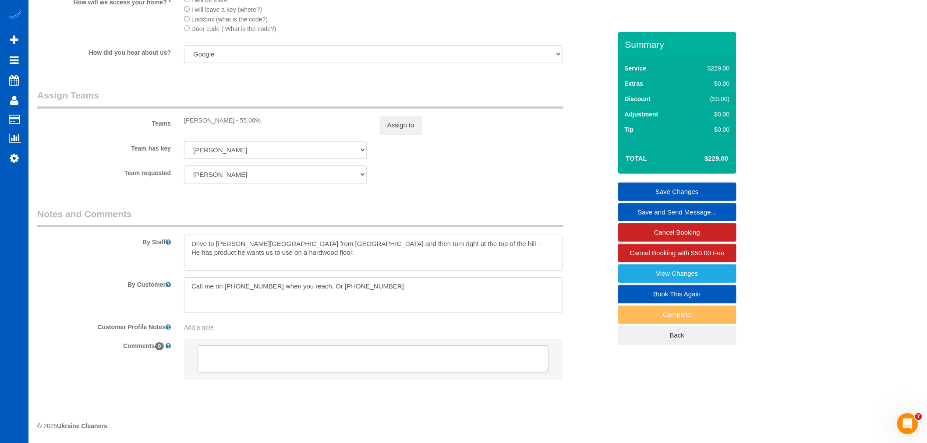
click at [297, 242] on textarea at bounding box center [373, 253] width 379 height 36
click at [299, 242] on textarea at bounding box center [373, 253] width 379 height 36
click at [390, 254] on textarea at bounding box center [373, 253] width 379 height 36
click at [440, 245] on textarea at bounding box center [373, 253] width 379 height 36
type textarea "Drive to [PERSON_NAME][GEOGRAPHIC_DATA] from [GEOGRAPHIC_DATA] and then turn ri…"
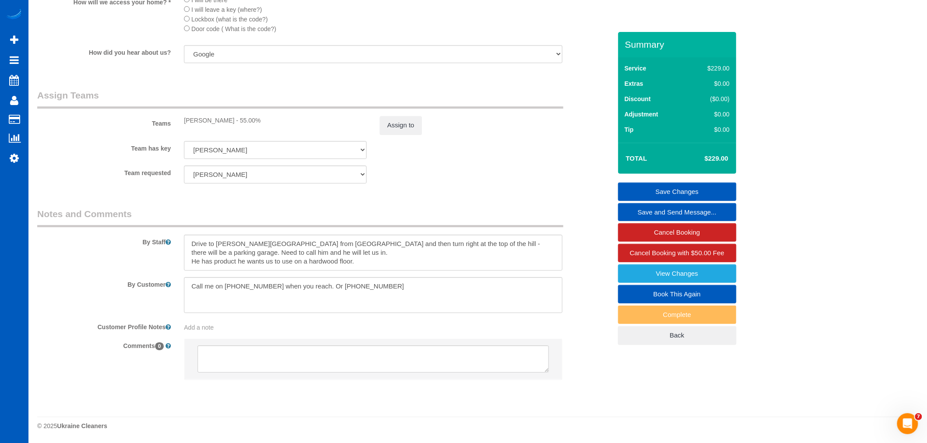
click at [687, 189] on link "Save Changes" at bounding box center [677, 192] width 118 height 18
